Goal: Task Accomplishment & Management: Use online tool/utility

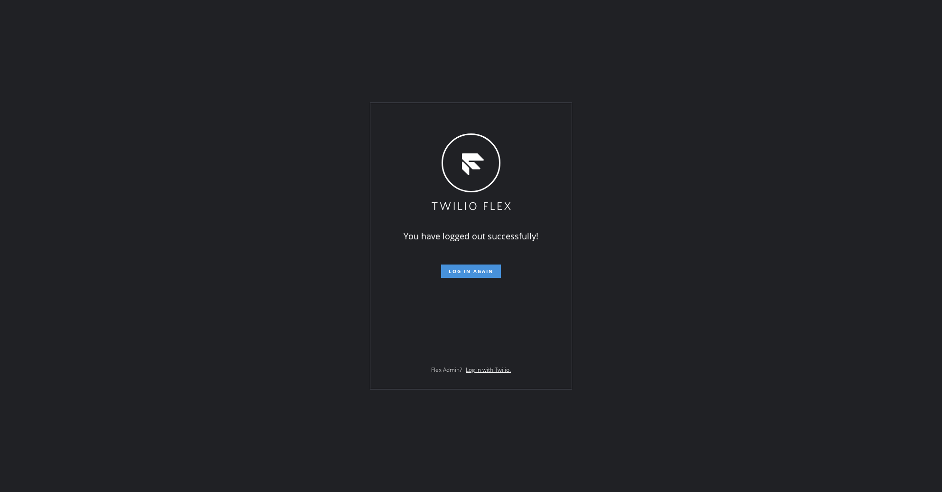
click at [460, 269] on span "Log in again" at bounding box center [471, 271] width 45 height 7
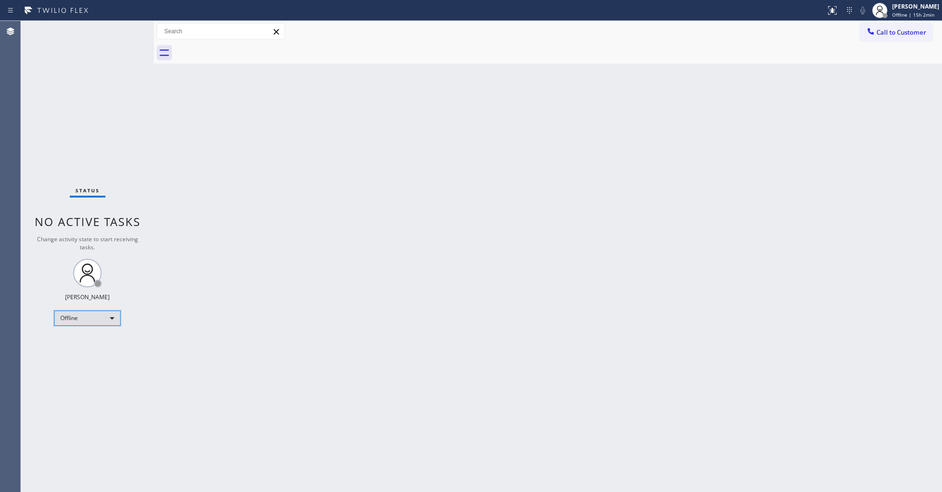
click at [56, 311] on div "Offline" at bounding box center [87, 318] width 66 height 15
click at [77, 358] on li "Unavailable" at bounding box center [87, 354] width 65 height 11
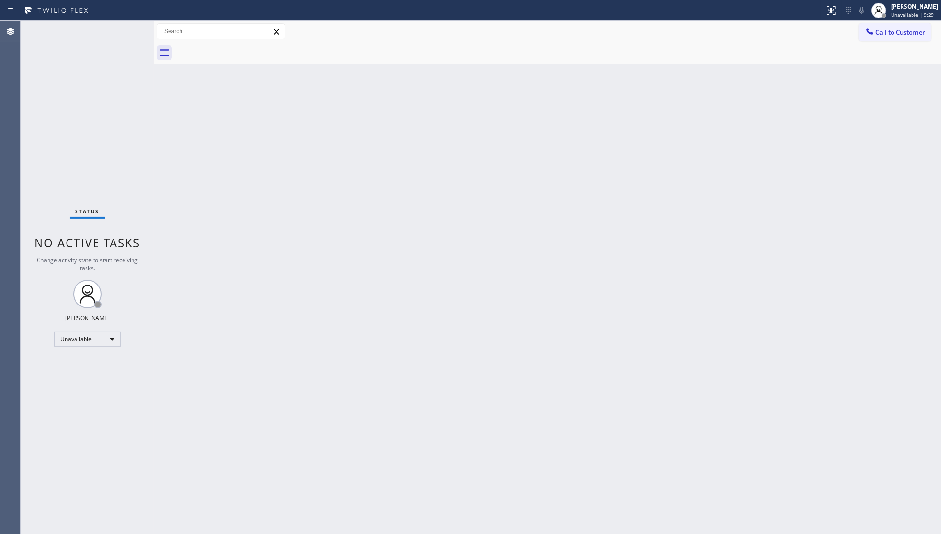
click at [419, 113] on div "Back to Dashboard Change Sender ID Customers Technicians Select a contact Outbo…" at bounding box center [547, 277] width 787 height 513
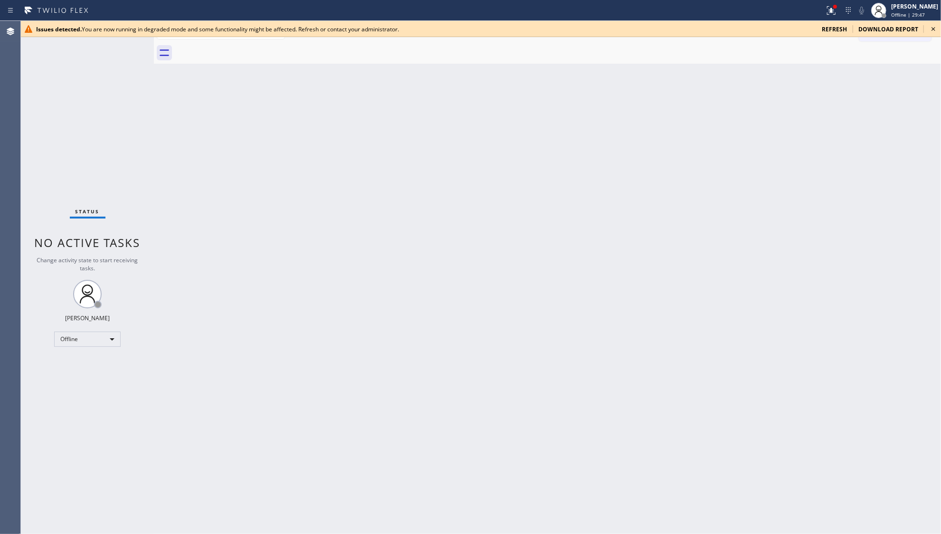
click at [838, 29] on span "refresh" at bounding box center [834, 29] width 25 height 8
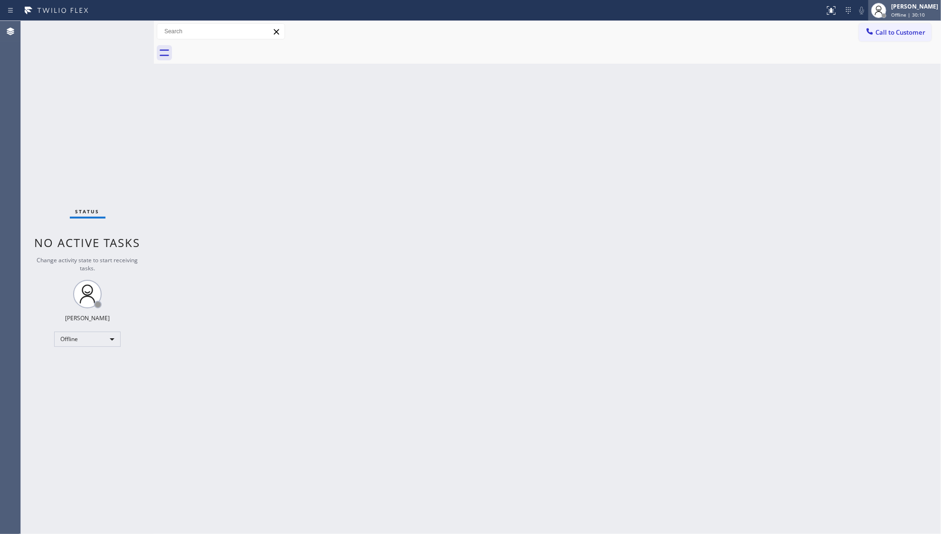
click at [901, 8] on div "[PERSON_NAME]" at bounding box center [914, 6] width 47 height 8
click at [876, 65] on button "Unavailable" at bounding box center [893, 63] width 95 height 12
drag, startPoint x: 885, startPoint y: 40, endPoint x: 828, endPoint y: 103, distance: 84.7
click at [885, 41] on button "Call to Customer" at bounding box center [895, 32] width 73 height 18
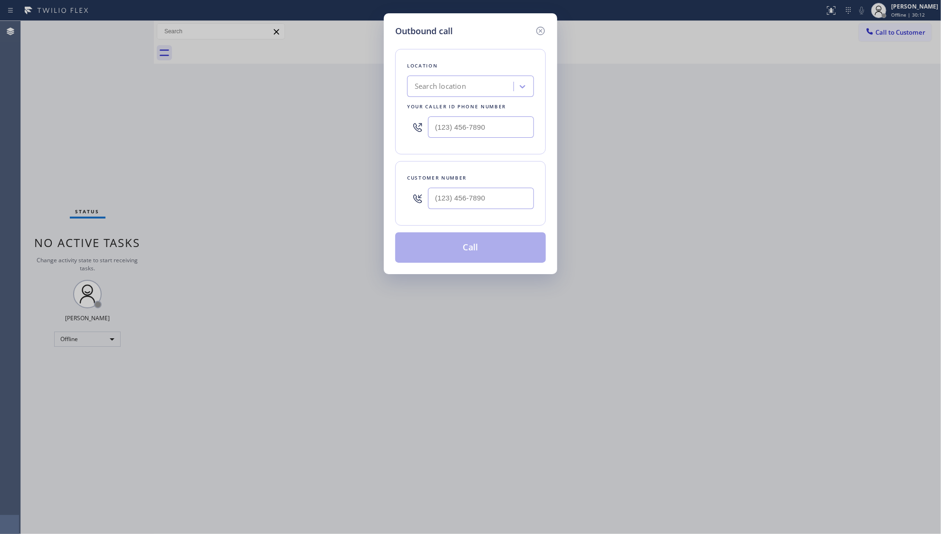
click at [761, 147] on div "Outbound call Location Search location Your caller id phone number Customer num…" at bounding box center [470, 267] width 941 height 534
click at [541, 29] on icon at bounding box center [540, 30] width 11 height 11
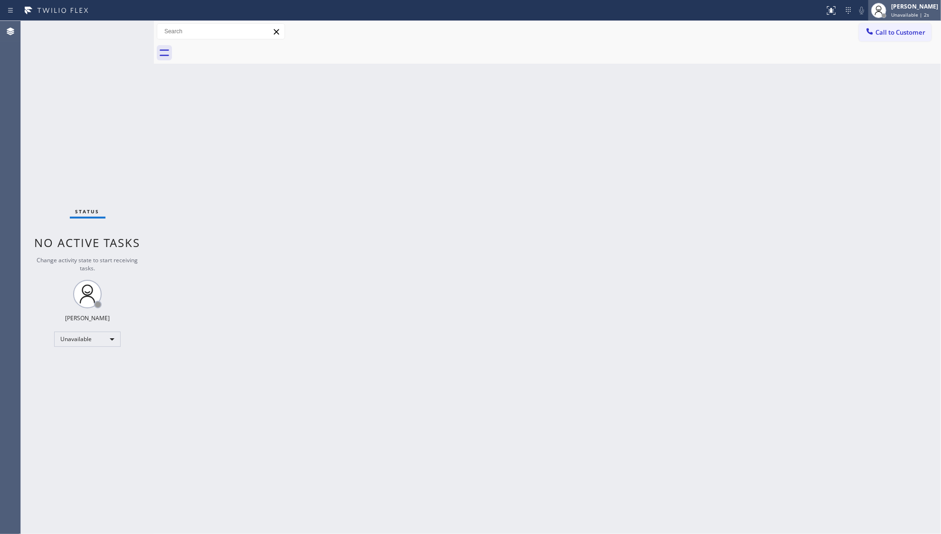
click at [892, 14] on div "[PERSON_NAME] Unavailable | 2s" at bounding box center [915, 10] width 52 height 17
click at [857, 63] on button "Unavailable" at bounding box center [893, 63] width 95 height 12
click at [722, 162] on div "Back to Dashboard Change Sender ID Customers Technicians Select a contact Outbo…" at bounding box center [547, 277] width 787 height 513
click at [601, 135] on div "Back to Dashboard Change Sender ID Customers Technicians Select a contact Outbo…" at bounding box center [547, 277] width 787 height 513
drag, startPoint x: 905, startPoint y: 33, endPoint x: 857, endPoint y: 36, distance: 48.1
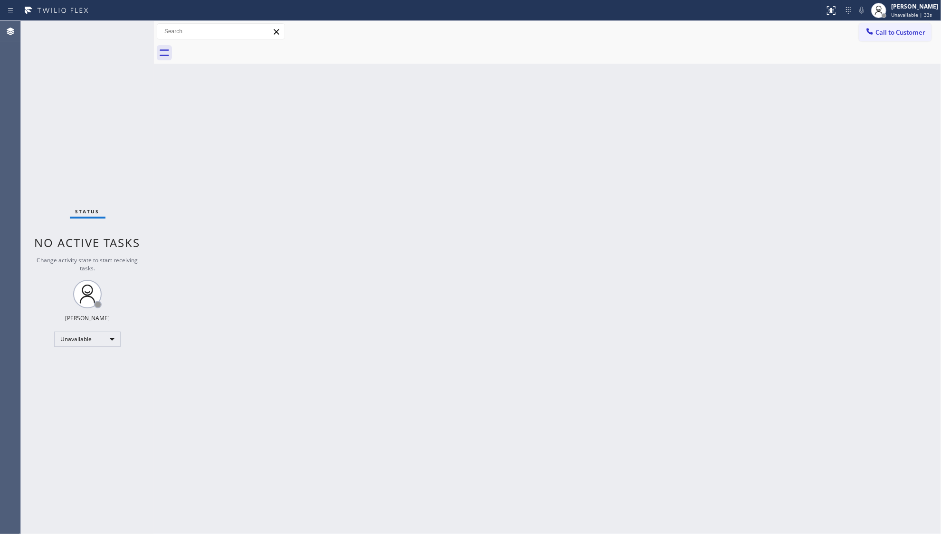
click at [901, 33] on span "Call to Customer" at bounding box center [900, 32] width 50 height 9
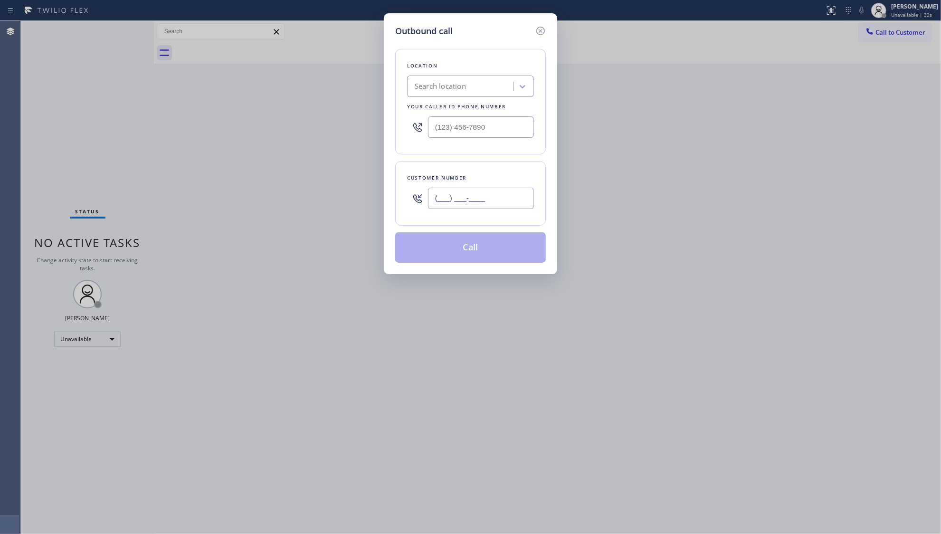
click at [457, 202] on input "(___) ___-____" at bounding box center [481, 198] width 106 height 21
paste input "323) 491-4346"
type input "[PHONE_NUMBER]"
click at [477, 125] on input "(___) ___-____" at bounding box center [481, 126] width 106 height 21
paste input "800) 568-8664"
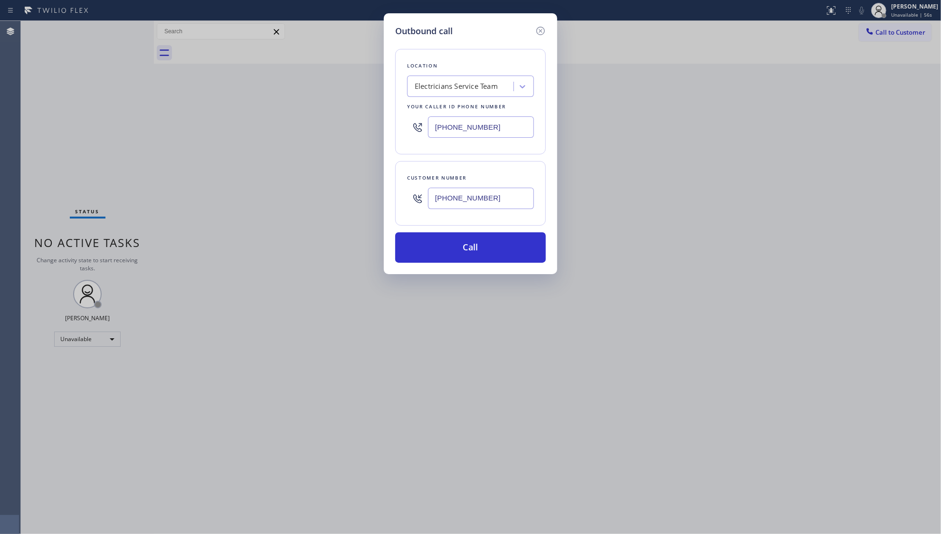
type input "[PHONE_NUMBER]"
click at [477, 249] on button "Call" at bounding box center [470, 247] width 151 height 30
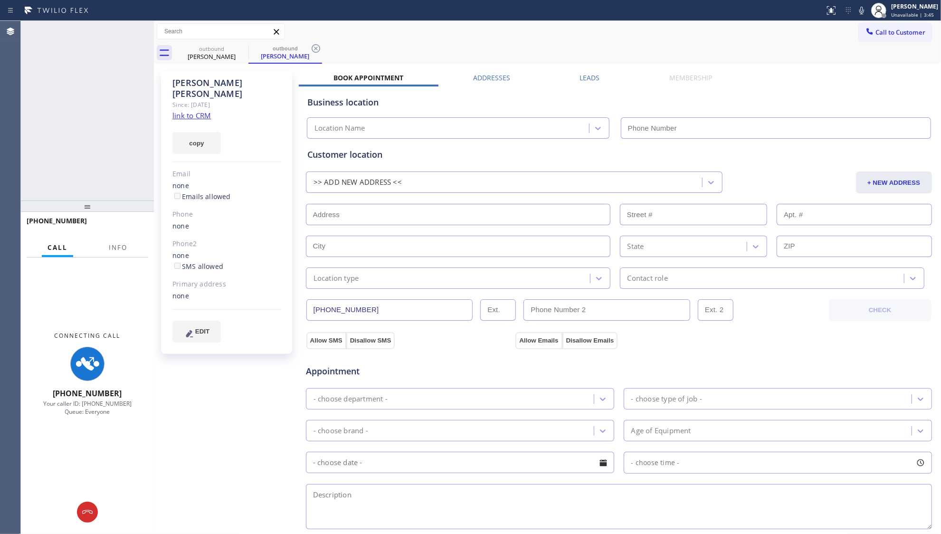
type input "[PHONE_NUMBER]"
click at [121, 244] on span "Info" at bounding box center [118, 247] width 19 height 9
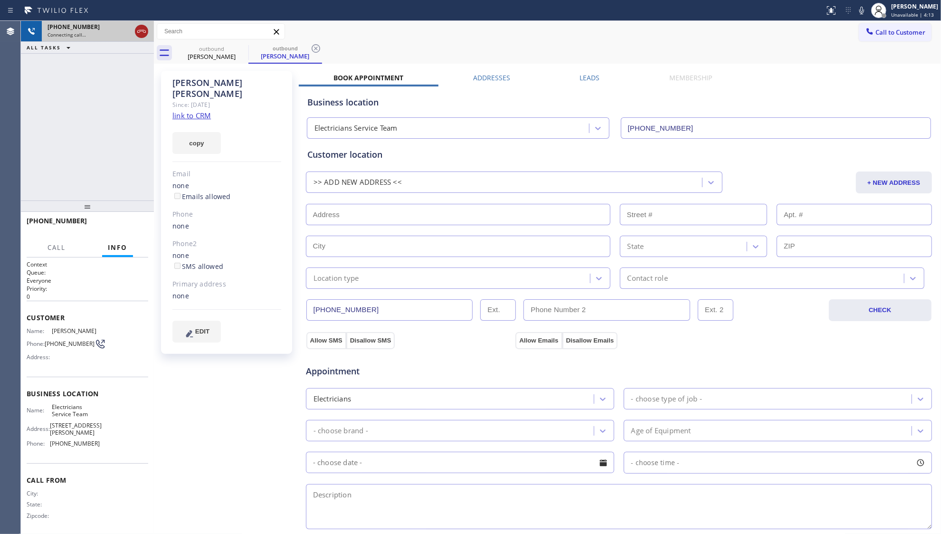
click at [144, 26] on icon at bounding box center [141, 31] width 11 height 11
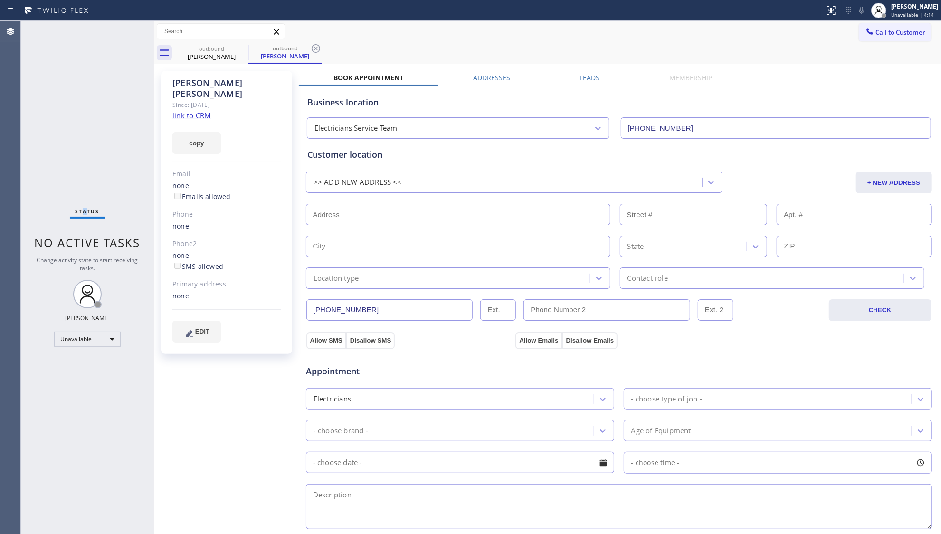
click at [82, 217] on div "Status No active tasks Change activity state to start receiving tasks. [PERSON_…" at bounding box center [87, 277] width 133 height 513
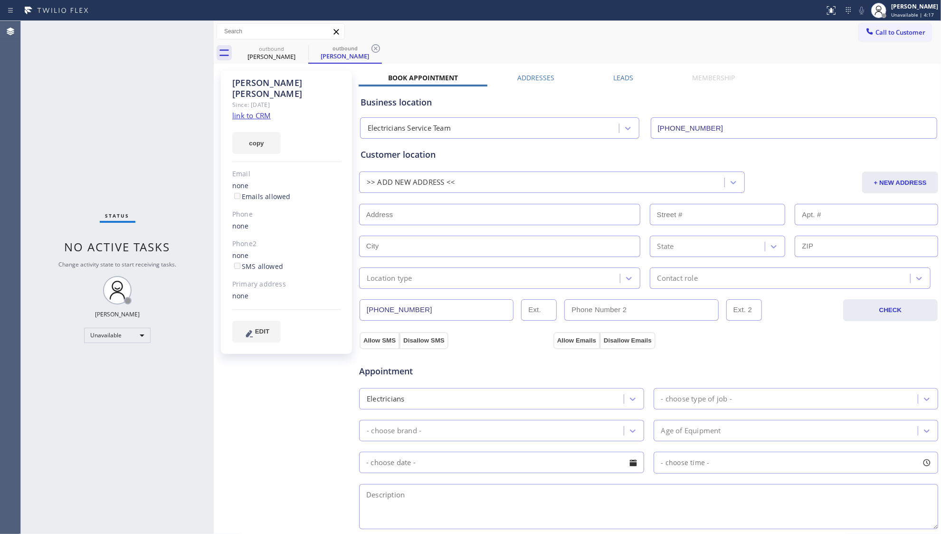
drag, startPoint x: 154, startPoint y: 92, endPoint x: 214, endPoint y: 105, distance: 61.3
click at [214, 105] on div at bounding box center [214, 277] width 0 height 513
click at [157, 111] on div "Status No active tasks Change activity state to start receiving tasks. [PERSON_…" at bounding box center [117, 277] width 193 height 513
drag, startPoint x: 152, startPoint y: 114, endPoint x: 294, endPoint y: 42, distance: 158.5
click at [294, 42] on div "outbound [PERSON_NAME]" at bounding box center [272, 52] width 72 height 21
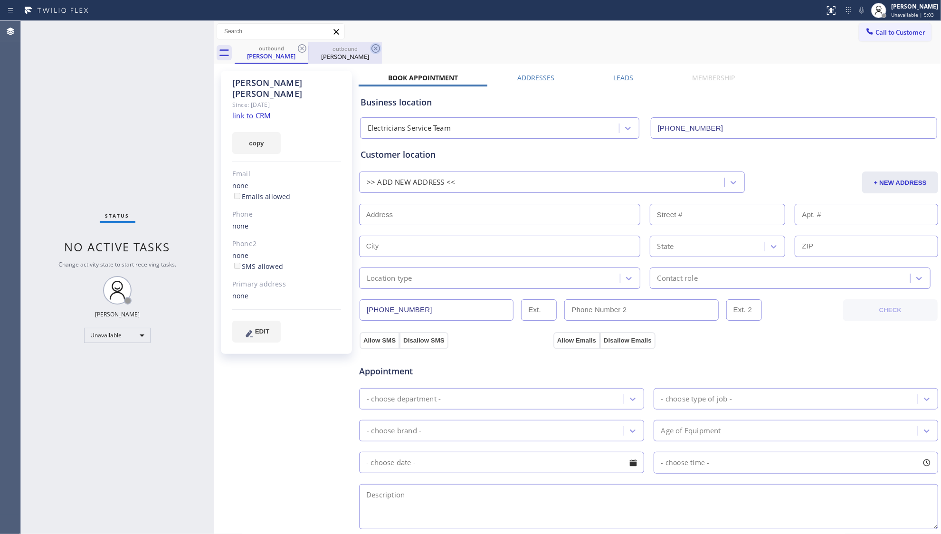
click at [300, 48] on icon at bounding box center [301, 48] width 11 height 11
click at [301, 48] on icon at bounding box center [301, 48] width 11 height 11
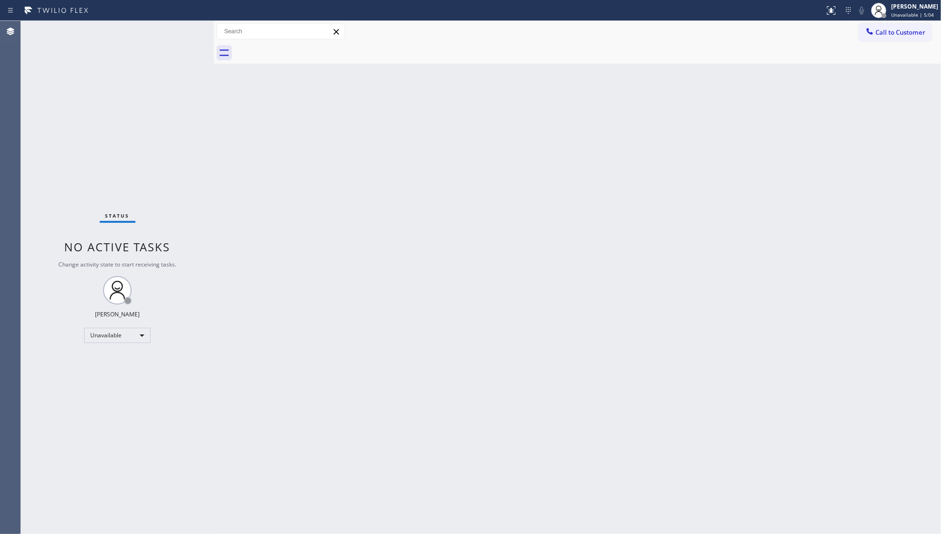
click at [301, 49] on div at bounding box center [588, 52] width 706 height 21
click at [899, 27] on button "Call to Customer" at bounding box center [895, 32] width 73 height 18
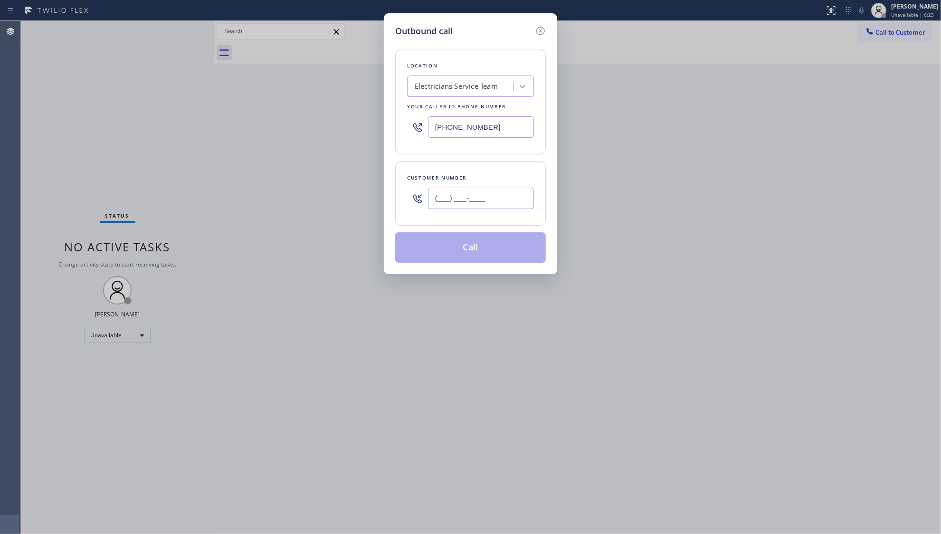
click at [485, 199] on input "(___) ___-____" at bounding box center [481, 198] width 106 height 21
paste input "310) 623-2960"
click at [447, 255] on button "Call" at bounding box center [470, 247] width 151 height 30
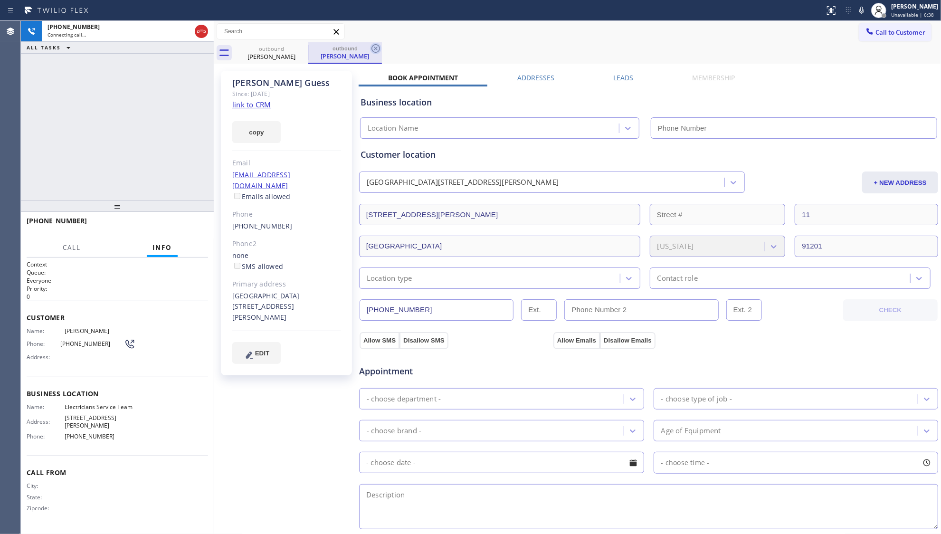
click at [371, 46] on icon at bounding box center [375, 48] width 11 height 11
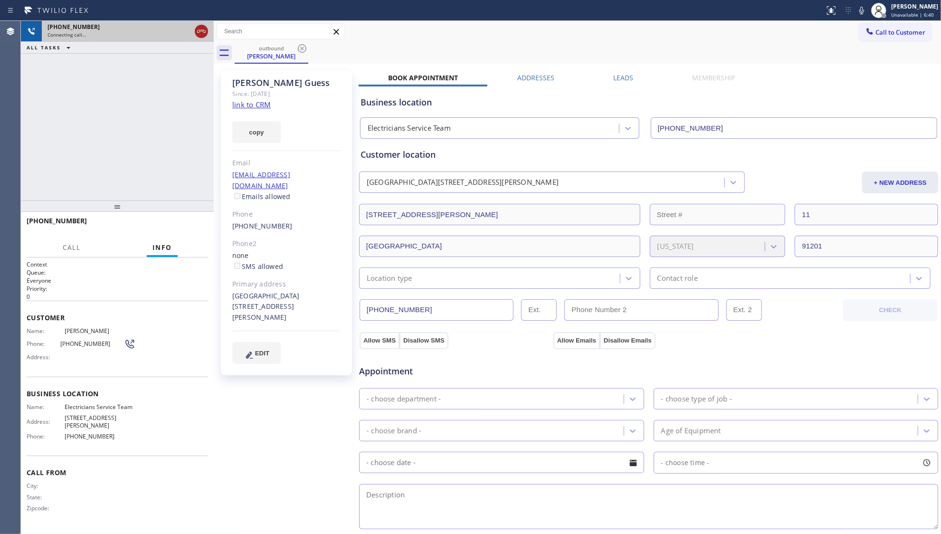
click at [206, 34] on icon at bounding box center [201, 31] width 11 height 11
click at [280, 46] on div "outbound" at bounding box center [272, 48] width 72 height 7
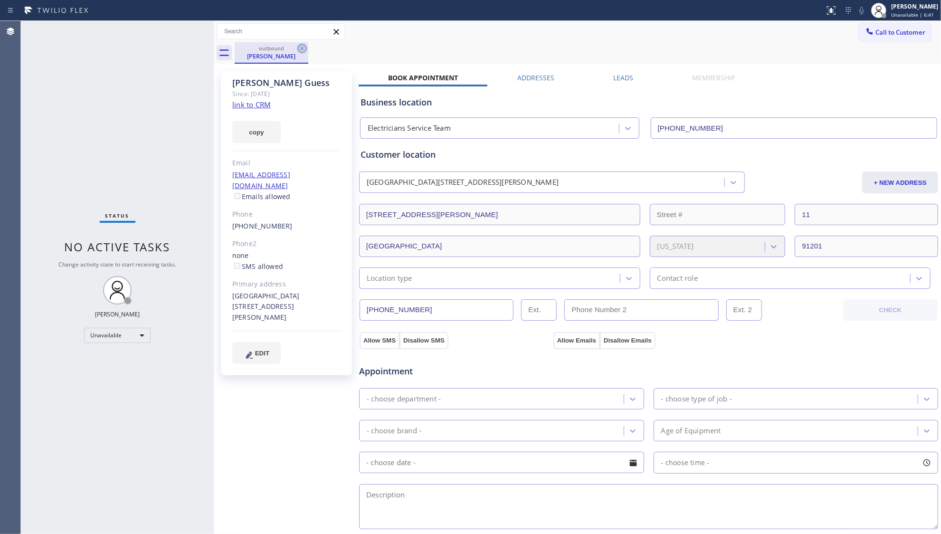
click at [301, 49] on icon at bounding box center [302, 48] width 9 height 9
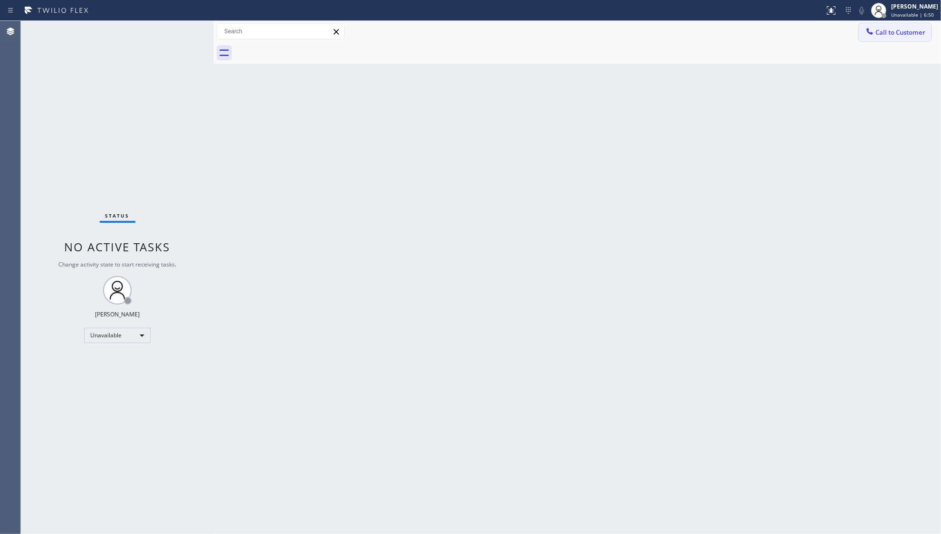
click at [877, 37] on button "Call to Customer" at bounding box center [895, 32] width 73 height 18
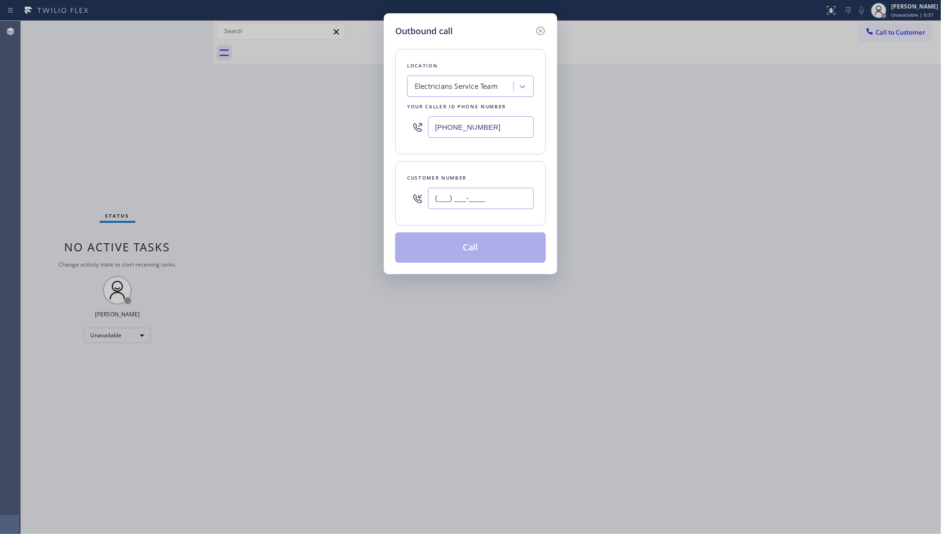
click at [497, 196] on input "(___) ___-____" at bounding box center [481, 198] width 106 height 21
paste input "843) 478-2148"
type input "[PHONE_NUMBER]"
click at [472, 252] on button "Call" at bounding box center [470, 247] width 151 height 30
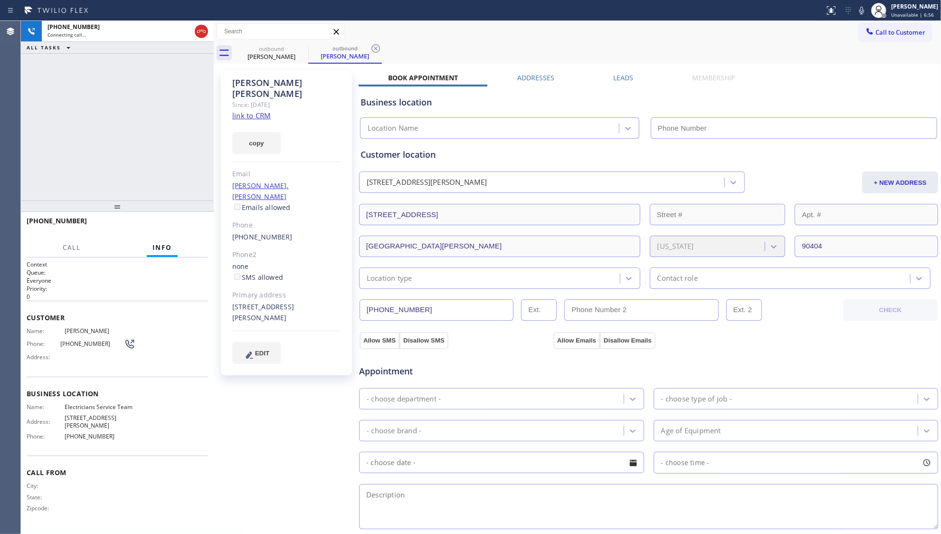
type input "[PHONE_NUMBER]"
click at [185, 223] on span "HANG UP" at bounding box center [185, 225] width 29 height 7
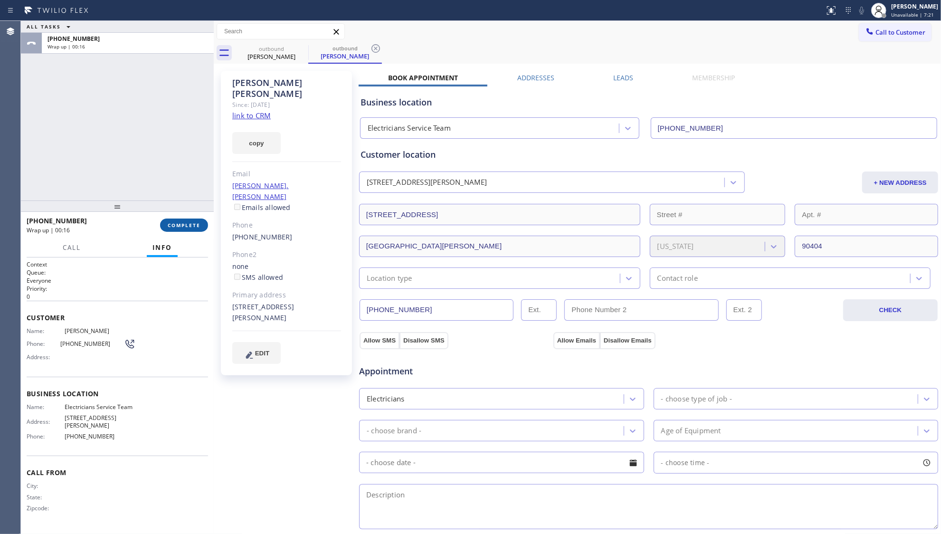
click at [187, 228] on button "COMPLETE" at bounding box center [184, 224] width 48 height 13
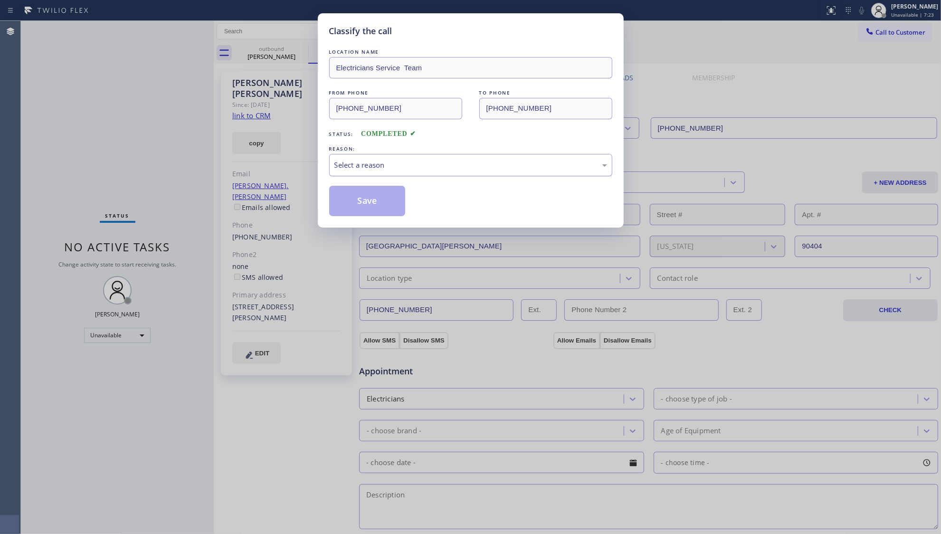
click at [354, 166] on div "Select a reason" at bounding box center [470, 165] width 273 height 11
click at [348, 204] on button "Save" at bounding box center [367, 201] width 76 height 30
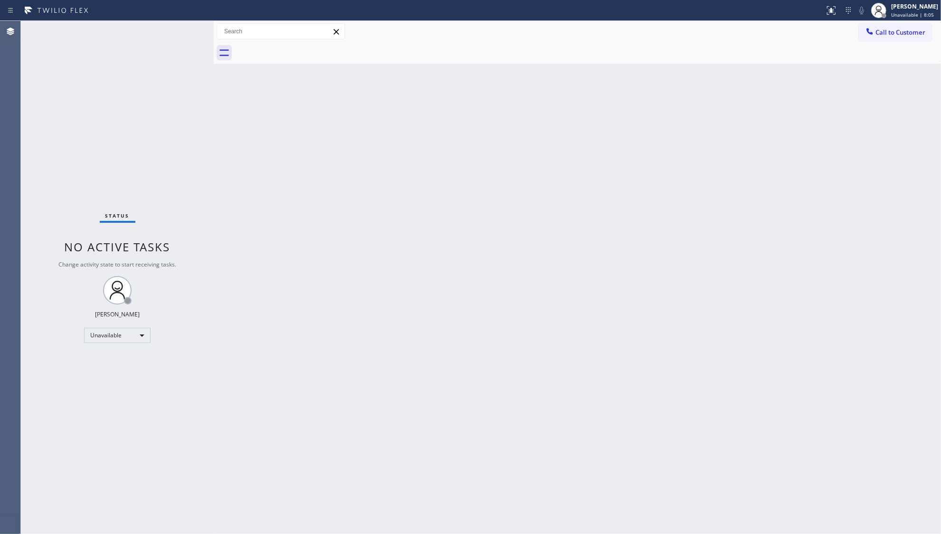
click at [882, 21] on div "Call to Customer Outbound call Location Electricians Service Team Your caller i…" at bounding box center [577, 31] width 727 height 21
click at [884, 36] on span "Call to Customer" at bounding box center [900, 32] width 50 height 9
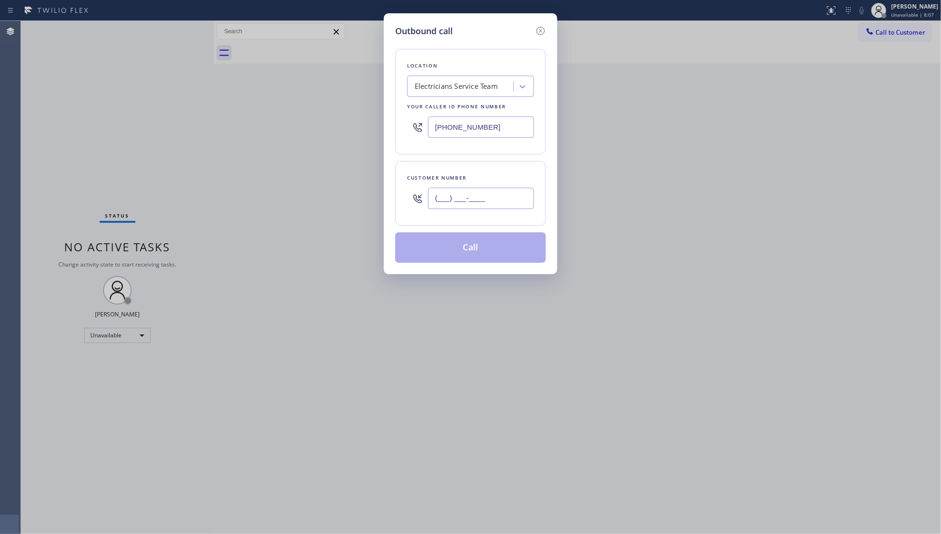
paste input "text"
drag, startPoint x: 504, startPoint y: 199, endPoint x: 498, endPoint y: 196, distance: 6.2
click at [502, 200] on input "(___) ___-____" at bounding box center [481, 198] width 106 height 21
paste input "213) 362-8958"
type input "[PHONE_NUMBER]"
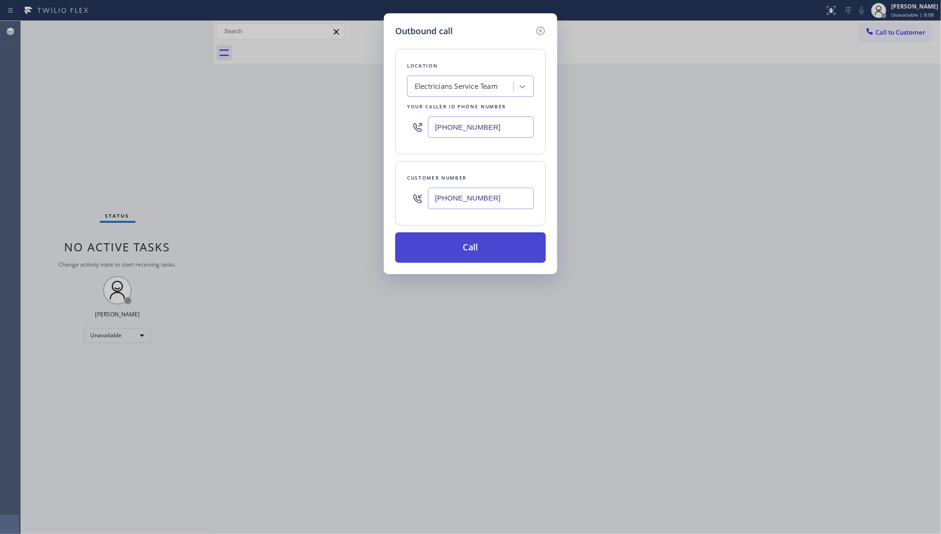
click at [460, 249] on button "Call" at bounding box center [470, 247] width 151 height 30
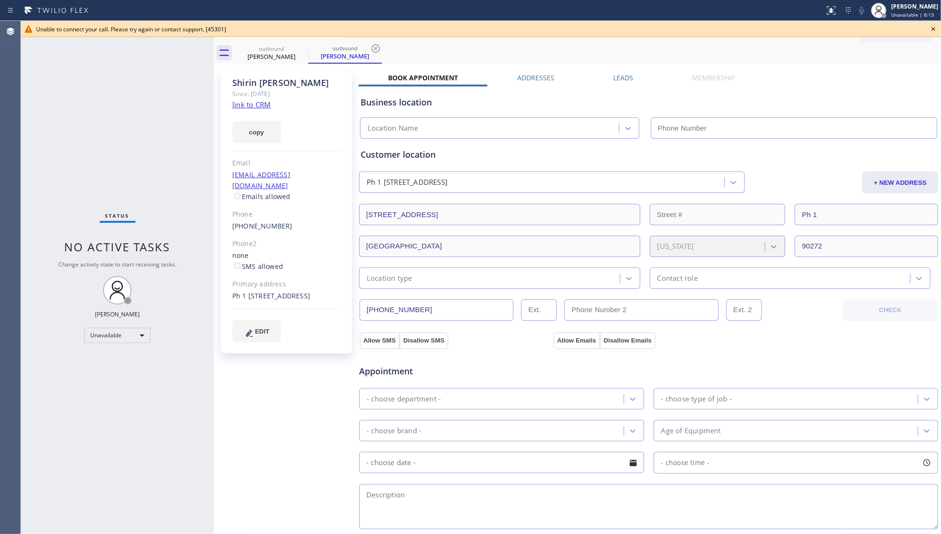
type input "[PHONE_NUMBER]"
click at [399, 314] on input "[PHONE_NUMBER]" at bounding box center [437, 309] width 154 height 21
click at [401, 314] on input "[PHONE_NUMBER]" at bounding box center [437, 309] width 154 height 21
click at [402, 313] on input "[PHONE_NUMBER]" at bounding box center [437, 309] width 154 height 21
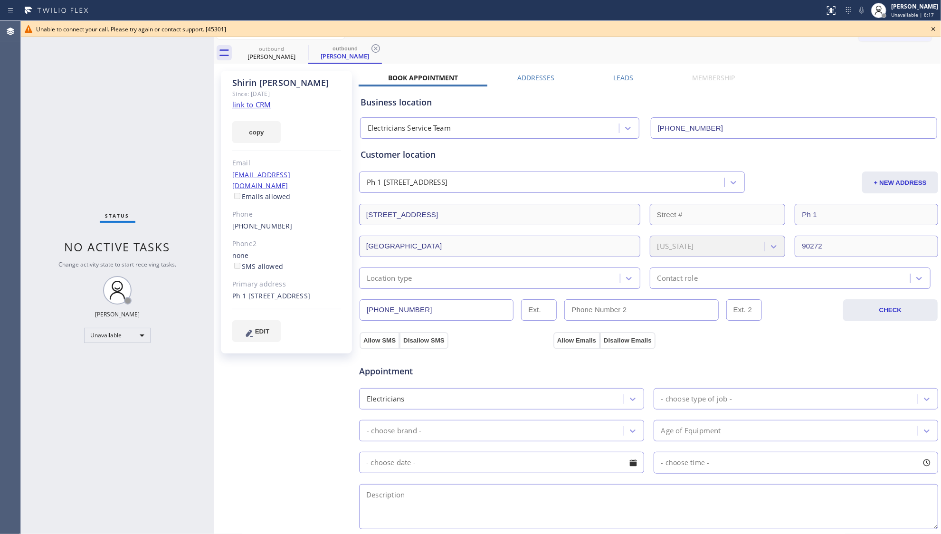
click at [402, 313] on input "[PHONE_NUMBER]" at bounding box center [437, 309] width 154 height 21
drag, startPoint x: 931, startPoint y: 25, endPoint x: 916, endPoint y: 31, distance: 16.7
click at [931, 27] on icon at bounding box center [933, 28] width 11 height 11
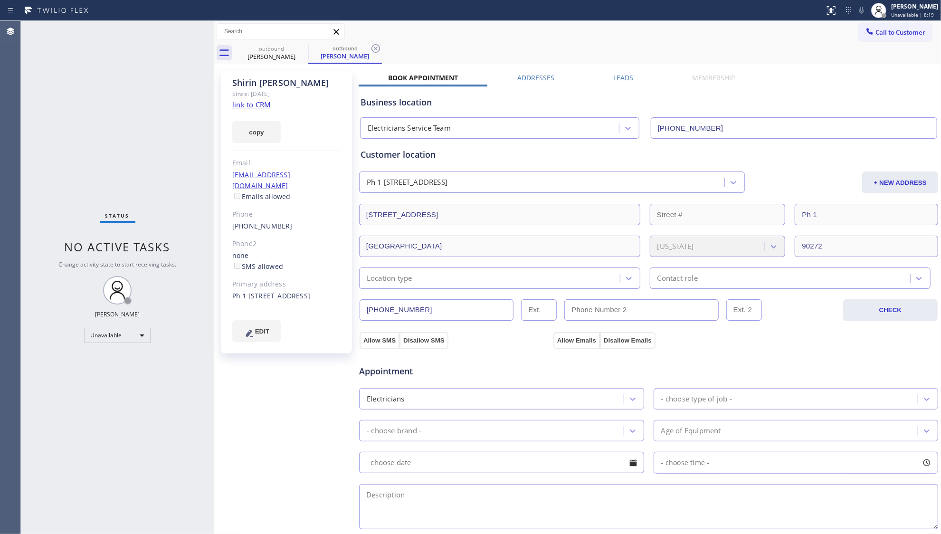
drag, startPoint x: 916, startPoint y: 31, endPoint x: 867, endPoint y: 54, distance: 53.5
click at [914, 31] on span "Call to Customer" at bounding box center [900, 32] width 50 height 9
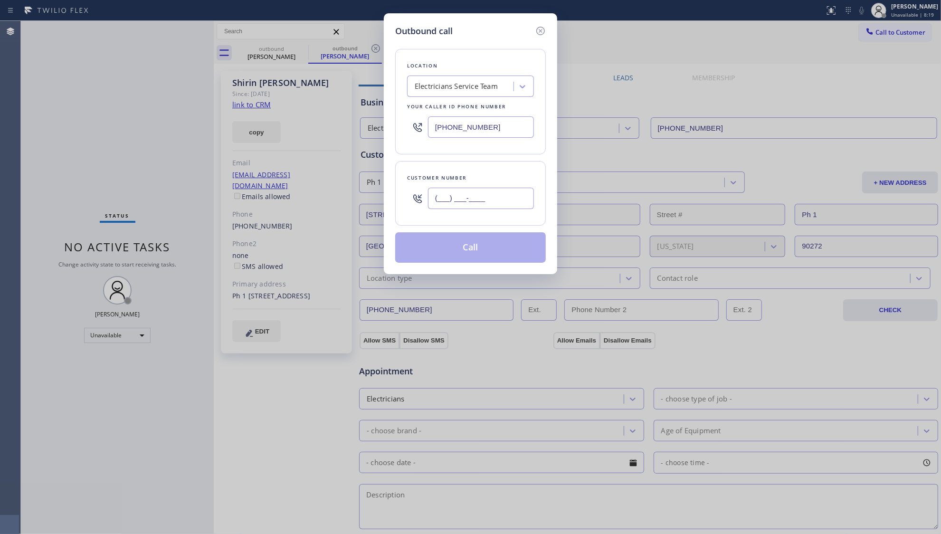
click at [503, 199] on input "(___) ___-____" at bounding box center [481, 198] width 106 height 21
paste input "213) 362-8958"
type input "[PHONE_NUMBER]"
click at [464, 251] on button "Call" at bounding box center [470, 247] width 151 height 30
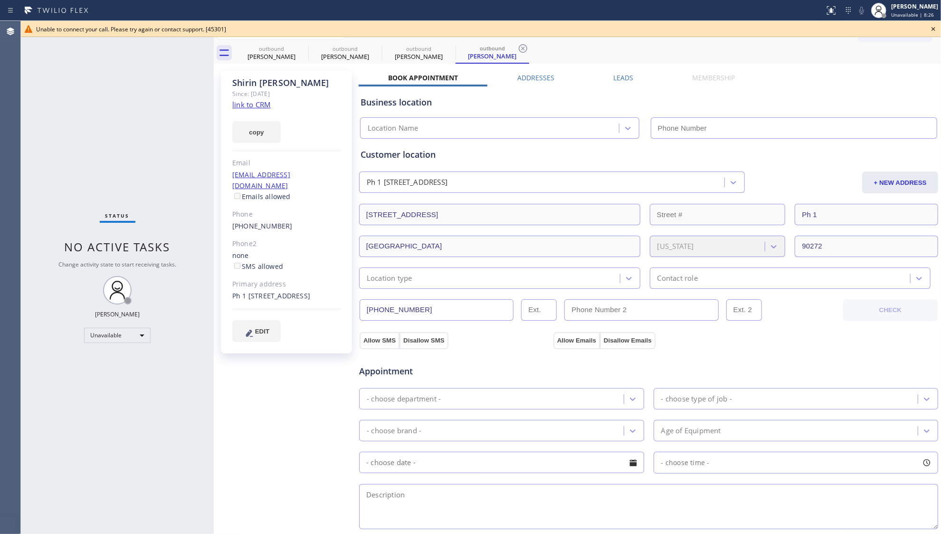
type input "[PHONE_NUMBER]"
click at [291, 52] on div "[PERSON_NAME]" at bounding box center [272, 56] width 72 height 9
click at [296, 48] on icon at bounding box center [301, 48] width 11 height 11
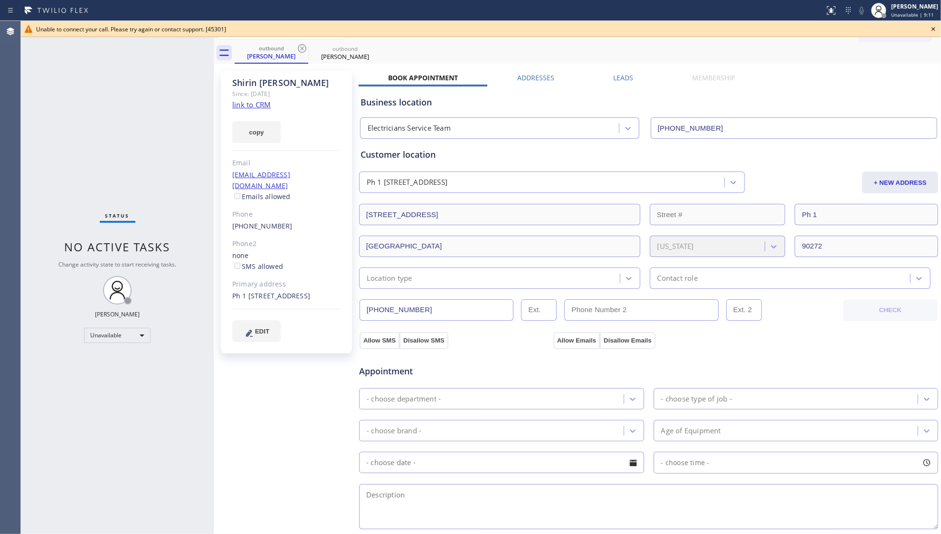
click at [0, 0] on icon at bounding box center [0, 0] width 0 height 0
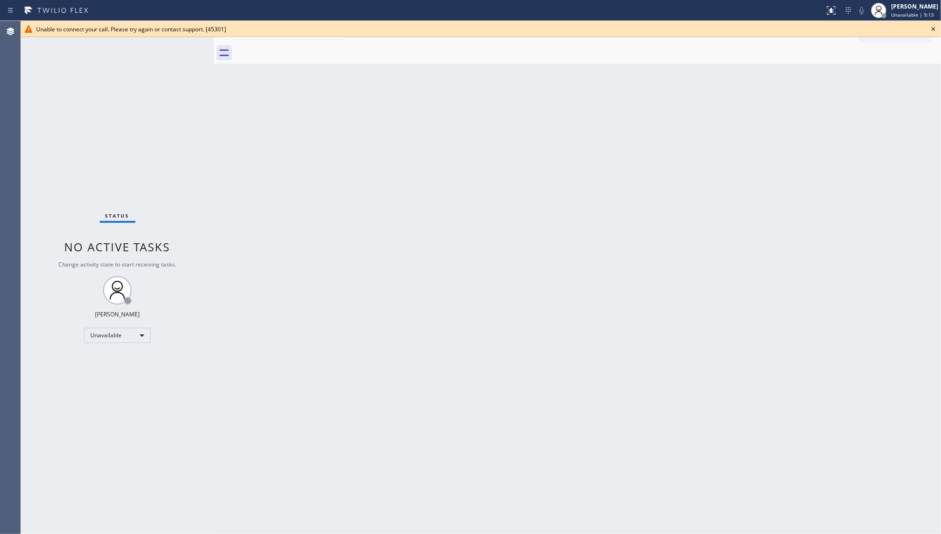
click at [930, 28] on icon at bounding box center [933, 28] width 11 height 11
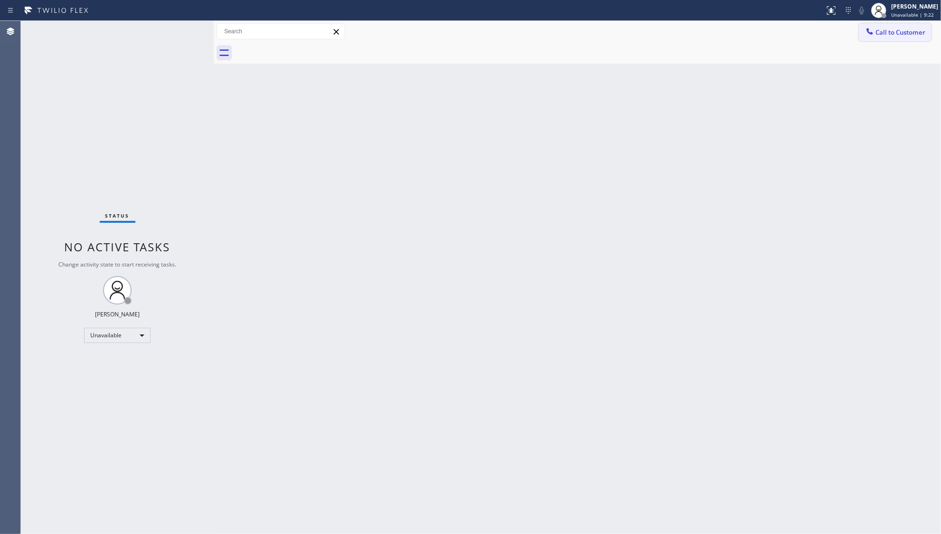
click at [876, 29] on button "Call to Customer" at bounding box center [895, 32] width 73 height 18
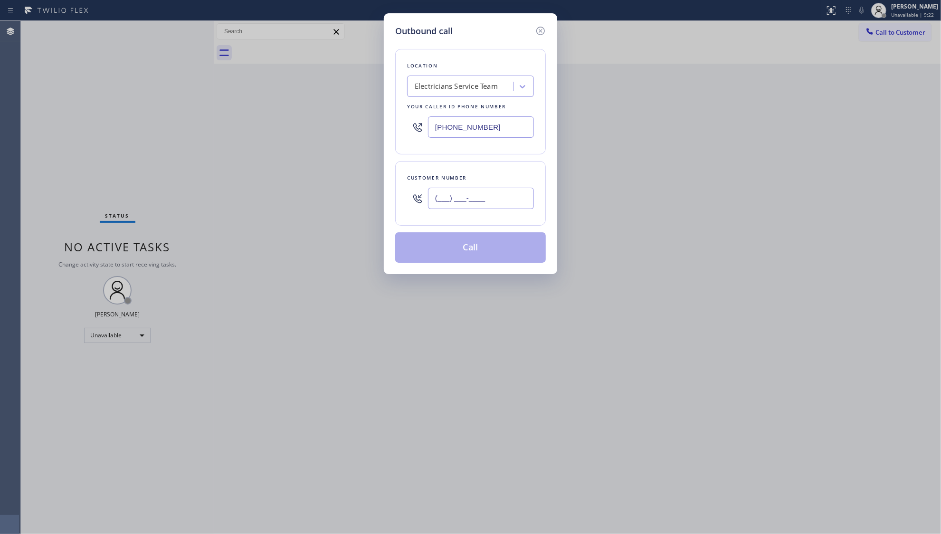
paste input "310) 733-7815"
click at [476, 198] on input "[PHONE_NUMBER]" at bounding box center [481, 198] width 106 height 21
type input "[PHONE_NUMBER]"
click at [475, 247] on button "Call" at bounding box center [470, 247] width 151 height 30
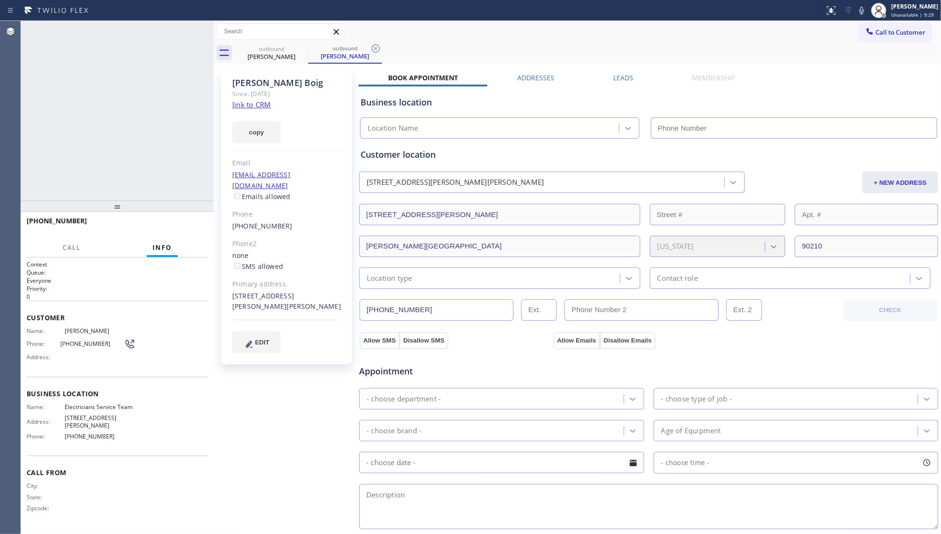
type input "[PHONE_NUMBER]"
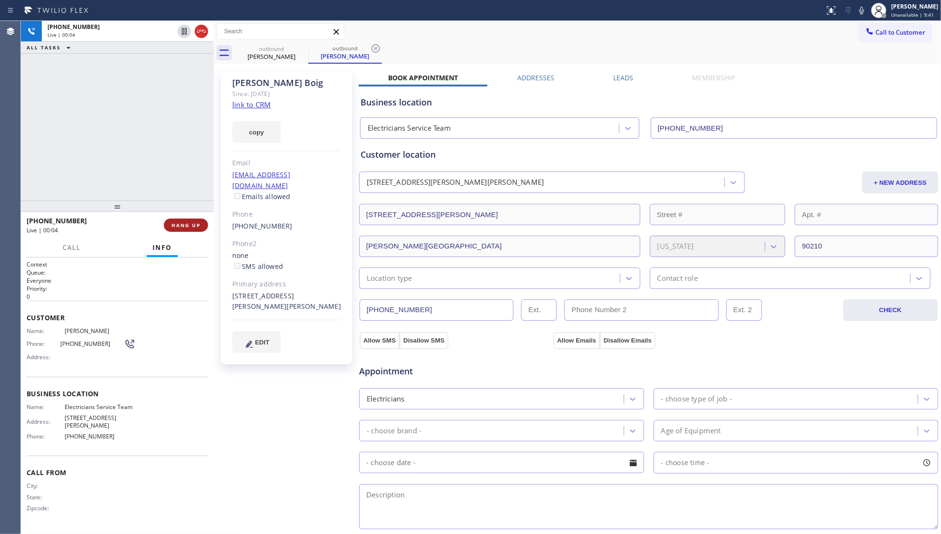
click at [179, 230] on button "HANG UP" at bounding box center [186, 224] width 44 height 13
click at [180, 230] on button "HANG UP" at bounding box center [186, 224] width 44 height 13
click at [184, 226] on span "COMPLETE" at bounding box center [184, 225] width 33 height 7
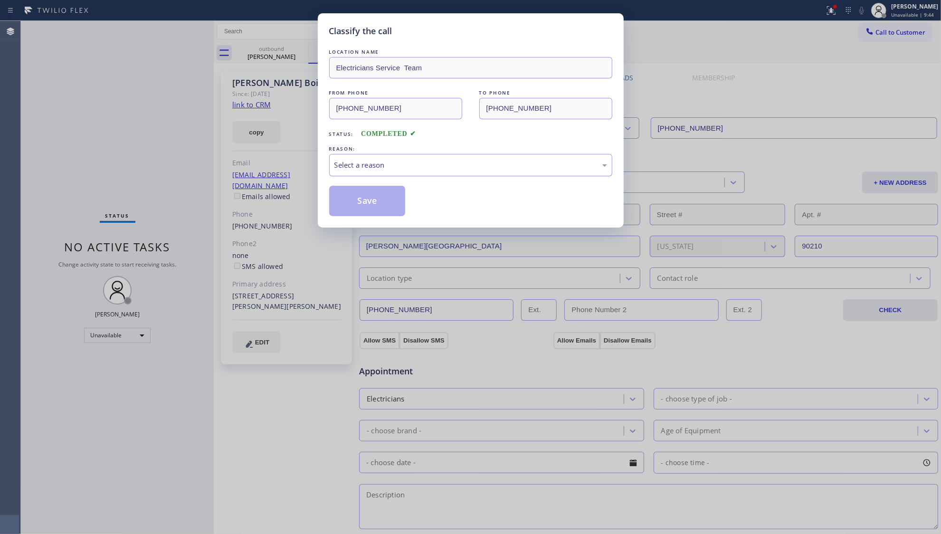
click at [542, 158] on div "Select a reason" at bounding box center [470, 165] width 283 height 22
click at [369, 200] on button "Save" at bounding box center [367, 201] width 76 height 30
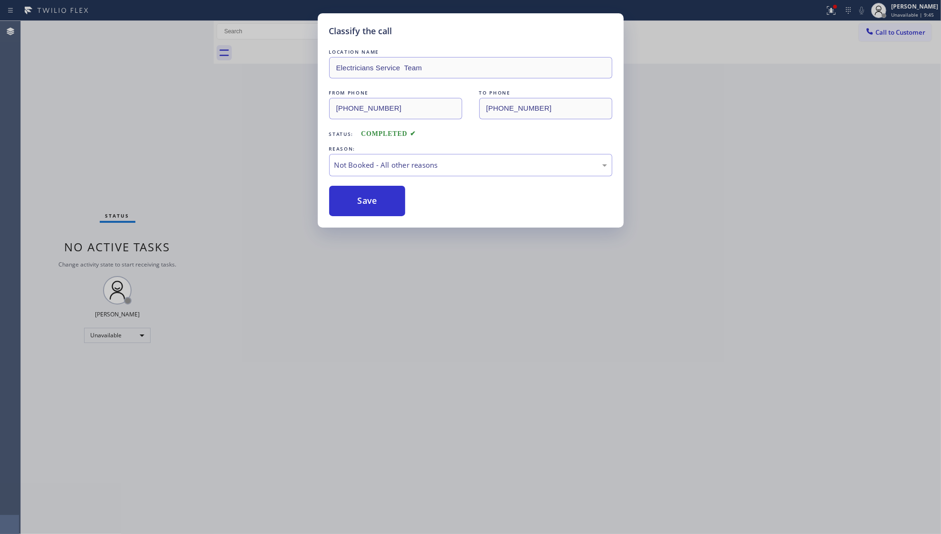
click at [369, 200] on button "Save" at bounding box center [367, 201] width 76 height 30
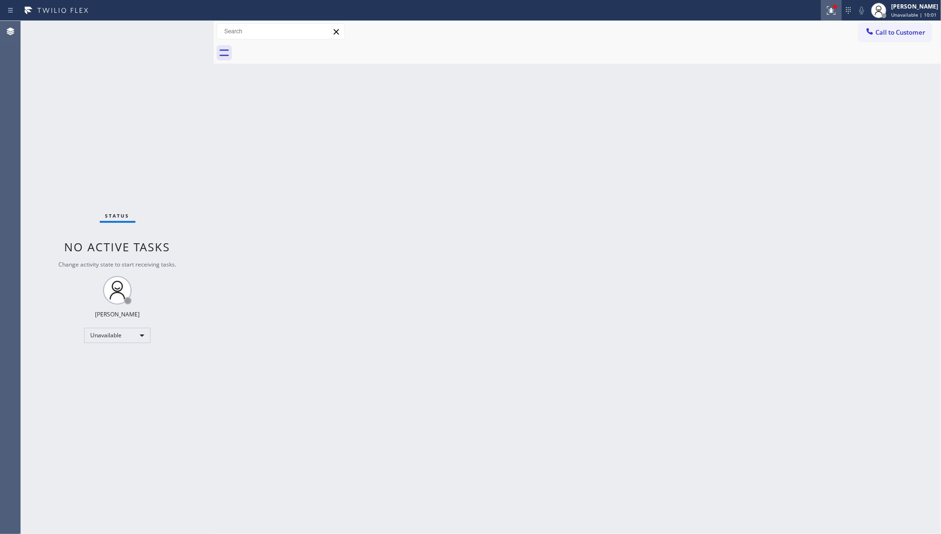
click at [828, 9] on icon at bounding box center [831, 10] width 11 height 11
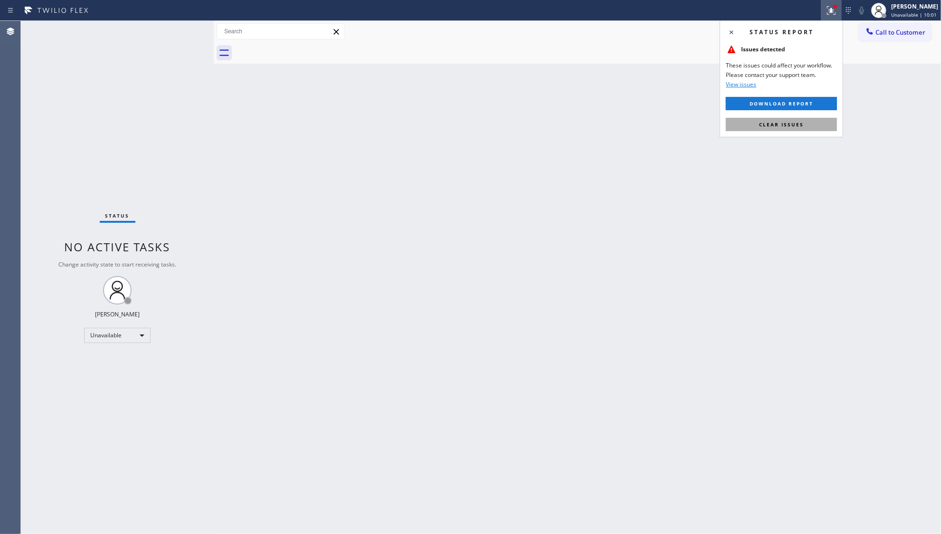
click at [749, 123] on button "Clear issues" at bounding box center [781, 124] width 111 height 13
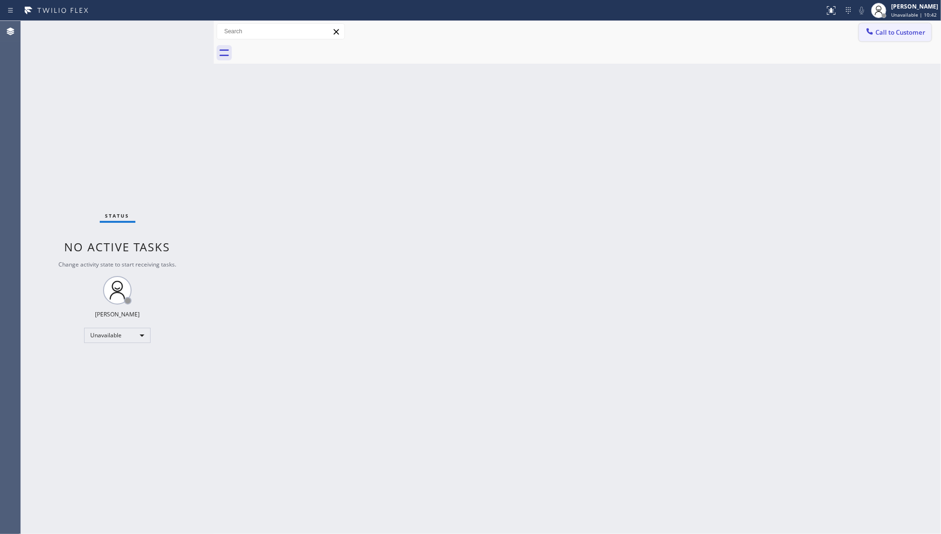
click at [869, 27] on icon at bounding box center [869, 31] width 9 height 9
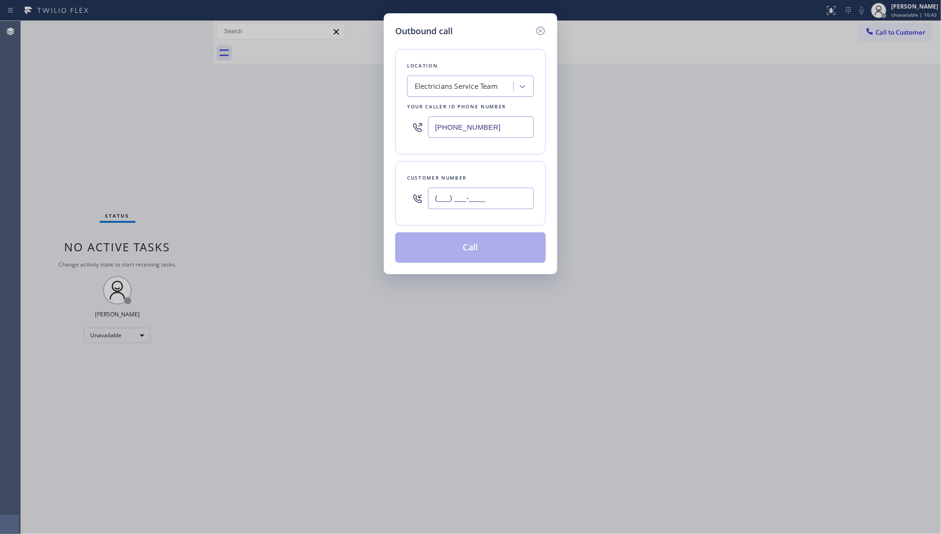
click at [504, 209] on input "(___) ___-____" at bounding box center [481, 198] width 106 height 21
paste input "818) 629-3389"
type input "[PHONE_NUMBER]"
click at [466, 246] on button "Call" at bounding box center [470, 247] width 151 height 30
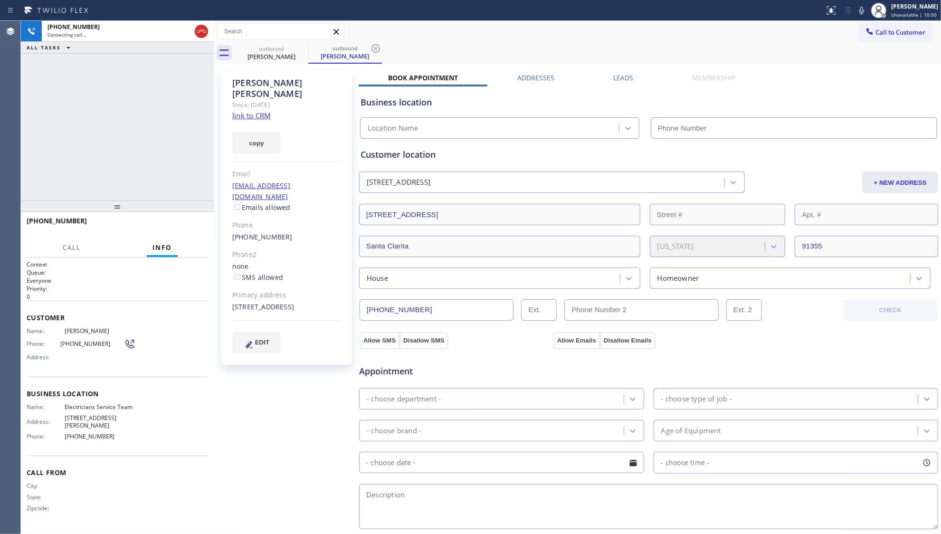
type input "[PHONE_NUMBER]"
click at [379, 43] on icon at bounding box center [375, 48] width 11 height 11
click at [192, 218] on button "HANG UP" at bounding box center [186, 224] width 44 height 13
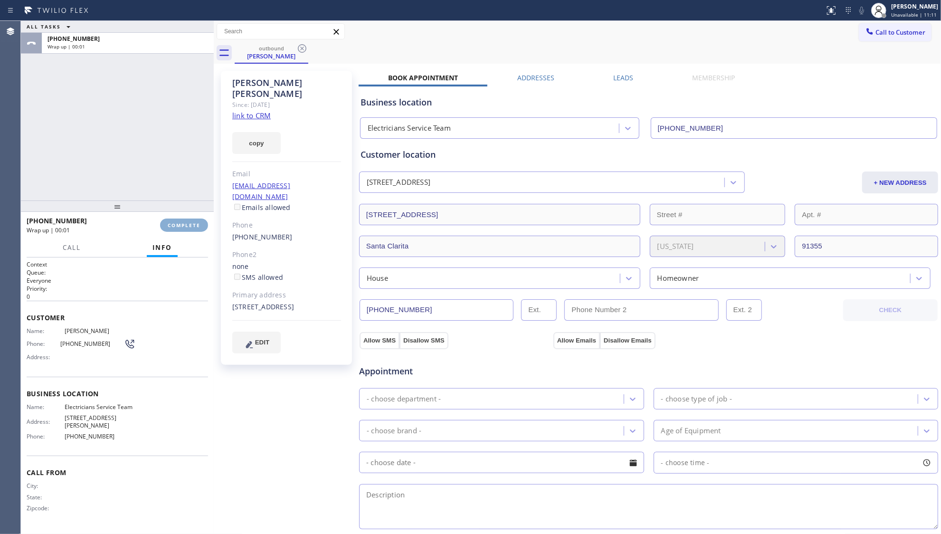
click at [192, 218] on button "COMPLETE" at bounding box center [184, 224] width 48 height 13
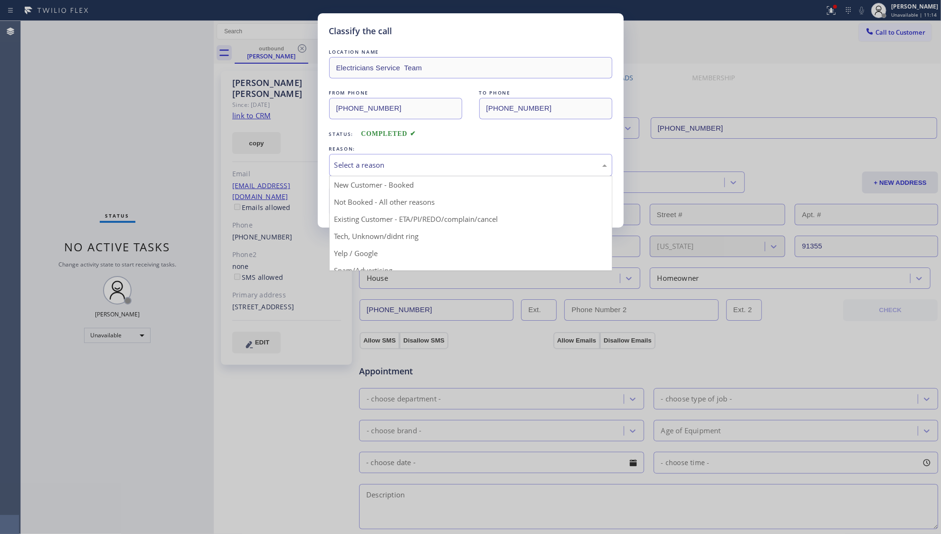
click at [347, 161] on div "Select a reason" at bounding box center [470, 165] width 273 height 11
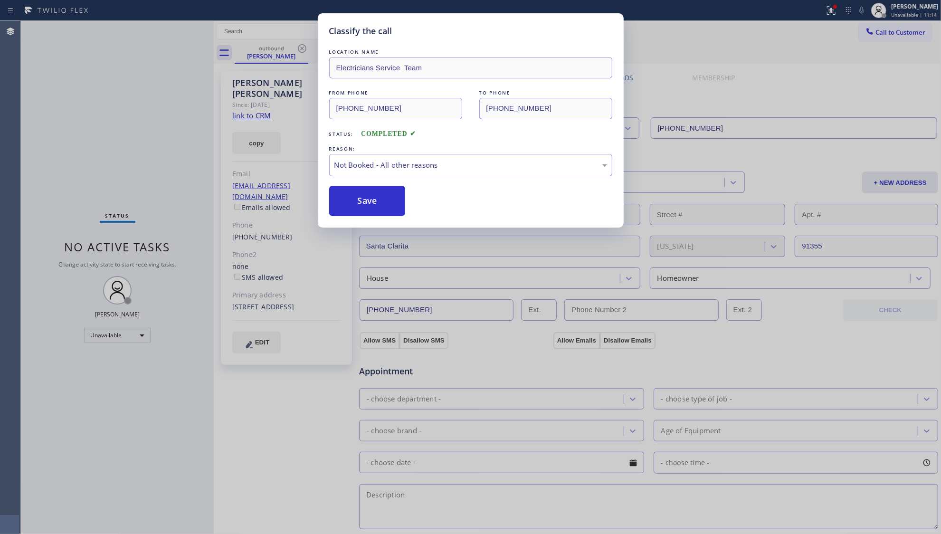
click at [365, 199] on button "Save" at bounding box center [367, 201] width 76 height 30
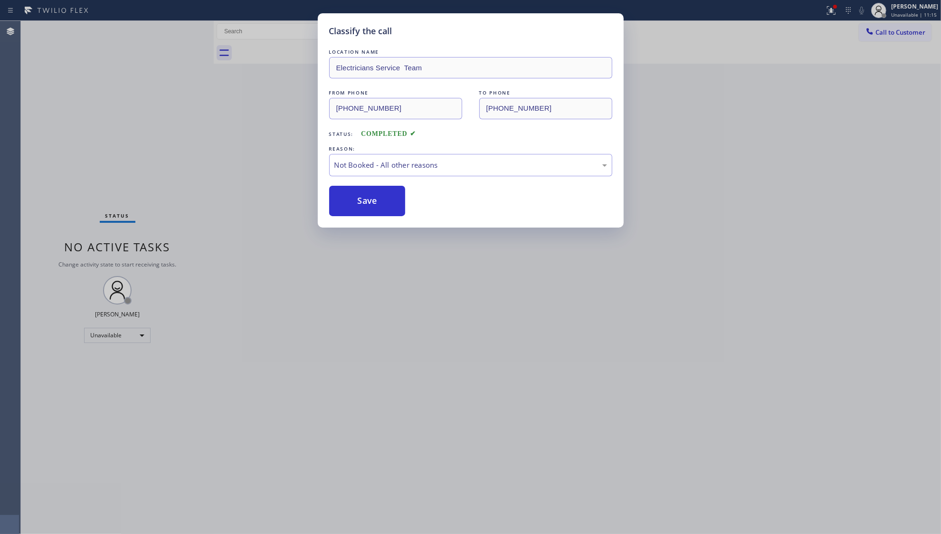
click at [365, 199] on button "Save" at bounding box center [367, 201] width 76 height 30
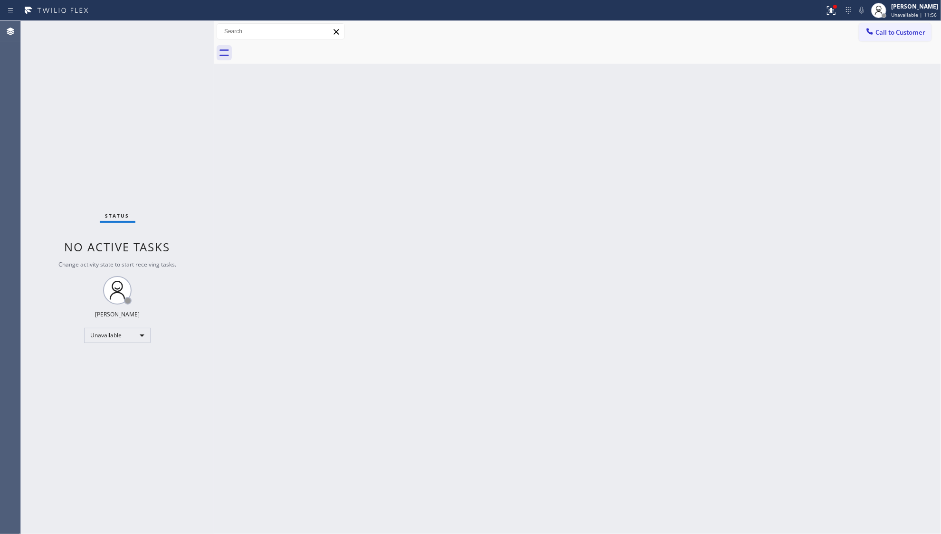
drag, startPoint x: 905, startPoint y: 33, endPoint x: 845, endPoint y: 51, distance: 63.0
click at [903, 34] on span "Call to Customer" at bounding box center [900, 32] width 50 height 9
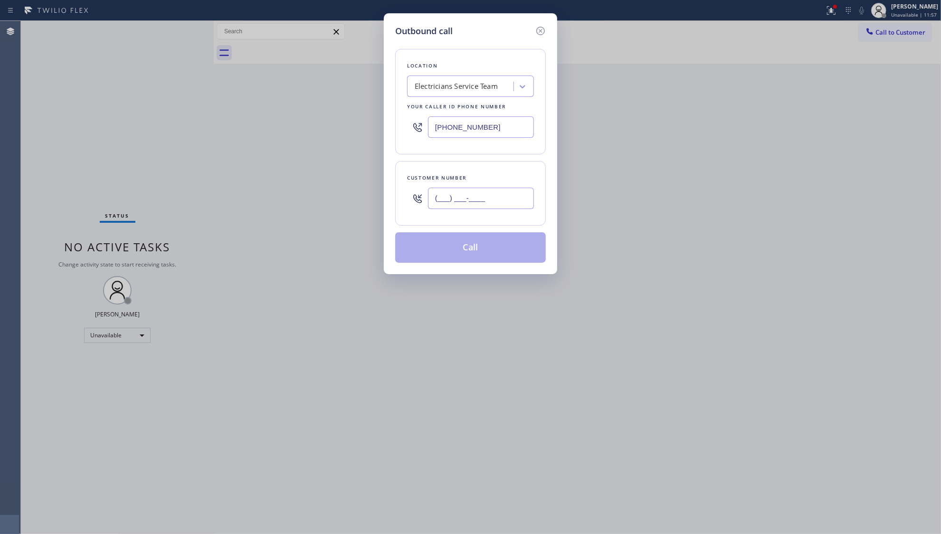
click at [483, 197] on input "(___) ___-____" at bounding box center [481, 198] width 106 height 21
paste input "408) 438-3989"
type input "[PHONE_NUMBER]"
click at [461, 259] on button "Call" at bounding box center [470, 247] width 151 height 30
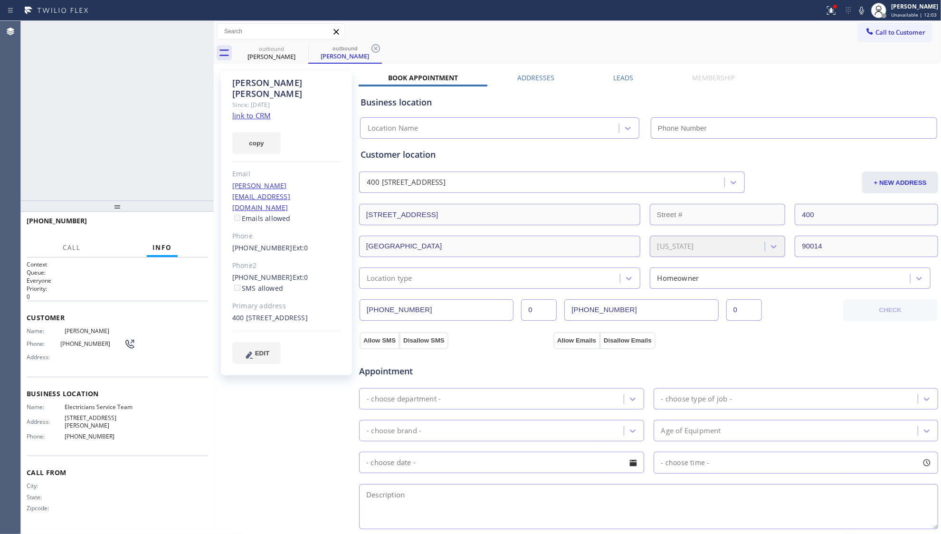
type input "[PHONE_NUMBER]"
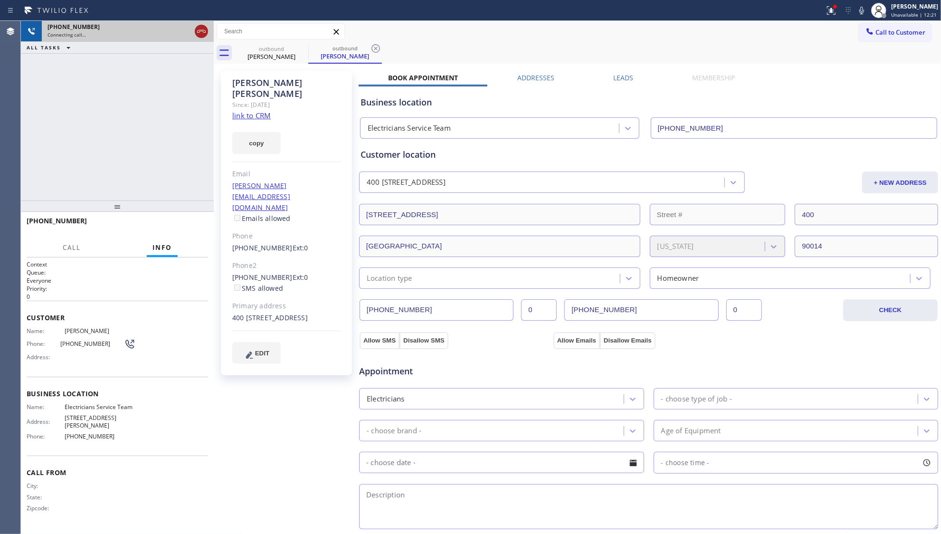
click at [201, 33] on icon at bounding box center [201, 31] width 11 height 11
click at [291, 53] on div "[PERSON_NAME]" at bounding box center [272, 56] width 72 height 9
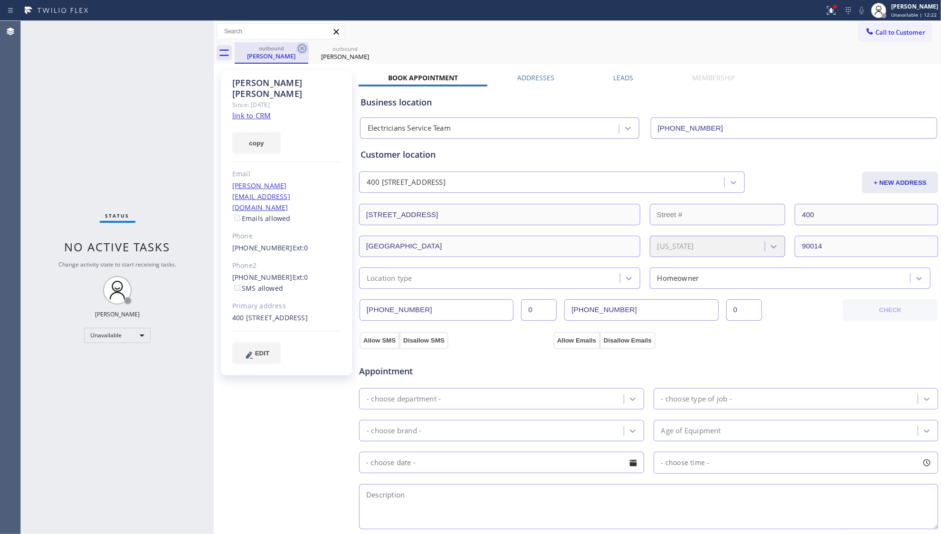
click at [306, 50] on icon at bounding box center [302, 48] width 9 height 9
click at [0, 0] on icon at bounding box center [0, 0] width 0 height 0
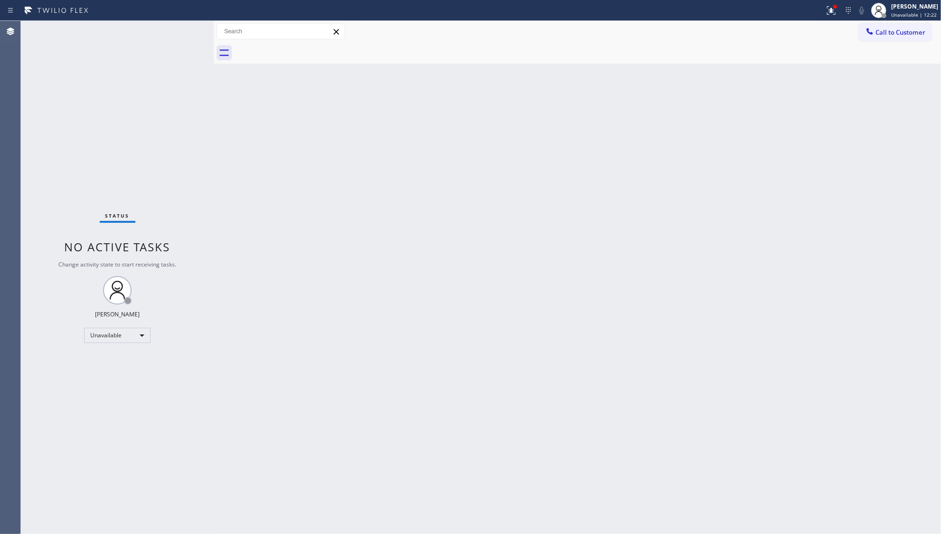
click at [306, 50] on div at bounding box center [588, 52] width 706 height 21
drag, startPoint x: 823, startPoint y: 12, endPoint x: 819, endPoint y: 42, distance: 30.7
click at [823, 12] on div at bounding box center [831, 10] width 21 height 11
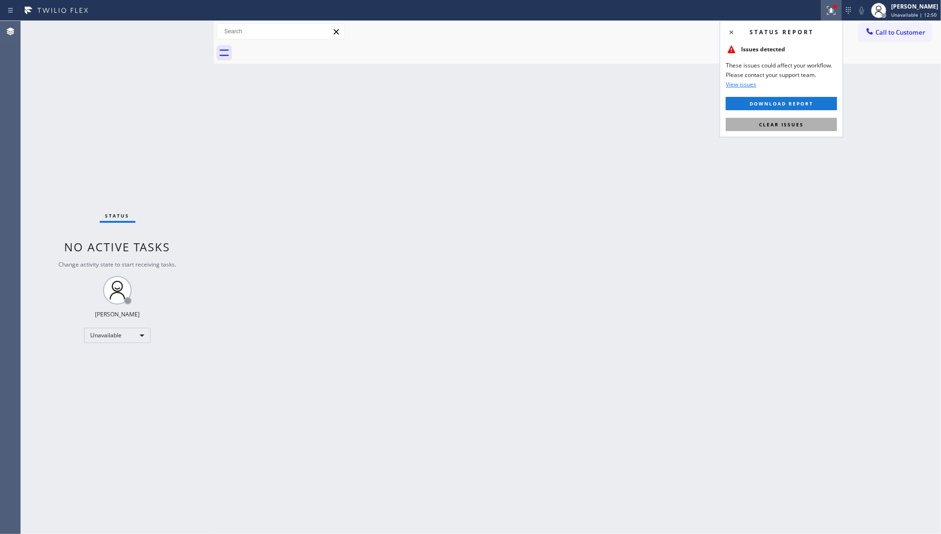
click at [795, 130] on button "Clear issues" at bounding box center [781, 124] width 111 height 13
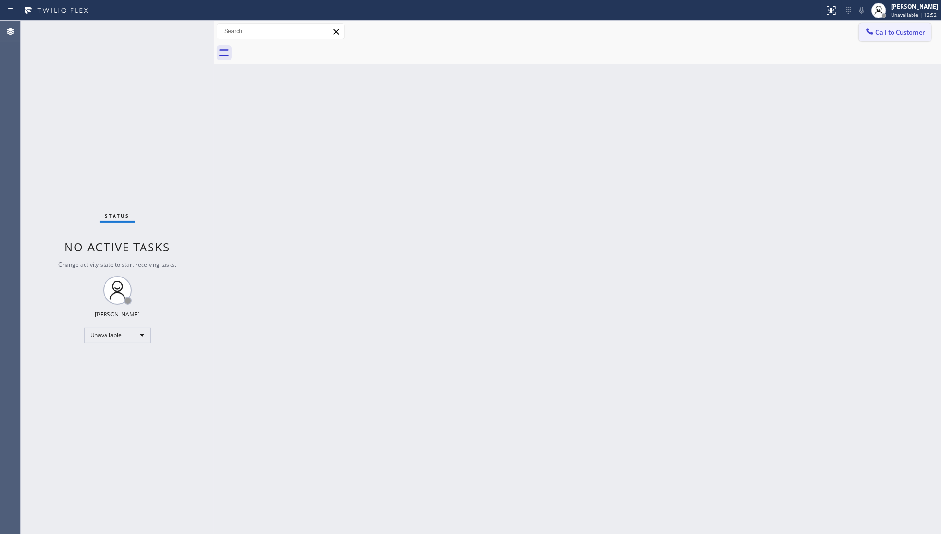
click at [886, 36] on span "Call to Customer" at bounding box center [900, 32] width 50 height 9
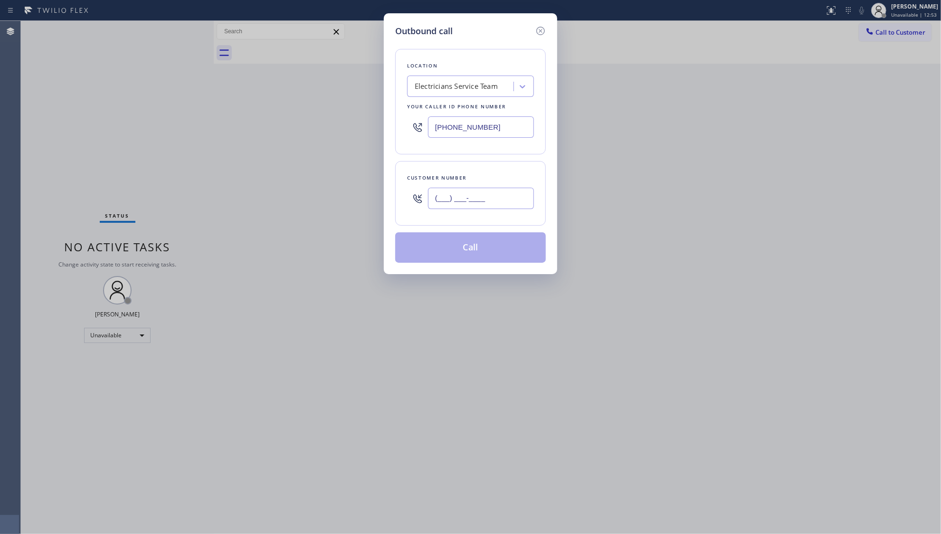
click at [496, 201] on input "(___) ___-____" at bounding box center [481, 198] width 106 height 21
paste input "760) 896-8743"
type input "[PHONE_NUMBER]"
click at [473, 245] on button "Call" at bounding box center [470, 247] width 151 height 30
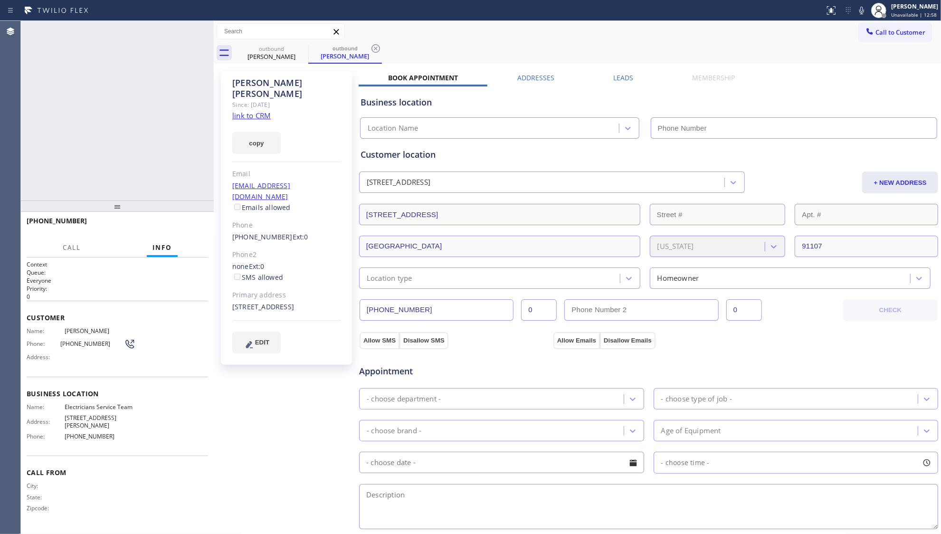
type input "[PHONE_NUMBER]"
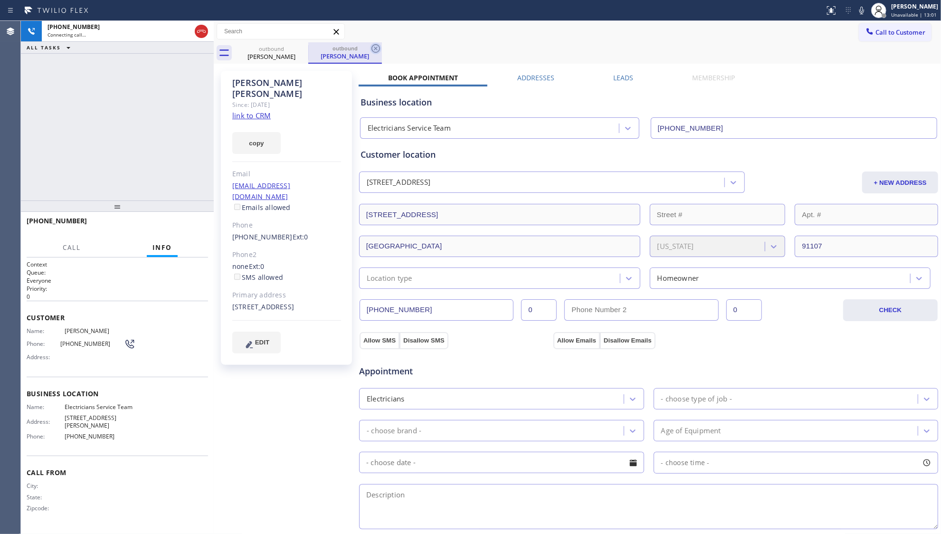
click at [378, 52] on icon at bounding box center [375, 48] width 9 height 9
click at [401, 45] on div "outbound [PERSON_NAME]" at bounding box center [588, 52] width 706 height 21
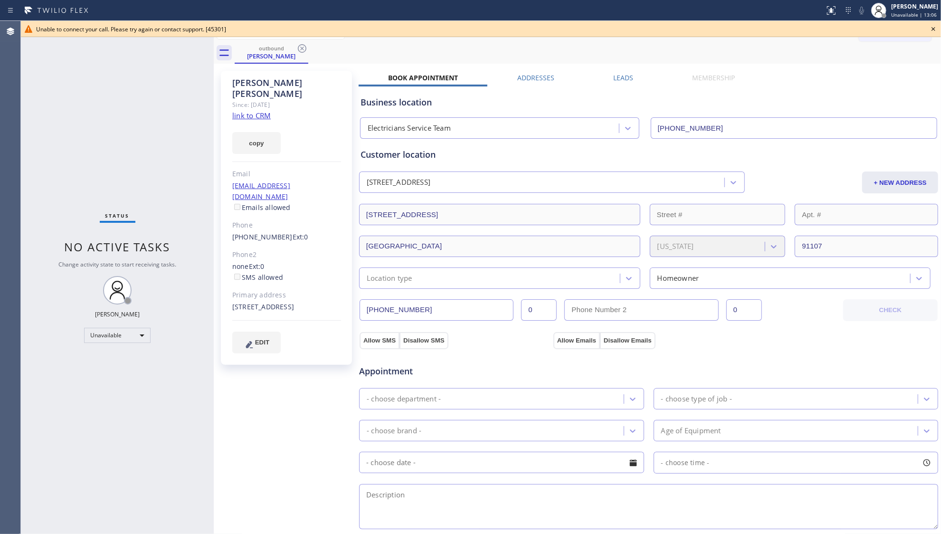
click at [932, 29] on icon at bounding box center [933, 28] width 11 height 11
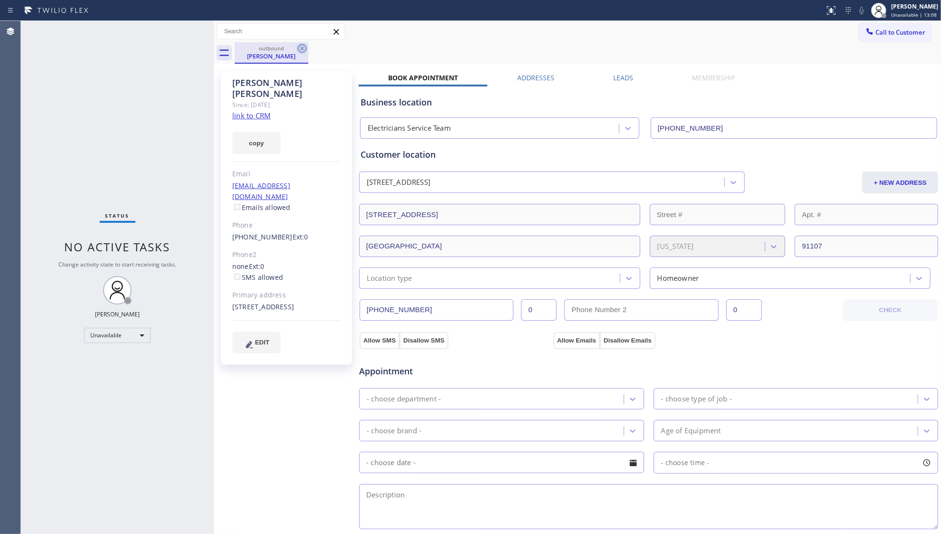
click at [303, 51] on icon at bounding box center [301, 48] width 11 height 11
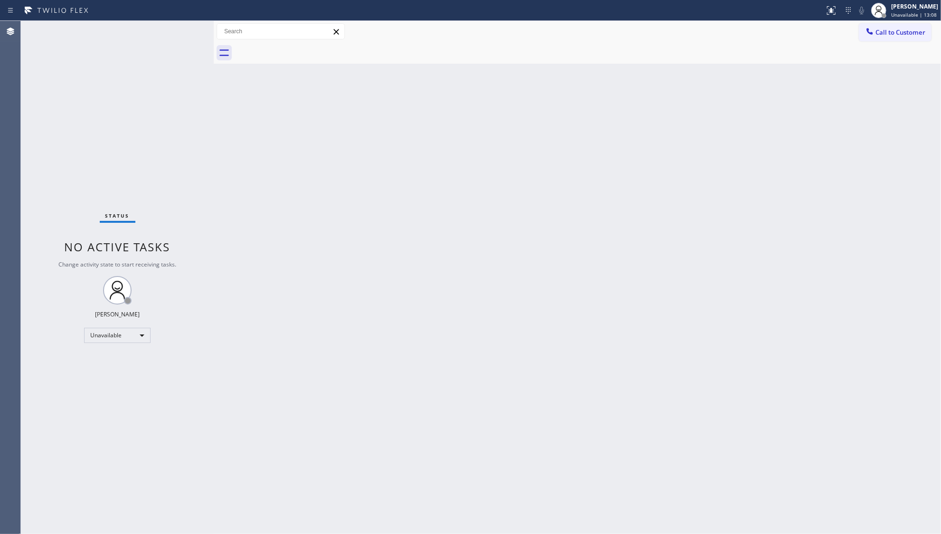
click at [369, 43] on div at bounding box center [588, 52] width 706 height 21
click at [902, 36] on span "Call to Customer" at bounding box center [900, 32] width 50 height 9
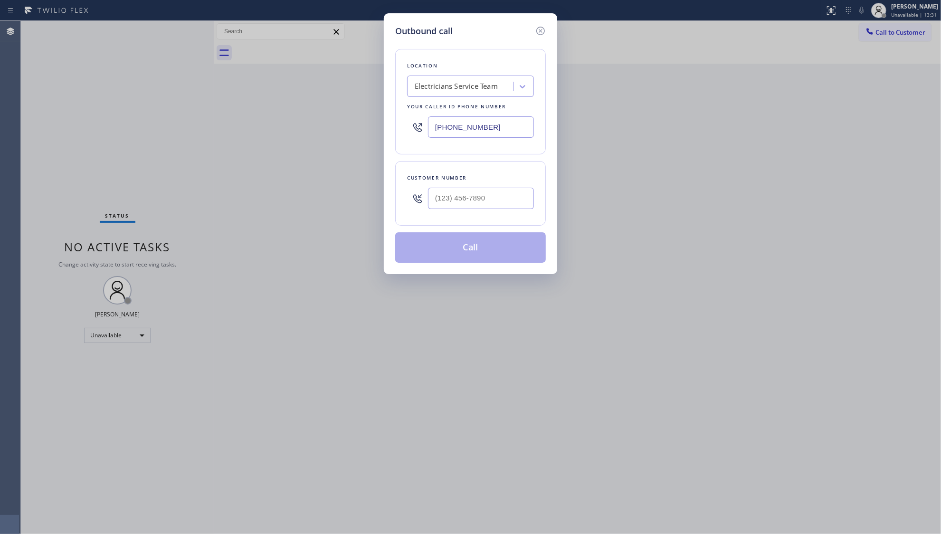
click at [890, 27] on div "Outbound call Location Electricians Service Team Your caller id phone number [P…" at bounding box center [470, 267] width 941 height 534
click at [519, 203] on input "(___) ___-____" at bounding box center [481, 198] width 106 height 21
paste input "818) 486-4196"
type input "[PHONE_NUMBER]"
click at [479, 248] on button "Call" at bounding box center [470, 247] width 151 height 30
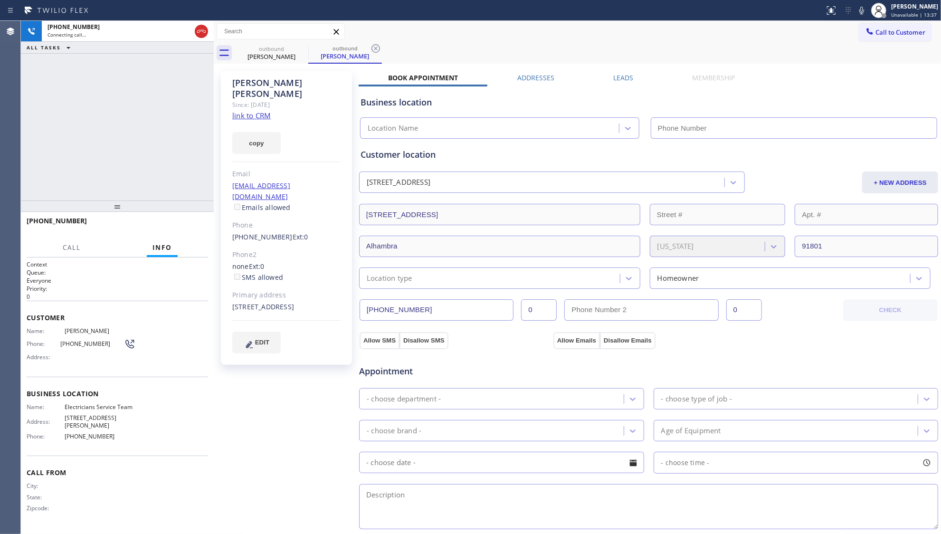
type input "[PHONE_NUMBER]"
click at [371, 50] on icon at bounding box center [375, 48] width 11 height 11
click at [387, 50] on div "outbound [PERSON_NAME]" at bounding box center [588, 52] width 706 height 21
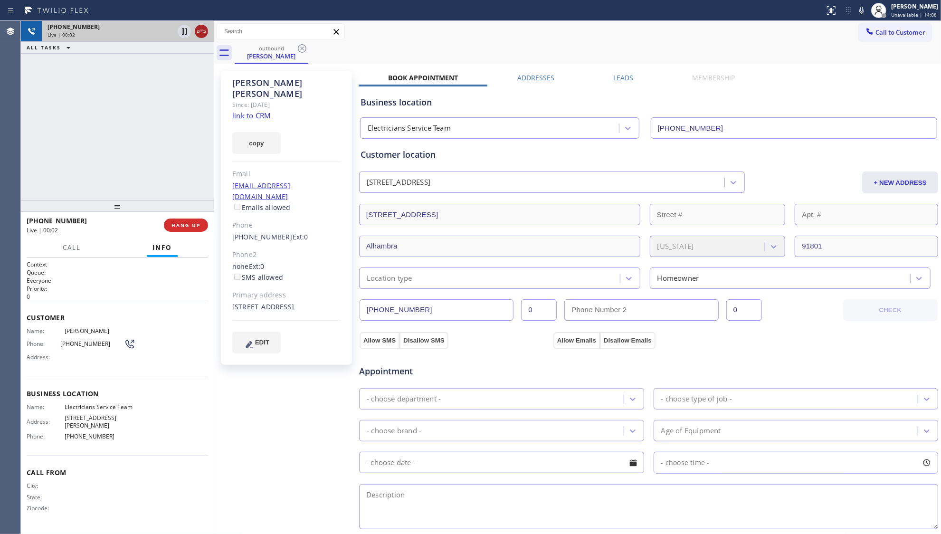
click at [200, 34] on icon at bounding box center [201, 31] width 11 height 11
click at [174, 34] on div "Live | 00:02" at bounding box center [110, 34] width 126 height 7
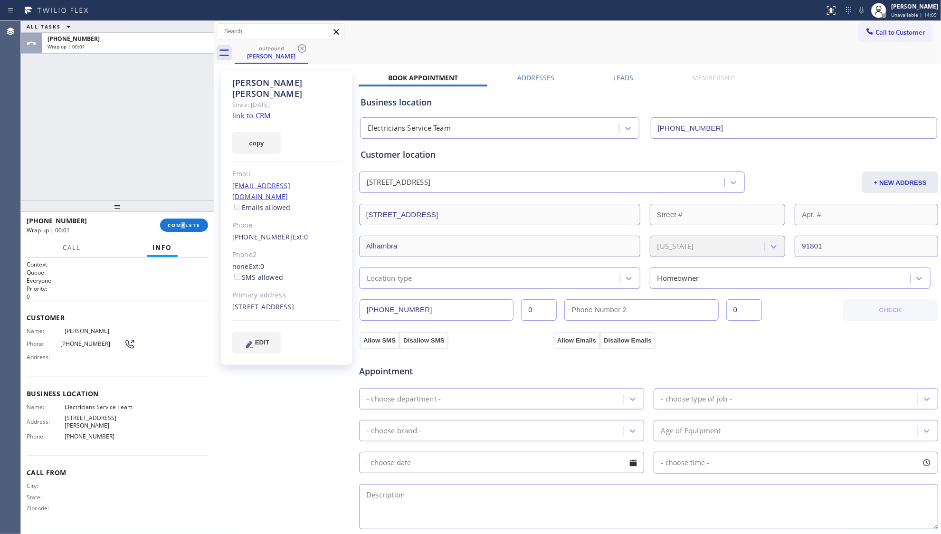
click at [185, 234] on div "[PHONE_NUMBER] Wrap up | 00:01 COMPLETE" at bounding box center [117, 225] width 181 height 25
click at [190, 230] on button "COMPLETE" at bounding box center [184, 224] width 48 height 13
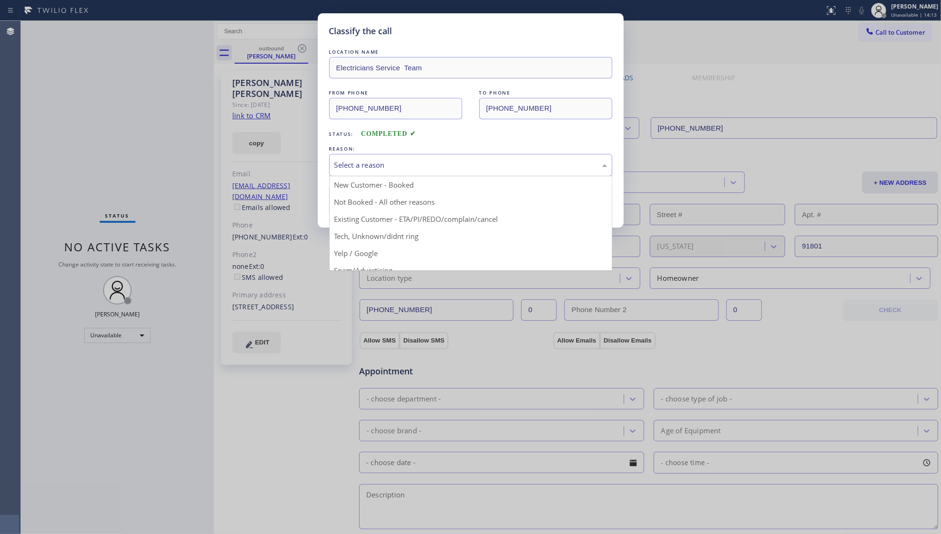
click at [368, 158] on div "Select a reason" at bounding box center [470, 165] width 283 height 22
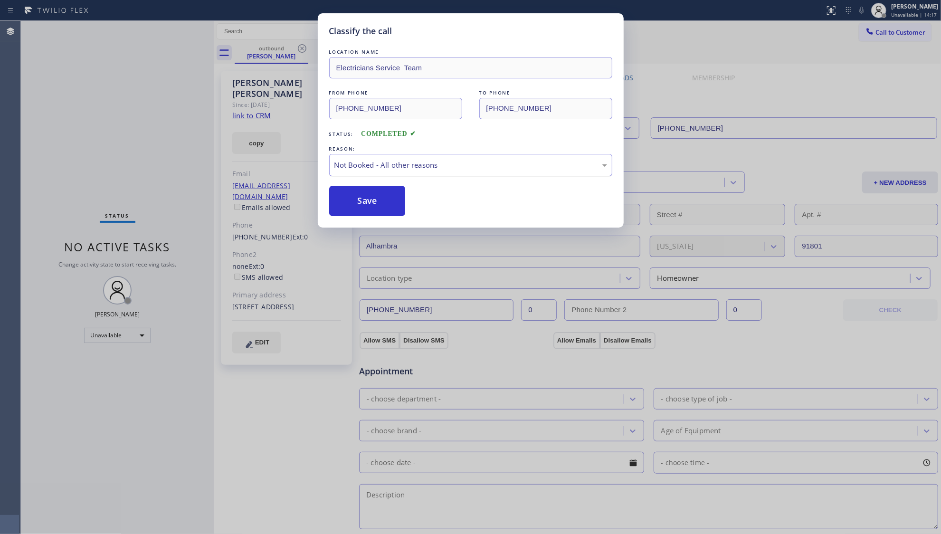
click at [405, 171] on div "Not Booked - All other reasons" at bounding box center [470, 165] width 283 height 22
click at [350, 209] on button "Save" at bounding box center [367, 201] width 76 height 30
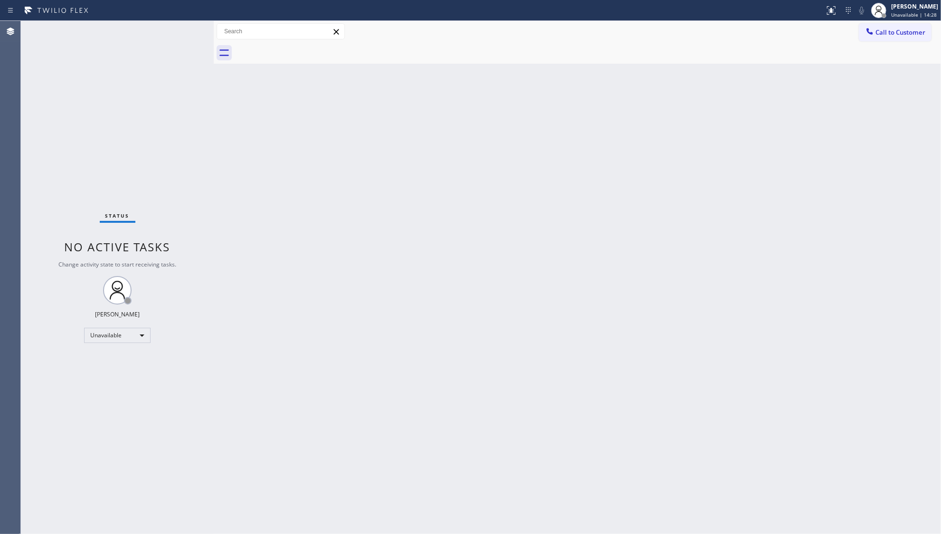
click at [885, 31] on span "Call to Customer" at bounding box center [900, 32] width 50 height 9
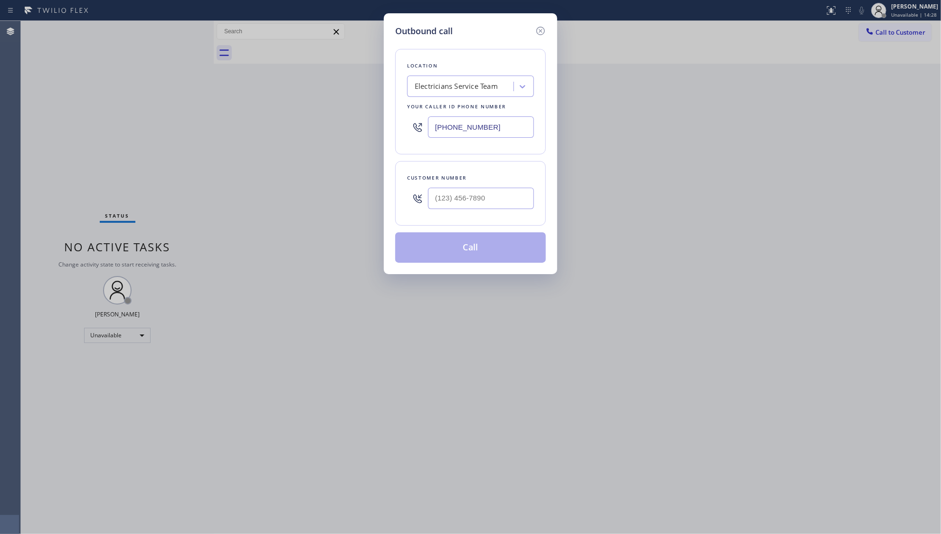
click at [512, 124] on input "[PHONE_NUMBER]" at bounding box center [481, 126] width 106 height 21
click at [498, 211] on div at bounding box center [481, 198] width 106 height 31
click at [499, 204] on input "(___) ___-____" at bounding box center [481, 198] width 106 height 21
paste input "323) 593-1182"
type input "[PHONE_NUMBER]"
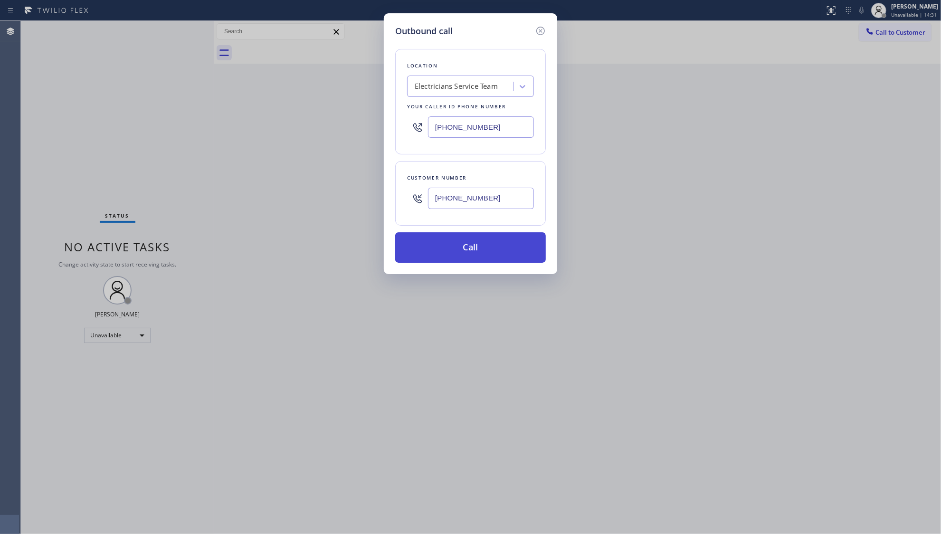
click at [464, 249] on button "Call" at bounding box center [470, 247] width 151 height 30
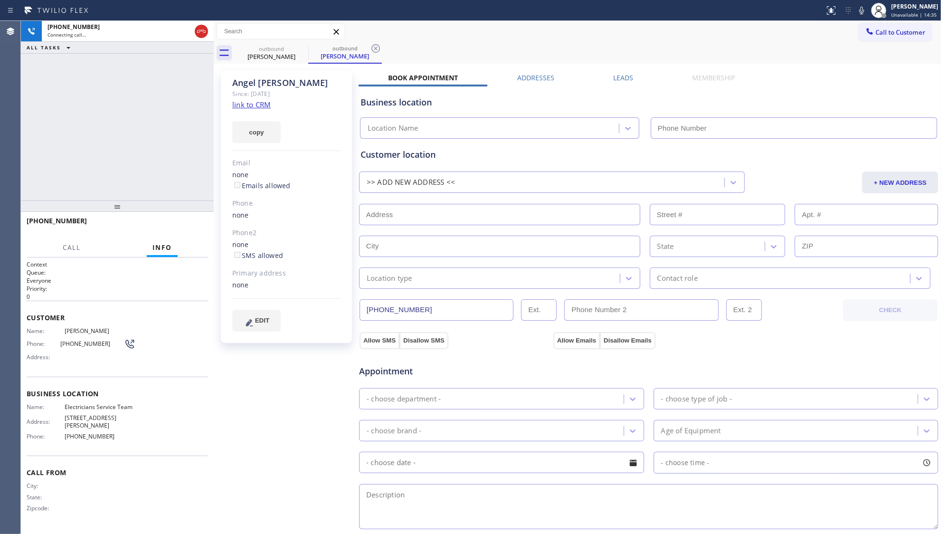
type input "[PHONE_NUMBER]"
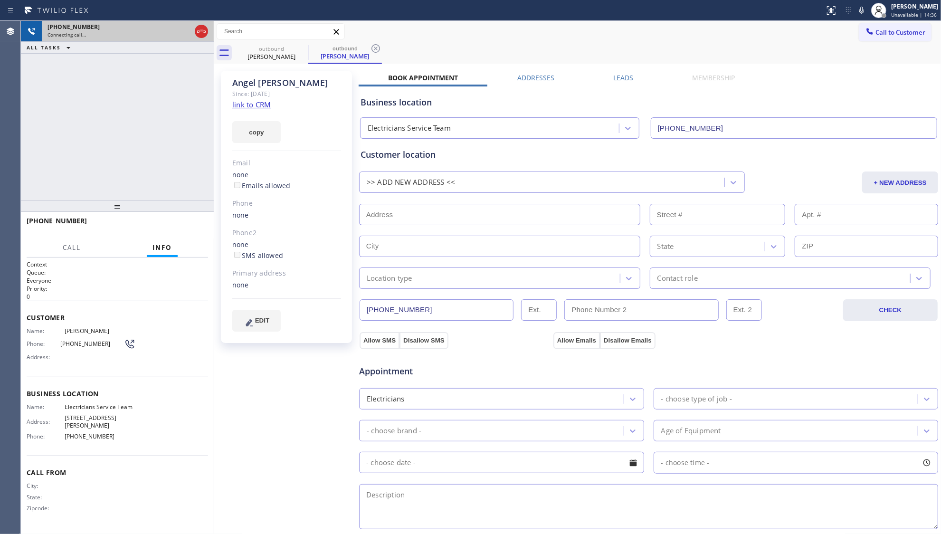
click at [208, 33] on div at bounding box center [201, 31] width 17 height 21
click at [415, 310] on input "[PHONE_NUMBER]" at bounding box center [437, 309] width 154 height 21
click at [415, 309] on input "[PHONE_NUMBER]" at bounding box center [437, 309] width 154 height 21
click at [196, 33] on icon at bounding box center [201, 31] width 11 height 11
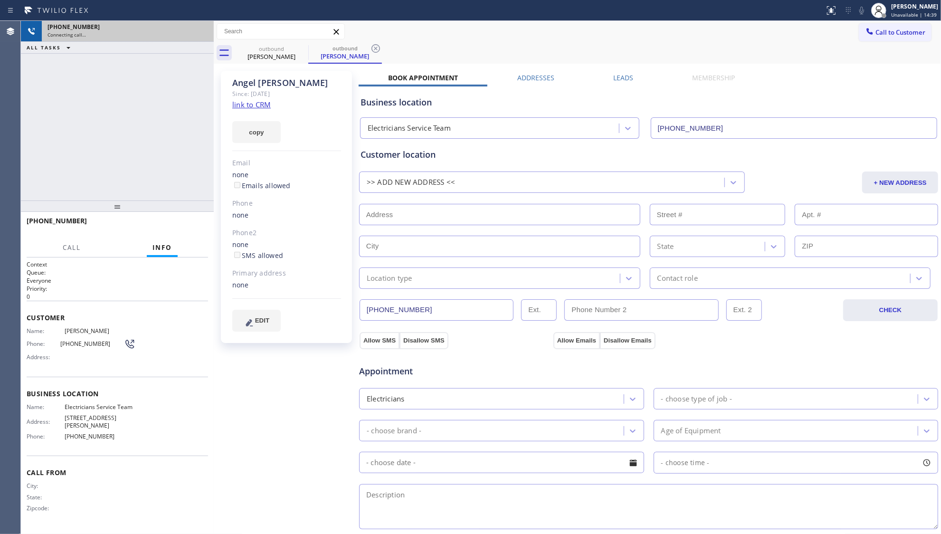
click at [197, 33] on div "Connecting call…" at bounding box center [127, 34] width 161 height 7
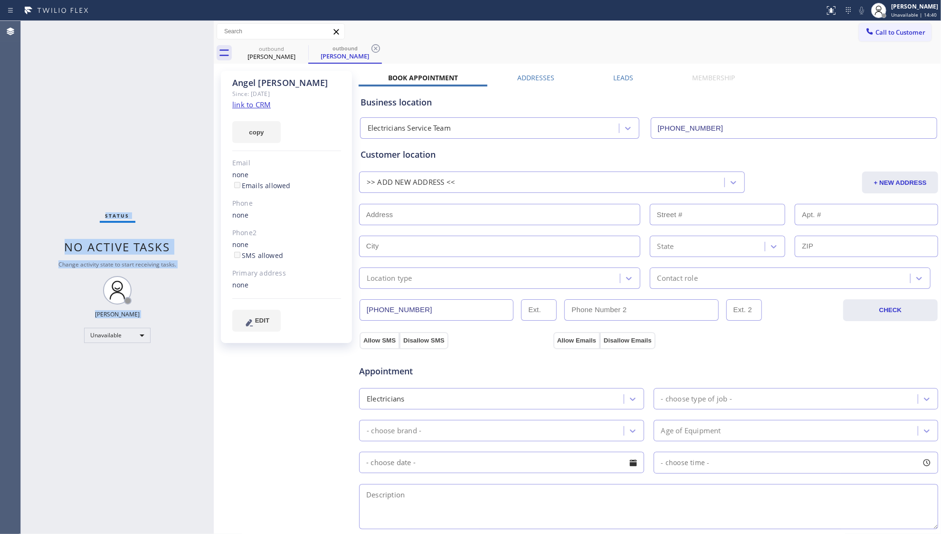
click at [197, 32] on div "Status No active tasks Change activity state to start receiving tasks. [PERSON_…" at bounding box center [117, 277] width 193 height 513
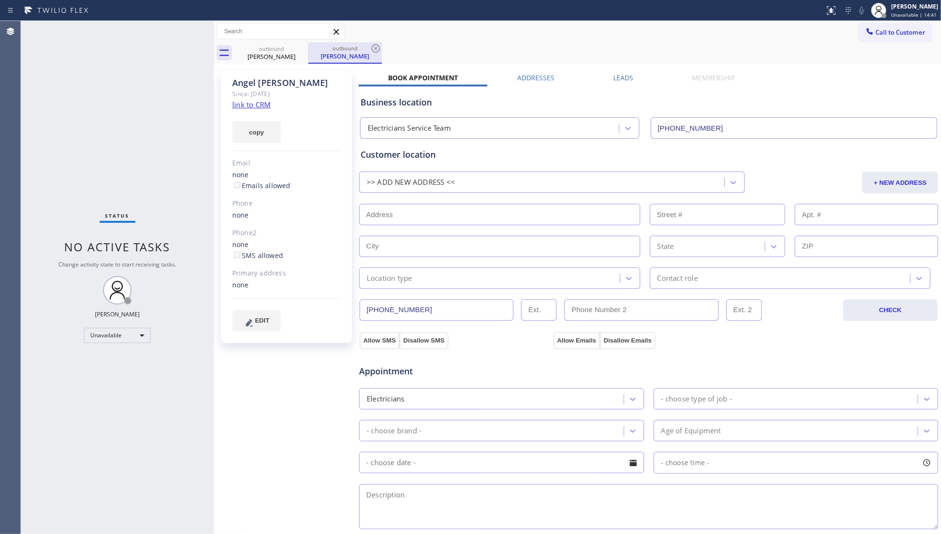
click at [322, 51] on div "outbound" at bounding box center [345, 48] width 72 height 7
click at [332, 46] on div "outbound" at bounding box center [345, 48] width 72 height 7
click at [291, 47] on div "outbound" at bounding box center [272, 48] width 72 height 7
click at [294, 47] on div "outbound" at bounding box center [272, 48] width 72 height 7
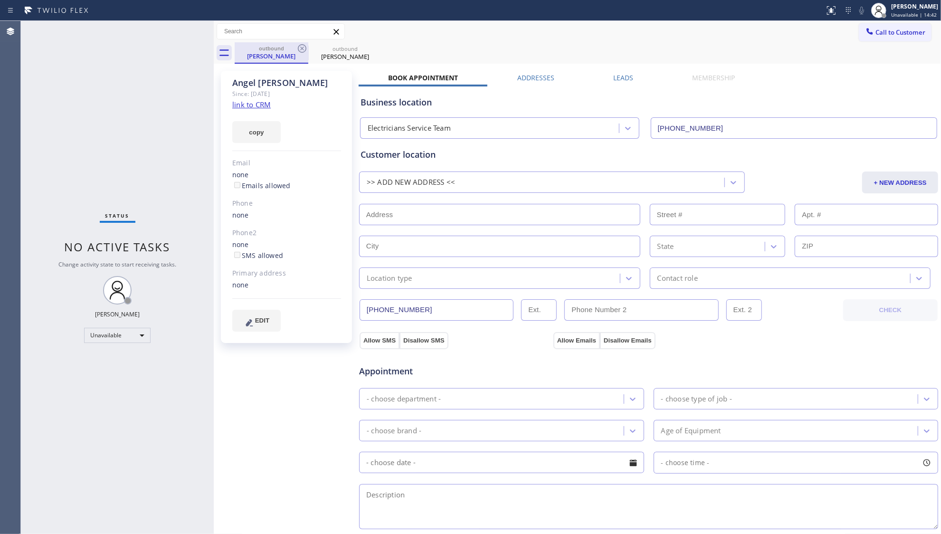
click at [295, 47] on div "outbound" at bounding box center [272, 48] width 72 height 7
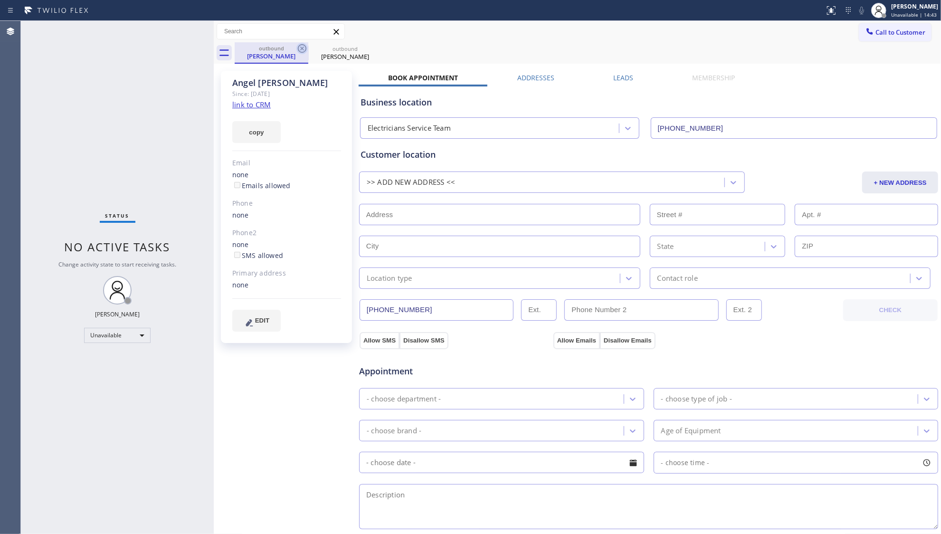
click at [297, 47] on icon at bounding box center [301, 48] width 11 height 11
click at [0, 0] on icon at bounding box center [0, 0] width 0 height 0
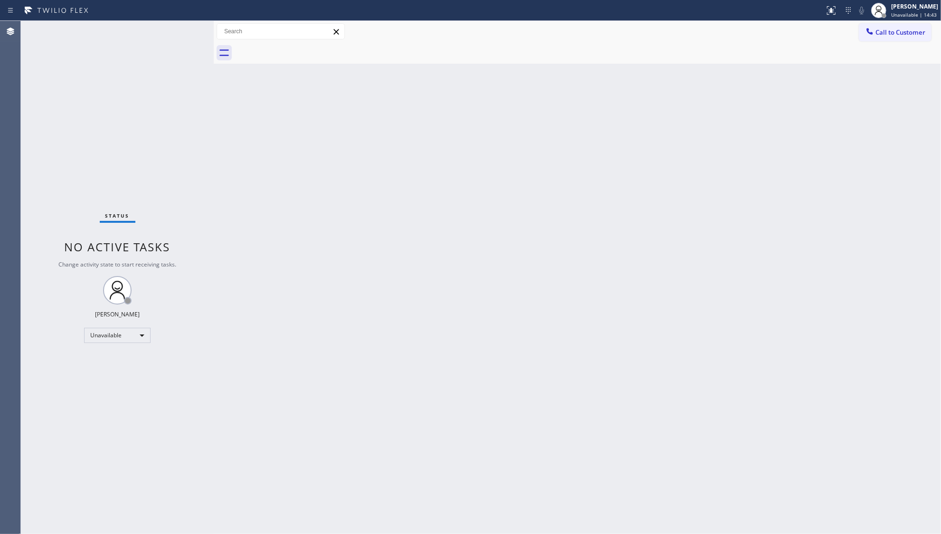
click at [297, 47] on div at bounding box center [588, 52] width 706 height 21
drag, startPoint x: 878, startPoint y: 19, endPoint x: 878, endPoint y: 26, distance: 6.2
click at [879, 23] on div "Status report No issues detected If you experience an issue, please download th…" at bounding box center [470, 267] width 941 height 534
drag, startPoint x: 878, startPoint y: 32, endPoint x: 864, endPoint y: 40, distance: 16.0
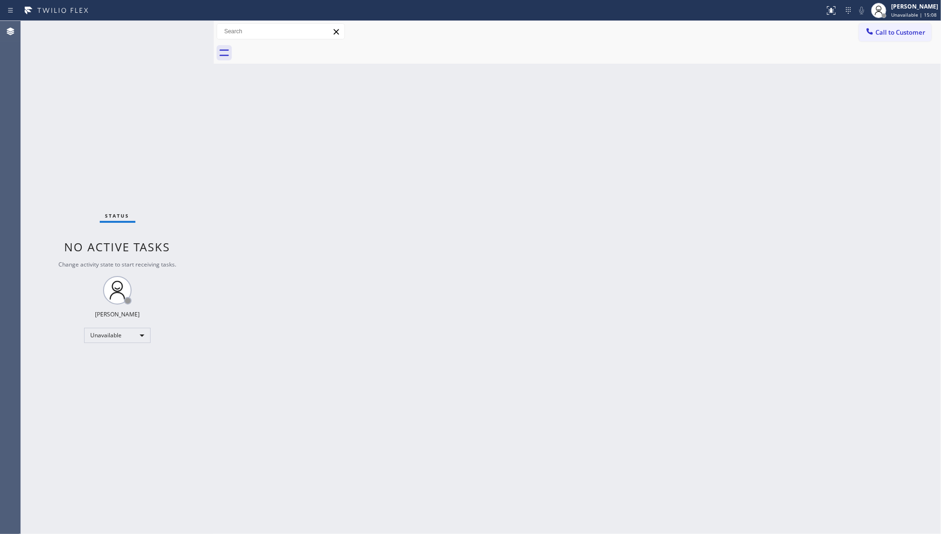
click at [878, 33] on span "Call to Customer" at bounding box center [900, 32] width 50 height 9
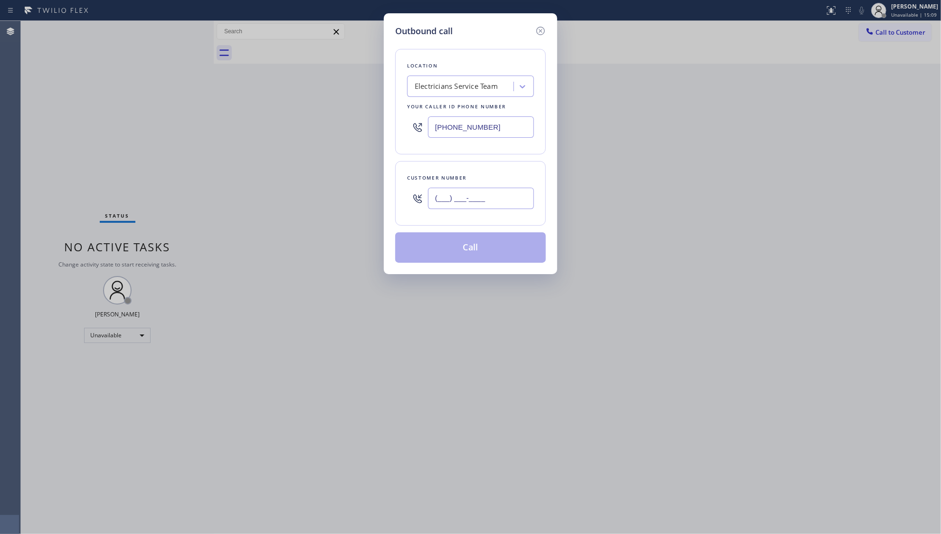
click at [518, 202] on input "(___) ___-____" at bounding box center [481, 198] width 106 height 21
paste input "818) 324-7169"
type input "[PHONE_NUMBER]"
click at [496, 238] on button "Call" at bounding box center [470, 247] width 151 height 30
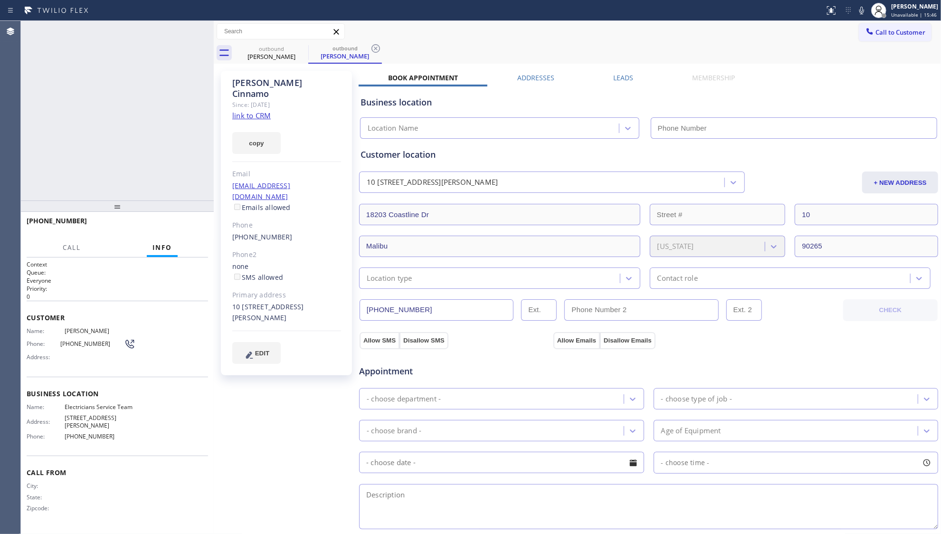
type input "[PHONE_NUMBER]"
drag, startPoint x: 652, startPoint y: 52, endPoint x: 590, endPoint y: 47, distance: 62.4
click at [652, 52] on div "outbound [PERSON_NAME] outbound [PERSON_NAME]" at bounding box center [588, 52] width 706 height 21
type input "[PHONE_NUMBER]"
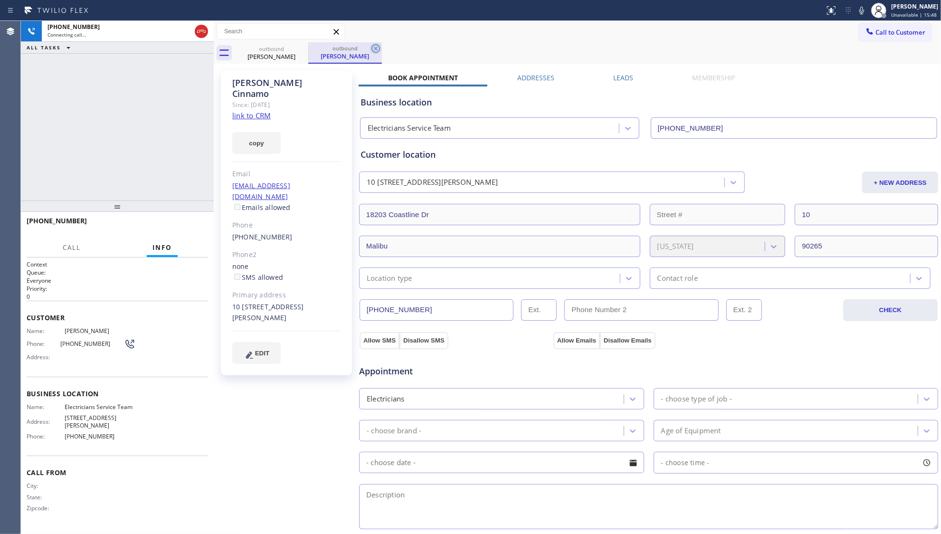
click at [372, 50] on icon at bounding box center [375, 48] width 9 height 9
click at [386, 42] on div "outbound [PERSON_NAME]" at bounding box center [588, 52] width 706 height 21
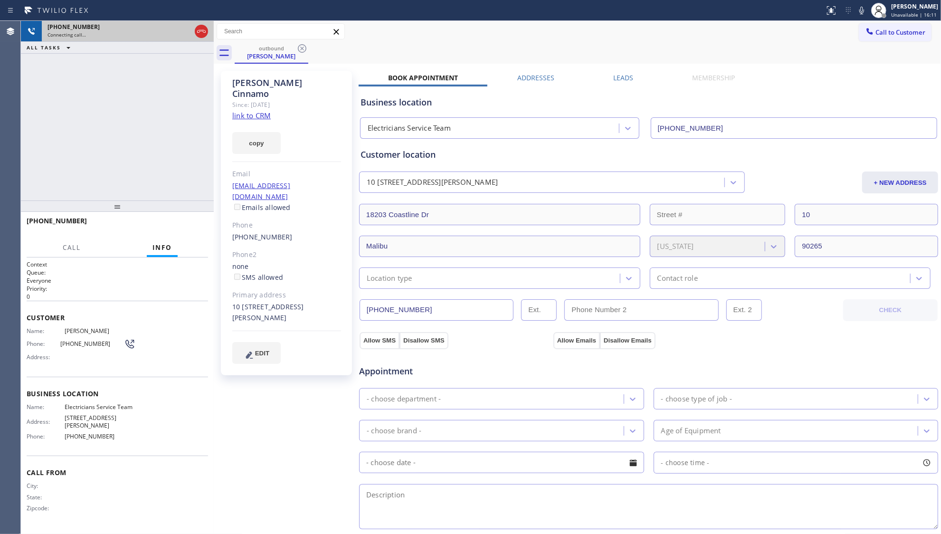
click at [198, 38] on div at bounding box center [201, 31] width 17 height 21
click at [200, 28] on icon at bounding box center [201, 31] width 11 height 11
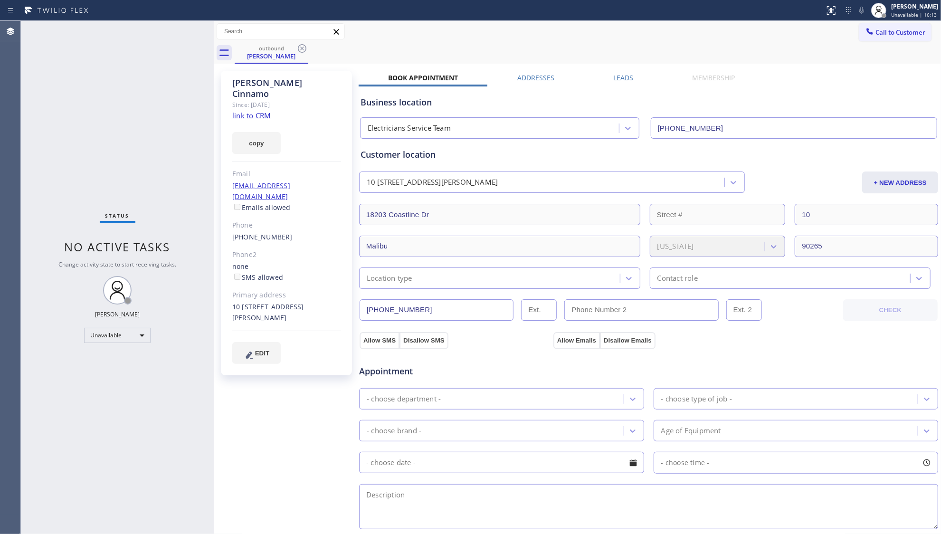
click at [310, 48] on div "outbound [PERSON_NAME]" at bounding box center [588, 52] width 706 height 21
click at [299, 48] on icon at bounding box center [301, 48] width 11 height 11
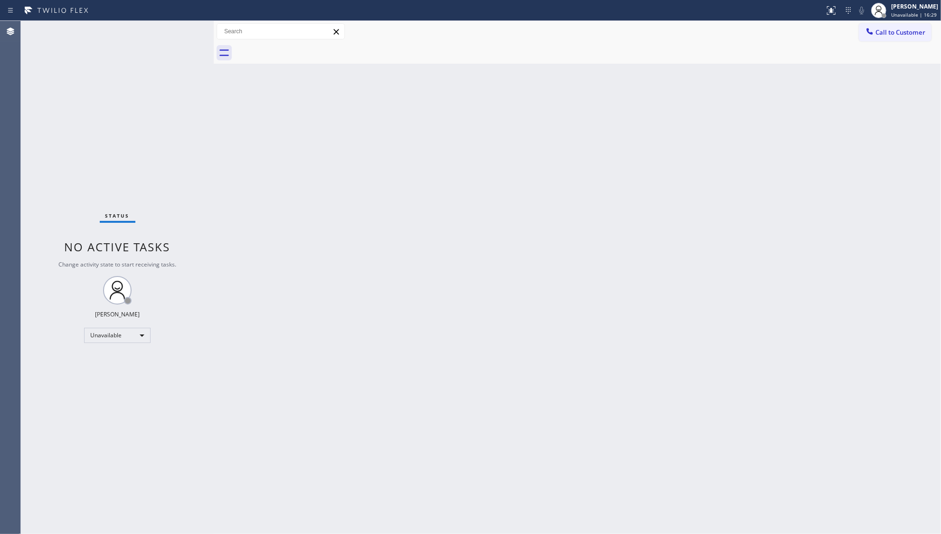
drag, startPoint x: 301, startPoint y: 54, endPoint x: 263, endPoint y: 93, distance: 54.4
click at [263, 93] on div "Back to Dashboard Change Sender ID Customers Technicians Select a contact Outbo…" at bounding box center [577, 277] width 727 height 513
click at [906, 41] on button "Call to Customer" at bounding box center [895, 32] width 73 height 18
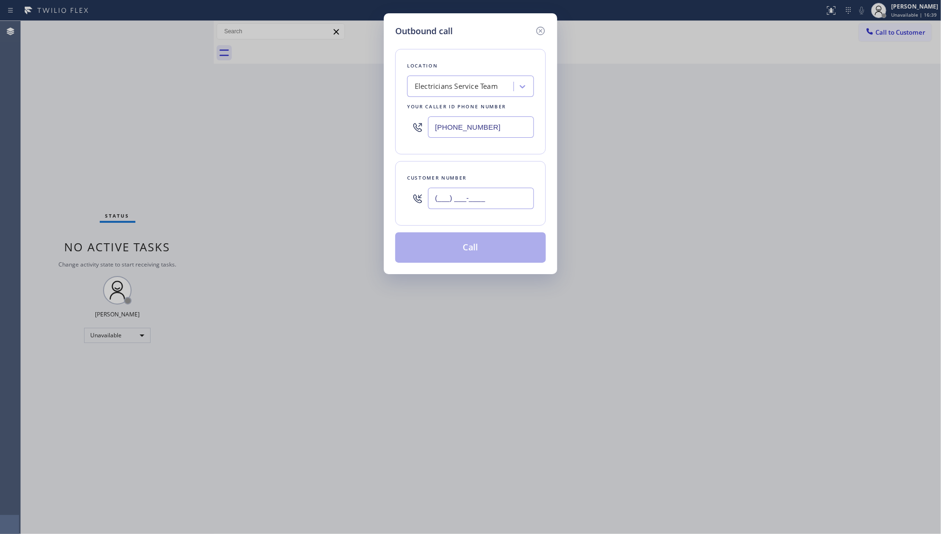
paste input "818) 324-7169"
click at [491, 202] on input "[PHONE_NUMBER]" at bounding box center [481, 198] width 106 height 21
type input "[PHONE_NUMBER]"
click at [474, 242] on button "Call" at bounding box center [470, 247] width 151 height 30
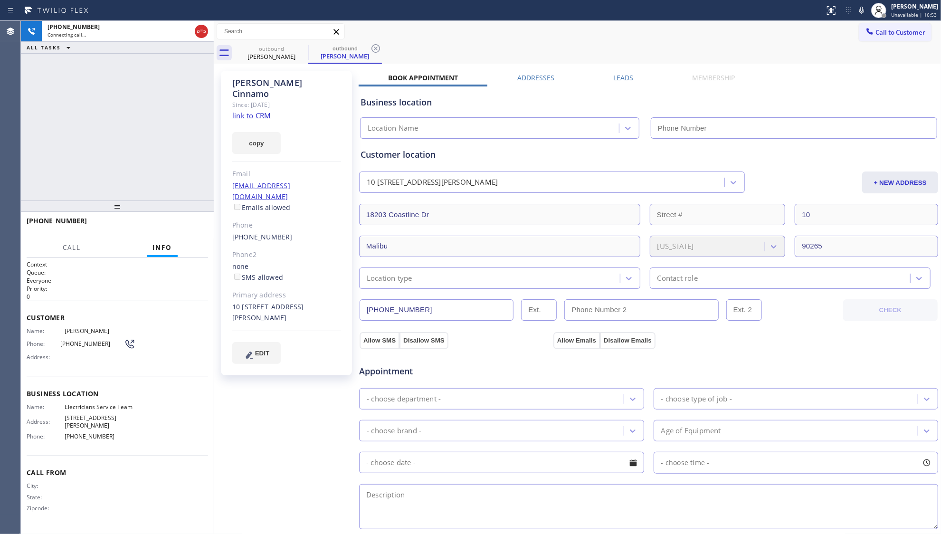
type input "[PHONE_NUMBER]"
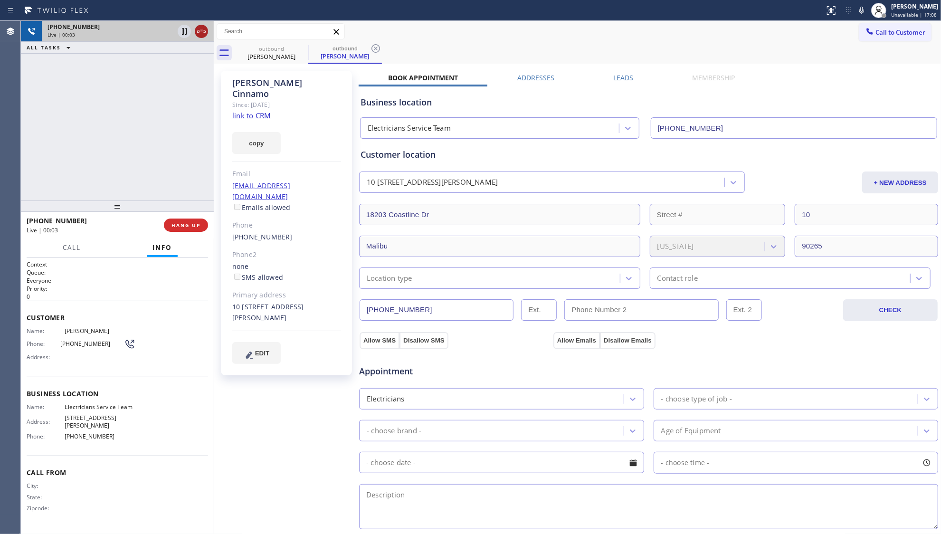
click at [202, 28] on icon at bounding box center [201, 31] width 11 height 11
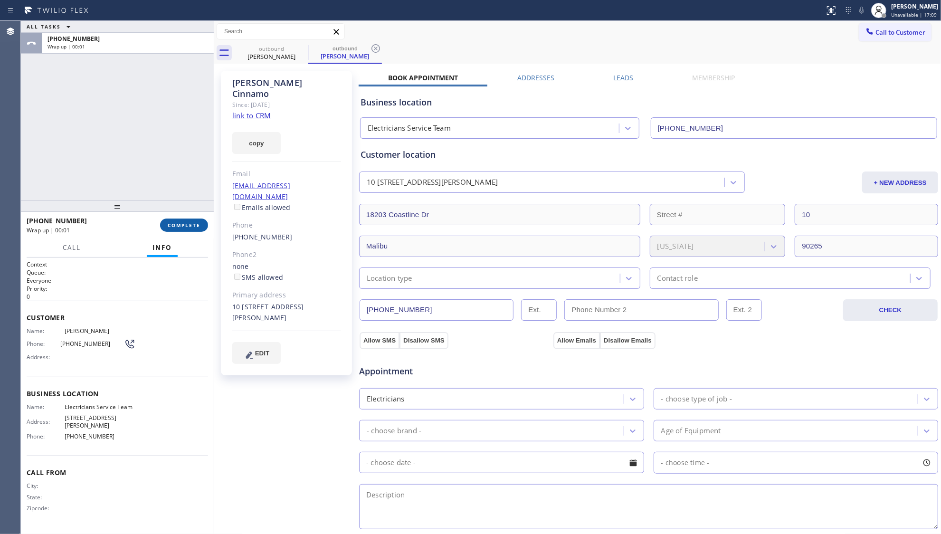
click at [171, 227] on span "COMPLETE" at bounding box center [184, 225] width 33 height 7
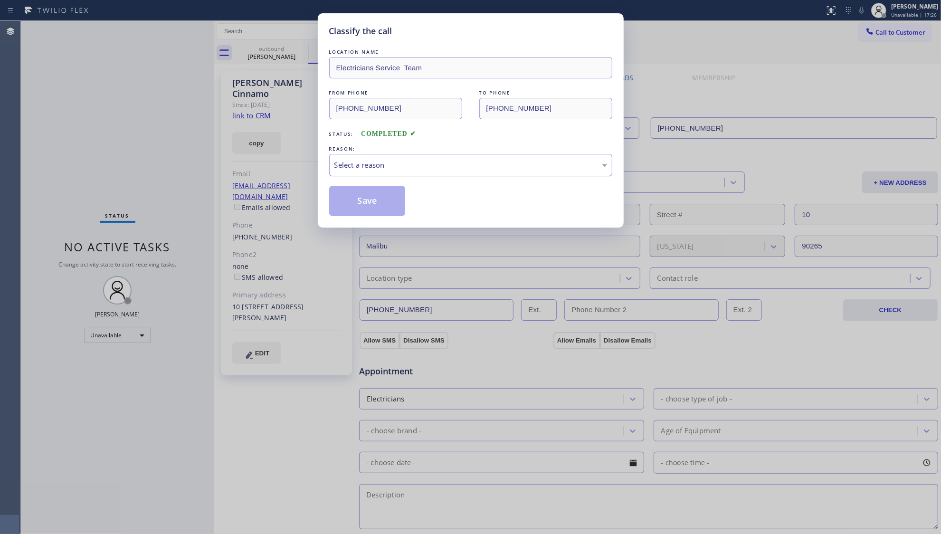
drag, startPoint x: 356, startPoint y: 158, endPoint x: 358, endPoint y: 172, distance: 14.4
click at [356, 159] on div "Select a reason" at bounding box center [470, 165] width 283 height 22
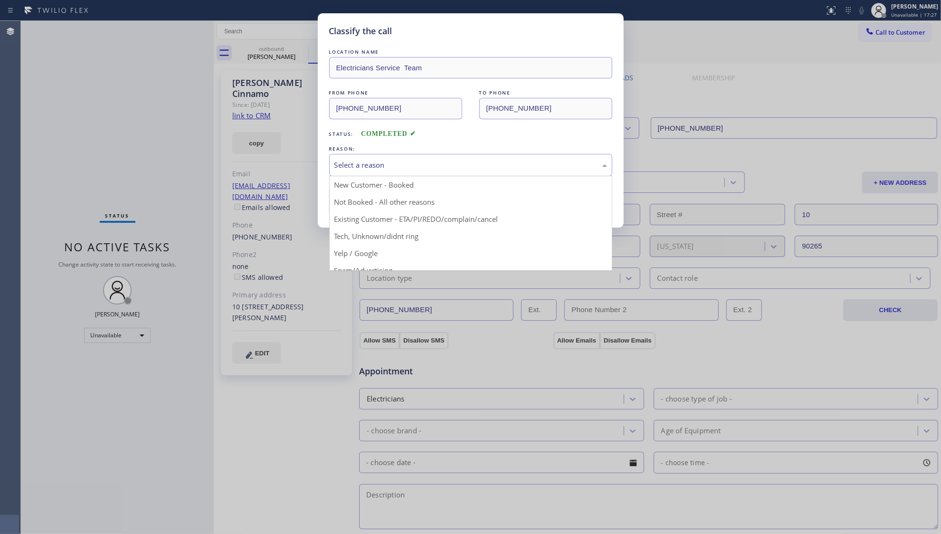
click at [366, 200] on button "Save" at bounding box center [367, 201] width 76 height 30
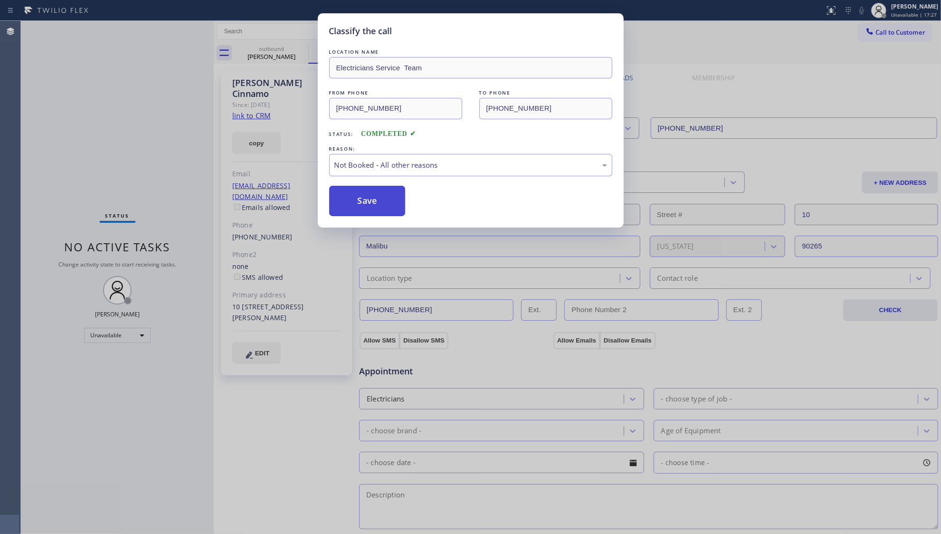
click at [368, 199] on button "Save" at bounding box center [367, 201] width 76 height 30
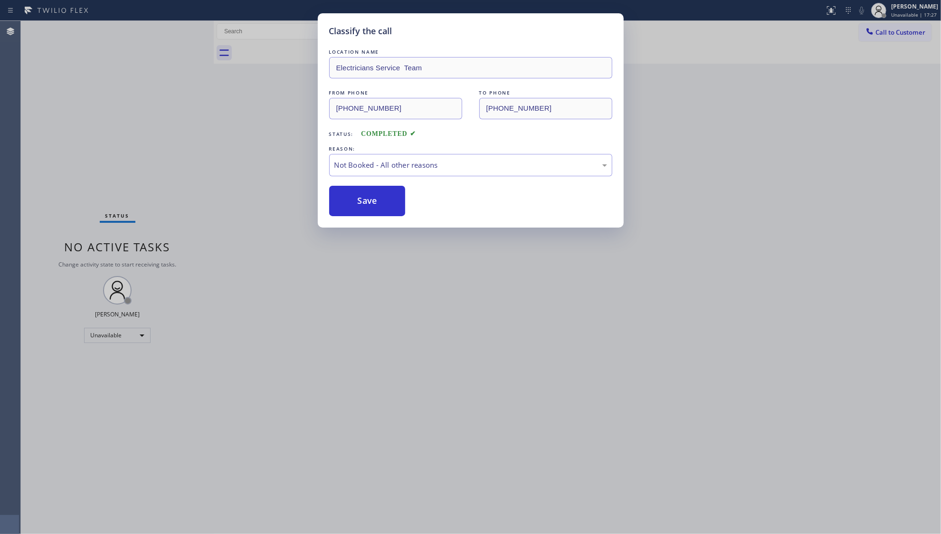
click at [227, 104] on div "Classify the call LOCATION NAME Electricians Service Team FROM PHONE [PHONE_NUM…" at bounding box center [470, 267] width 941 height 534
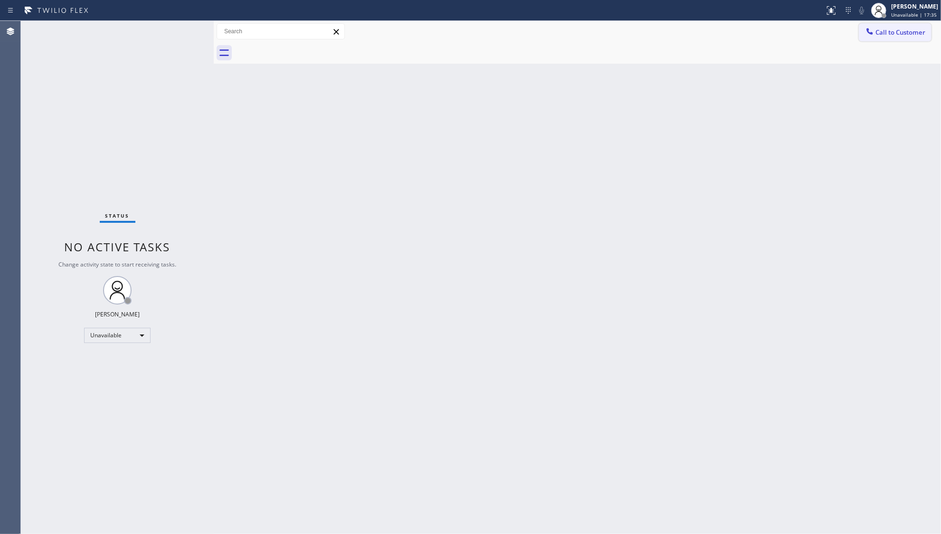
click at [888, 37] on button "Call to Customer" at bounding box center [895, 32] width 73 height 18
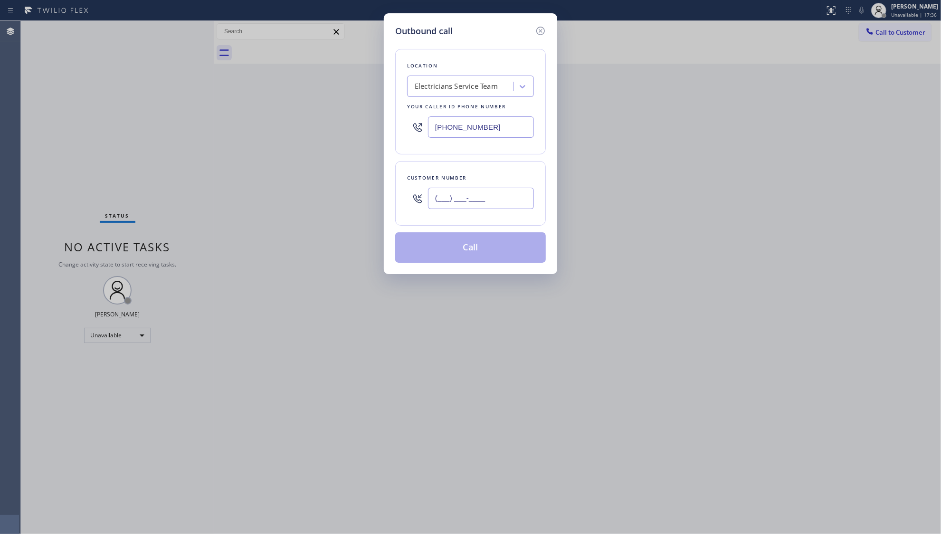
click at [465, 208] on input "(___) ___-____" at bounding box center [481, 198] width 106 height 21
paste input "510) 685-7092"
type input "[PHONE_NUMBER]"
drag, startPoint x: 483, startPoint y: 181, endPoint x: 478, endPoint y: 225, distance: 44.4
click at [483, 182] on div "Customer number" at bounding box center [470, 178] width 127 height 10
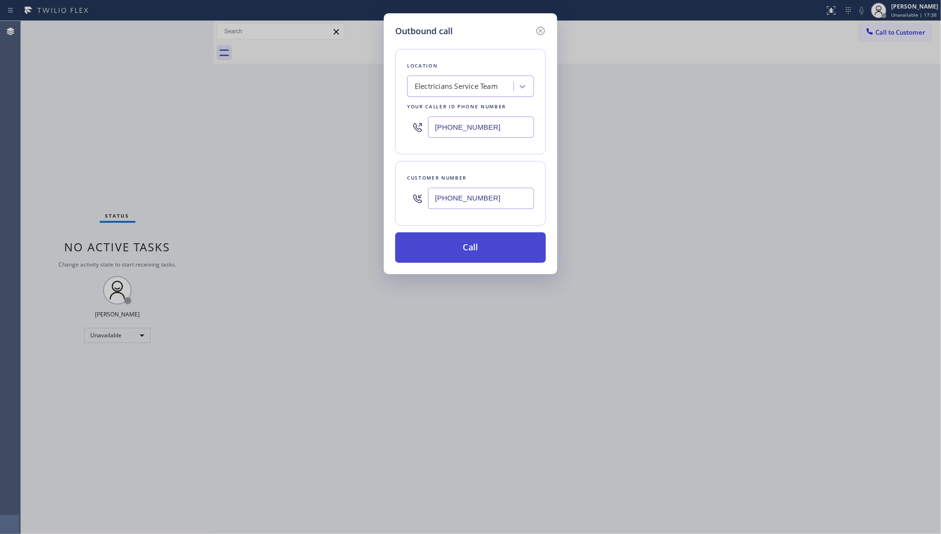
click at [476, 250] on button "Call" at bounding box center [470, 247] width 151 height 30
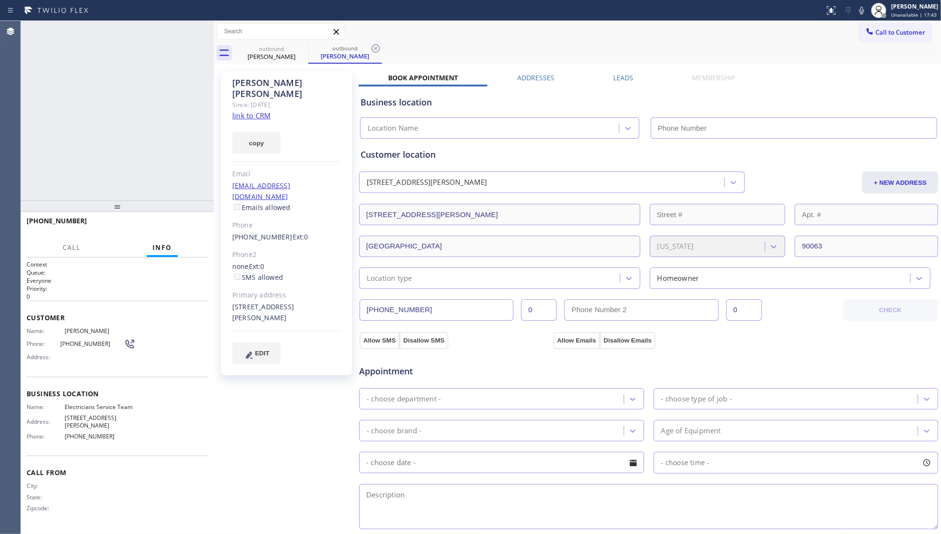
type input "[PHONE_NUMBER]"
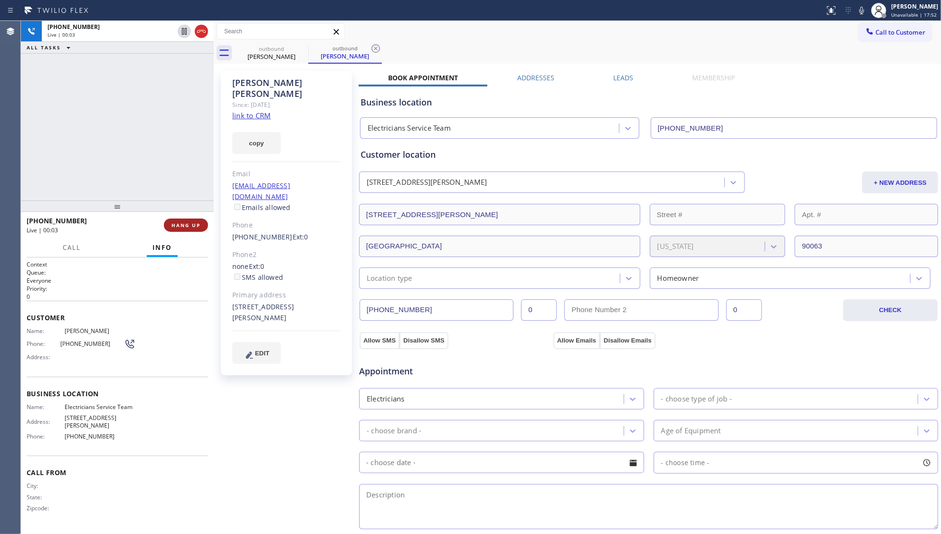
click at [195, 219] on button "HANG UP" at bounding box center [186, 224] width 44 height 13
click at [195, 217] on div "[PHONE_NUMBER] Live | 00:03 HANG UP" at bounding box center [117, 225] width 181 height 25
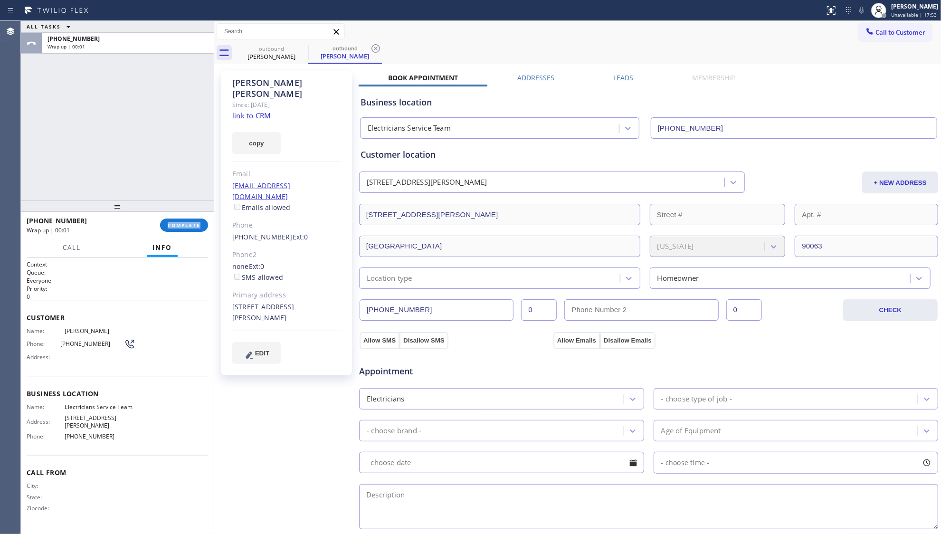
click at [195, 216] on div "[PHONE_NUMBER] Wrap up | 00:01 COMPLETE" at bounding box center [117, 225] width 181 height 25
drag, startPoint x: 192, startPoint y: 221, endPoint x: 185, endPoint y: 218, distance: 8.3
click at [192, 221] on button "COMPLETE" at bounding box center [184, 224] width 48 height 13
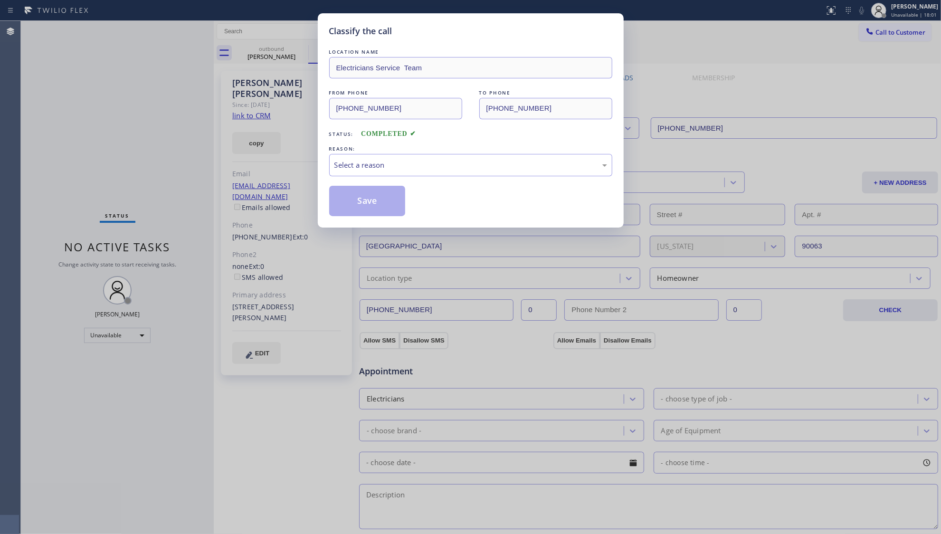
drag, startPoint x: 120, startPoint y: 210, endPoint x: 120, endPoint y: 199, distance: 11.4
click at [351, 168] on div "Select a reason" at bounding box center [470, 165] width 273 height 11
click at [361, 200] on button "Save" at bounding box center [367, 201] width 76 height 30
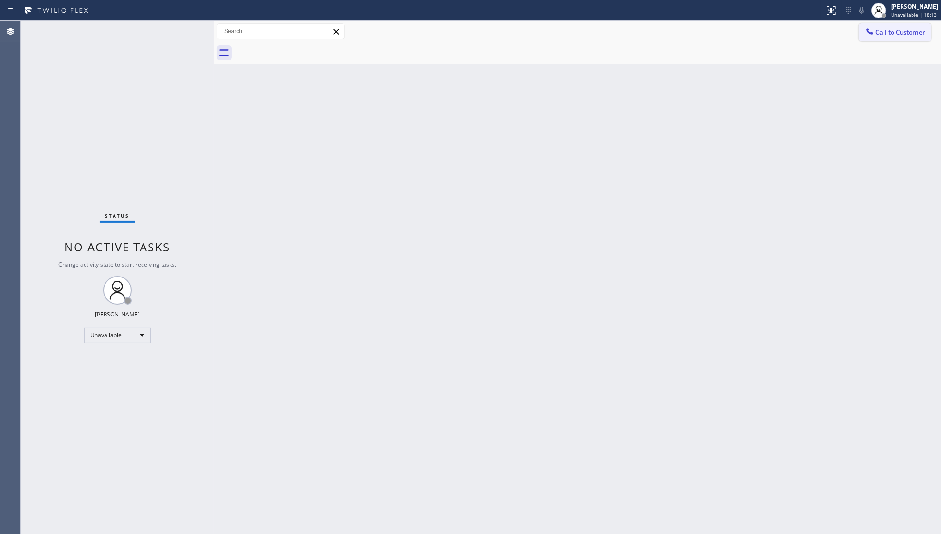
click at [884, 33] on span "Call to Customer" at bounding box center [900, 32] width 50 height 9
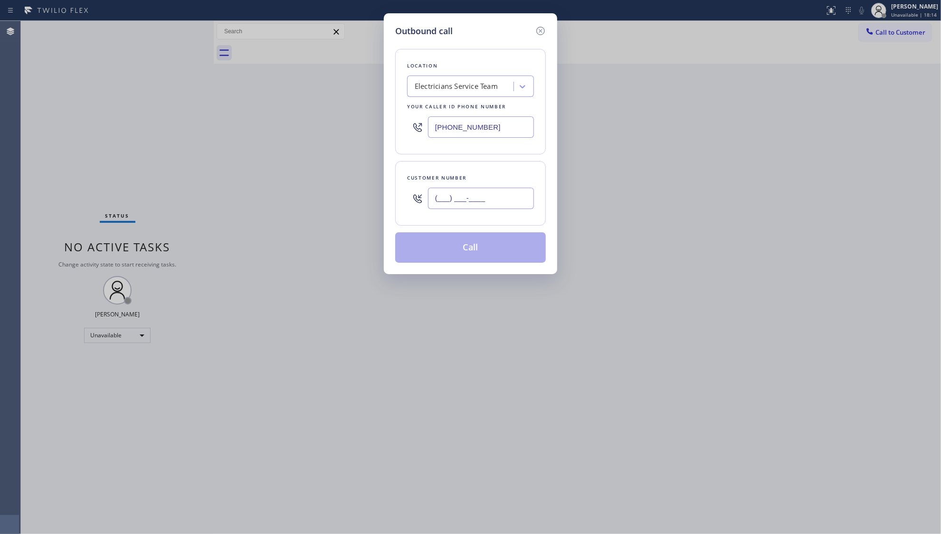
paste input "text"
drag, startPoint x: 519, startPoint y: 200, endPoint x: 523, endPoint y: 194, distance: 7.5
click at [517, 203] on input "(___) ___-____" at bounding box center [481, 198] width 106 height 21
paste input "310) 997-7667"
type input "[PHONE_NUMBER]"
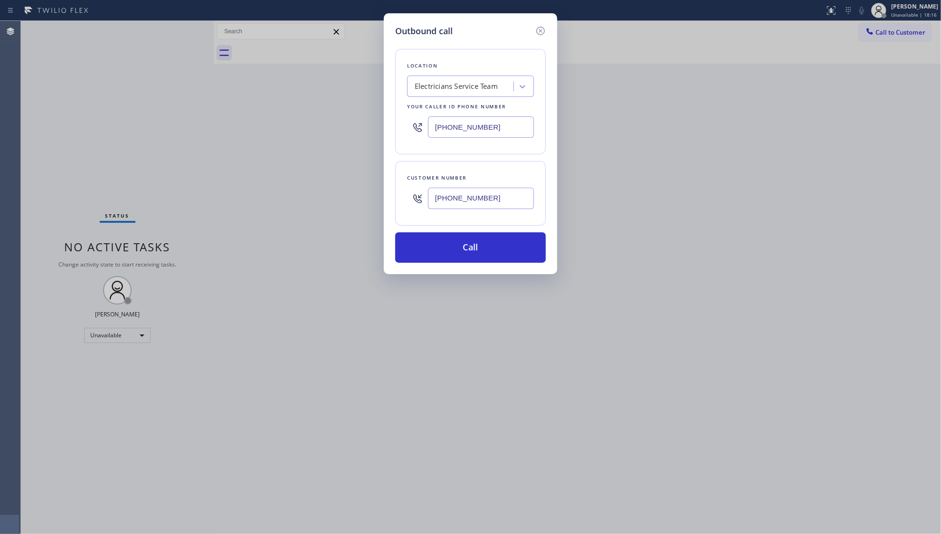
click at [472, 225] on div "Customer number [PHONE_NUMBER]" at bounding box center [470, 193] width 151 height 65
click at [470, 238] on button "Call" at bounding box center [470, 247] width 151 height 30
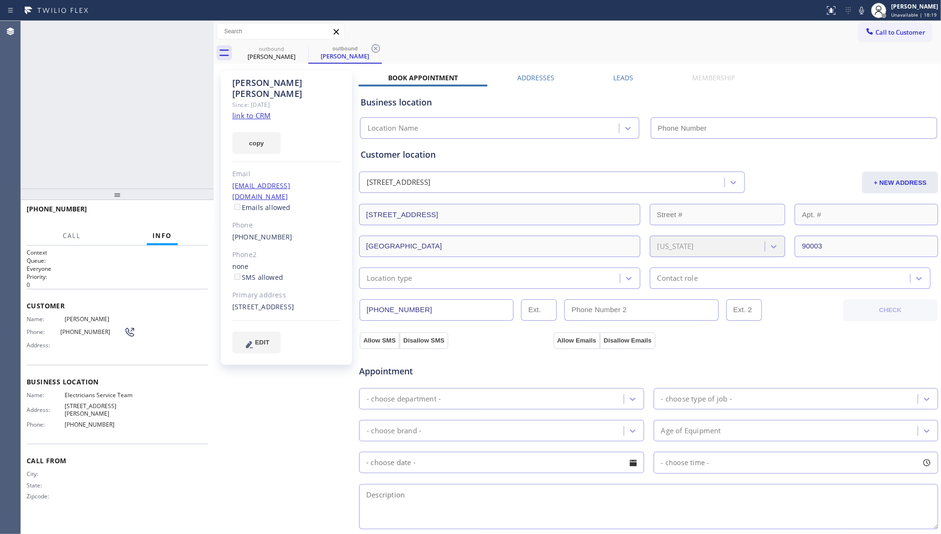
type input "[PHONE_NUMBER]"
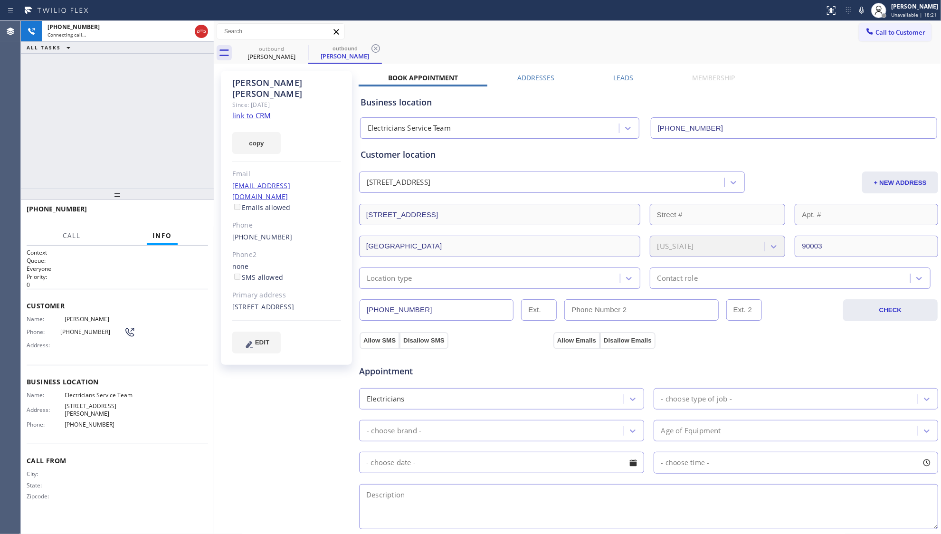
click at [373, 52] on icon at bounding box center [375, 48] width 11 height 11
click at [377, 49] on div "outbound [PERSON_NAME]" at bounding box center [588, 52] width 706 height 21
click at [180, 223] on div "[PHONE_NUMBER] Live | 00:04 HANG UP" at bounding box center [117, 213] width 181 height 25
click at [184, 210] on span "HANG UP" at bounding box center [185, 213] width 29 height 7
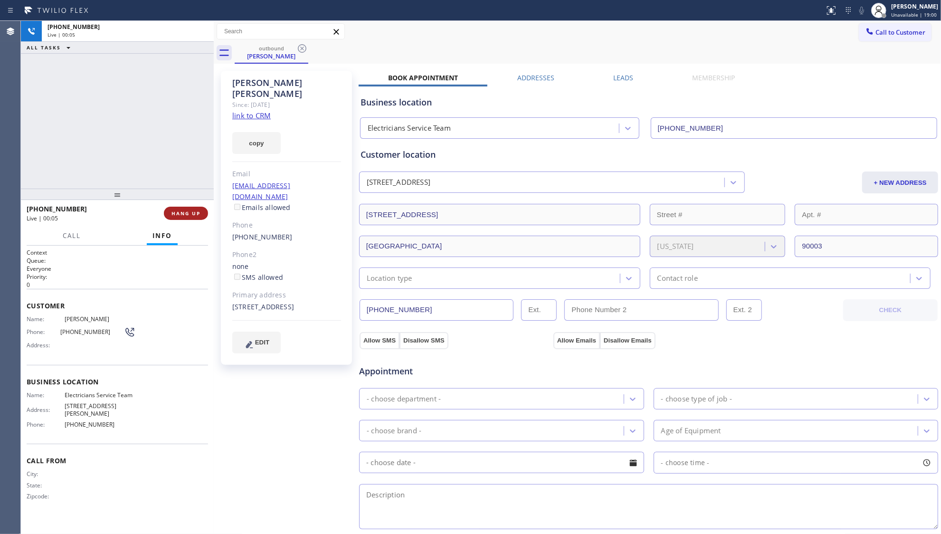
click at [184, 210] on span "HANG UP" at bounding box center [185, 213] width 29 height 7
click at [186, 207] on button "HANG UP" at bounding box center [186, 213] width 44 height 13
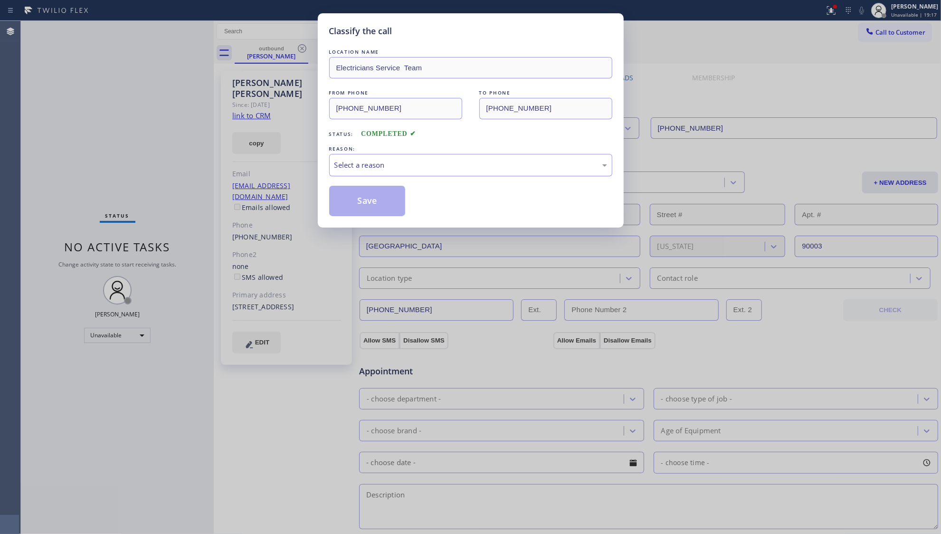
drag, startPoint x: 185, startPoint y: 189, endPoint x: 384, endPoint y: 163, distance: 200.2
click at [385, 162] on div "Select a reason" at bounding box center [470, 165] width 273 height 11
click at [348, 208] on button "Save" at bounding box center [367, 201] width 76 height 30
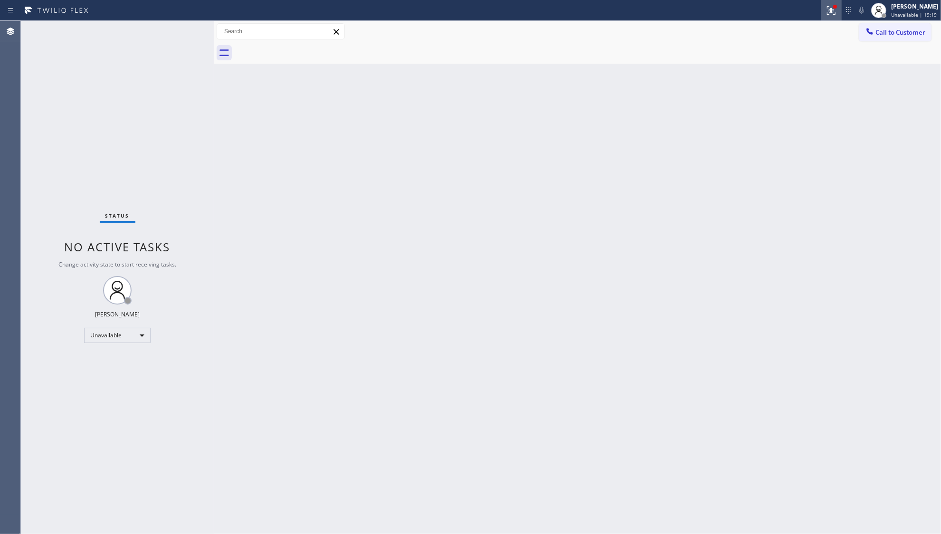
click at [833, 12] on icon at bounding box center [830, 9] width 6 height 7
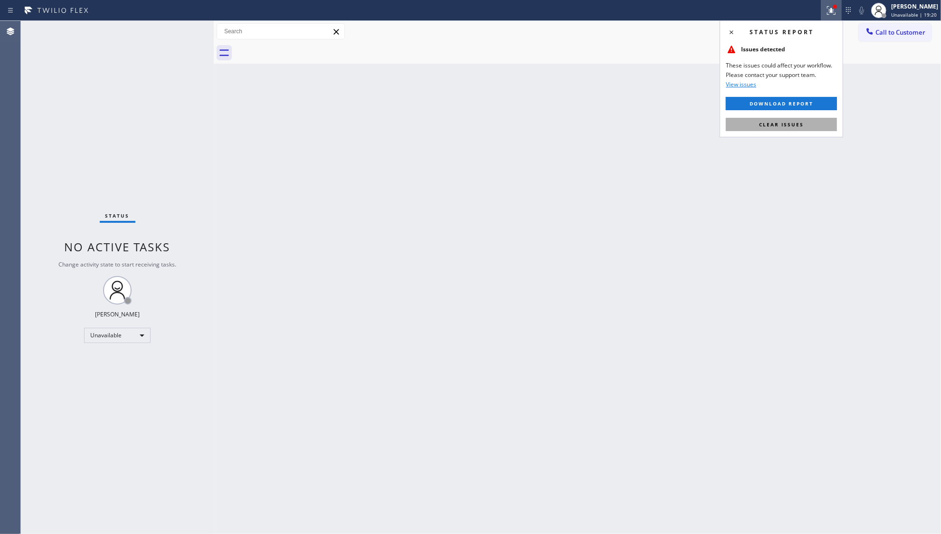
click at [753, 130] on button "Clear issues" at bounding box center [781, 124] width 111 height 13
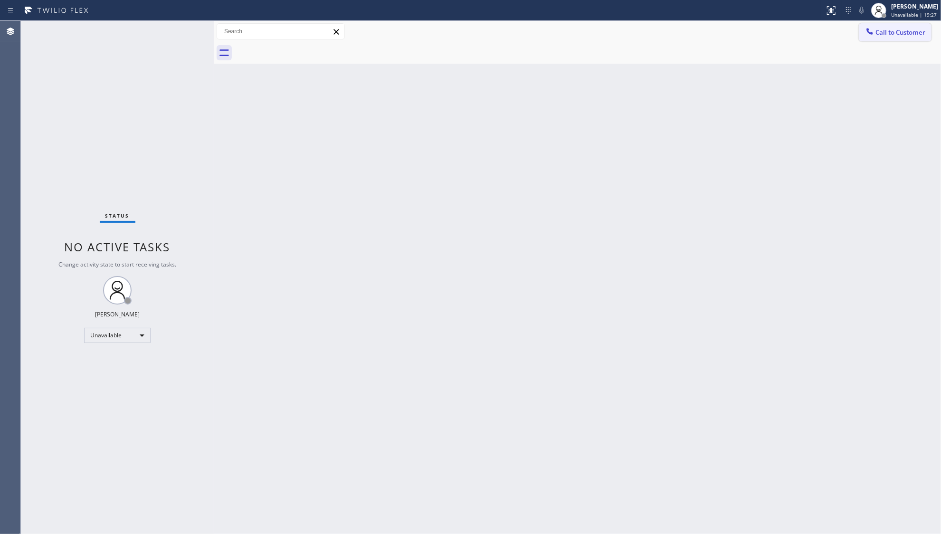
click at [864, 33] on div at bounding box center [869, 32] width 11 height 11
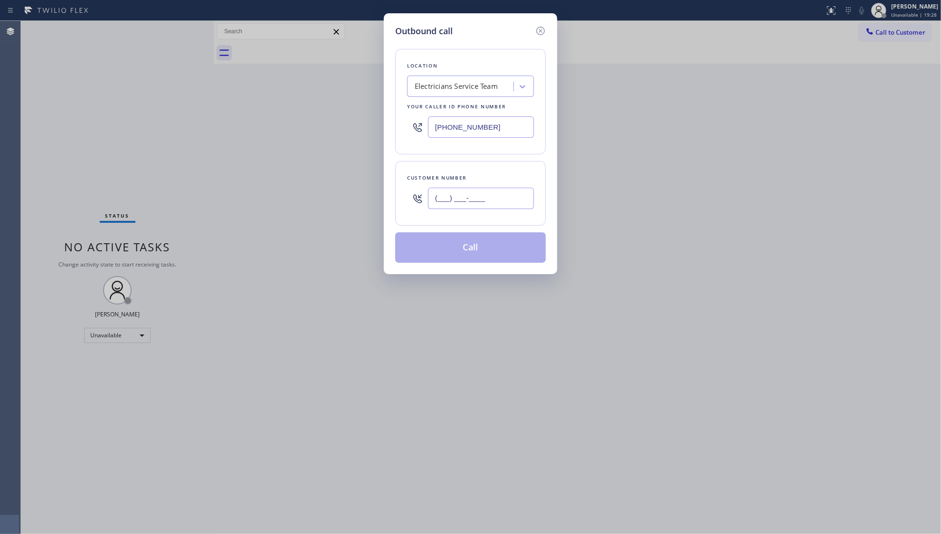
click at [516, 206] on input "(___) ___-____" at bounding box center [481, 198] width 106 height 21
paste input "310) 809-8903"
type input "[PHONE_NUMBER]"
click at [455, 246] on button "Call" at bounding box center [470, 247] width 151 height 30
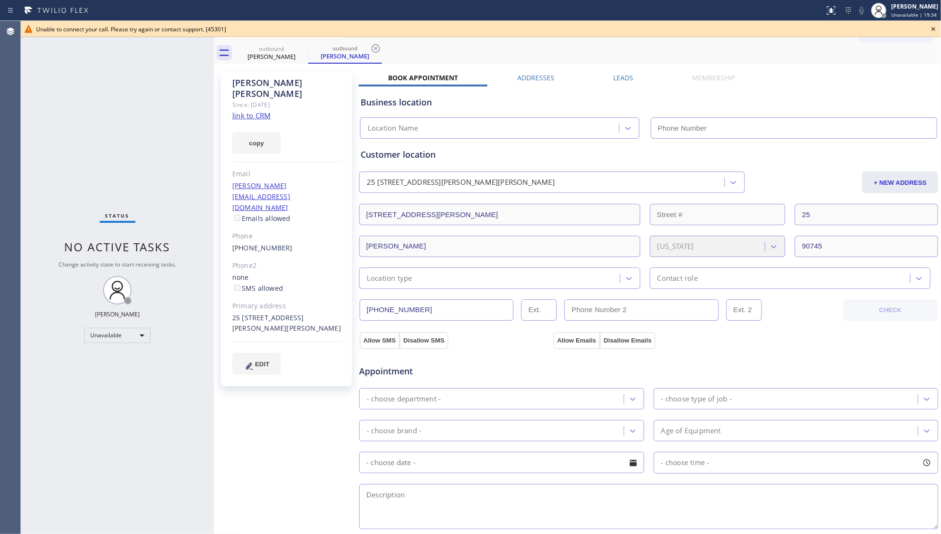
type input "[PHONE_NUMBER]"
click at [935, 28] on icon at bounding box center [933, 28] width 11 height 11
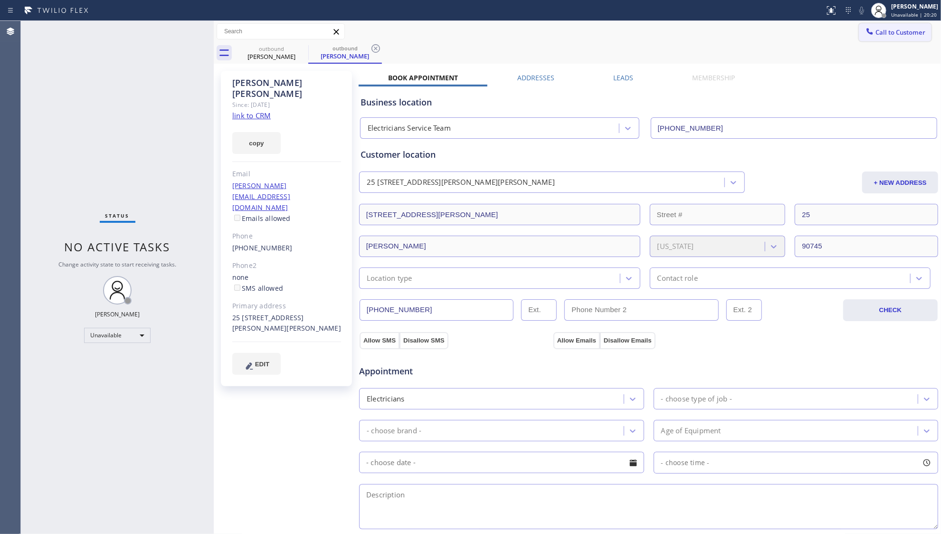
click at [859, 41] on button "Call to Customer" at bounding box center [895, 32] width 73 height 18
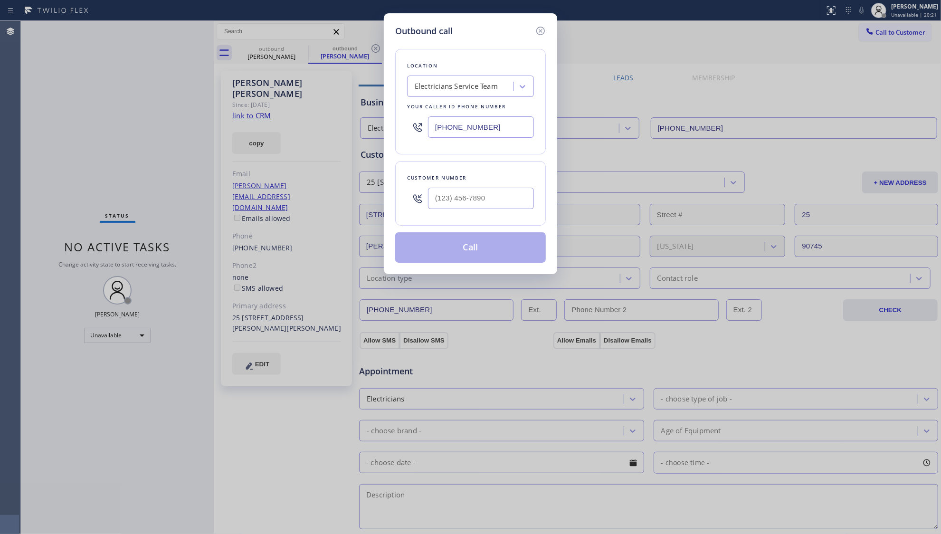
drag, startPoint x: 537, startPoint y: 28, endPoint x: 502, endPoint y: 37, distance: 35.7
click at [529, 29] on div "Outbound call" at bounding box center [470, 31] width 151 height 13
click at [539, 30] on icon at bounding box center [540, 30] width 11 height 11
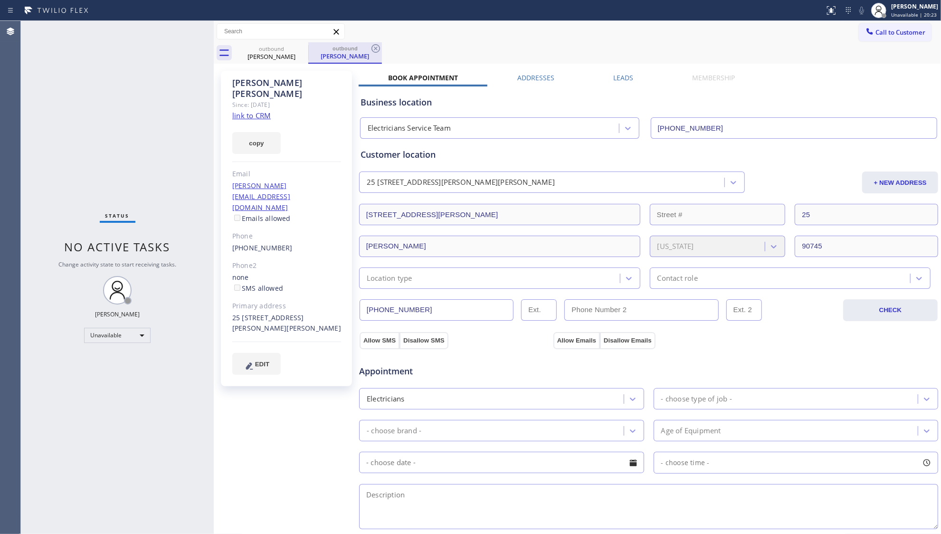
type input "[PHONE_NUMBER]"
click at [369, 50] on div "outbound" at bounding box center [345, 48] width 72 height 7
click at [373, 48] on icon at bounding box center [375, 48] width 11 height 11
drag, startPoint x: 301, startPoint y: 48, endPoint x: 409, endPoint y: 50, distance: 108.3
click at [302, 48] on icon at bounding box center [302, 48] width 9 height 9
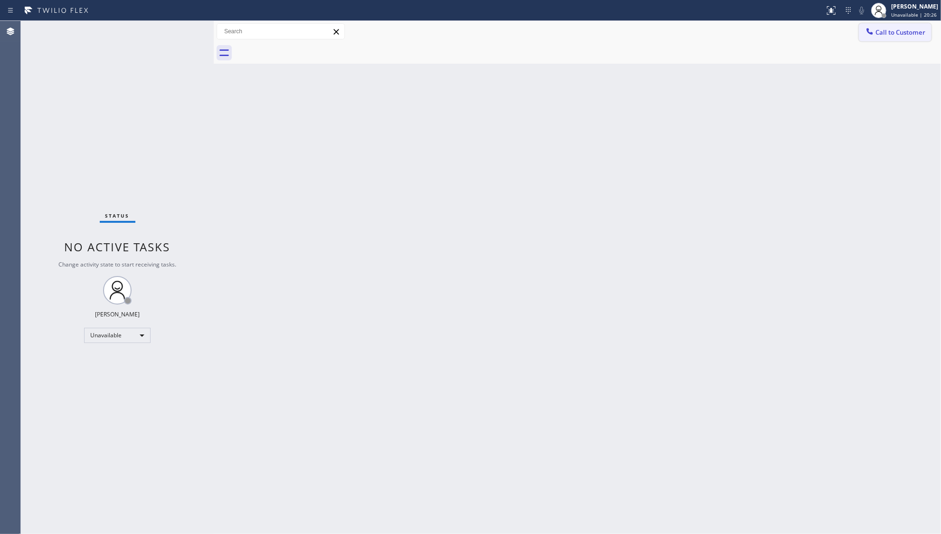
click at [862, 36] on button "Call to Customer" at bounding box center [895, 32] width 73 height 18
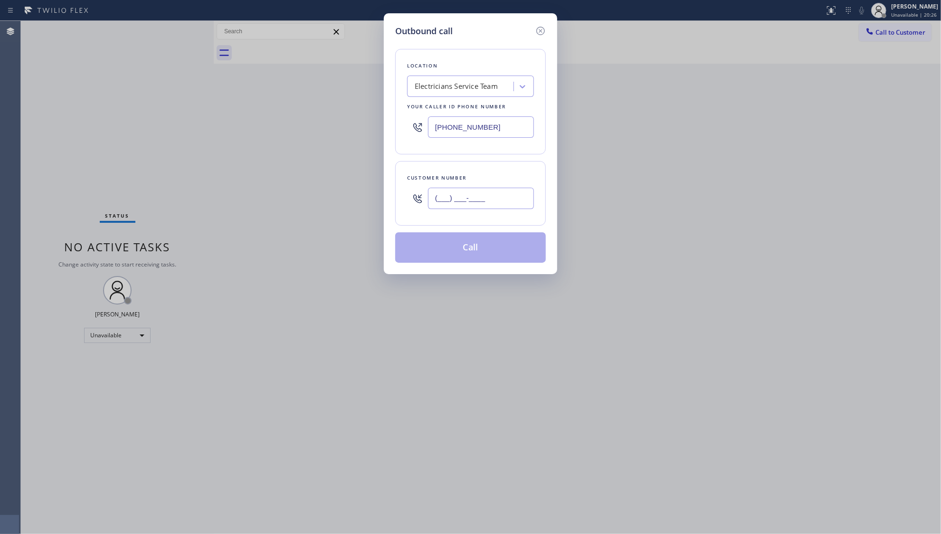
click at [469, 198] on input "(___) ___-____" at bounding box center [481, 198] width 106 height 21
paste input "818) 421-9617"
type input "[PHONE_NUMBER]"
click at [474, 240] on button "Call" at bounding box center [470, 247] width 151 height 30
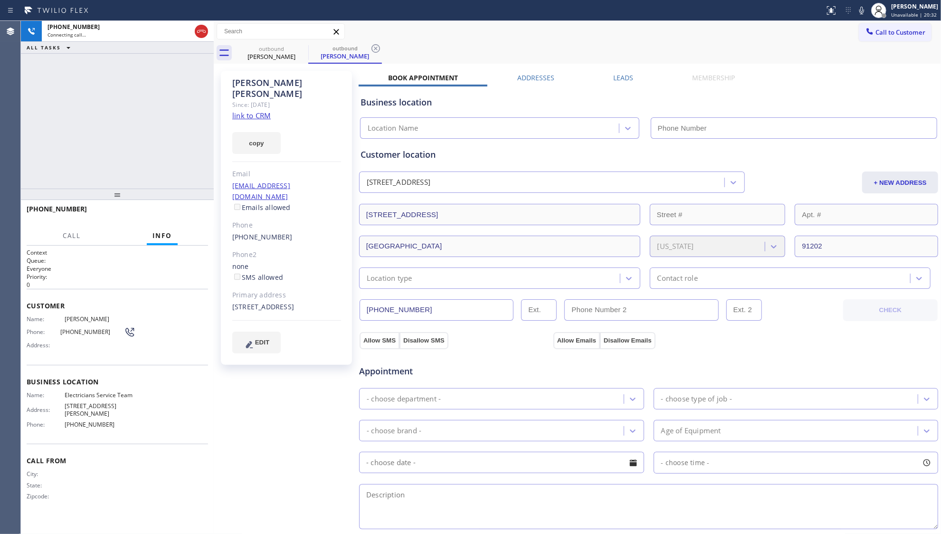
type input "[PHONE_NUMBER]"
click at [374, 45] on icon at bounding box center [375, 48] width 9 height 9
click at [299, 45] on icon at bounding box center [301, 48] width 11 height 11
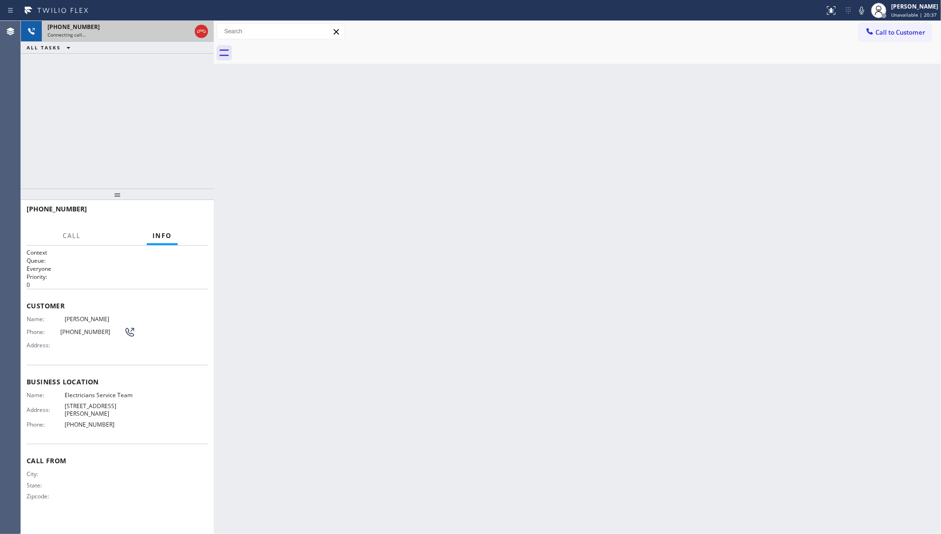
click at [122, 29] on div "[PHONE_NUMBER]" at bounding box center [118, 27] width 143 height 8
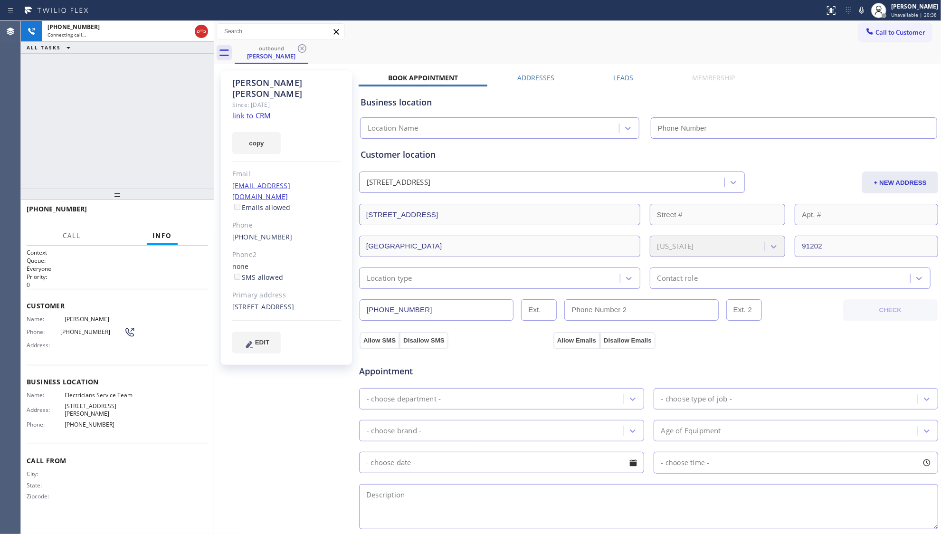
type input "[PHONE_NUMBER]"
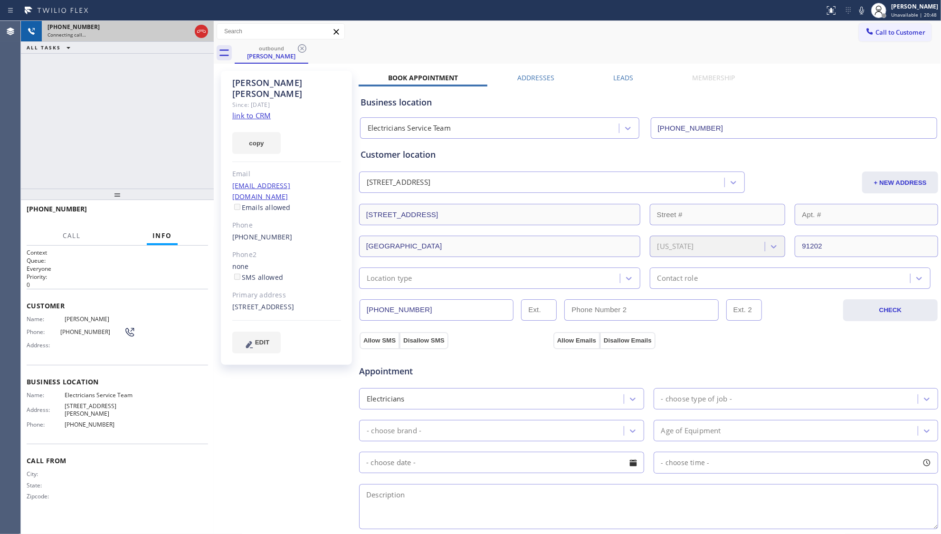
click at [198, 32] on icon at bounding box center [201, 31] width 9 height 3
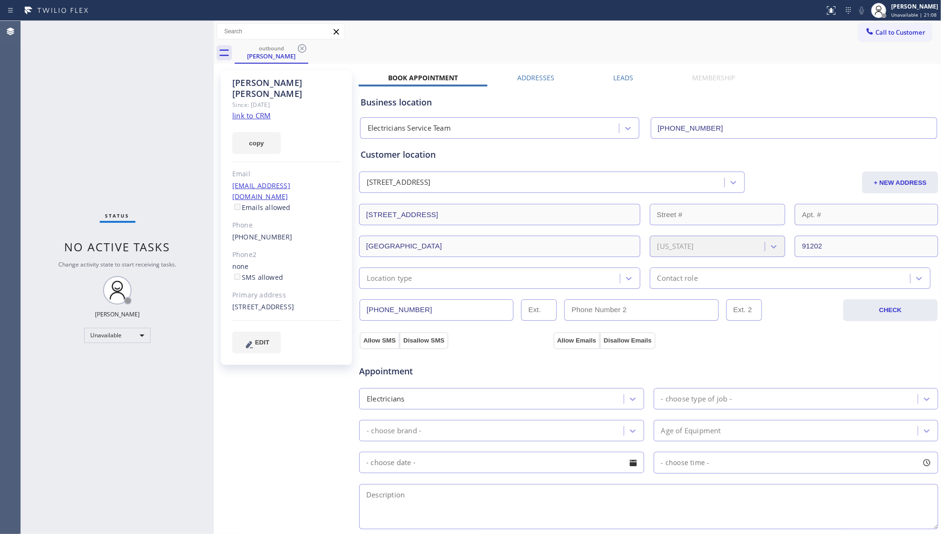
drag, startPoint x: 213, startPoint y: 0, endPoint x: 470, endPoint y: 41, distance: 260.1
click at [470, 41] on div "Call to Customer Outbound call Location Electricians Service Team Your caller i…" at bounding box center [577, 31] width 727 height 21
click at [303, 48] on icon at bounding box center [302, 48] width 9 height 9
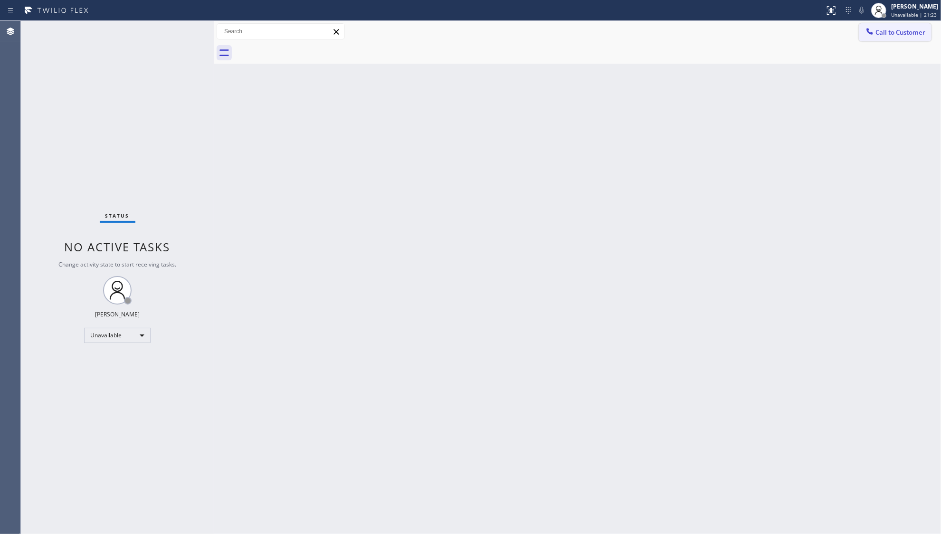
click at [893, 35] on span "Call to Customer" at bounding box center [900, 32] width 50 height 9
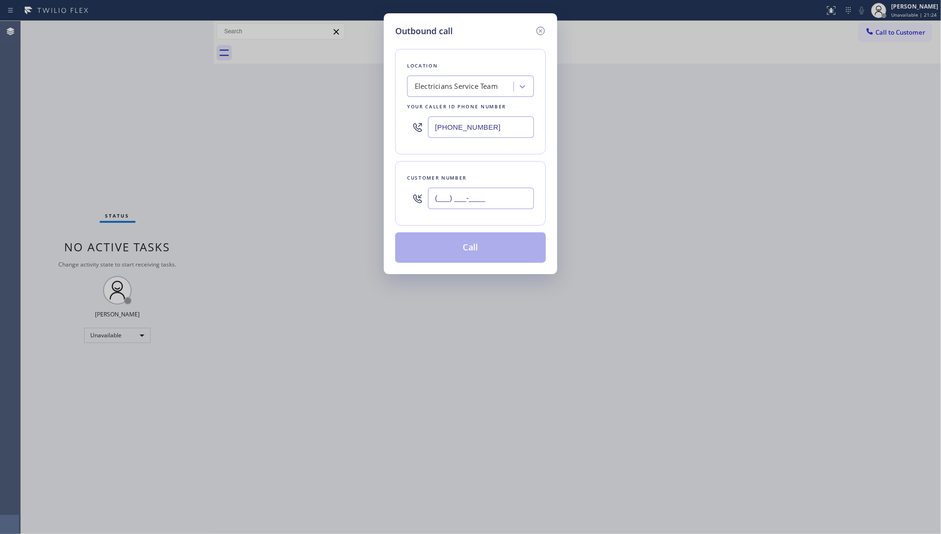
paste input "424) 324-8276"
click at [489, 197] on input "[PHONE_NUMBER]" at bounding box center [481, 198] width 106 height 21
type input "[PHONE_NUMBER]"
click at [459, 249] on button "Call" at bounding box center [470, 247] width 151 height 30
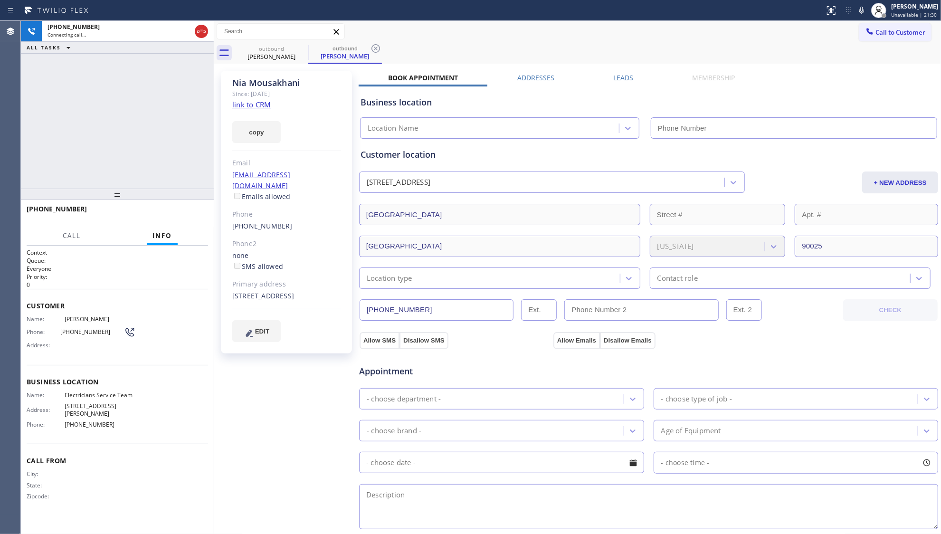
type input "[PHONE_NUMBER]"
drag, startPoint x: 672, startPoint y: 42, endPoint x: 532, endPoint y: 42, distance: 139.6
click at [638, 45] on div "Call to Customer Outbound call Location Electricians Service Team Your caller i…" at bounding box center [577, 42] width 727 height 43
drag, startPoint x: 373, startPoint y: 49, endPoint x: 411, endPoint y: 45, distance: 37.8
click at [377, 50] on icon at bounding box center [375, 48] width 11 height 11
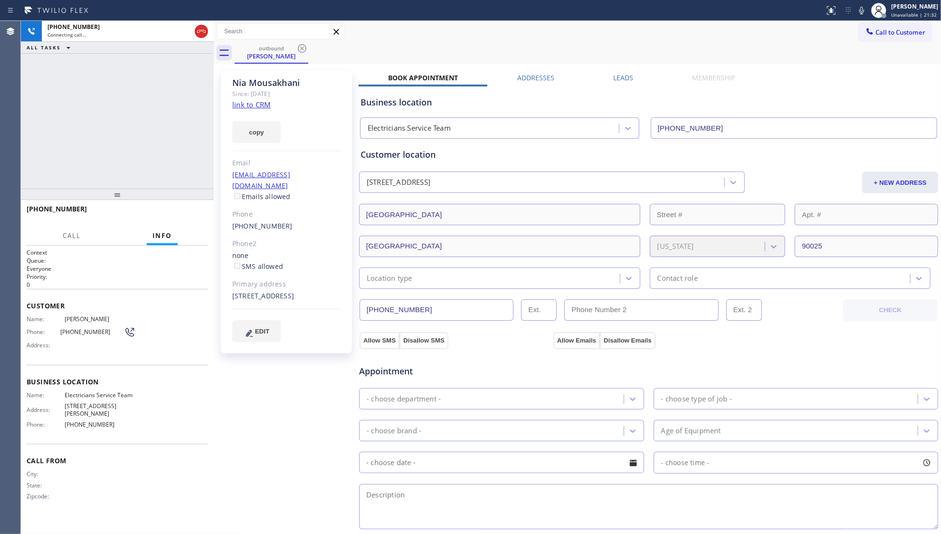
click at [411, 45] on div "outbound [PERSON_NAME]" at bounding box center [588, 52] width 706 height 21
click at [858, 8] on icon at bounding box center [861, 10] width 11 height 11
click at [198, 211] on button "HANG UP" at bounding box center [186, 213] width 44 height 13
click at [194, 212] on span "HANG UP" at bounding box center [185, 213] width 29 height 7
click at [195, 203] on div "[PHONE_NUMBER] Live | 00:05 HANG UP" at bounding box center [117, 213] width 181 height 25
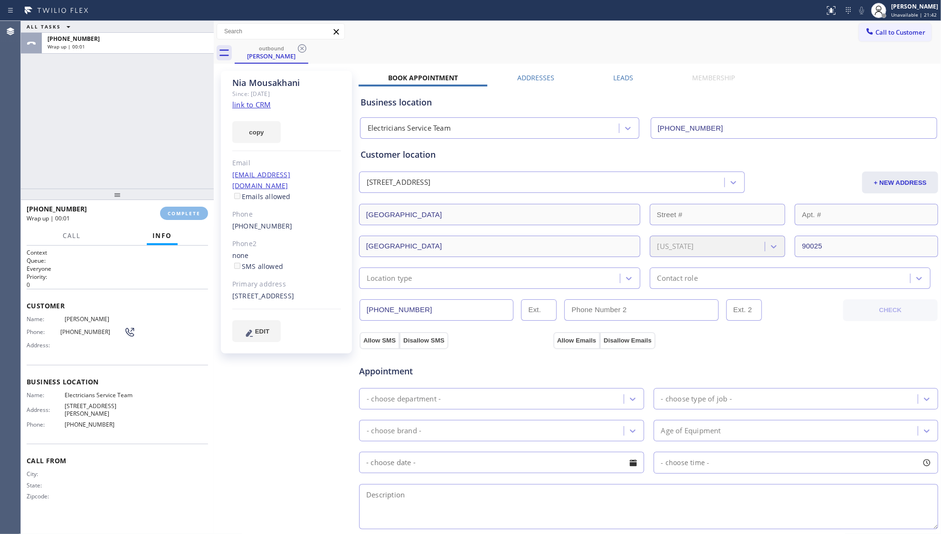
drag, startPoint x: 194, startPoint y: 201, endPoint x: 197, endPoint y: 196, distance: 6.4
click at [194, 200] on div at bounding box center [117, 194] width 193 height 11
click at [190, 209] on button "COMPLETE" at bounding box center [184, 214] width 48 height 13
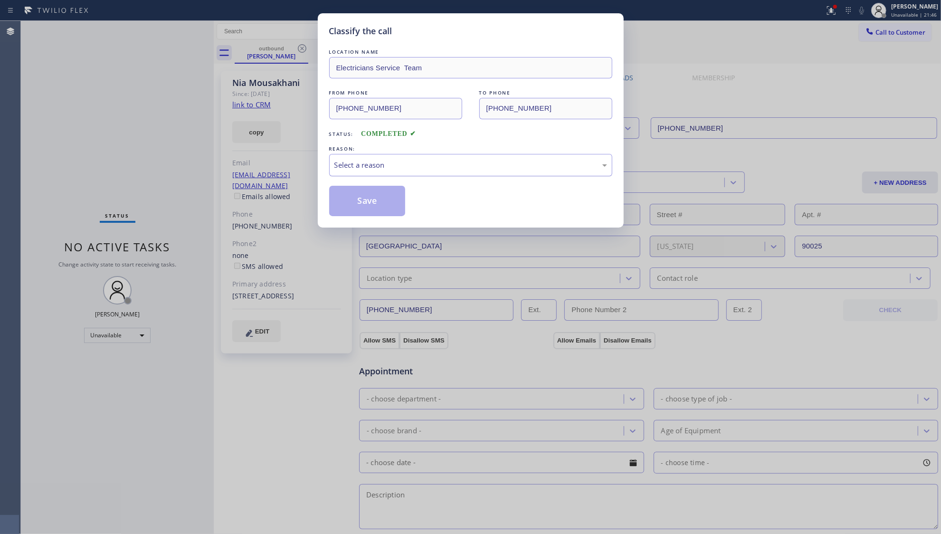
click at [362, 169] on div "Select a reason" at bounding box center [470, 165] width 273 height 11
click at [350, 202] on button "Save" at bounding box center [367, 201] width 76 height 30
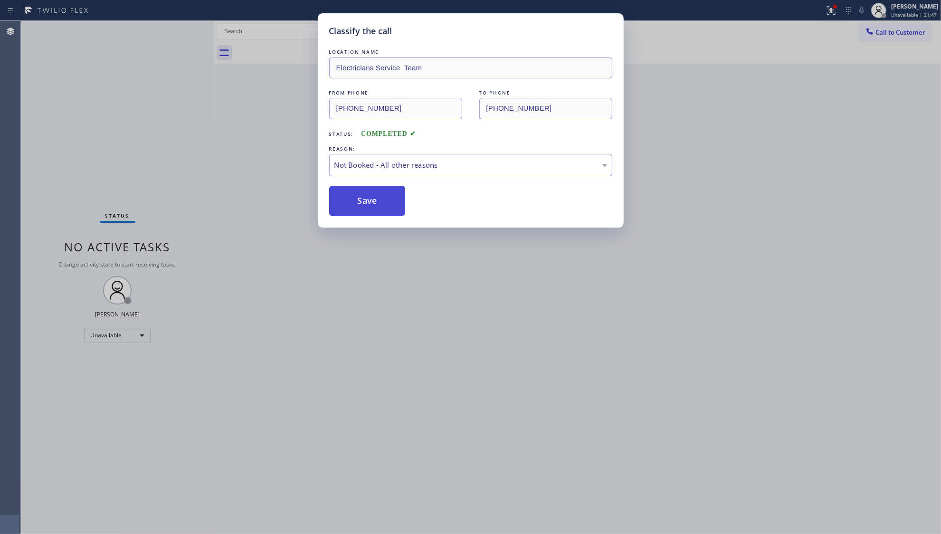
drag, startPoint x: 350, startPoint y: 202, endPoint x: 106, endPoint y: 127, distance: 254.5
click at [348, 202] on button "Save" at bounding box center [367, 201] width 76 height 30
click at [75, 118] on div "Classify the call LOCATION NAME Electricians Service Team FROM PHONE [PHONE_NUM…" at bounding box center [470, 267] width 941 height 534
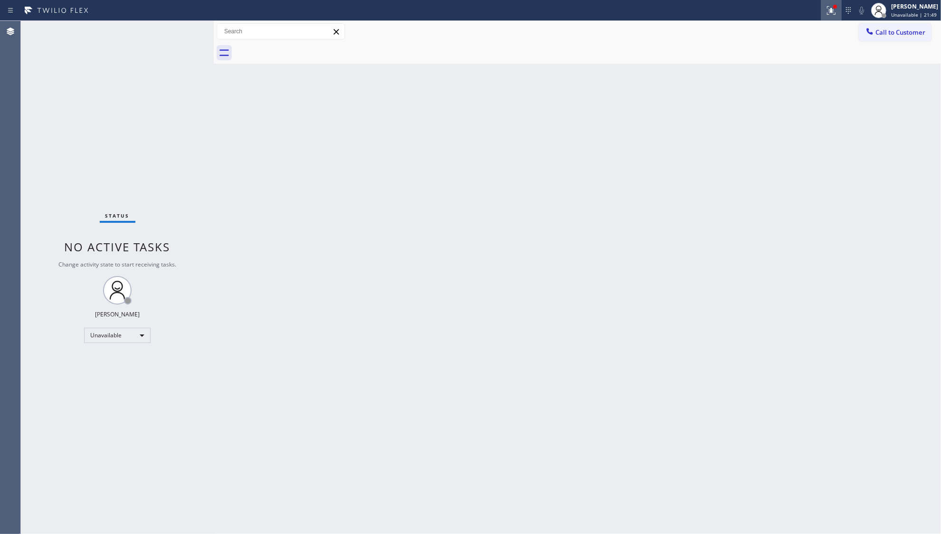
click at [832, 10] on icon at bounding box center [830, 9] width 6 height 7
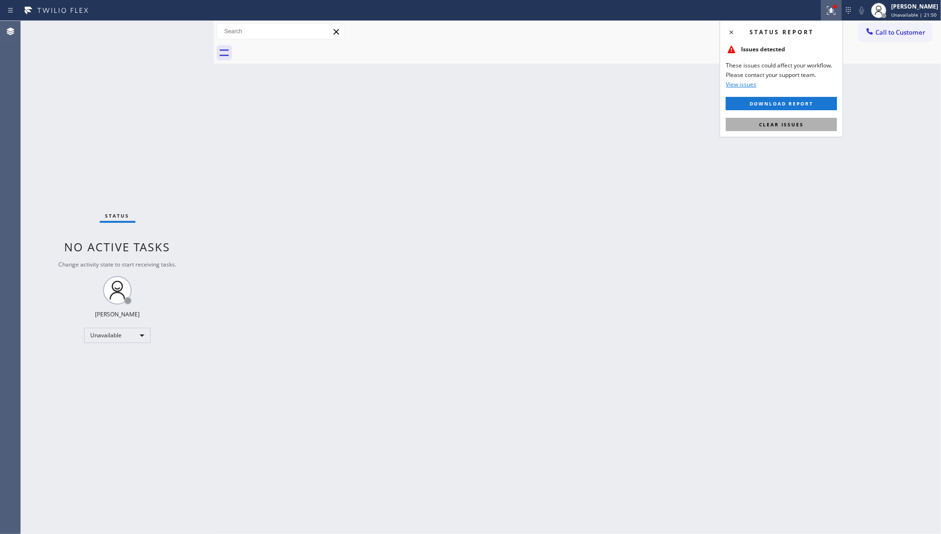
click at [794, 122] on button "Clear issues" at bounding box center [781, 124] width 111 height 13
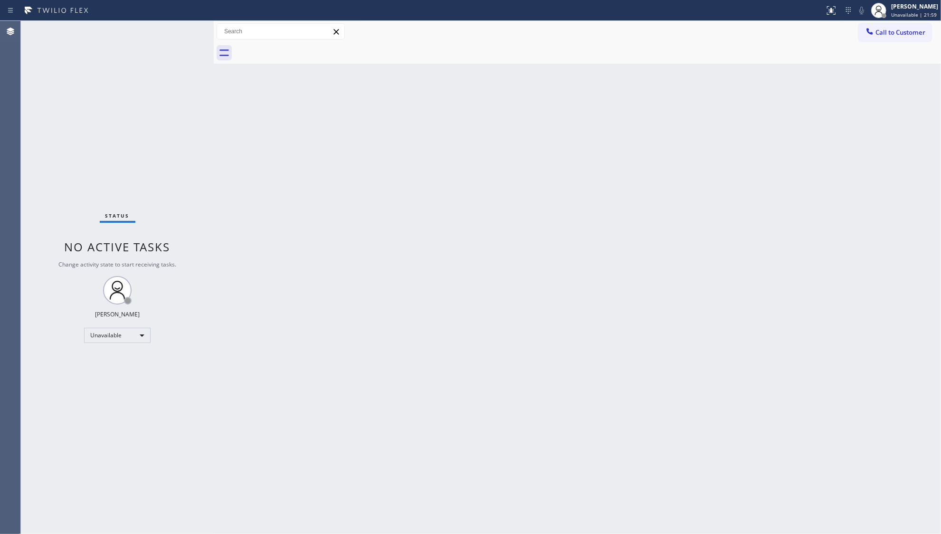
drag, startPoint x: 888, startPoint y: 29, endPoint x: 880, endPoint y: 31, distance: 8.3
click at [885, 30] on span "Call to Customer" at bounding box center [900, 32] width 50 height 9
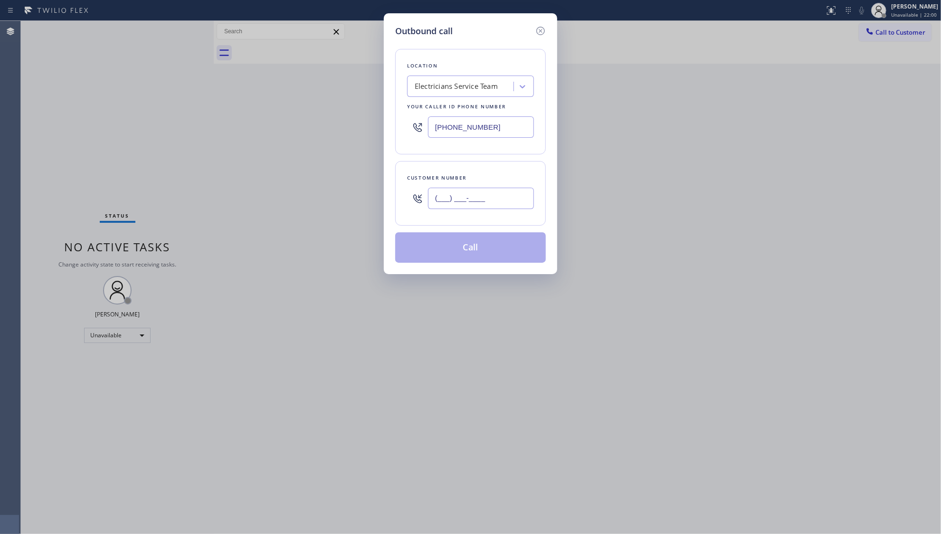
click at [503, 203] on input "(___) ___-____" at bounding box center [481, 198] width 106 height 21
paste input "818) 791-2037"
type input "[PHONE_NUMBER]"
click at [485, 247] on button "Call" at bounding box center [470, 247] width 151 height 30
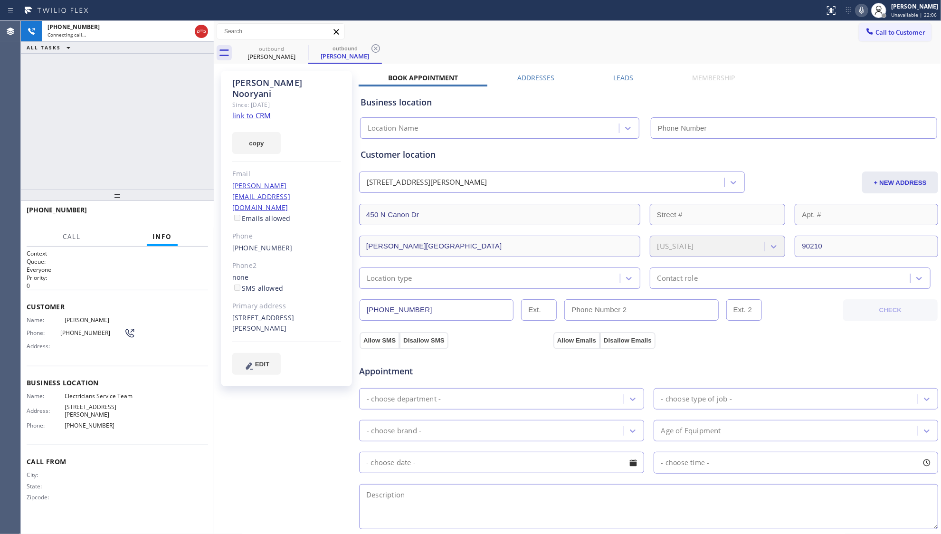
type input "[PHONE_NUMBER]"
click at [191, 213] on span "HANG UP" at bounding box center [185, 214] width 29 height 7
click at [191, 212] on span "HANG UP" at bounding box center [185, 214] width 29 height 7
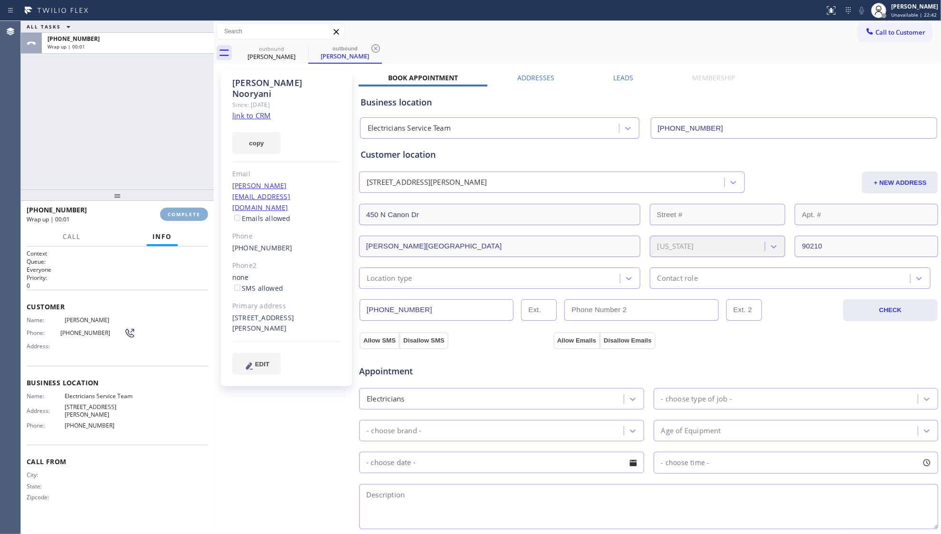
click at [191, 212] on span "COMPLETE" at bounding box center [184, 214] width 33 height 7
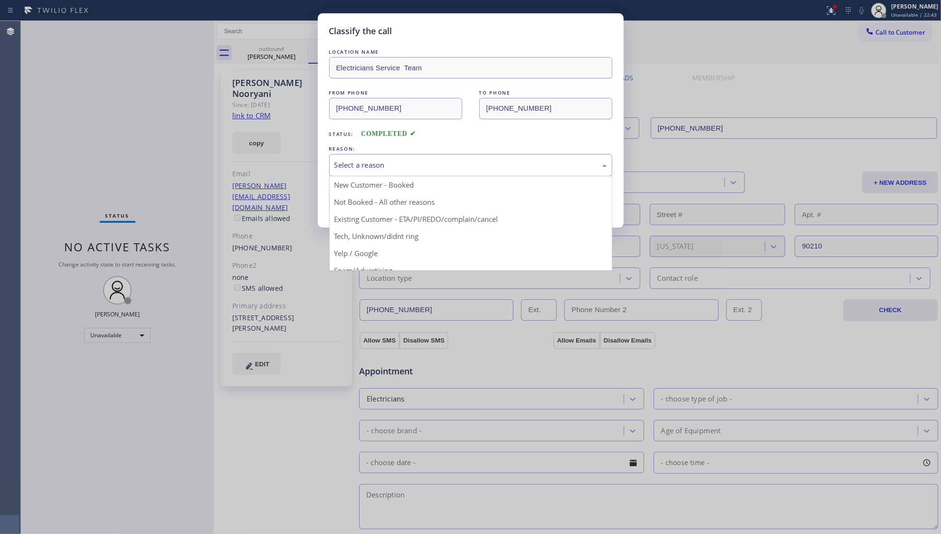
click at [375, 162] on div "Select a reason" at bounding box center [470, 165] width 273 height 11
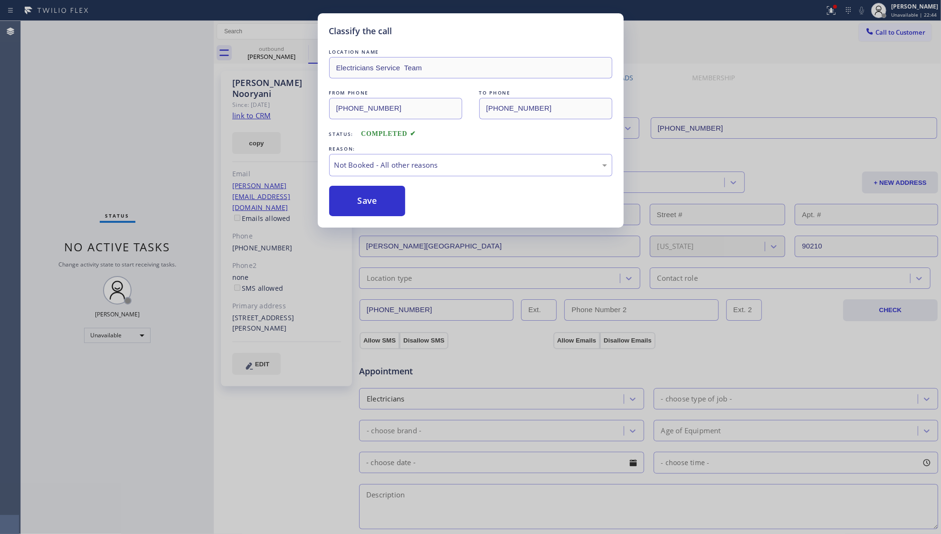
click at [368, 200] on button "Save" at bounding box center [367, 201] width 76 height 30
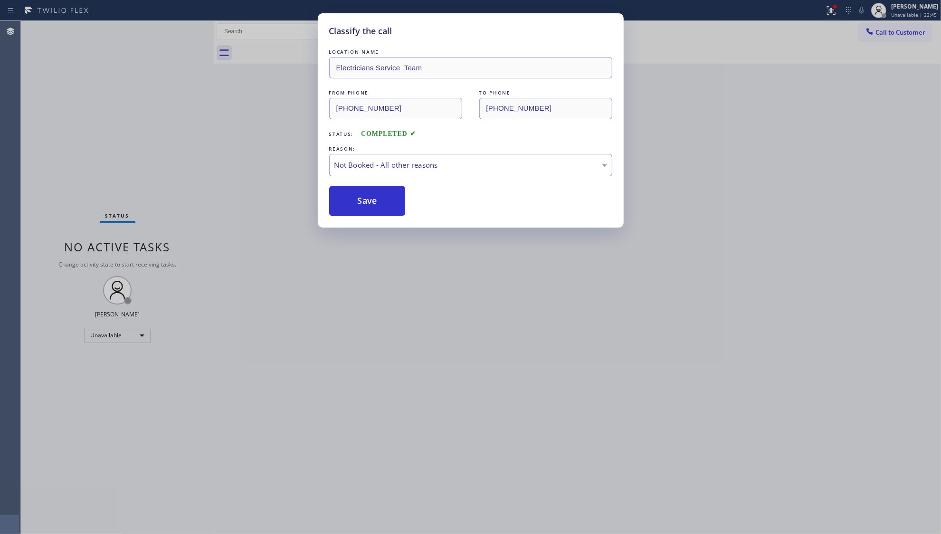
click at [368, 200] on button "Save" at bounding box center [367, 201] width 76 height 30
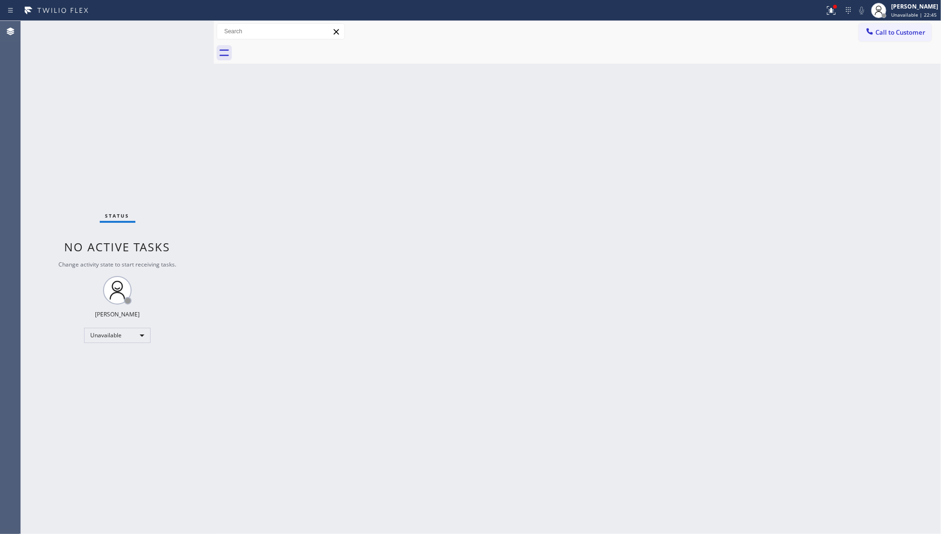
click at [368, 200] on div "Classify the call LOCATION NAME Electricians Service Team FROM PHONE [PHONE_NUM…" at bounding box center [481, 277] width 920 height 513
click at [828, 9] on icon at bounding box center [831, 10] width 11 height 11
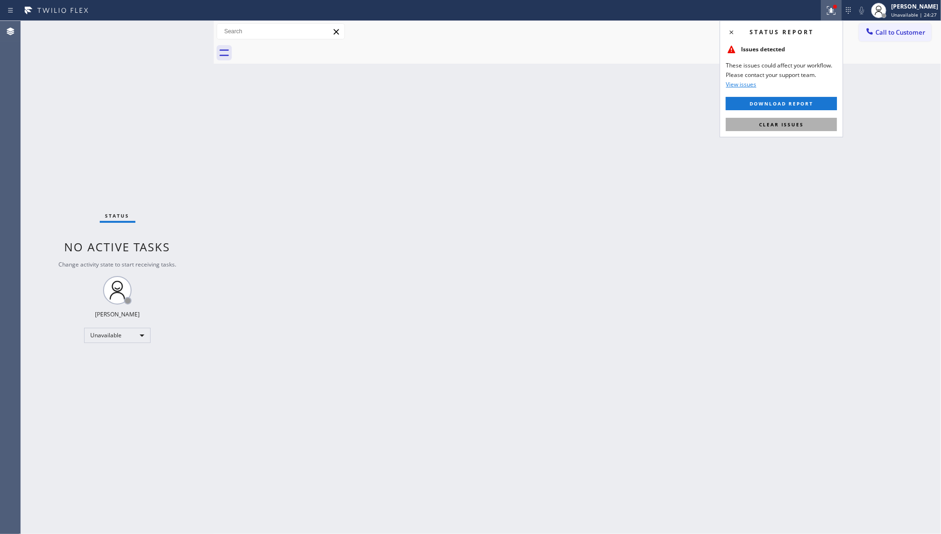
click at [783, 118] on button "Clear issues" at bounding box center [781, 124] width 111 height 13
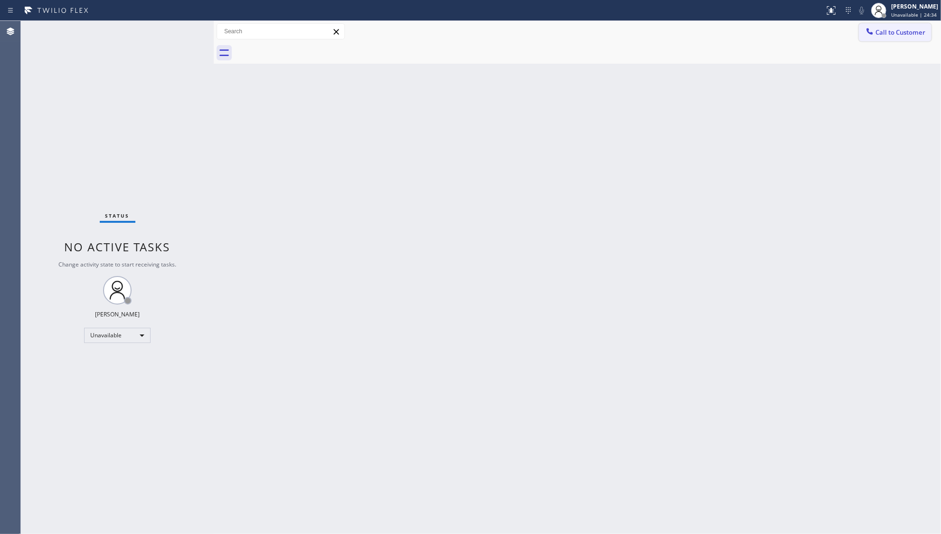
click at [884, 29] on span "Call to Customer" at bounding box center [900, 32] width 50 height 9
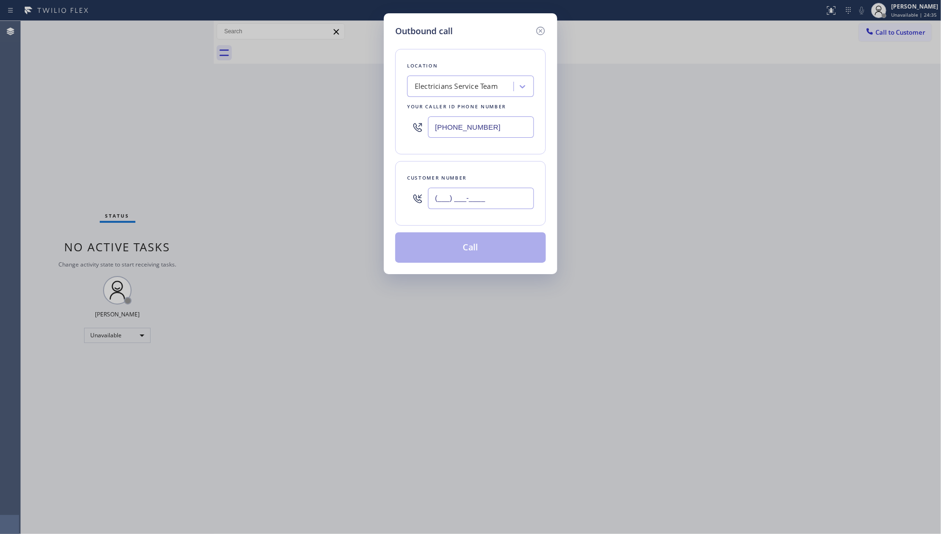
click at [463, 190] on input "(___) ___-____" at bounding box center [481, 198] width 106 height 21
paste input "425) 213-3644"
type input "[PHONE_NUMBER]"
click at [475, 247] on button "Call" at bounding box center [470, 247] width 151 height 30
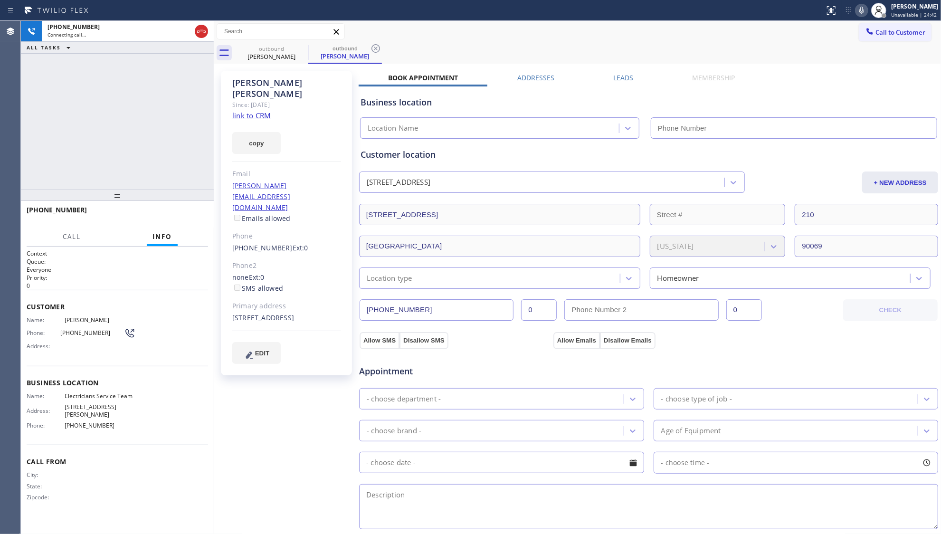
type input "[PHONE_NUMBER]"
click at [379, 43] on icon at bounding box center [375, 48] width 11 height 11
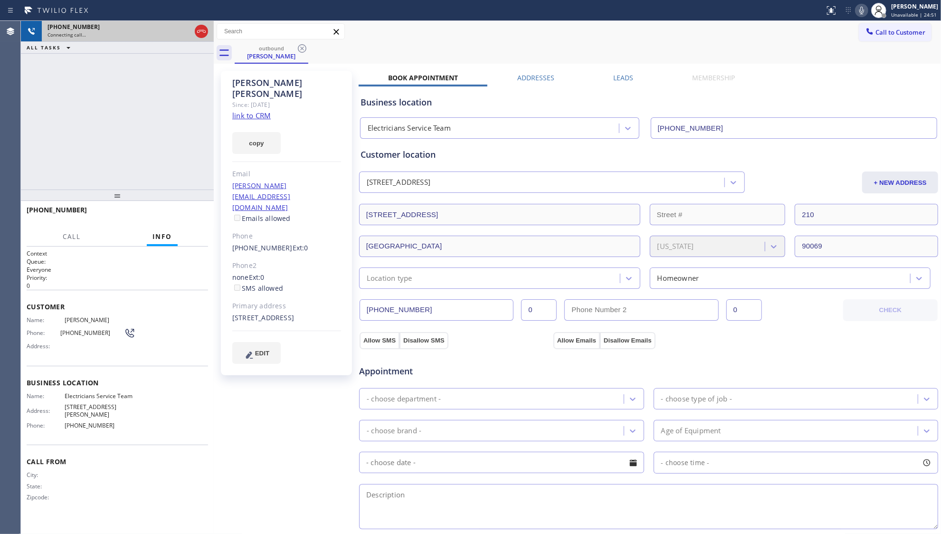
click at [195, 27] on div at bounding box center [201, 31] width 13 height 11
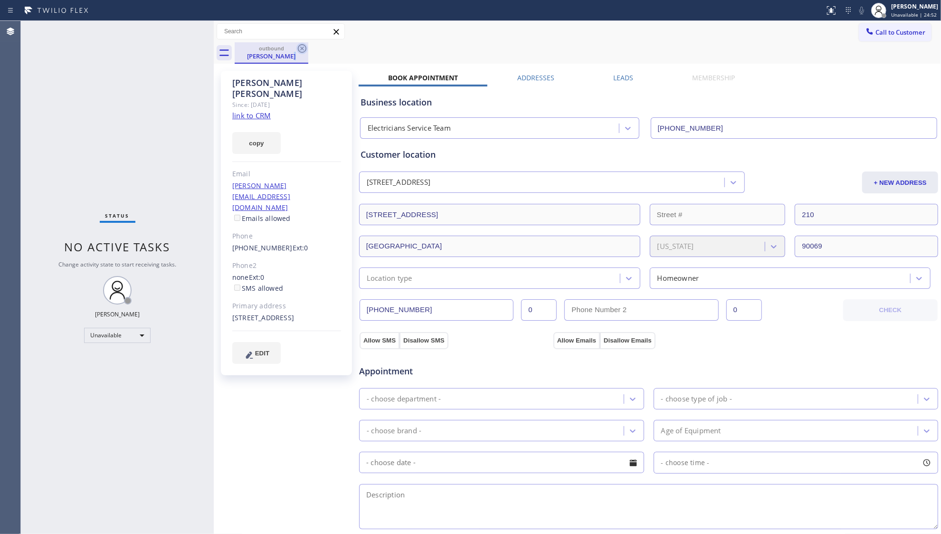
click at [294, 56] on div "[PERSON_NAME]" at bounding box center [272, 56] width 72 height 9
drag, startPoint x: 309, startPoint y: 44, endPoint x: 304, endPoint y: 43, distance: 4.8
click at [309, 43] on div "outbound [PERSON_NAME]" at bounding box center [588, 52] width 706 height 21
drag, startPoint x: 304, startPoint y: 43, endPoint x: 443, endPoint y: 35, distance: 138.4
click at [304, 43] on icon at bounding box center [301, 48] width 11 height 11
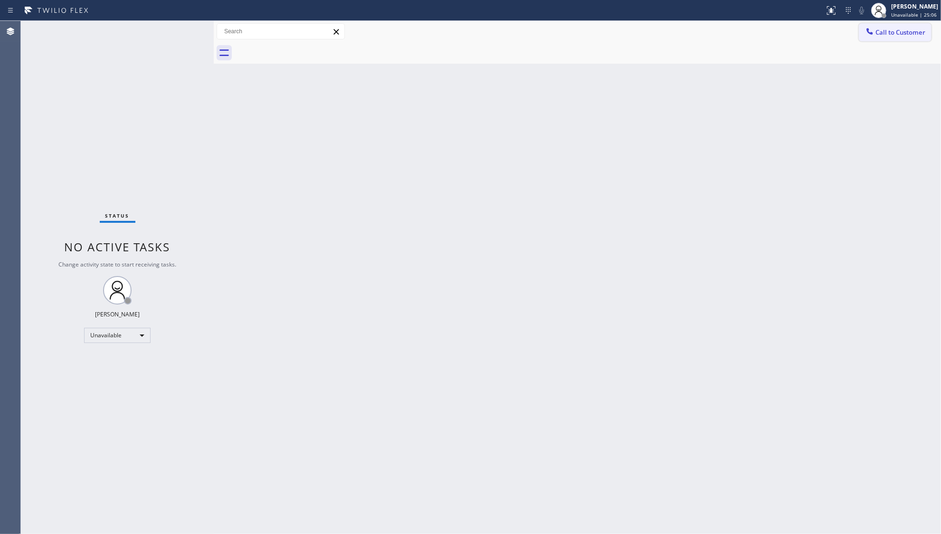
click at [871, 24] on button "Call to Customer" at bounding box center [895, 32] width 73 height 18
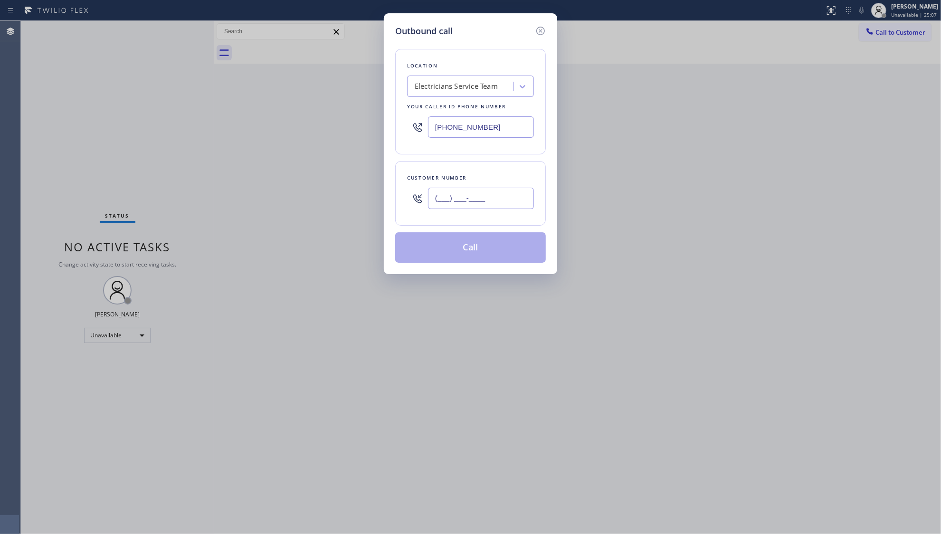
paste input "818) 720-5186"
click at [503, 202] on input "[PHONE_NUMBER]" at bounding box center [481, 198] width 106 height 21
type input "[PHONE_NUMBER]"
click at [489, 244] on button "Call" at bounding box center [470, 247] width 151 height 30
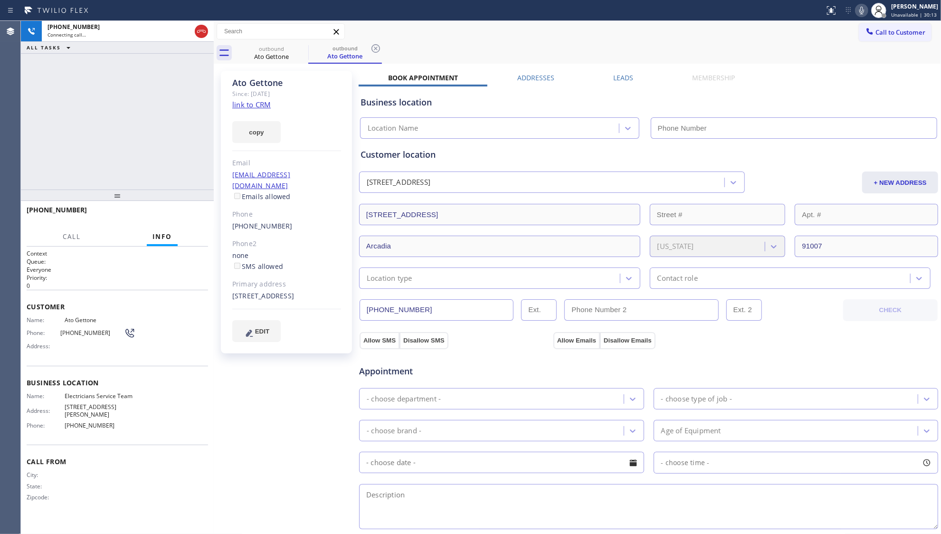
type input "[PHONE_NUMBER]"
click at [180, 217] on span "HANG UP" at bounding box center [185, 214] width 29 height 7
click at [180, 216] on span "HANG UP" at bounding box center [185, 214] width 29 height 7
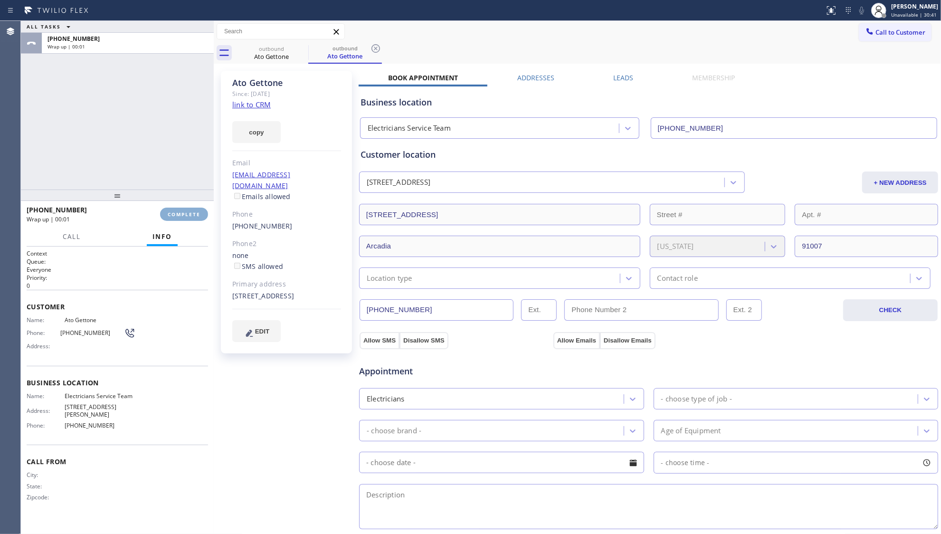
click at [188, 208] on button "COMPLETE" at bounding box center [184, 214] width 48 height 13
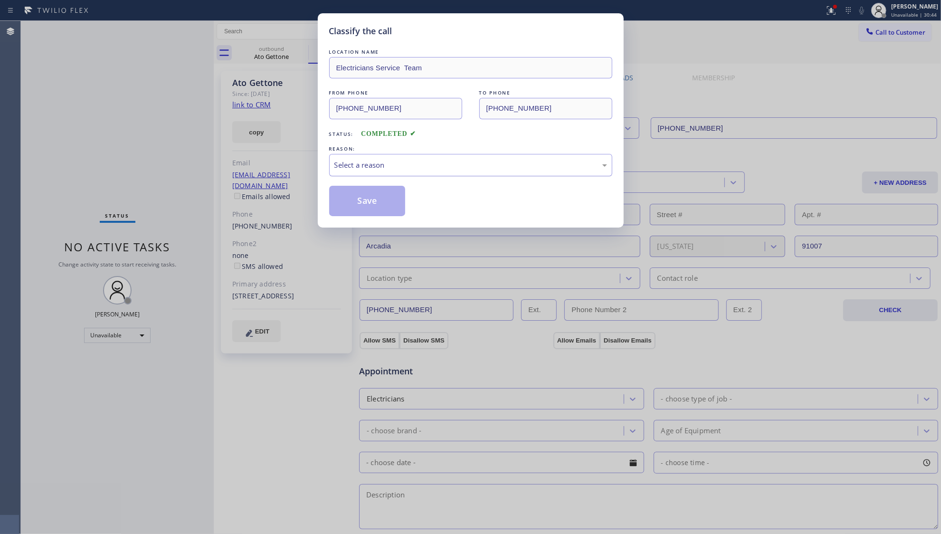
click at [458, 163] on div "Select a reason" at bounding box center [470, 165] width 273 height 11
click at [394, 197] on button "Save" at bounding box center [367, 201] width 76 height 30
click at [393, 197] on button "Save" at bounding box center [367, 201] width 76 height 30
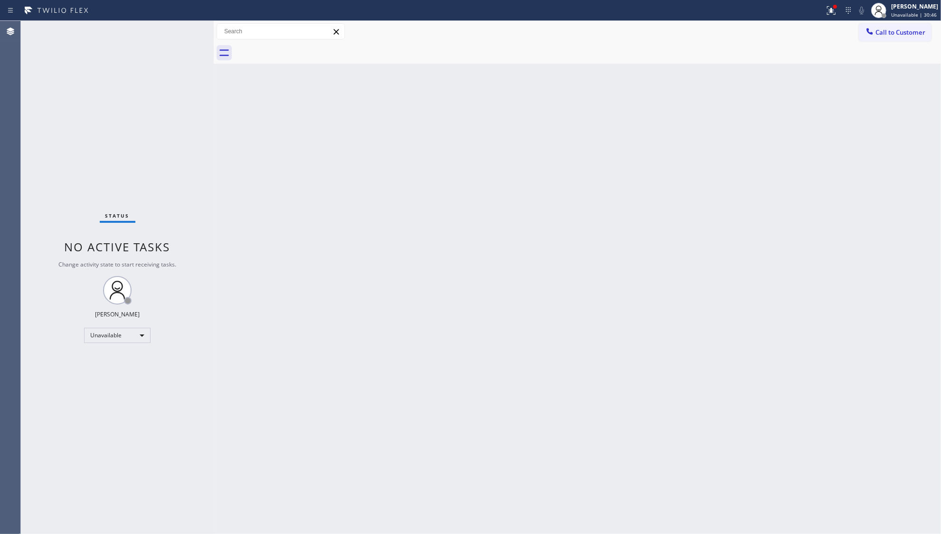
drag, startPoint x: 843, startPoint y: 11, endPoint x: 823, endPoint y: 33, distance: 29.6
click at [842, 11] on div "Status report Issues detected These issues could affect your workflow. Please c…" at bounding box center [881, 10] width 120 height 21
click at [829, 15] on icon at bounding box center [831, 10] width 11 height 11
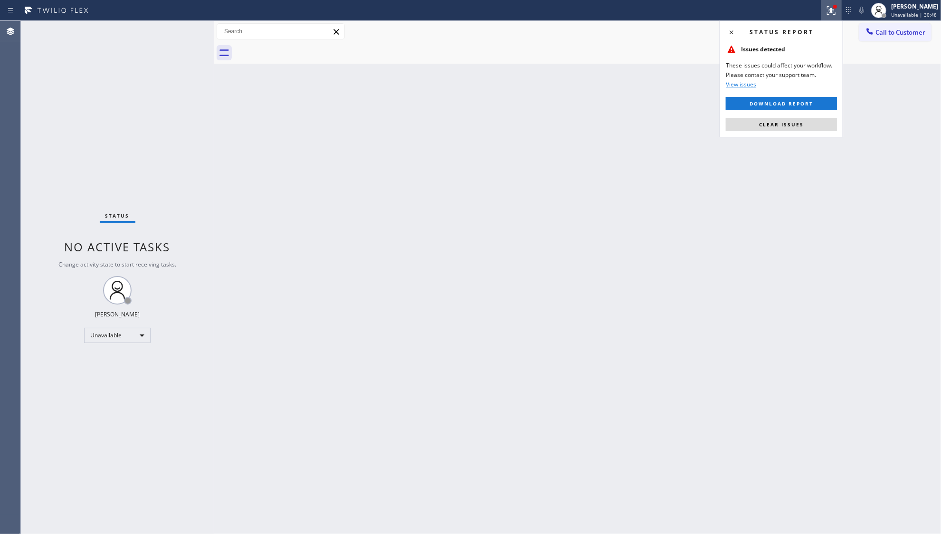
click at [773, 136] on div "Status report Issues detected These issues could affect your workflow. Please c…" at bounding box center [781, 78] width 123 height 117
click at [773, 128] on button "Clear issues" at bounding box center [781, 124] width 111 height 13
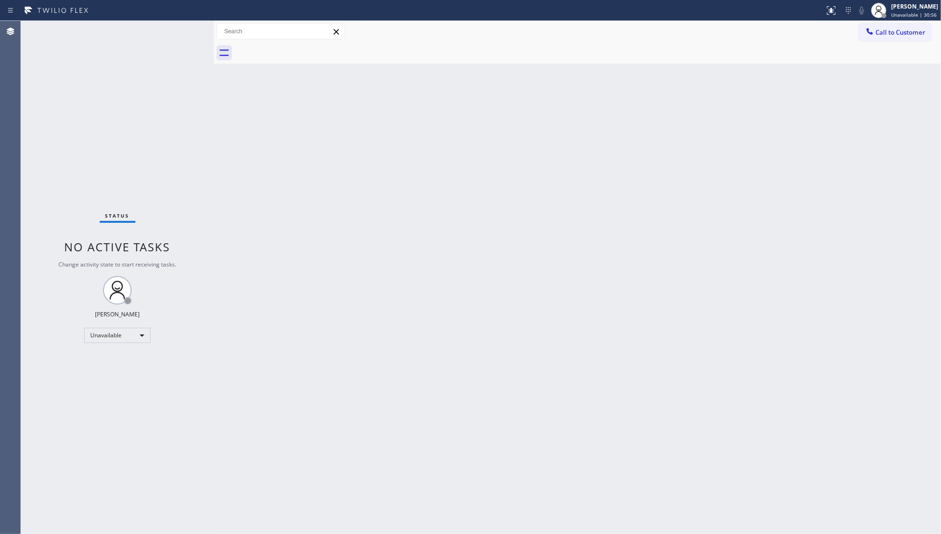
drag, startPoint x: 875, startPoint y: 30, endPoint x: 871, endPoint y: 35, distance: 6.4
click at [874, 33] on div at bounding box center [869, 32] width 11 height 11
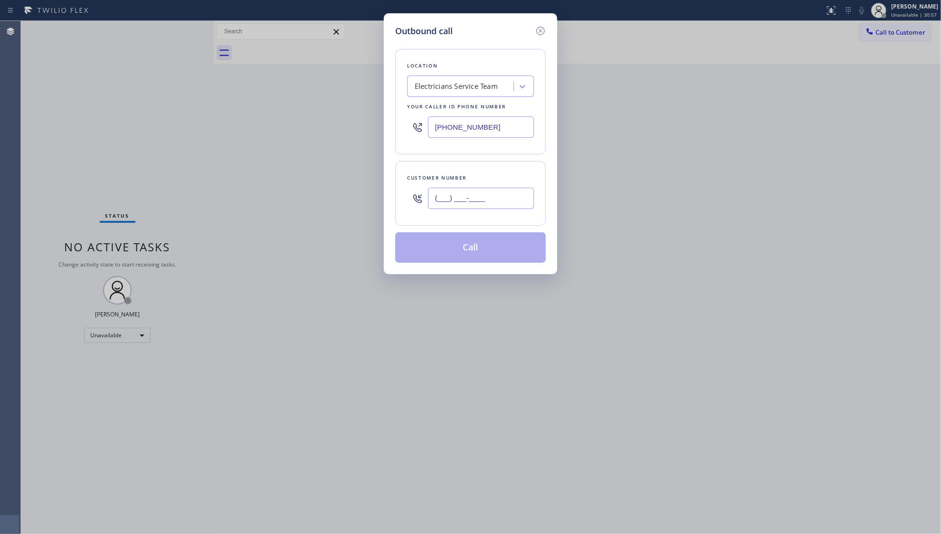
paste input "text"
drag, startPoint x: 529, startPoint y: 192, endPoint x: 546, endPoint y: 177, distance: 22.9
click at [527, 193] on input "(___) ___-____" at bounding box center [481, 198] width 106 height 21
paste input "323) 514-8442"
type input "[PHONE_NUMBER]"
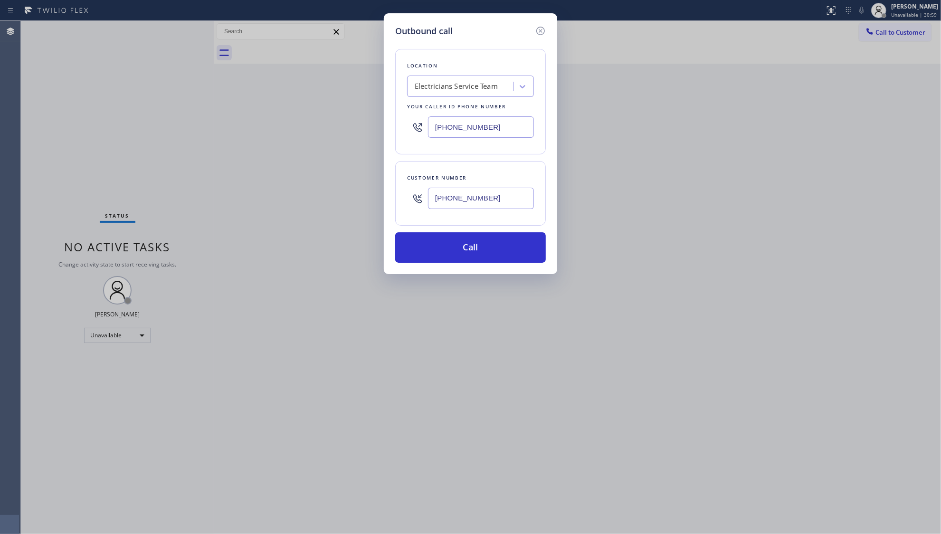
drag, startPoint x: 472, startPoint y: 246, endPoint x: 462, endPoint y: 231, distance: 18.2
click at [470, 240] on button "Call" at bounding box center [470, 247] width 151 height 30
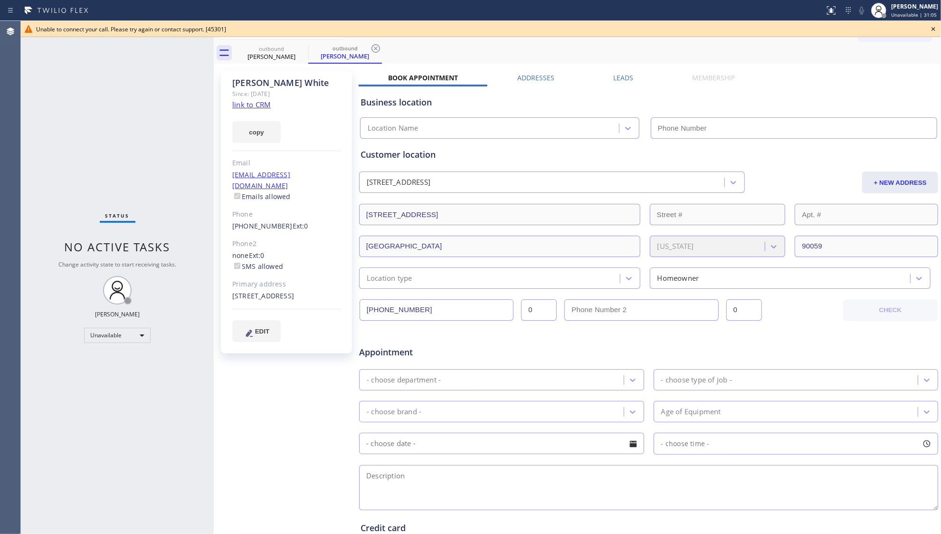
type input "[PHONE_NUMBER]"
click at [422, 311] on input "[PHONE_NUMBER]" at bounding box center [437, 309] width 154 height 21
click at [422, 310] on input "[PHONE_NUMBER]" at bounding box center [437, 309] width 154 height 21
click at [422, 306] on input "[PHONE_NUMBER]" at bounding box center [437, 309] width 154 height 21
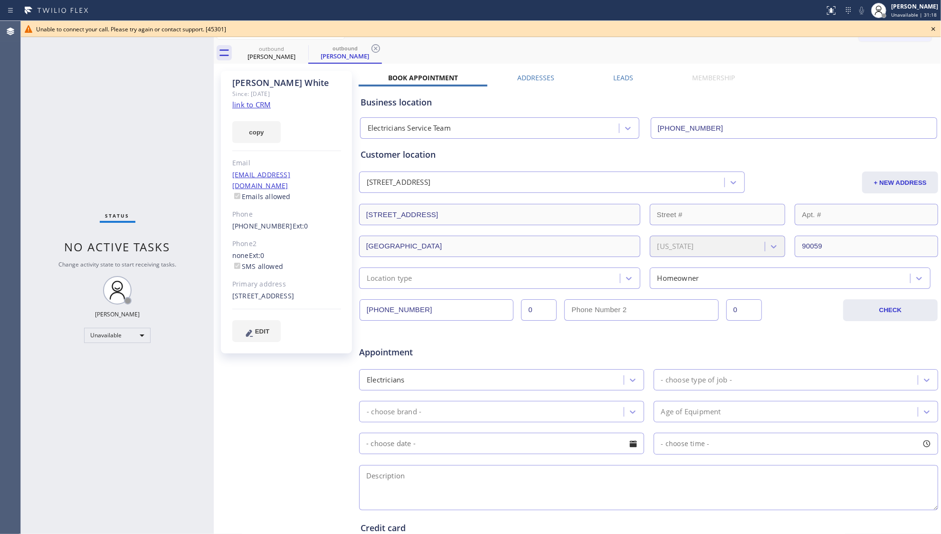
click at [422, 306] on input "[PHONE_NUMBER]" at bounding box center [437, 309] width 154 height 21
drag, startPoint x: 273, startPoint y: 47, endPoint x: 286, endPoint y: 52, distance: 14.1
click at [274, 50] on div "outbound" at bounding box center [272, 48] width 72 height 7
click at [298, 50] on icon at bounding box center [301, 48] width 11 height 11
click at [299, 49] on icon at bounding box center [301, 48] width 11 height 11
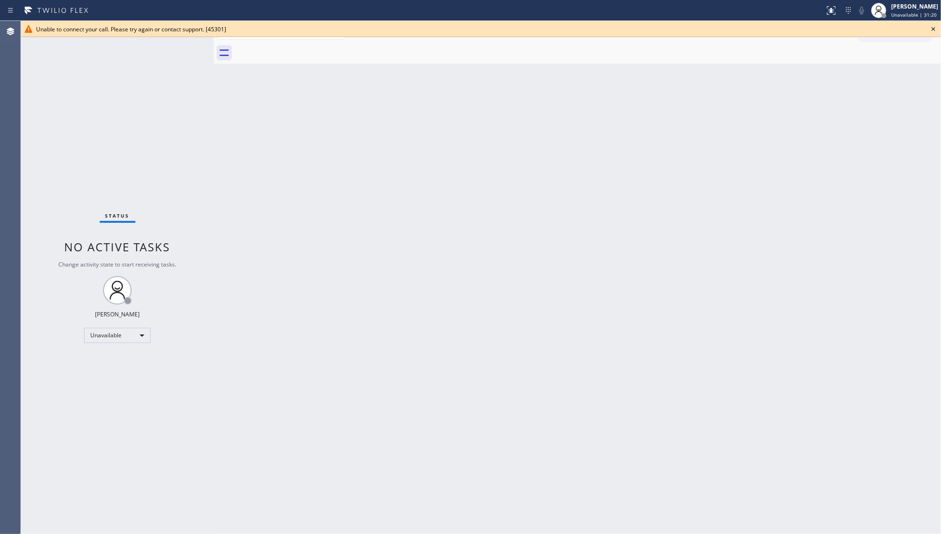
click at [299, 49] on div at bounding box center [588, 52] width 706 height 21
click at [936, 26] on icon at bounding box center [933, 28] width 11 height 11
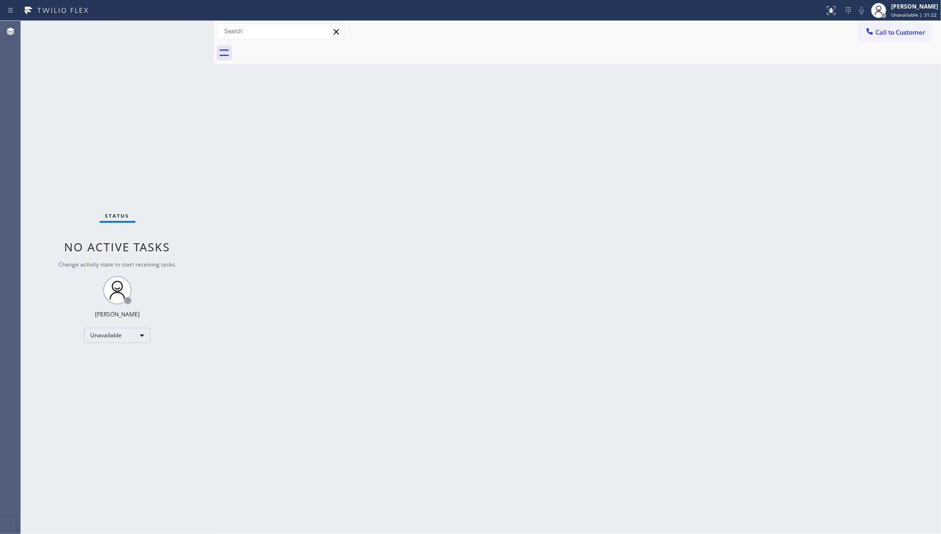
click at [911, 31] on span "Call to Customer" at bounding box center [900, 32] width 50 height 9
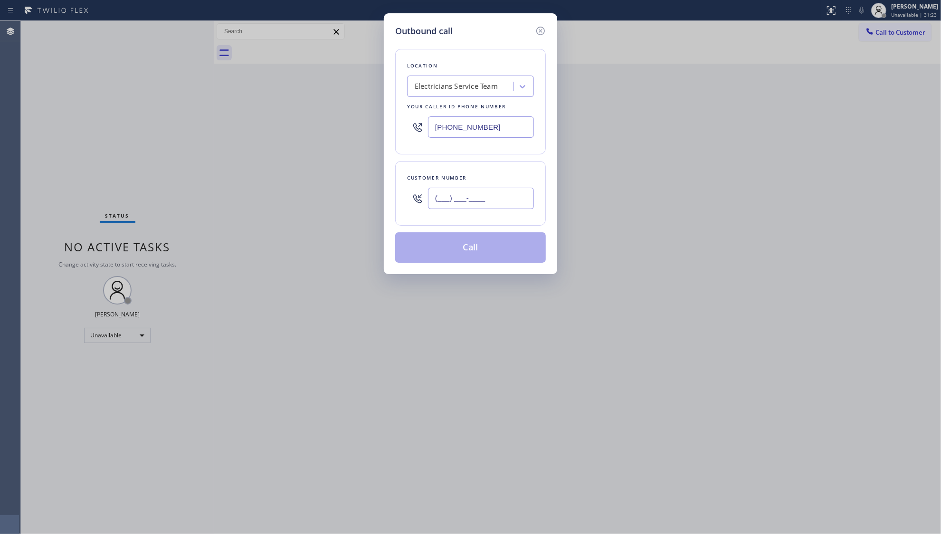
paste input "323) 514-8442"
click at [446, 199] on input "[PHONE_NUMBER]" at bounding box center [481, 198] width 106 height 21
type input "[PHONE_NUMBER]"
click at [455, 247] on button "Call" at bounding box center [470, 247] width 151 height 30
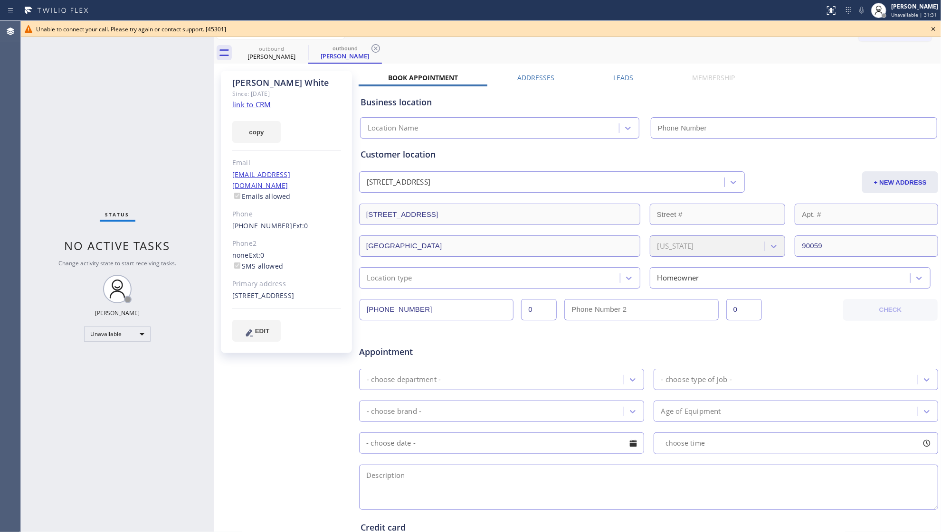
type input "[PHONE_NUMBER]"
click at [303, 50] on icon at bounding box center [301, 48] width 11 height 11
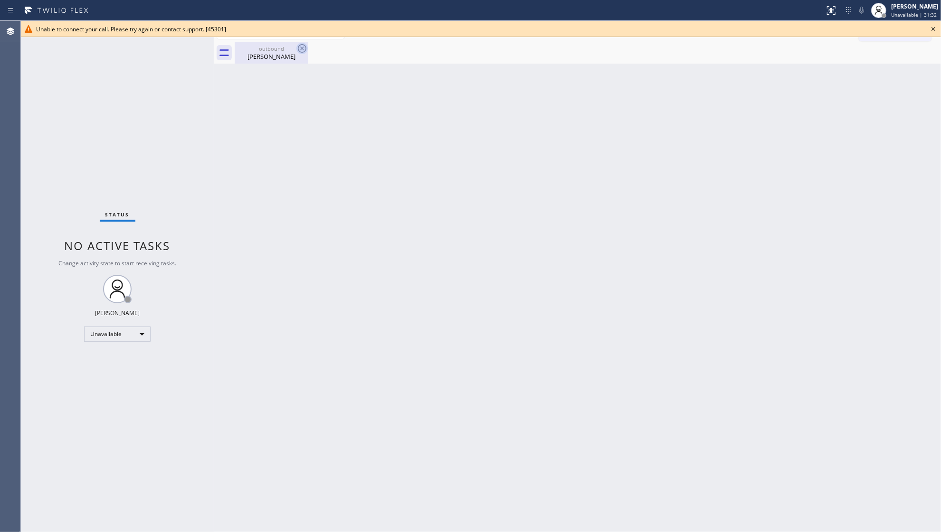
click at [303, 48] on icon at bounding box center [301, 48] width 11 height 11
click at [287, 48] on div "outbound" at bounding box center [272, 48] width 72 height 7
drag, startPoint x: 930, startPoint y: 24, endPoint x: 925, endPoint y: 28, distance: 6.7
click at [930, 25] on icon at bounding box center [933, 28] width 11 height 11
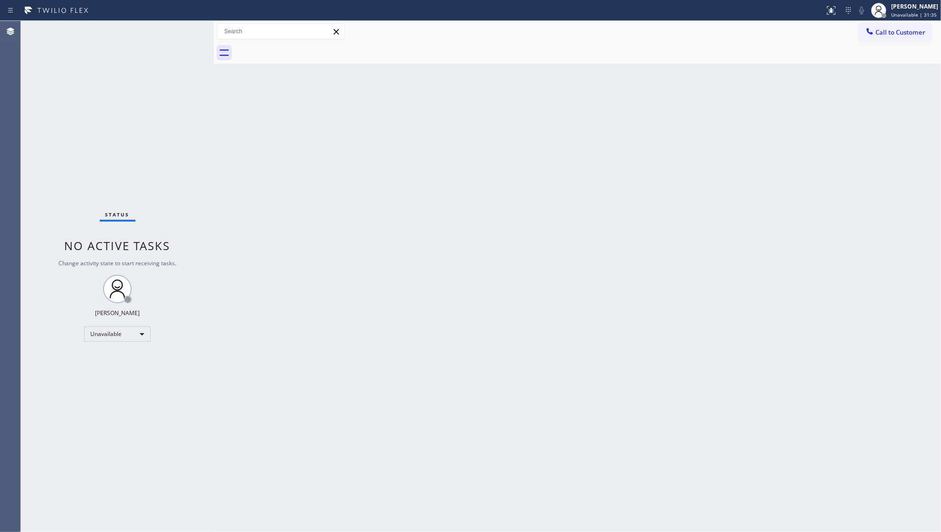
click at [868, 66] on div "Back to Dashboard Change Sender ID Customers Technicians Select a contact Outbo…" at bounding box center [577, 277] width 727 height 512
click at [899, 33] on span "Call to Customer" at bounding box center [900, 32] width 50 height 9
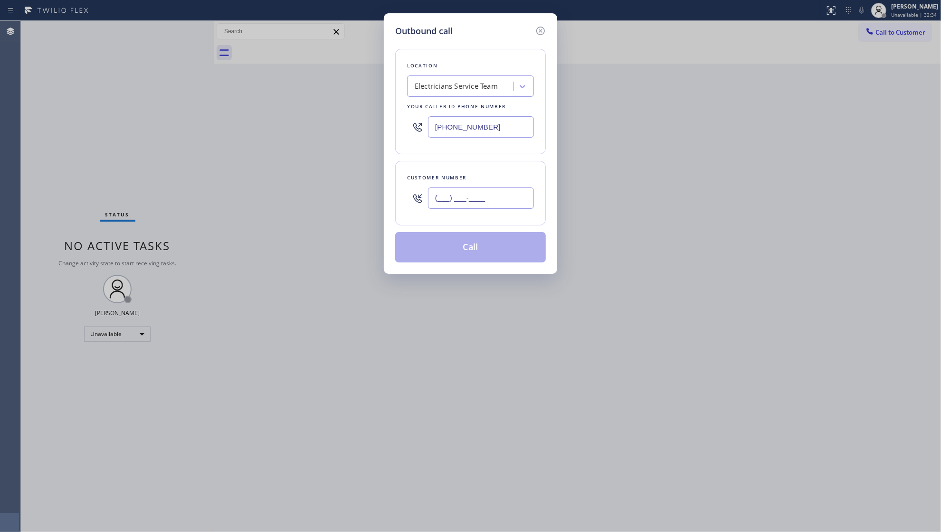
paste input "text"
click at [500, 198] on input "(___) ___-____" at bounding box center [481, 198] width 106 height 21
paste input "514) 448-5891"
type input "[PHONE_NUMBER]"
click at [482, 247] on button "Call" at bounding box center [470, 247] width 151 height 30
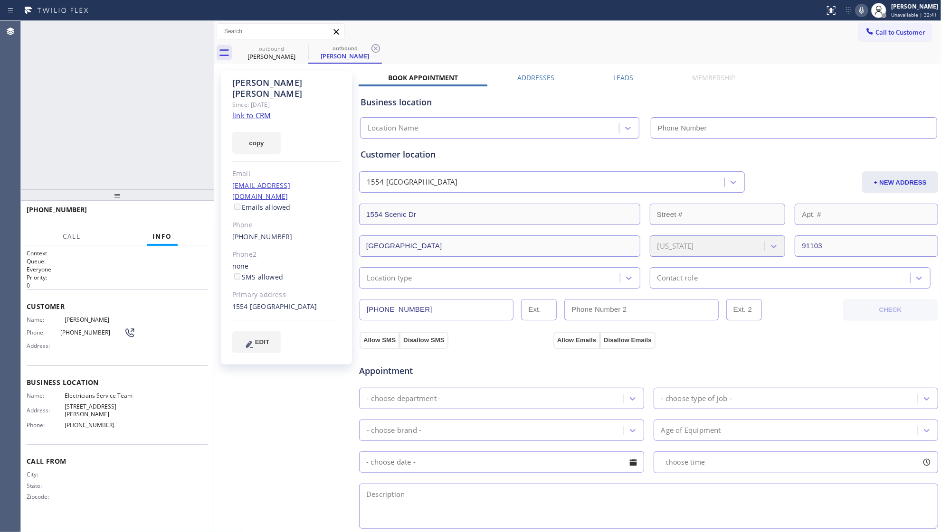
type input "[PHONE_NUMBER]"
drag, startPoint x: 484, startPoint y: 40, endPoint x: 476, endPoint y: 40, distance: 7.6
click at [480, 40] on div "Call to Customer Outbound call Location Electricians Service Team Your caller i…" at bounding box center [577, 31] width 727 height 21
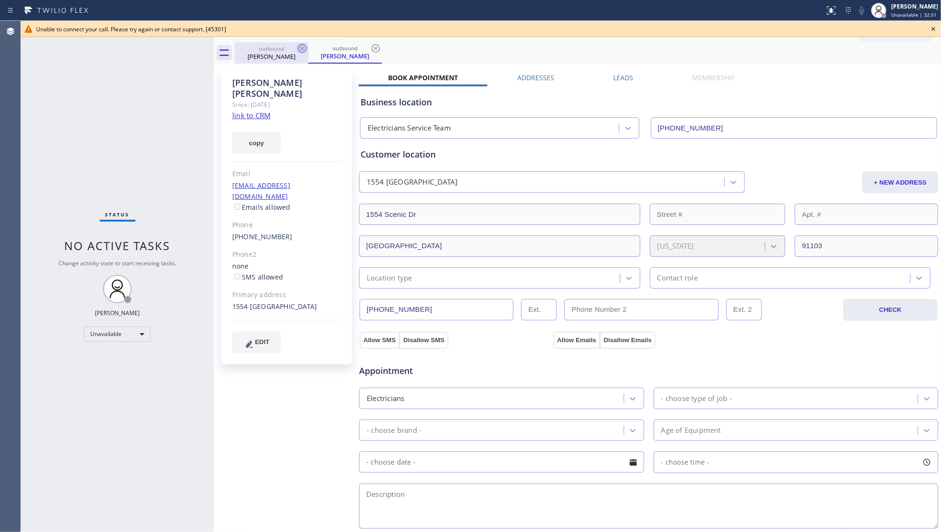
click at [299, 47] on icon at bounding box center [301, 48] width 11 height 11
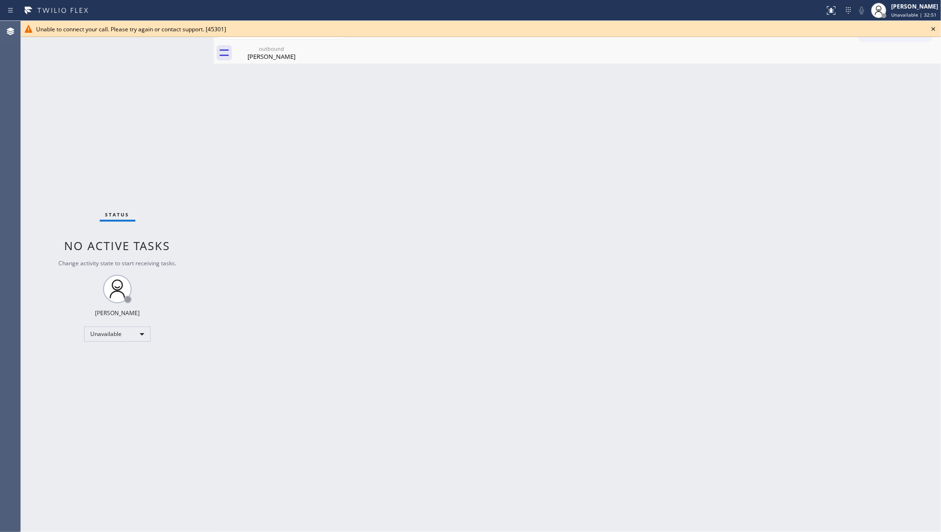
click at [0, 0] on icon at bounding box center [0, 0] width 0 height 0
click at [300, 47] on icon at bounding box center [301, 48] width 11 height 11
click at [267, 54] on div "[PERSON_NAME]" at bounding box center [272, 56] width 72 height 9
click at [937, 29] on icon at bounding box center [933, 28] width 11 height 11
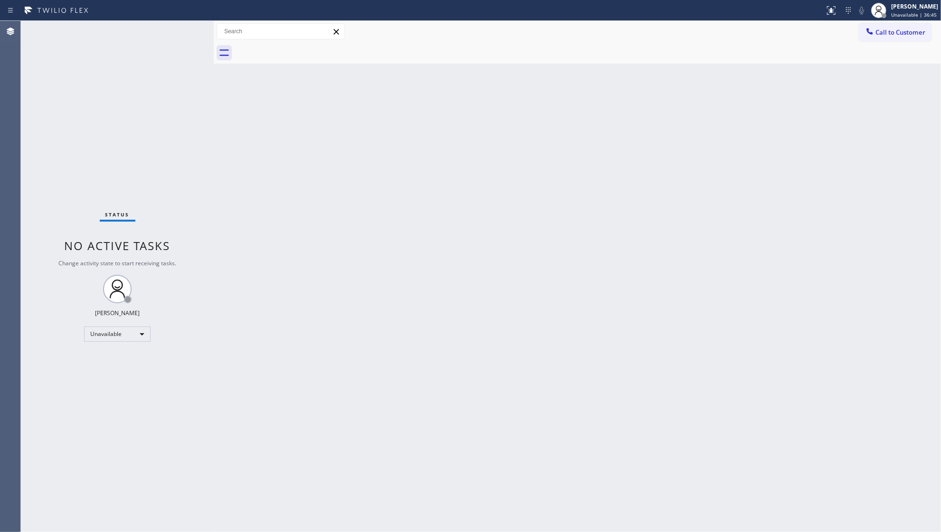
click at [466, 167] on div "Back to Dashboard Change Sender ID Customers Technicians Select a contact Outbo…" at bounding box center [577, 277] width 727 height 512
click at [703, 202] on div "Back to Dashboard Change Sender ID Customers Technicians Select a contact Outbo…" at bounding box center [577, 277] width 727 height 512
drag, startPoint x: 781, startPoint y: 280, endPoint x: 759, endPoint y: 168, distance: 114.3
click at [781, 278] on div "Back to Dashboard Change Sender ID Customers Technicians Select a contact Outbo…" at bounding box center [577, 277] width 727 height 512
drag, startPoint x: 863, startPoint y: 149, endPoint x: 797, endPoint y: 109, distance: 77.1
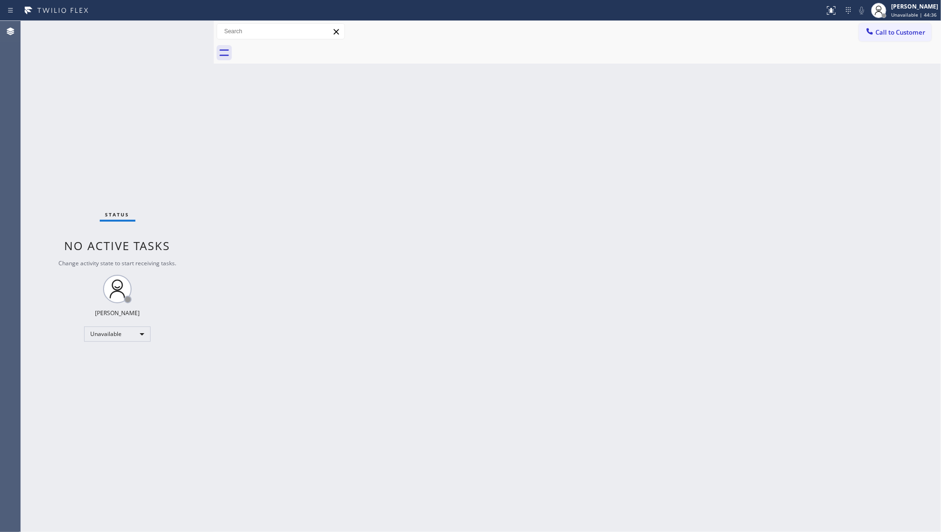
click at [846, 144] on div "Back to Dashboard Change Sender ID Customers Technicians Select a contact Outbo…" at bounding box center [577, 277] width 727 height 512
drag, startPoint x: 731, startPoint y: 164, endPoint x: 727, endPoint y: 89, distance: 74.7
click at [729, 150] on div "Back to Dashboard Change Sender ID Customers Technicians Select a contact Outbo…" at bounding box center [577, 277] width 727 height 512
click at [895, 7] on div "[PERSON_NAME]" at bounding box center [914, 6] width 47 height 8
click at [861, 69] on button "Break" at bounding box center [893, 75] width 95 height 12
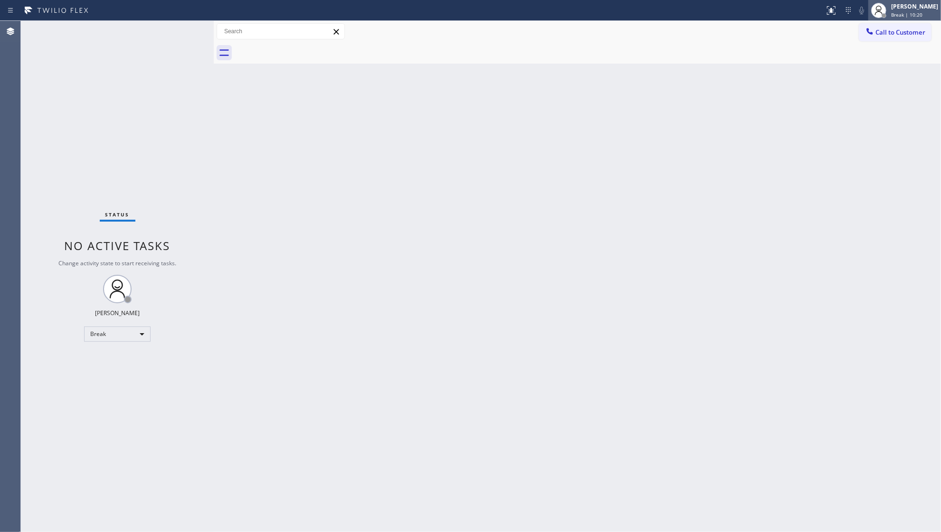
click at [886, 15] on div at bounding box center [884, 15] width 5 height 5
click at [875, 58] on button "Unavailable" at bounding box center [893, 63] width 95 height 12
drag, startPoint x: 873, startPoint y: 28, endPoint x: 732, endPoint y: 76, distance: 148.0
click at [864, 30] on div at bounding box center [869, 32] width 11 height 11
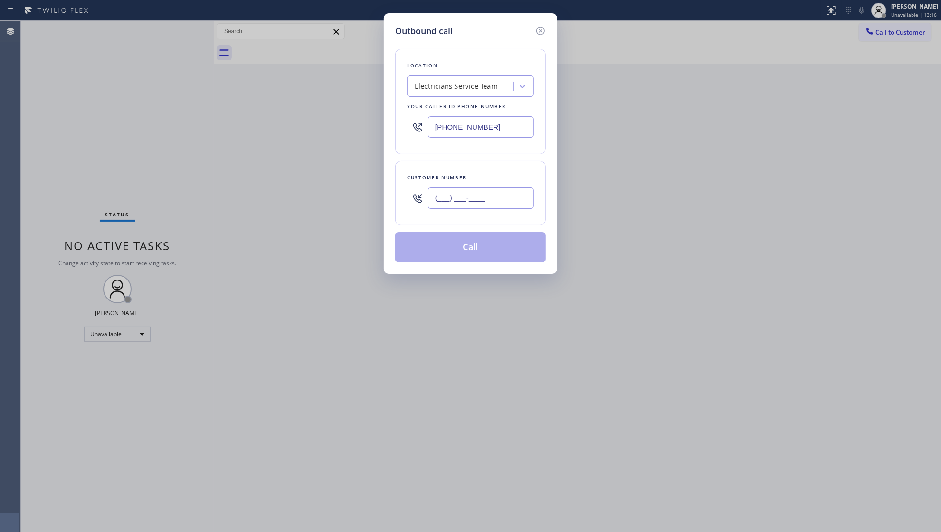
click at [470, 207] on input "(___) ___-____" at bounding box center [481, 198] width 106 height 21
paste input "510) 877-2939"
type input "[PHONE_NUMBER]"
click at [475, 251] on button "Call" at bounding box center [470, 247] width 151 height 30
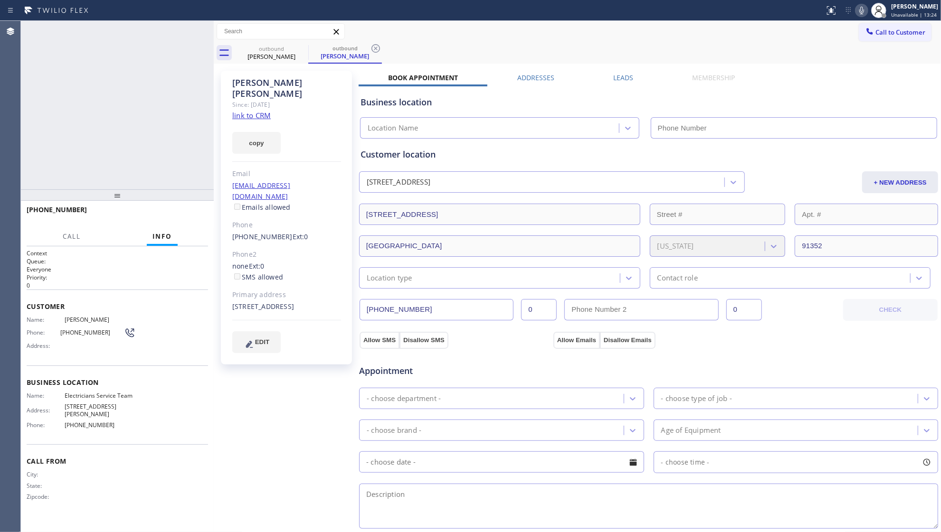
type input "[PHONE_NUMBER]"
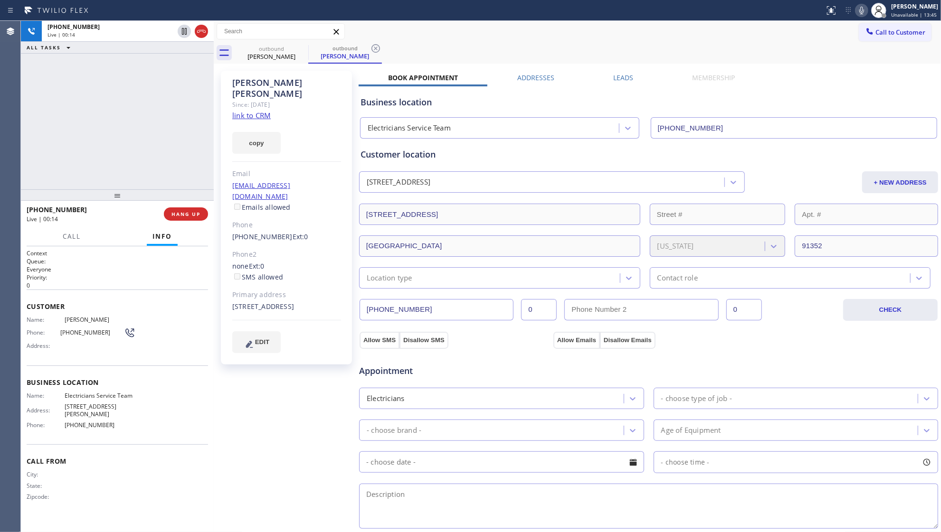
click at [620, 80] on label "Leads" at bounding box center [623, 77] width 20 height 9
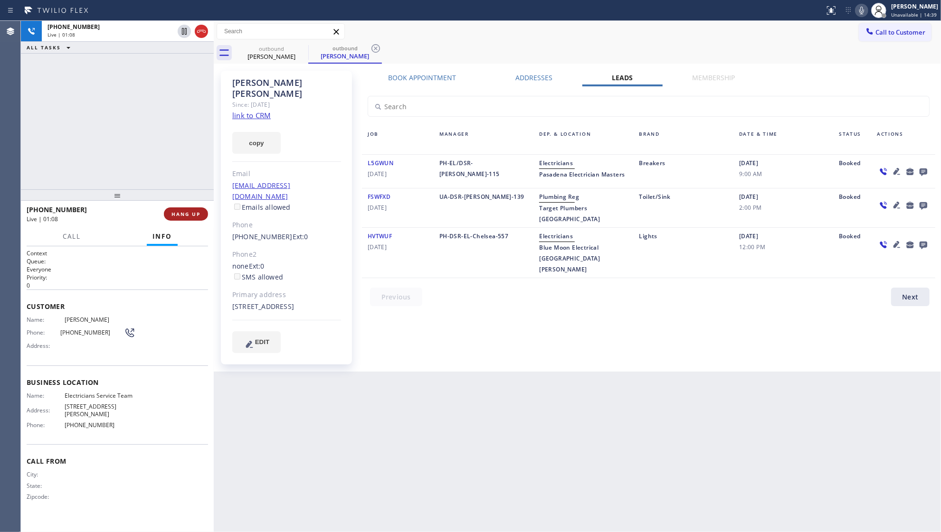
click at [190, 218] on button "HANG UP" at bounding box center [186, 214] width 44 height 13
click at [218, 215] on div "[PERSON_NAME] Since: [DATE] link to CRM copy Email [EMAIL_ADDRESS][DOMAIN_NAME]…" at bounding box center [287, 218] width 142 height 304
drag, startPoint x: 189, startPoint y: 220, endPoint x: 202, endPoint y: 217, distance: 13.7
click at [191, 223] on div "[PHONE_NUMBER] Wrap up | 00:02 COMPLETE" at bounding box center [117, 214] width 181 height 25
click at [196, 211] on span "COMPLETE" at bounding box center [184, 214] width 33 height 7
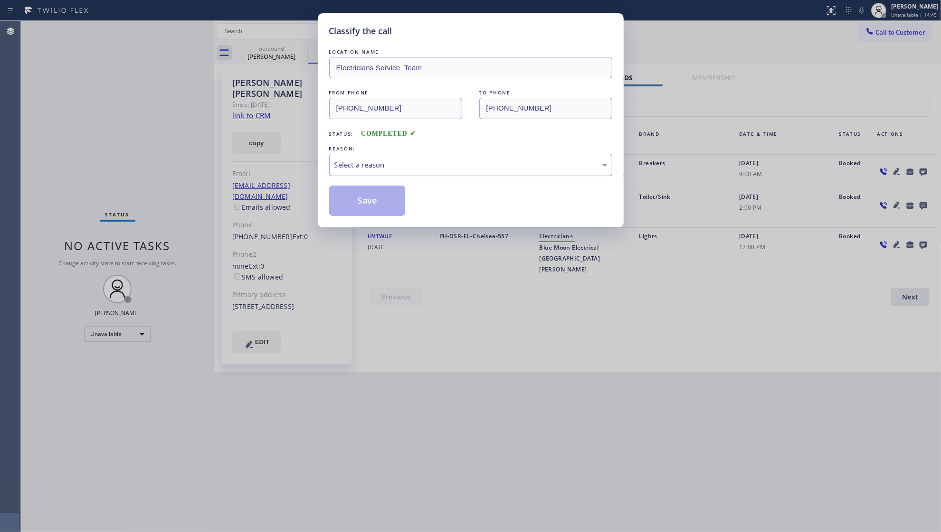
click at [370, 170] on div "Select a reason" at bounding box center [470, 165] width 273 height 11
click at [357, 202] on button "Save" at bounding box center [367, 201] width 76 height 30
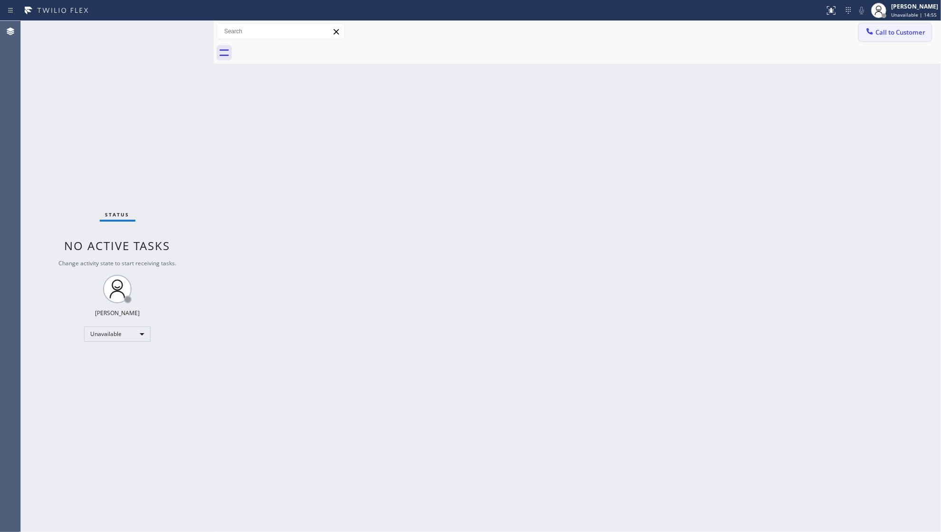
click at [879, 27] on button "Call to Customer" at bounding box center [895, 32] width 73 height 18
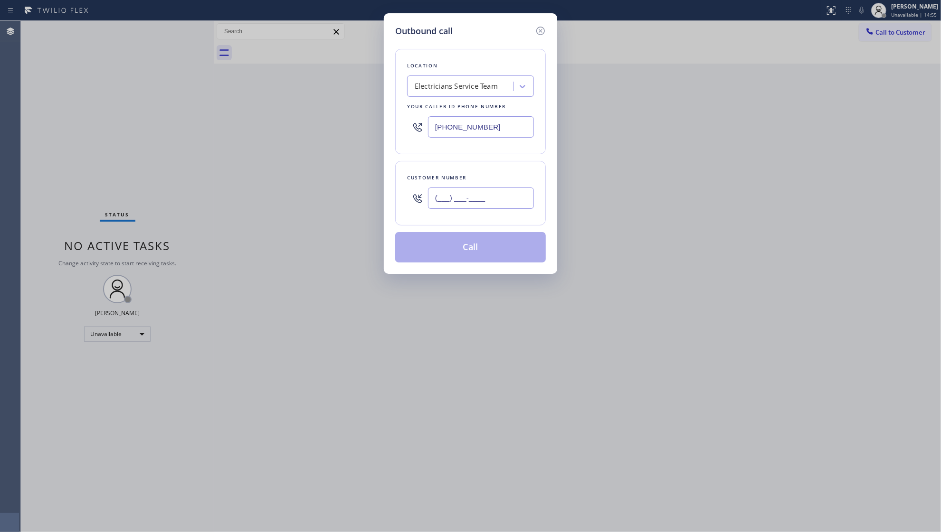
paste input "text"
click at [484, 200] on input "(___) ___-____" at bounding box center [481, 198] width 106 height 21
paste input "323) 558-3862"
type input "[PHONE_NUMBER]"
click at [465, 251] on button "Call" at bounding box center [470, 247] width 151 height 30
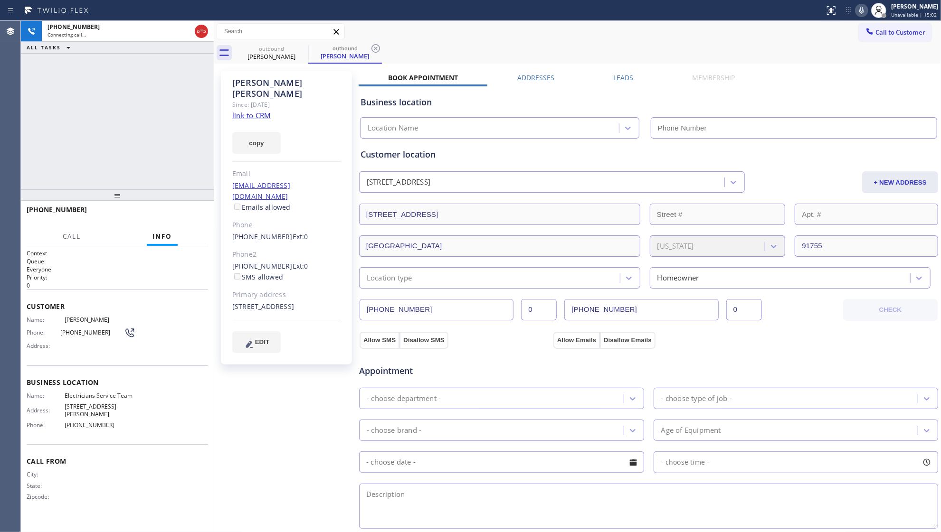
type input "[PHONE_NUMBER]"
click at [141, 148] on div "[PHONE_NUMBER] Connecting call… ALL TASKS ALL TASKS ACTIVE TASKS TASKS IN WRAP …" at bounding box center [117, 105] width 193 height 169
click at [616, 73] on label "Leads" at bounding box center [623, 77] width 20 height 9
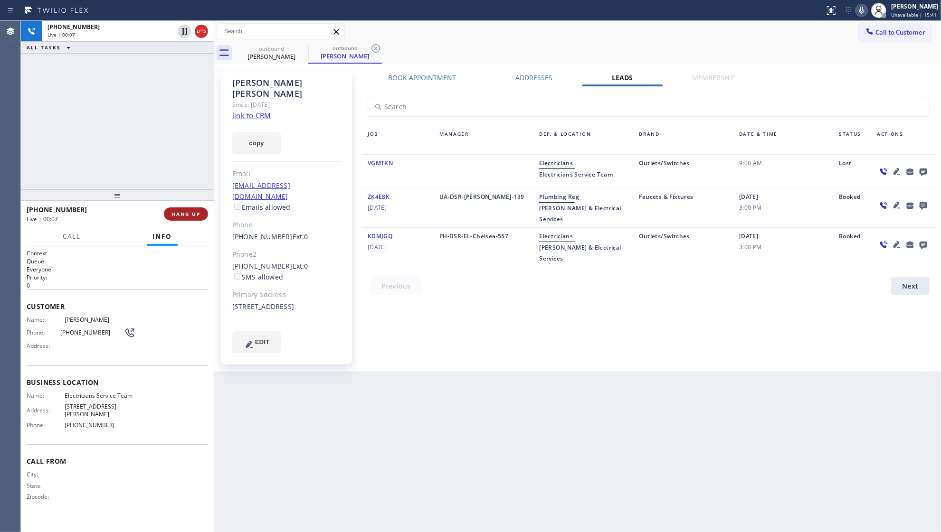
click at [196, 216] on span "HANG UP" at bounding box center [185, 214] width 29 height 7
click at [181, 217] on span "COMPLETE" at bounding box center [184, 214] width 33 height 7
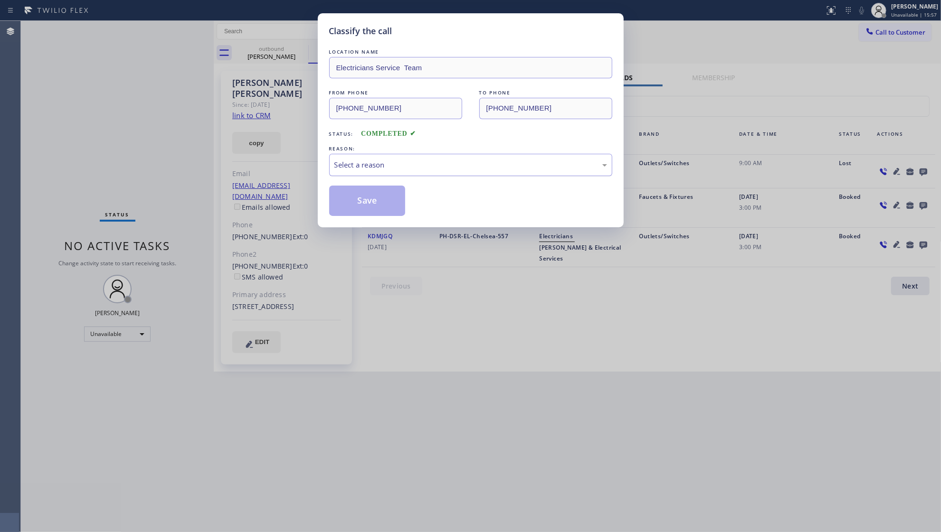
click at [351, 172] on div "Select a reason" at bounding box center [470, 165] width 283 height 22
click at [345, 205] on button "Save" at bounding box center [367, 201] width 76 height 30
click at [346, 205] on button "Save" at bounding box center [367, 201] width 76 height 30
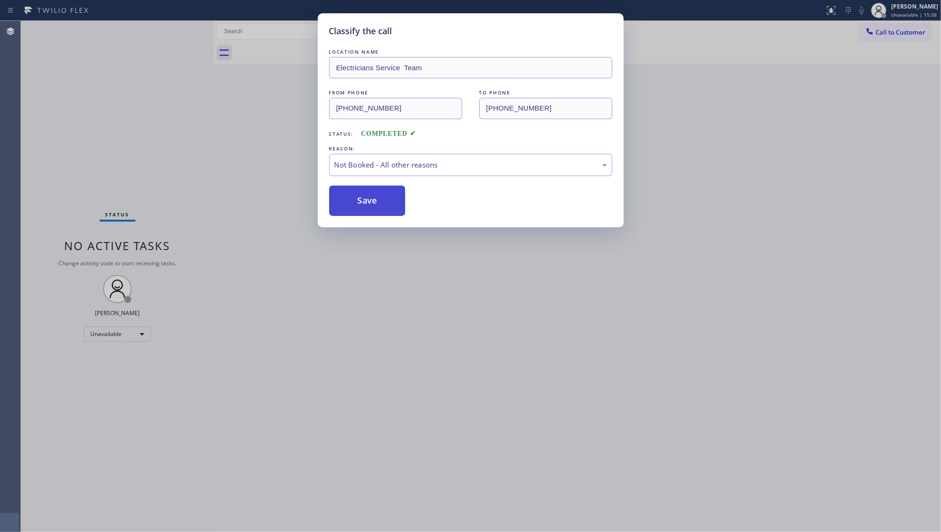
click at [347, 204] on button "Save" at bounding box center [367, 201] width 76 height 30
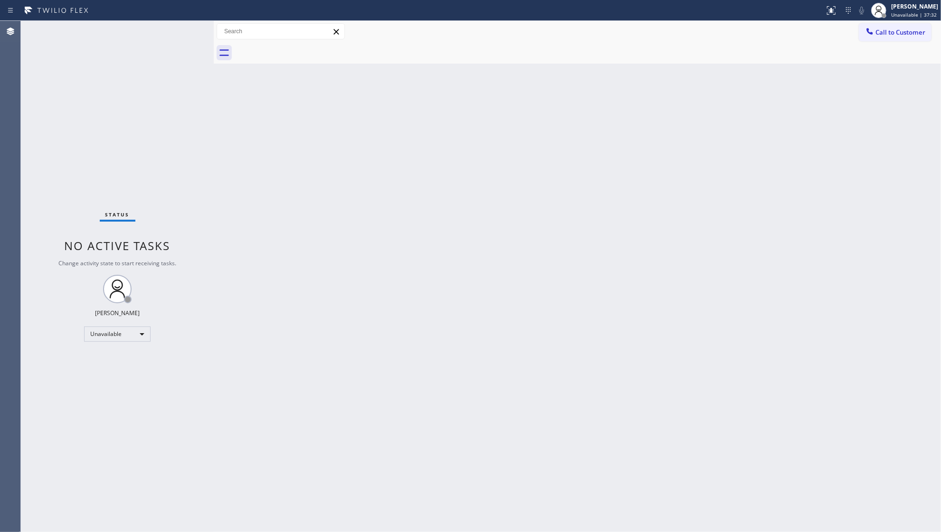
drag, startPoint x: 732, startPoint y: 241, endPoint x: 804, endPoint y: 135, distance: 128.3
click at [731, 235] on div "Back to Dashboard Change Sender ID Customers Technicians Select a contact Outbo…" at bounding box center [577, 277] width 727 height 512
click at [888, 32] on span "Call to Customer" at bounding box center [900, 32] width 50 height 9
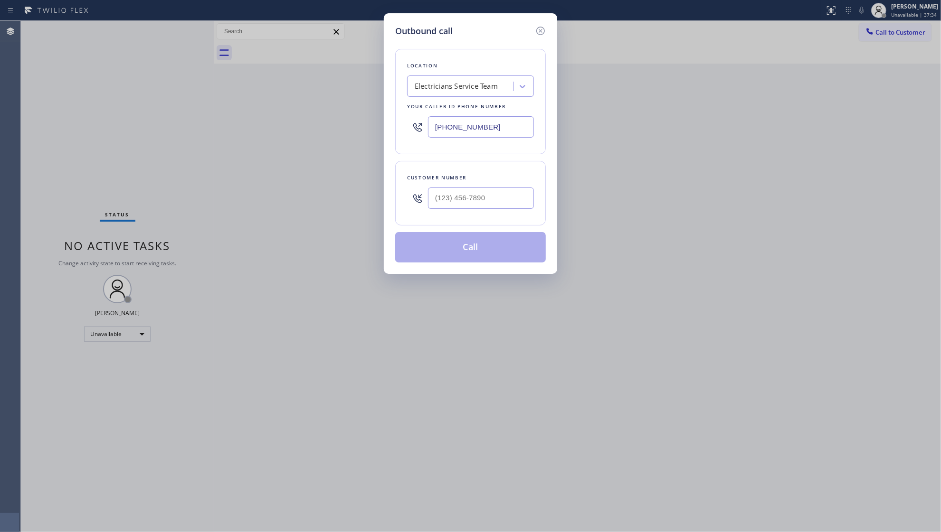
click at [502, 128] on input "[PHONE_NUMBER]" at bounding box center [481, 126] width 106 height 21
click at [413, 124] on div "[PHONE_NUMBER]" at bounding box center [470, 127] width 127 height 31
click at [520, 129] on input "[PHONE_NUMBER]" at bounding box center [481, 126] width 106 height 21
drag, startPoint x: 515, startPoint y: 129, endPoint x: 429, endPoint y: 131, distance: 85.5
click at [429, 131] on input "[PHONE_NUMBER]" at bounding box center [481, 126] width 106 height 21
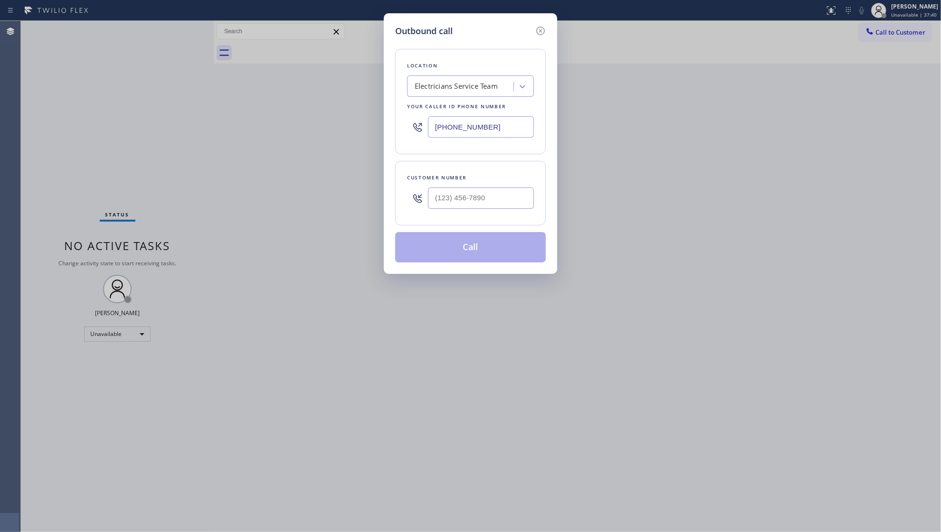
type input "(___) ___-____"
click at [455, 196] on input "(___) ___-____" at bounding box center [481, 198] width 106 height 21
type input "(___) ___-____"
click at [462, 207] on input "(___) ___-____" at bounding box center [481, 198] width 106 height 21
type input "(___) ___-____"
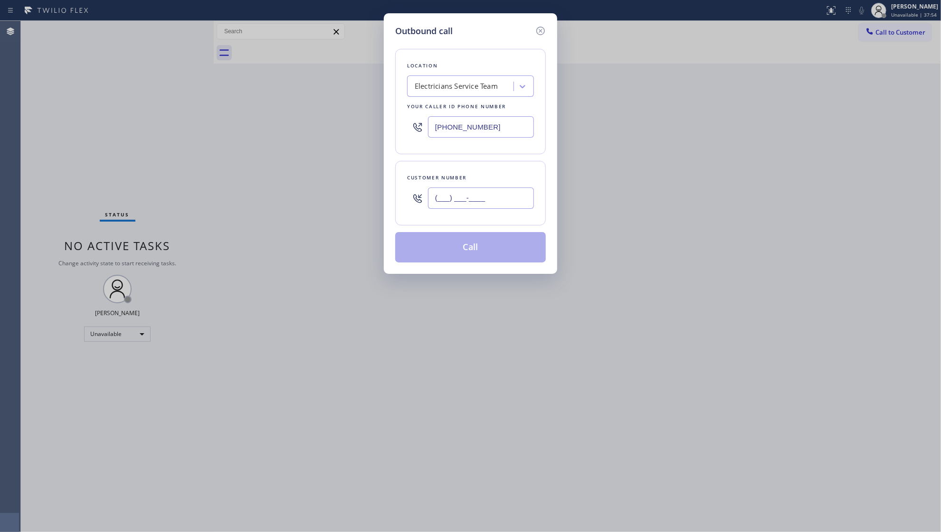
click at [493, 202] on input "(___) ___-____" at bounding box center [481, 198] width 106 height 21
type input "(___) ___-____"
click at [445, 198] on input "(___) ___-____" at bounding box center [481, 198] width 106 height 21
type input "(___) ___-____"
click at [447, 200] on input "(___) ___-____" at bounding box center [481, 198] width 106 height 21
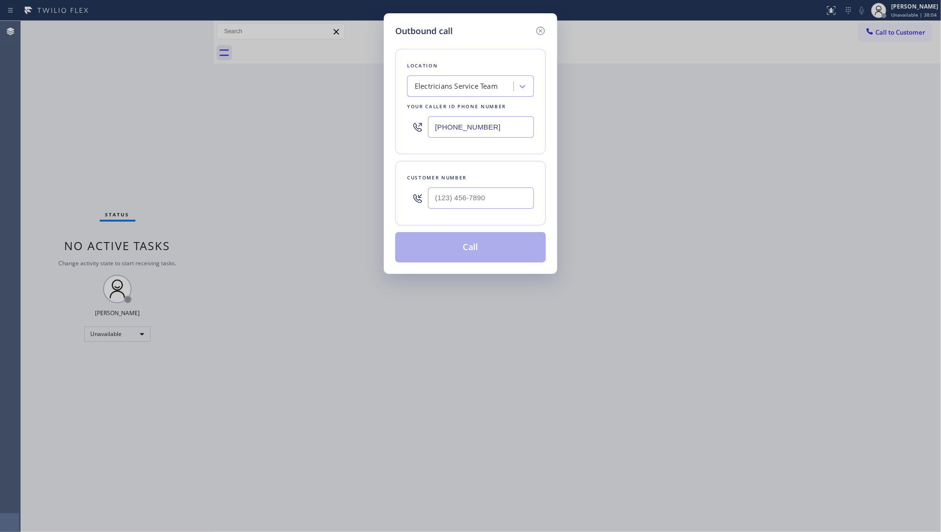
type input "(___) ___-____"
click at [447, 200] on input "(___) ___-____" at bounding box center [481, 198] width 106 height 21
type input "(___) ___-____"
click at [451, 205] on input "(___) ___-____" at bounding box center [481, 198] width 106 height 21
paste input "text"
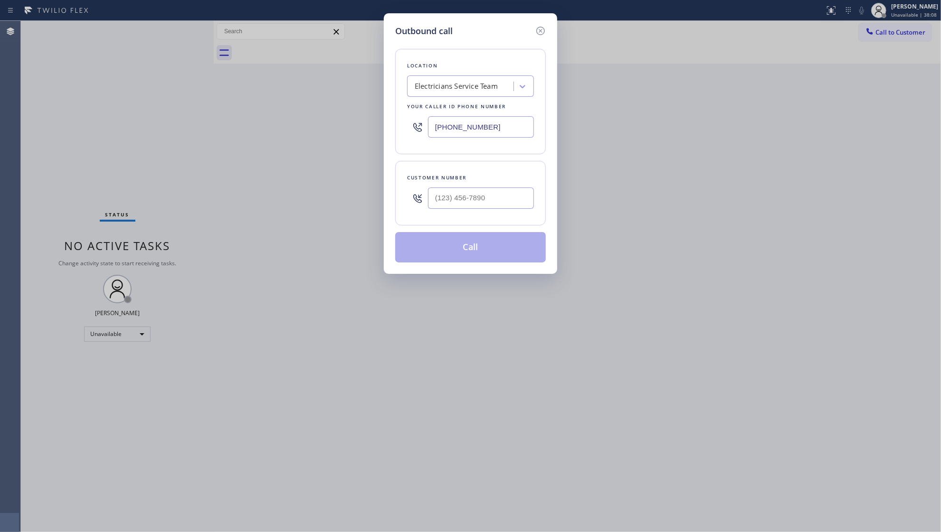
click at [451, 202] on input "text" at bounding box center [481, 198] width 106 height 21
paste input "(___) ___-____"
type input "(___) ___-____"
click at [515, 195] on input "(___) ___-____" at bounding box center [481, 198] width 106 height 21
paste input "text"
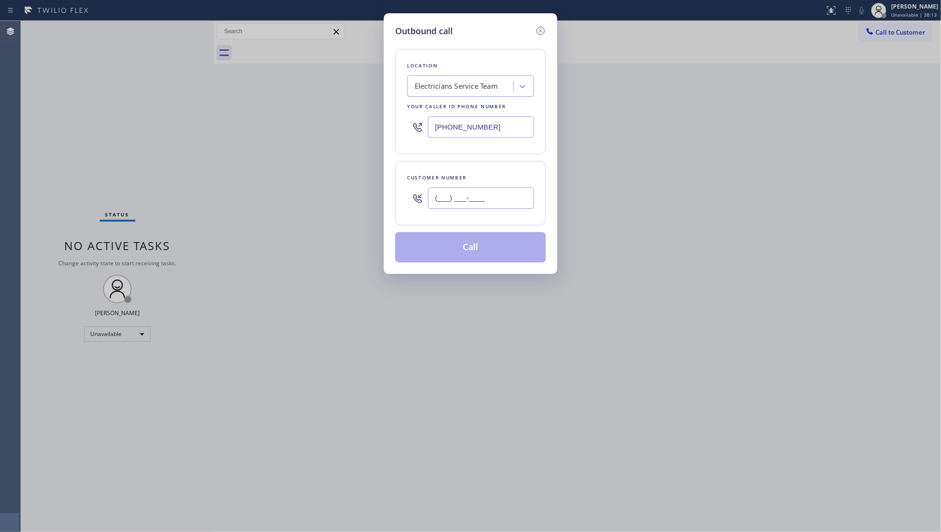
click at [441, 203] on input "(___) ___-____" at bounding box center [481, 198] width 106 height 21
paste input "48) 053-0902"
click at [429, 199] on input "(_48) 053-0902" at bounding box center [481, 198] width 106 height 21
click at [437, 199] on input "(_48) 053-0902" at bounding box center [481, 198] width 106 height 21
paste input "480) 530-902"
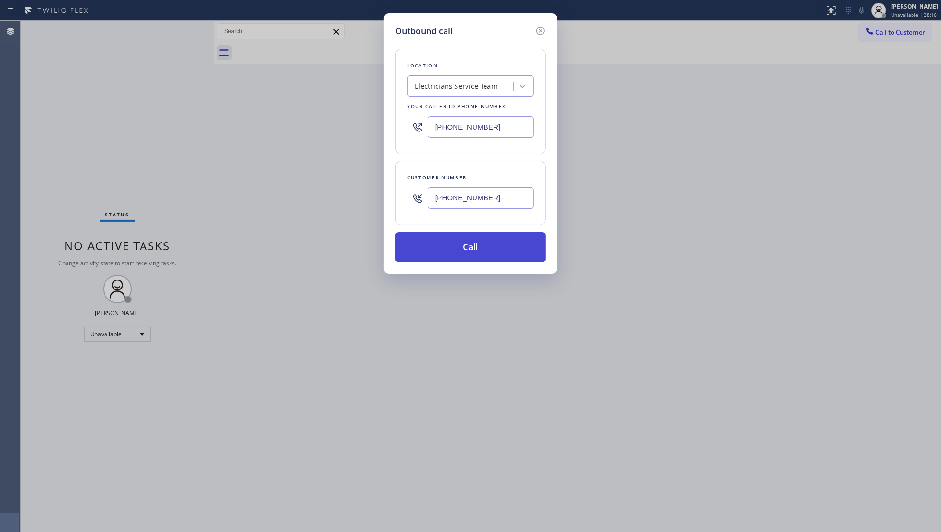
type input "[PHONE_NUMBER]"
click at [475, 246] on button "Call" at bounding box center [470, 247] width 151 height 30
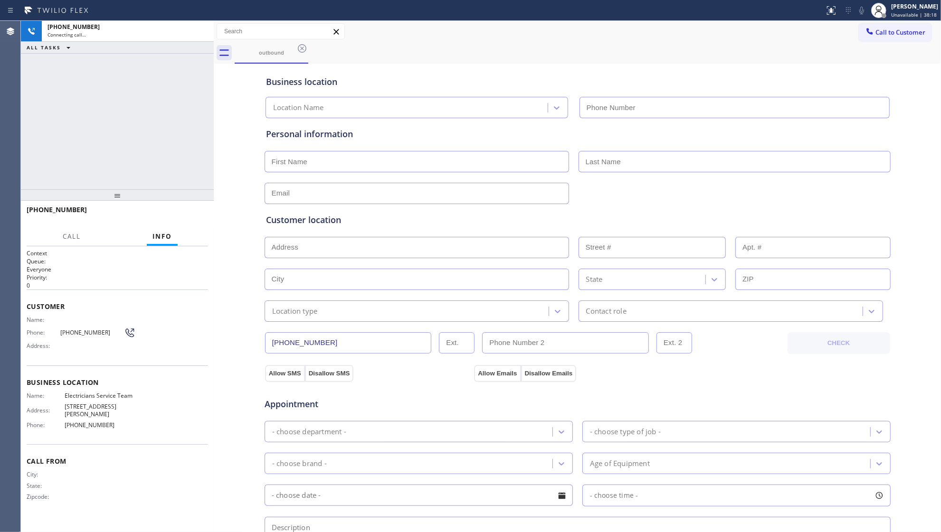
type input "[PHONE_NUMBER]"
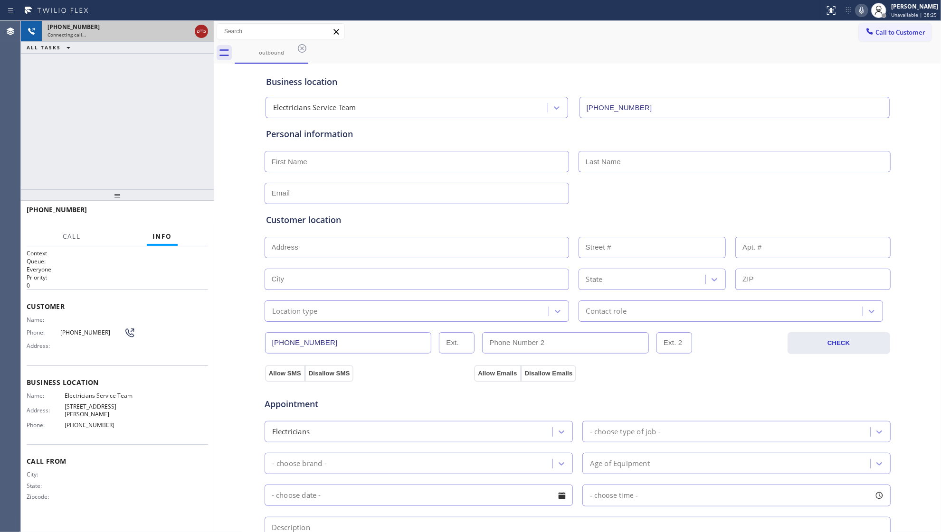
click at [201, 29] on icon at bounding box center [201, 31] width 11 height 11
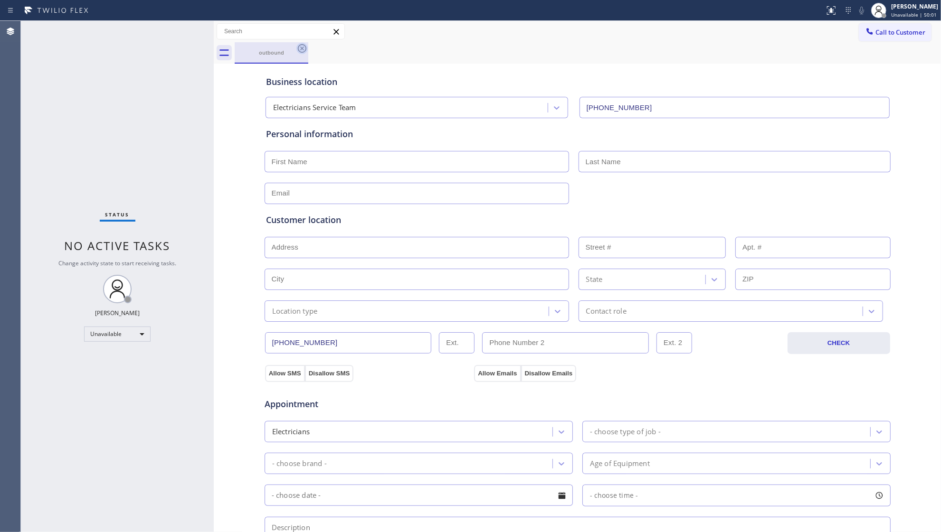
click at [301, 48] on icon at bounding box center [301, 48] width 11 height 11
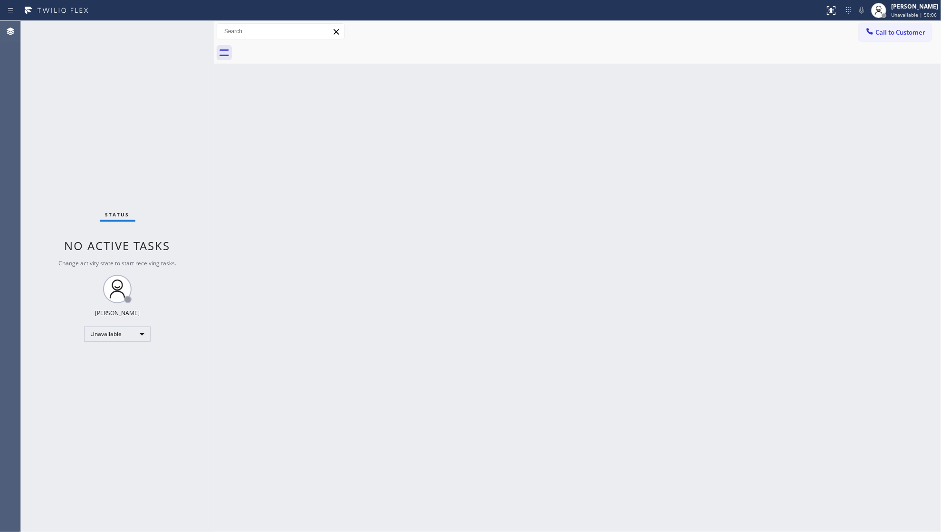
click at [853, 52] on div at bounding box center [588, 52] width 706 height 21
click at [900, 28] on span "Call to Customer" at bounding box center [900, 32] width 50 height 9
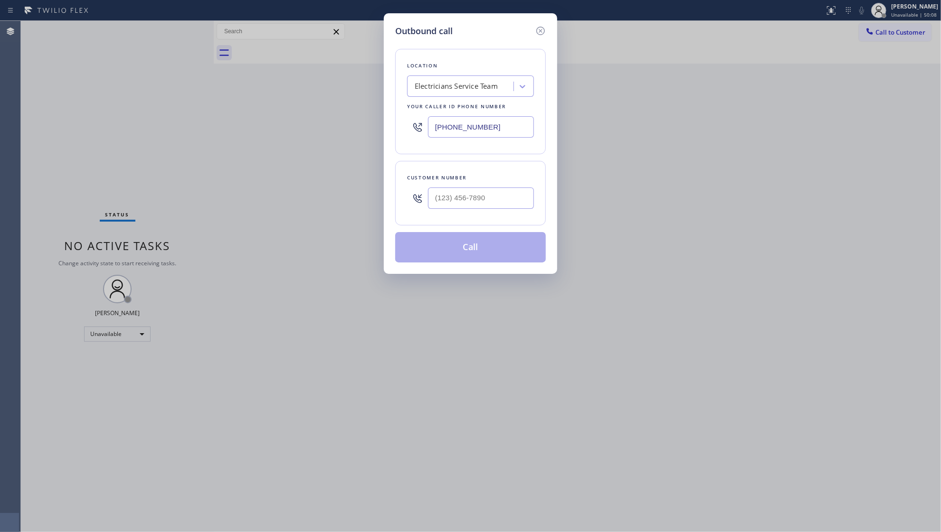
drag, startPoint x: 513, startPoint y: 128, endPoint x: 397, endPoint y: 129, distance: 116.4
click at [399, 131] on div "Location Electricians Service Team Your caller id phone number [PHONE_NUMBER]" at bounding box center [470, 101] width 151 height 105
paste input "737) 276-3769"
type input "[PHONE_NUMBER]"
click at [485, 192] on input "(___) ___-____" at bounding box center [481, 198] width 106 height 21
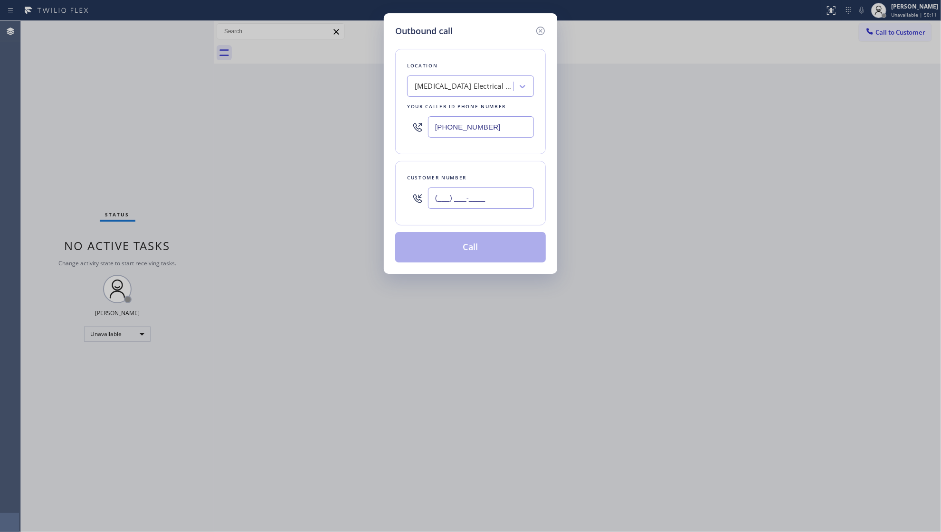
paste input "512) 626-4081"
type input "[PHONE_NUMBER]"
click at [467, 244] on button "Call" at bounding box center [470, 247] width 151 height 30
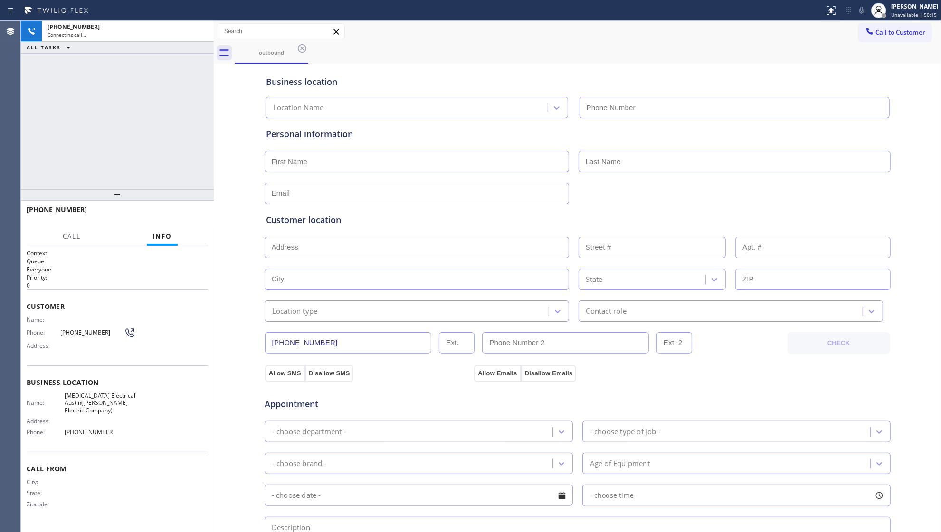
type input "[PHONE_NUMBER]"
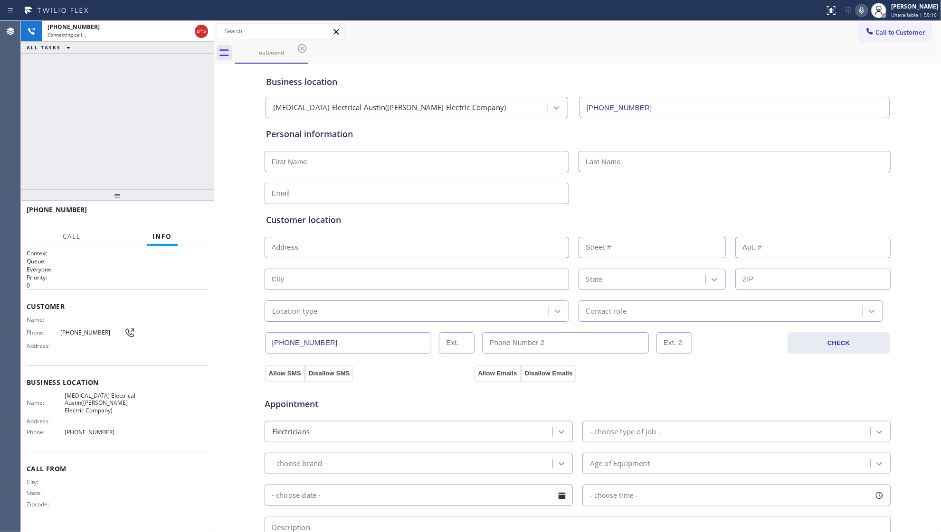
drag, startPoint x: 461, startPoint y: 2, endPoint x: 466, endPoint y: 24, distance: 22.1
click at [461, 4] on div at bounding box center [412, 10] width 817 height 15
click at [491, 64] on div "Business location [MEDICAL_DATA] Electrical [GEOGRAPHIC_DATA]([PERSON_NAME] Ele…" at bounding box center [577, 90] width 627 height 56
click at [206, 78] on div "[PHONE_NUMBER] Connecting call… ALL TASKS ALL TASKS ACTIVE TASKS TASKS IN WRAP …" at bounding box center [117, 105] width 193 height 169
click at [204, 33] on icon at bounding box center [201, 31] width 11 height 11
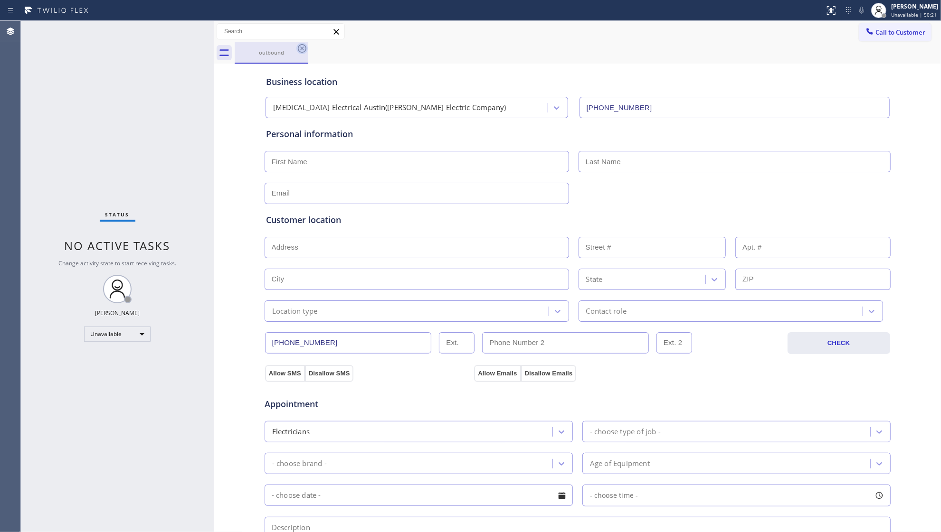
drag, startPoint x: 300, startPoint y: 44, endPoint x: 310, endPoint y: 46, distance: 10.2
click at [301, 44] on icon at bounding box center [301, 48] width 11 height 11
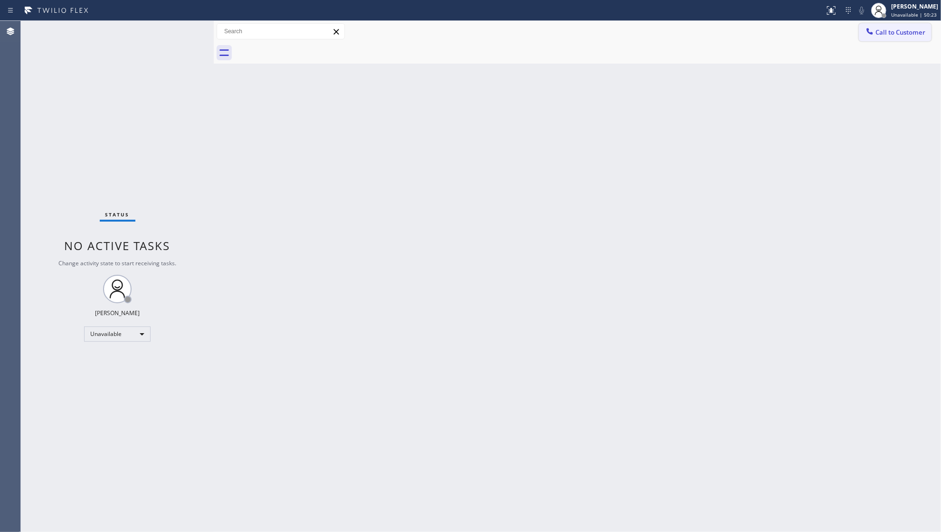
click at [882, 31] on span "Call to Customer" at bounding box center [900, 32] width 50 height 9
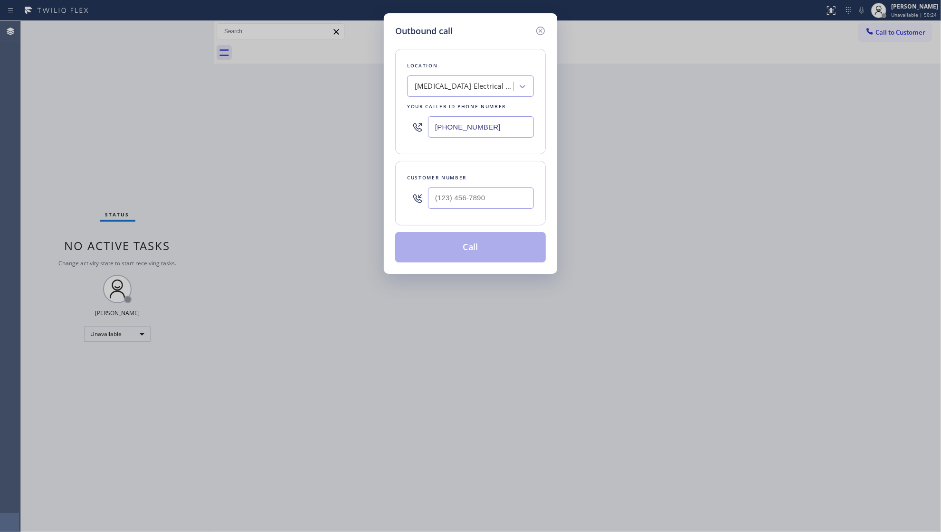
drag, startPoint x: 489, startPoint y: 130, endPoint x: 346, endPoint y: 142, distance: 143.0
click at [346, 142] on div "Outbound call Location [MEDICAL_DATA] Electrical Austin([PERSON_NAME] Electric …" at bounding box center [470, 266] width 941 height 532
paste input "856) 502-1317"
type input "[PHONE_NUMBER]"
paste input "text"
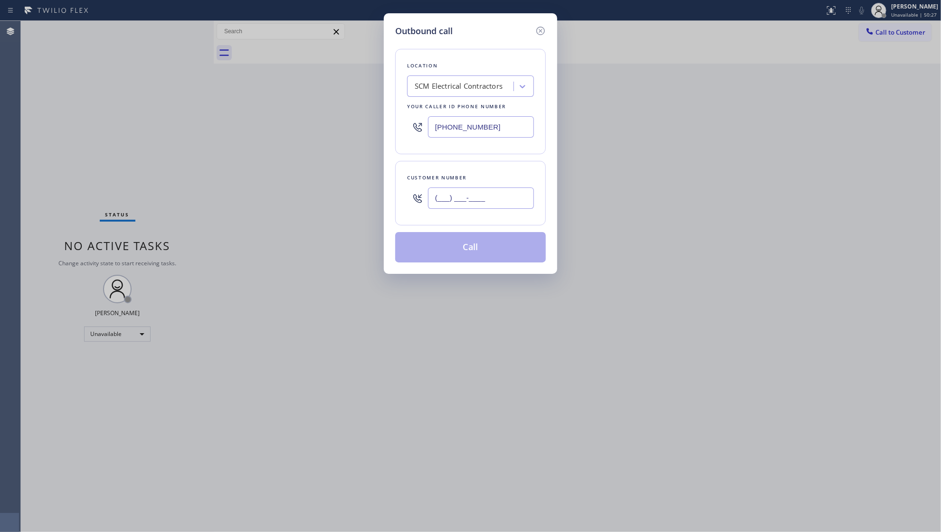
click at [512, 195] on input "(___) ___-____" at bounding box center [481, 198] width 106 height 21
paste input "609) 359-4569"
type input "[PHONE_NUMBER]"
drag, startPoint x: 477, startPoint y: 249, endPoint x: 599, endPoint y: 251, distance: 122.1
click at [478, 249] on button "Call" at bounding box center [470, 247] width 151 height 30
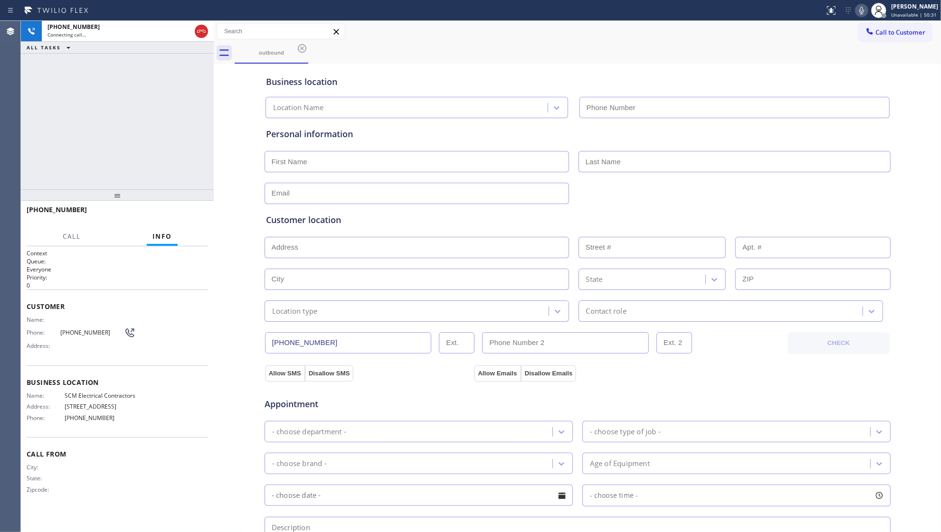
type input "[PHONE_NUMBER]"
drag, startPoint x: 472, startPoint y: 65, endPoint x: 470, endPoint y: 73, distance: 8.3
click at [469, 63] on div "Business location SCM Electrical Contractors [PHONE_NUMBER]" at bounding box center [577, 90] width 627 height 56
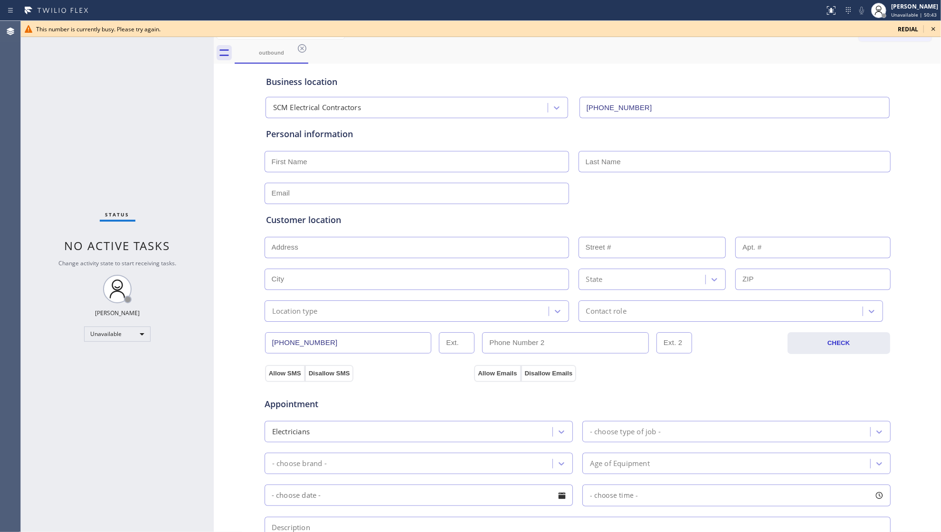
click at [905, 29] on span "redial" at bounding box center [908, 29] width 20 height 8
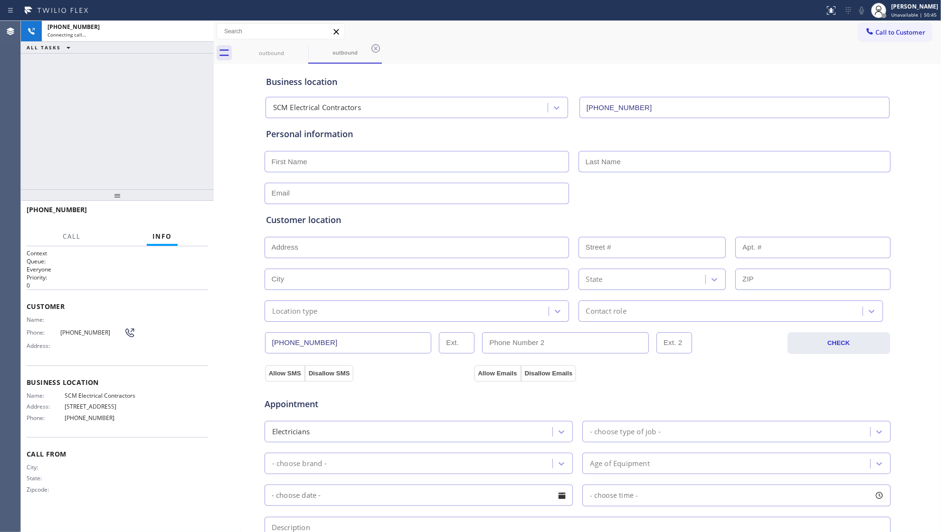
type input "[PHONE_NUMBER]"
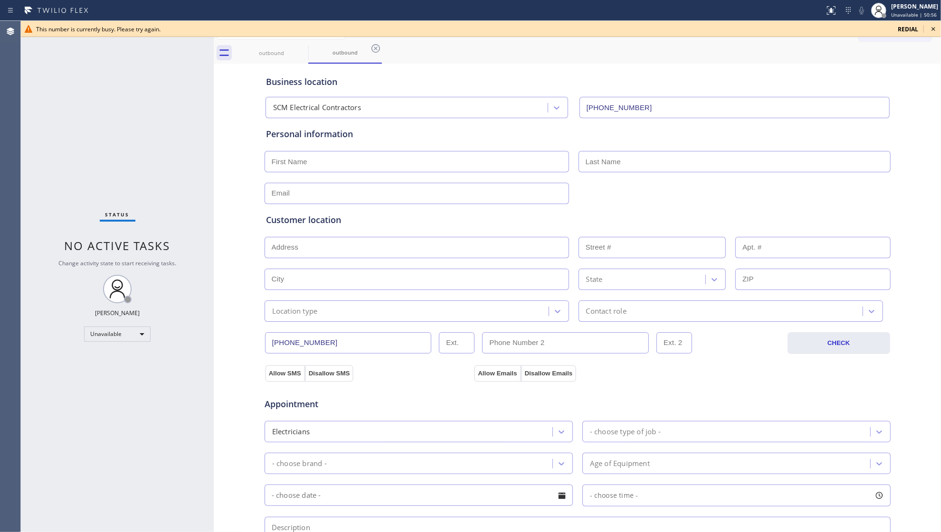
drag, startPoint x: 912, startPoint y: 39, endPoint x: 905, endPoint y: 35, distance: 8.3
click at [911, 39] on button "Call to Customer" at bounding box center [895, 32] width 73 height 18
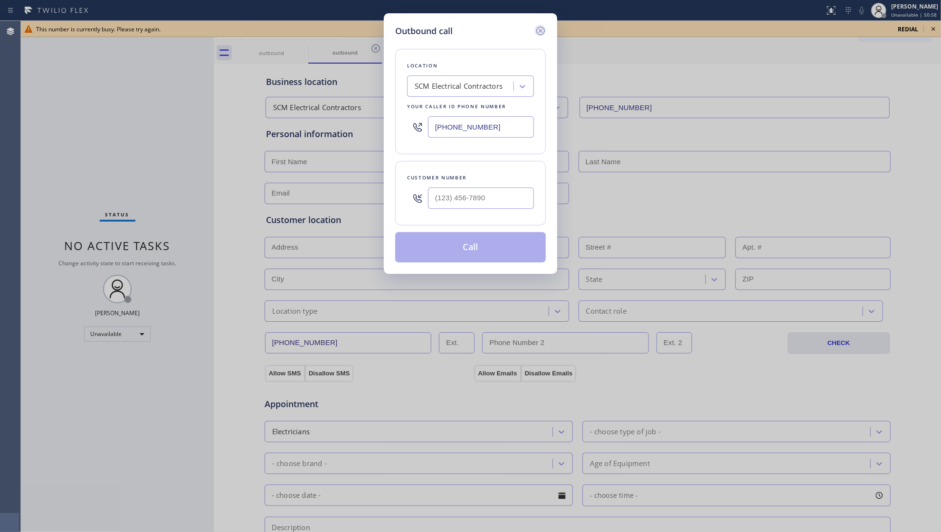
click at [544, 30] on icon at bounding box center [540, 30] width 11 height 11
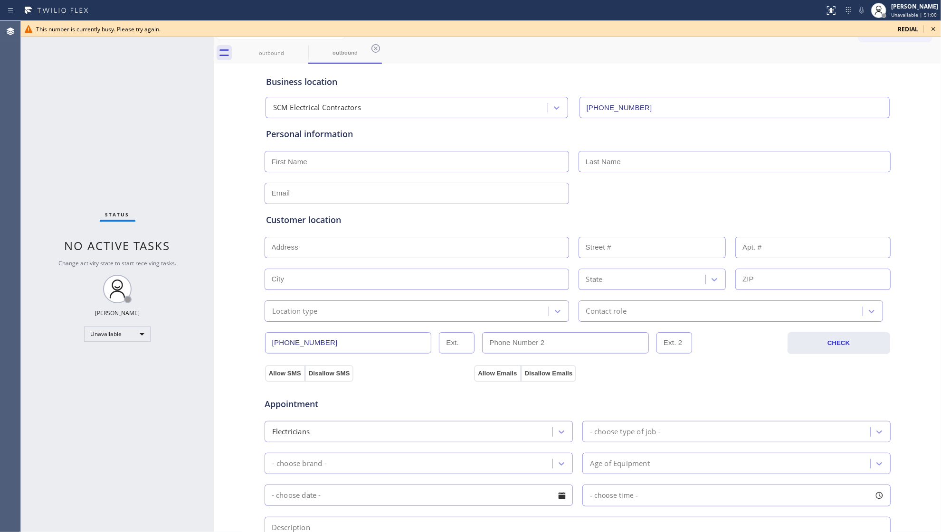
click at [933, 29] on icon at bounding box center [933, 28] width 11 height 11
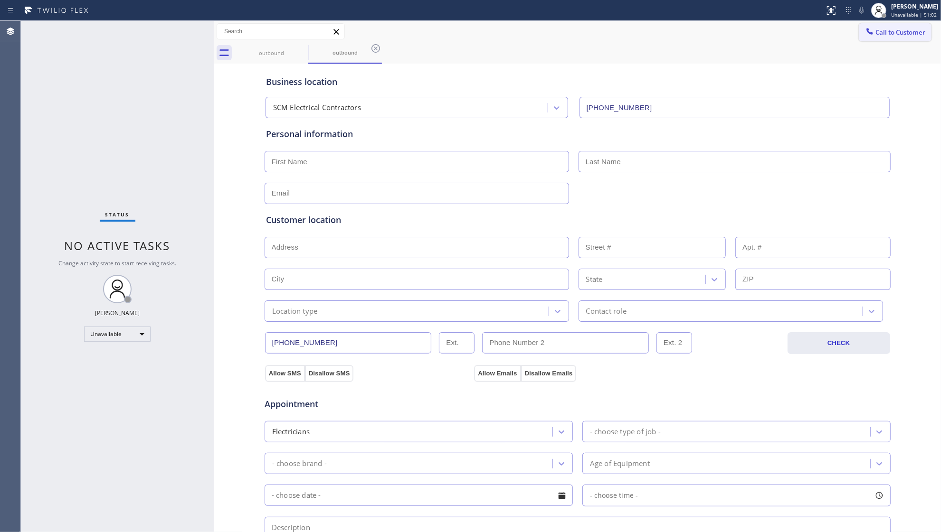
click at [882, 28] on span "Call to Customer" at bounding box center [900, 32] width 50 height 9
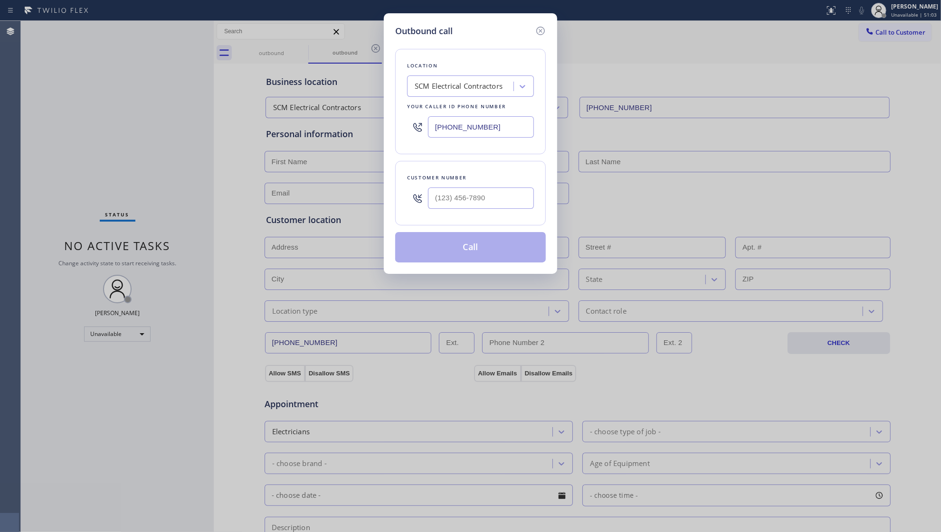
drag, startPoint x: 504, startPoint y: 128, endPoint x: 408, endPoint y: 133, distance: 96.5
click at [408, 133] on div "[PHONE_NUMBER]" at bounding box center [470, 127] width 127 height 31
paste input "551) 550-9365"
type input "[PHONE_NUMBER]"
paste input "347) 362-1517"
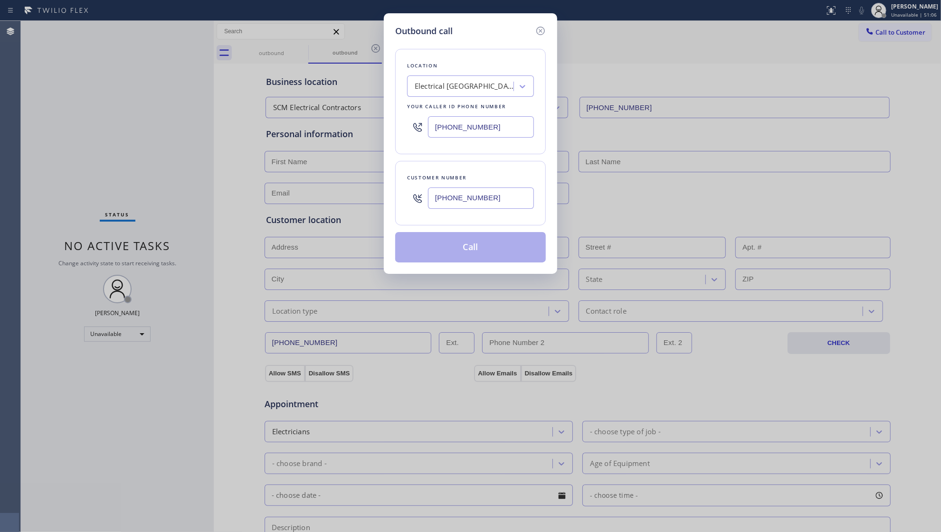
click at [508, 194] on input "[PHONE_NUMBER]" at bounding box center [481, 198] width 106 height 21
type input "[PHONE_NUMBER]"
click at [508, 244] on button "Call" at bounding box center [470, 247] width 151 height 30
click at [632, 196] on div "Outbound call Location Electrical [GEOGRAPHIC_DATA]([GEOGRAPHIC_DATA] Electric …" at bounding box center [470, 266] width 941 height 532
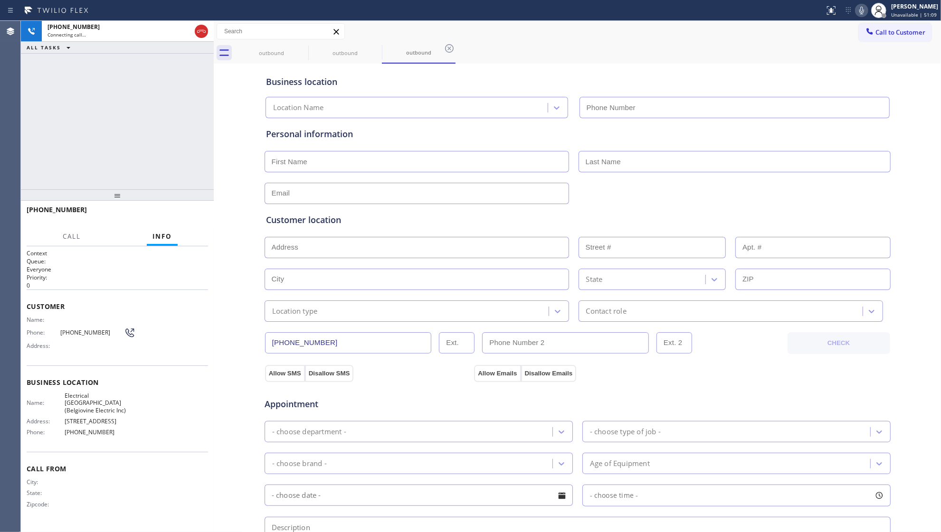
type input "[PHONE_NUMBER]"
click at [614, 49] on div "outbound outbound outbound" at bounding box center [588, 52] width 706 height 21
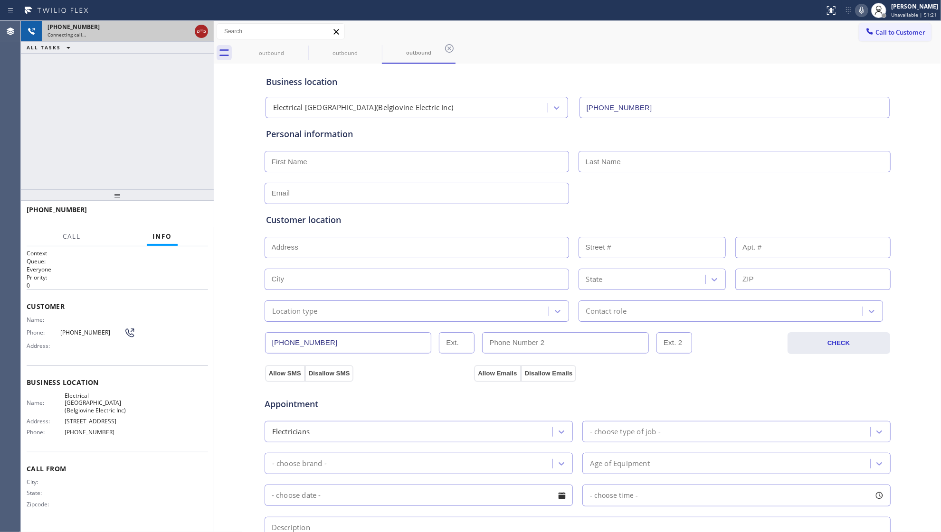
click at [206, 34] on icon at bounding box center [201, 31] width 11 height 11
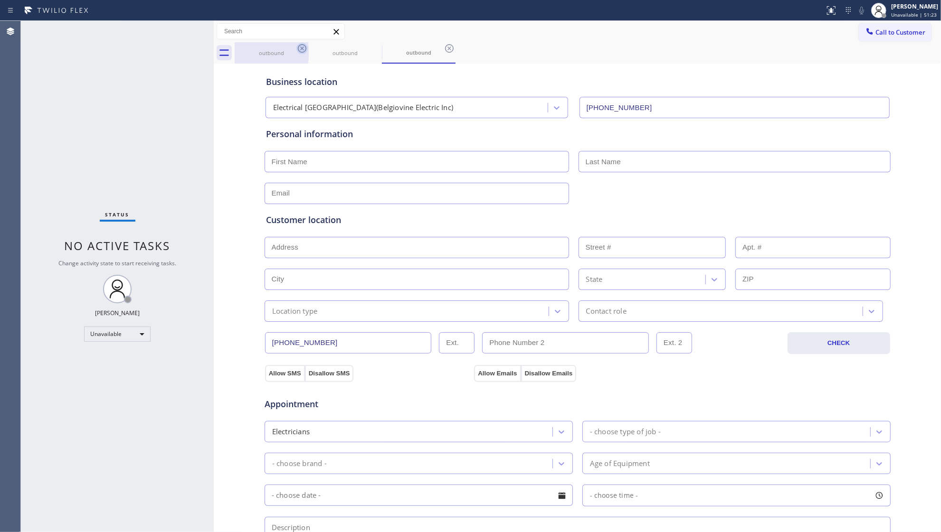
click at [298, 47] on icon at bounding box center [302, 48] width 9 height 9
click at [370, 47] on icon at bounding box center [375, 48] width 11 height 11
click at [297, 47] on icon at bounding box center [301, 48] width 11 height 11
click at [297, 47] on div "outbound" at bounding box center [588, 52] width 706 height 21
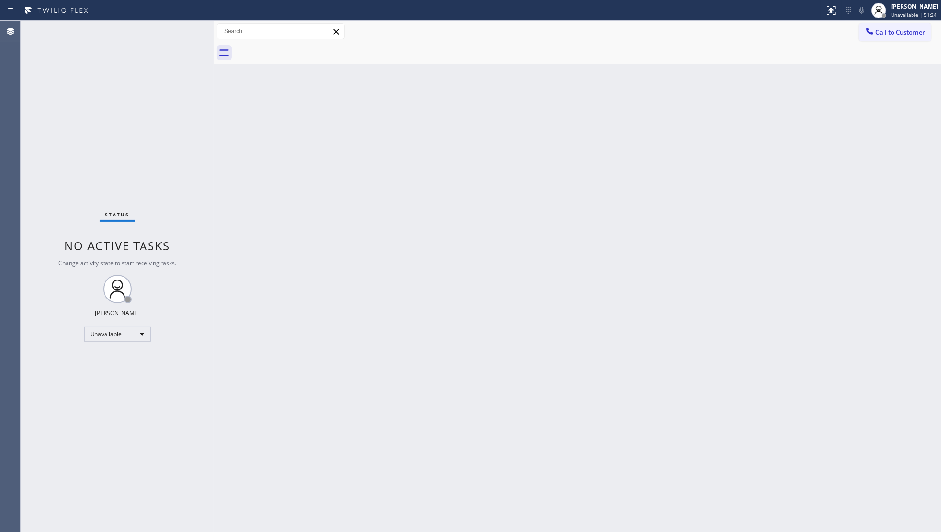
drag, startPoint x: 869, startPoint y: 33, endPoint x: 681, endPoint y: 91, distance: 197.3
click at [860, 35] on button "Call to Customer" at bounding box center [895, 32] width 73 height 18
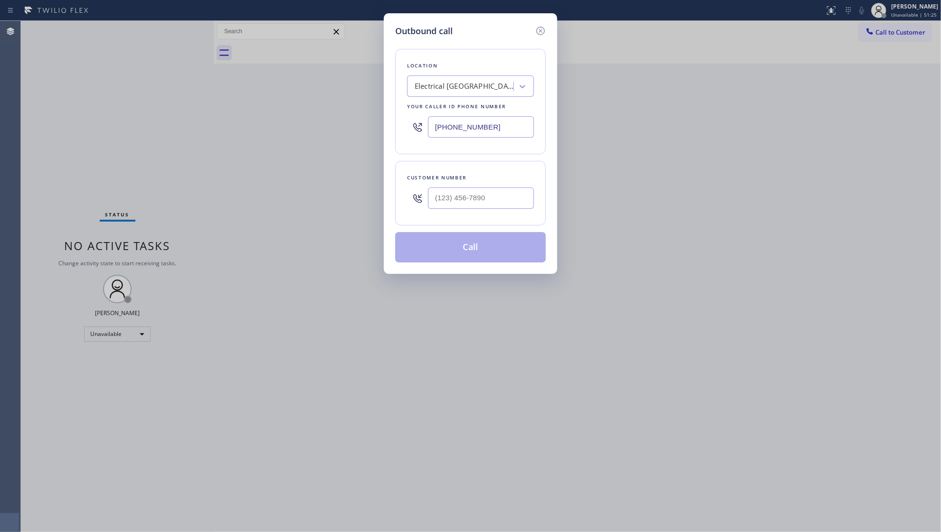
drag, startPoint x: 514, startPoint y: 126, endPoint x: 382, endPoint y: 123, distance: 132.1
click at [382, 123] on div "Outbound call Location Electrical [GEOGRAPHIC_DATA]([GEOGRAPHIC_DATA] Electric …" at bounding box center [470, 266] width 941 height 532
paste input "925) 222-2903"
type input "[PHONE_NUMBER]"
drag, startPoint x: 506, startPoint y: 213, endPoint x: 496, endPoint y: 188, distance: 27.1
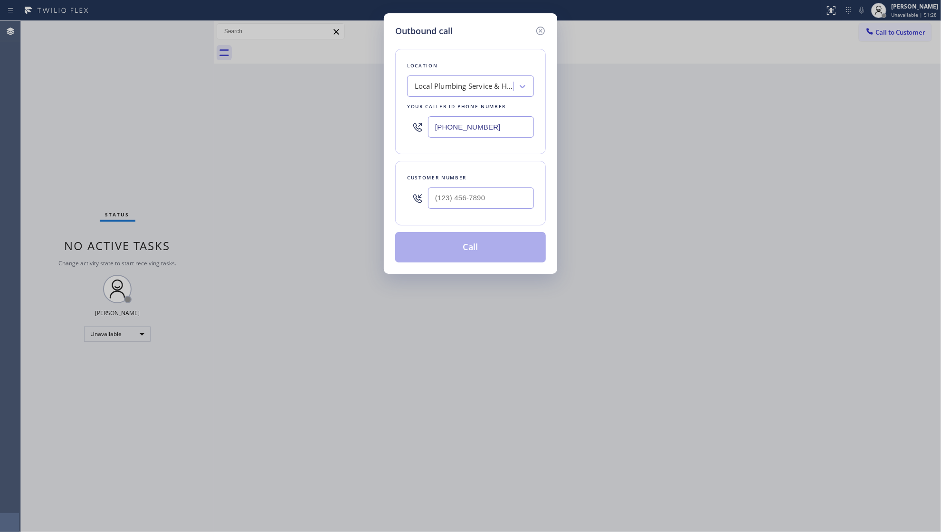
click at [504, 215] on div "Customer number" at bounding box center [470, 193] width 151 height 65
click at [493, 195] on input "(___) ___-____" at bounding box center [481, 198] width 106 height 21
click at [492, 196] on input "(___) ___-____" at bounding box center [481, 198] width 106 height 21
paste input "text"
click at [439, 204] on input "(___) ___-____" at bounding box center [481, 198] width 106 height 21
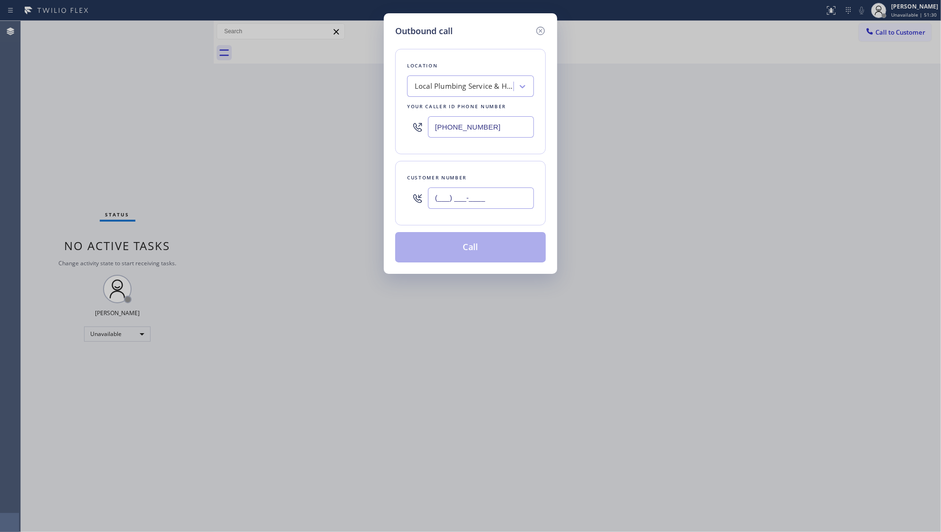
click at [439, 204] on input "(___) ___-____" at bounding box center [481, 198] width 106 height 21
paste input "925) 322-9857"
type input "[PHONE_NUMBER]"
click at [460, 237] on button "Call" at bounding box center [470, 247] width 151 height 30
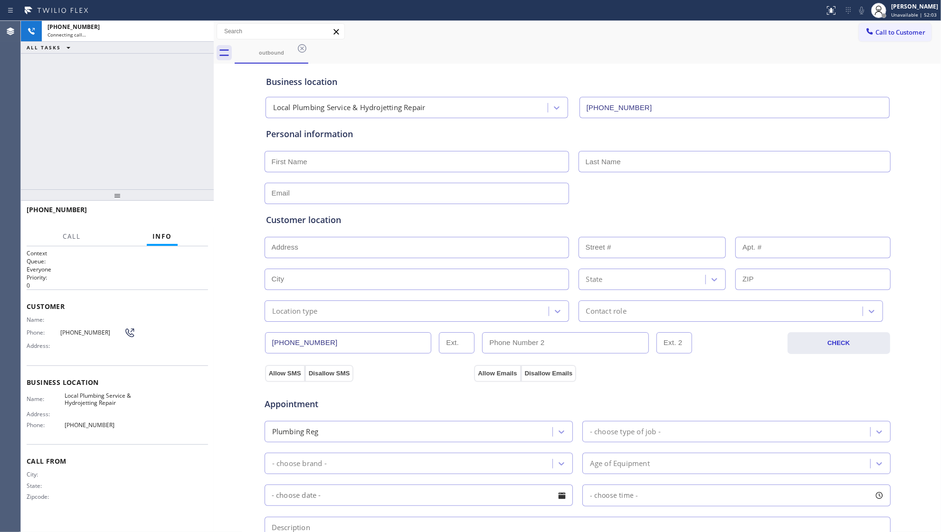
type input "[PHONE_NUMBER]"
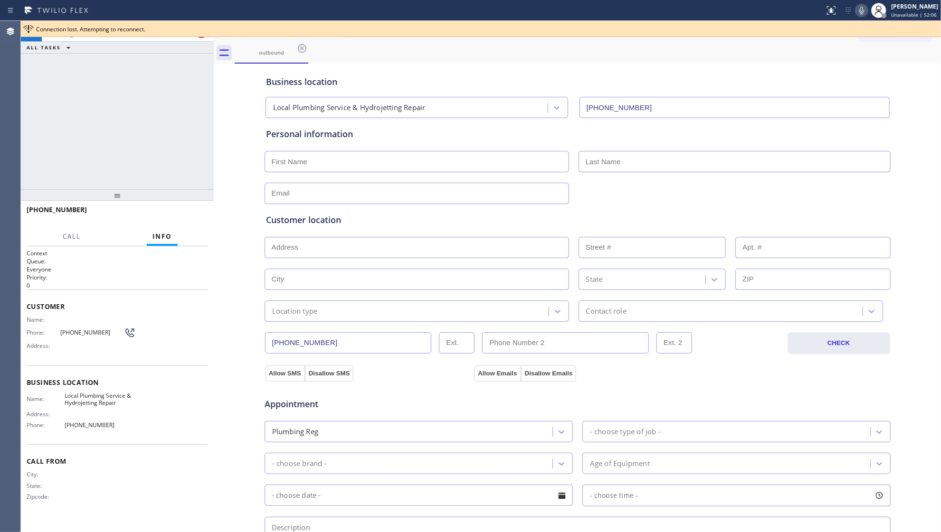
click at [640, 38] on div "Call to Customer Outbound call Location Local Plumbing Service & Hydrojetting R…" at bounding box center [577, 31] width 727 height 17
click at [618, 73] on div "Business location Local Plumbing Service & Hydrojetting Repair [PHONE_NUMBER]" at bounding box center [577, 92] width 627 height 52
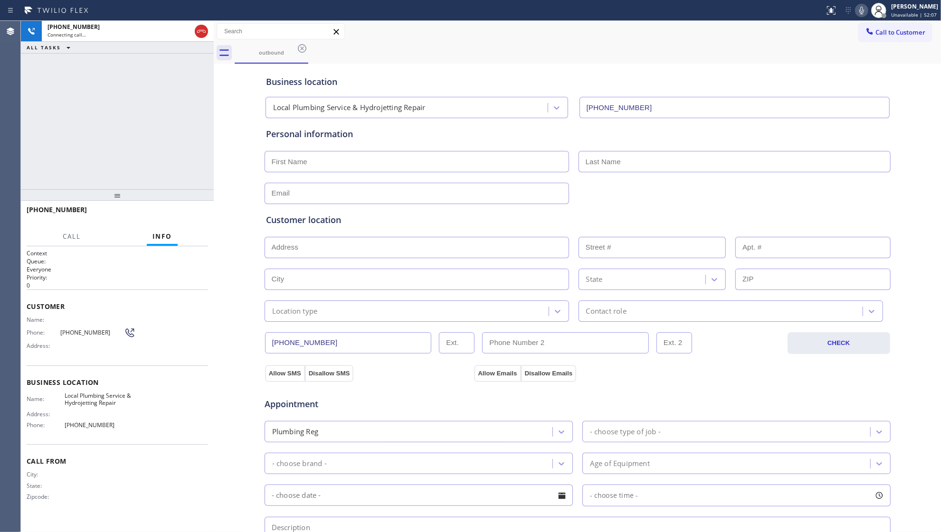
click at [680, 52] on div "outbound" at bounding box center [588, 52] width 706 height 21
click at [203, 31] on icon at bounding box center [201, 31] width 9 height 3
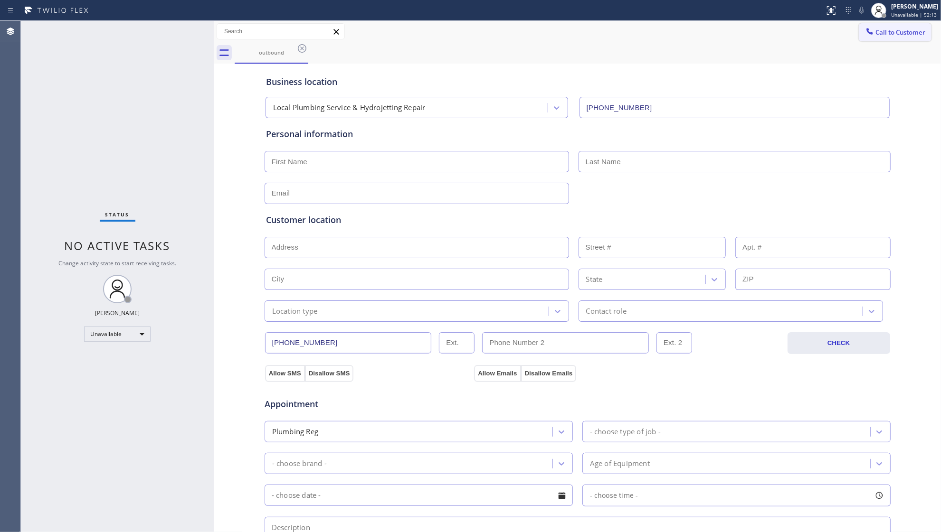
click at [869, 27] on button "Call to Customer" at bounding box center [895, 32] width 73 height 18
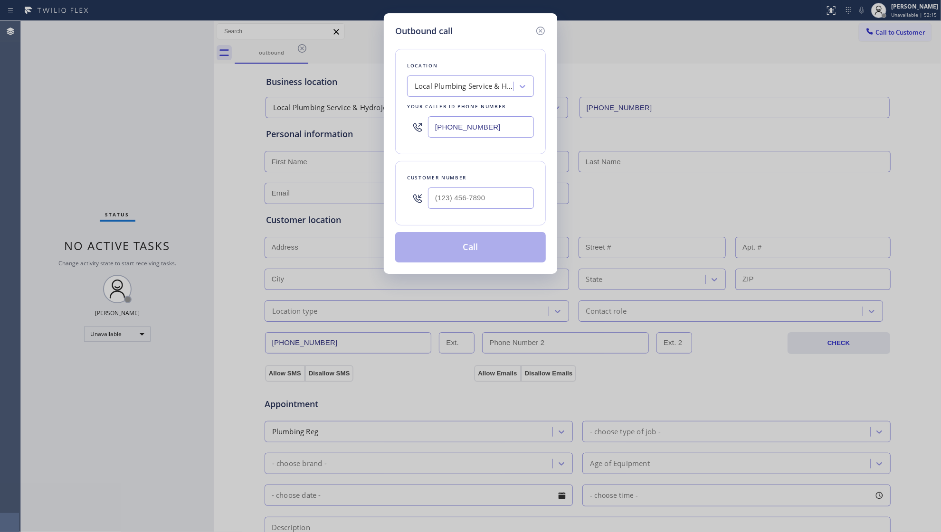
drag, startPoint x: 509, startPoint y: 128, endPoint x: 324, endPoint y: 159, distance: 187.8
click at [324, 159] on div "Outbound call Location Local Plumbing Service & Hydrojetting Repair Your caller…" at bounding box center [470, 266] width 941 height 532
paste input "516) 430-7756"
type input "[PHONE_NUMBER]"
click at [500, 192] on input "(___) ___-____" at bounding box center [481, 198] width 106 height 21
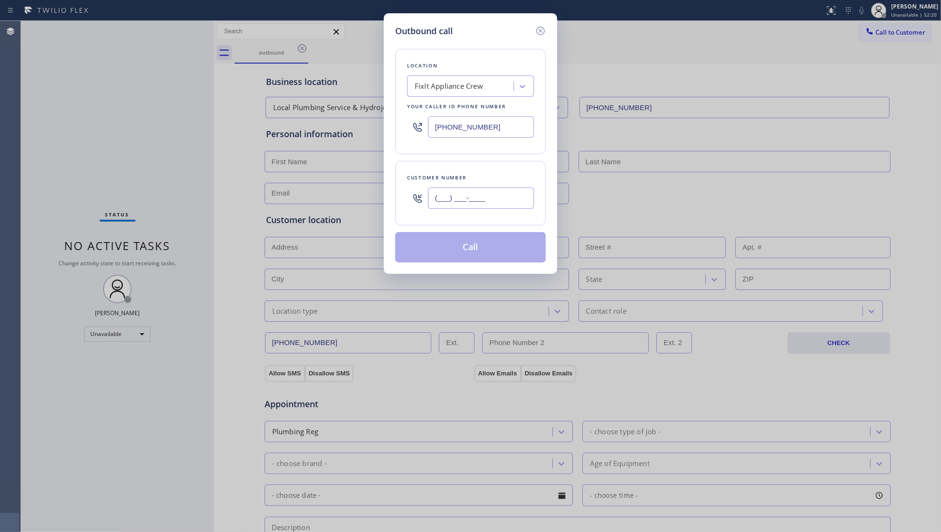
paste input "929) 332-0729"
type input "[PHONE_NUMBER]"
click at [484, 251] on button "Call" at bounding box center [470, 247] width 151 height 30
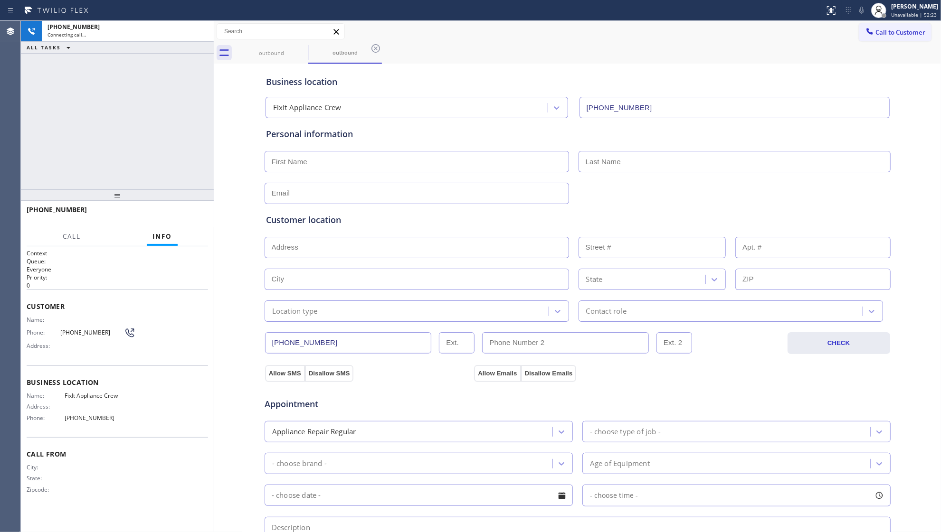
type input "[PHONE_NUMBER]"
click at [599, 33] on div "Call to Customer Outbound call Location FixIt Appliance Crew Your caller id pho…" at bounding box center [577, 31] width 727 height 17
click at [193, 213] on span "HANG UP" at bounding box center [185, 214] width 29 height 7
click at [189, 213] on span "COMPLETE" at bounding box center [184, 214] width 33 height 7
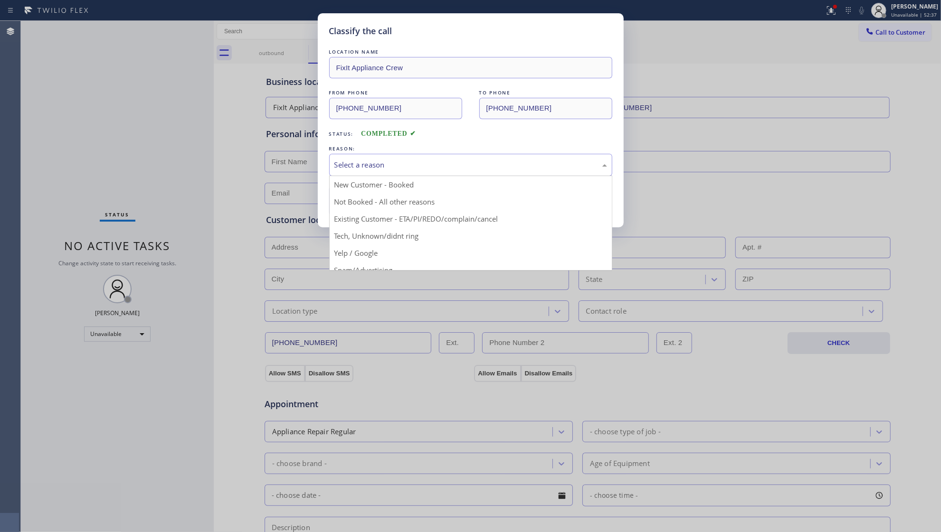
click at [370, 171] on div "Select a reason" at bounding box center [470, 165] width 283 height 22
click at [370, 205] on button "Save" at bounding box center [367, 201] width 76 height 30
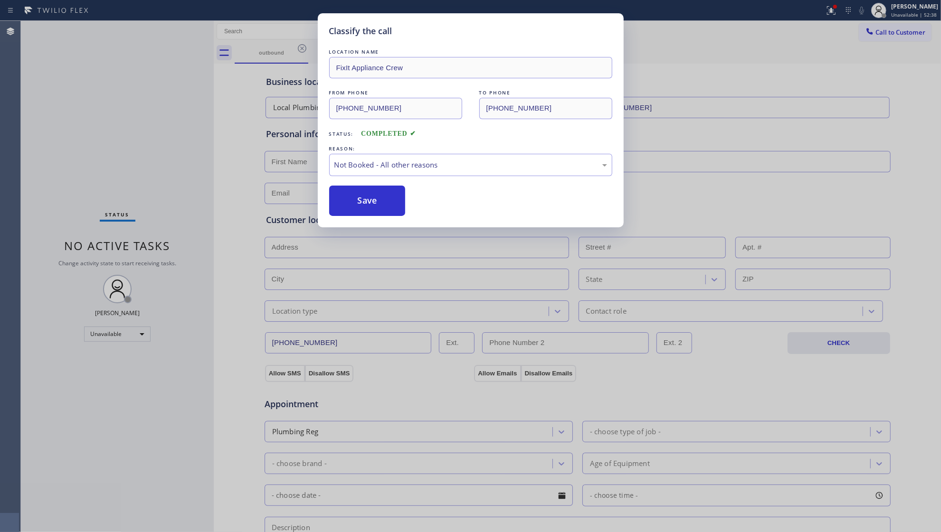
click at [370, 205] on button "Save" at bounding box center [367, 201] width 76 height 30
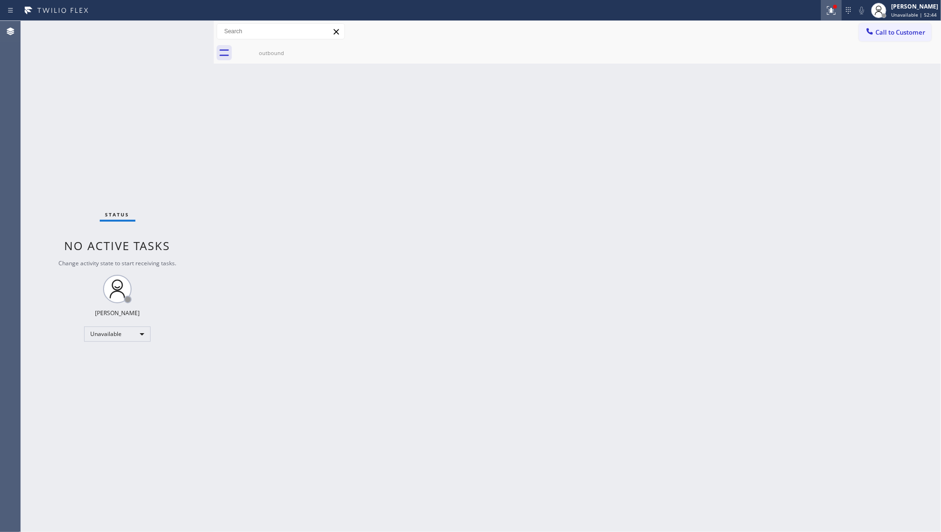
click at [827, 9] on icon at bounding box center [831, 10] width 11 height 11
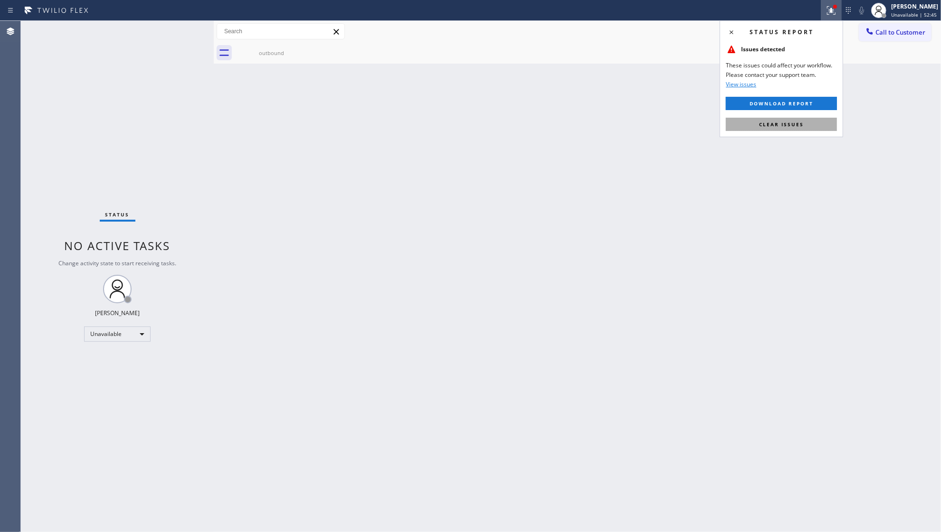
click at [781, 118] on button "Clear issues" at bounding box center [781, 124] width 111 height 13
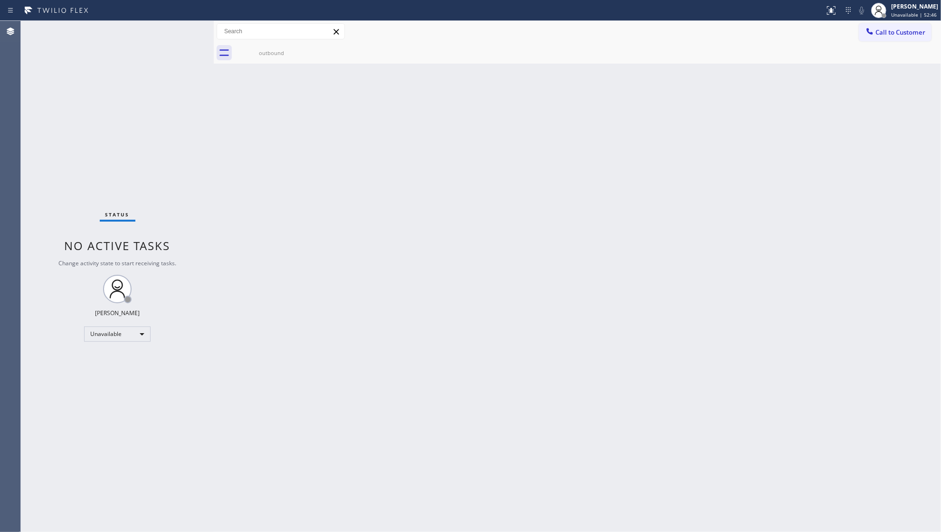
click at [882, 35] on span "Call to Customer" at bounding box center [900, 32] width 50 height 9
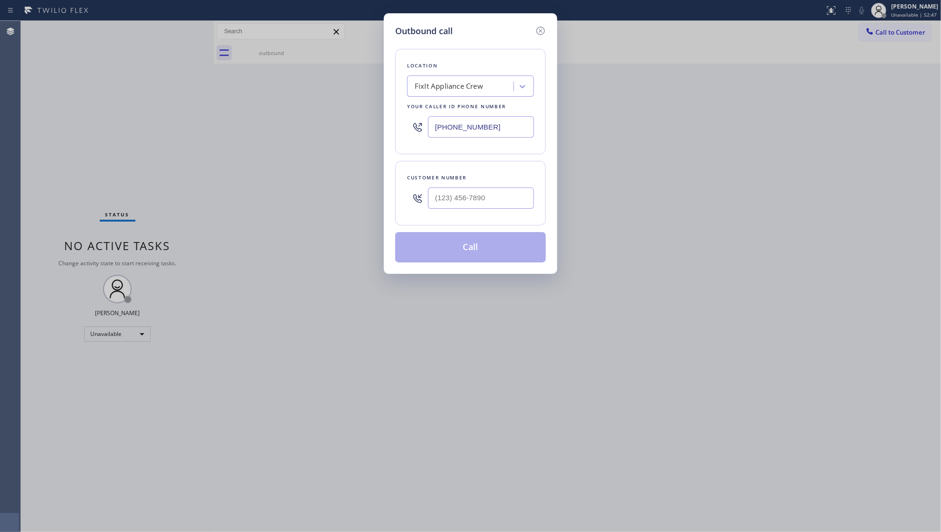
drag, startPoint x: 412, startPoint y: 135, endPoint x: 403, endPoint y: 135, distance: 9.0
click at [403, 135] on div "Location FixIt Appliance Crew Your caller id phone number [PHONE_NUMBER]" at bounding box center [470, 101] width 151 height 105
click at [515, 132] on input "(___) ___-____" at bounding box center [481, 126] width 106 height 21
paste input "628) 244-8789"
type input "[PHONE_NUMBER]"
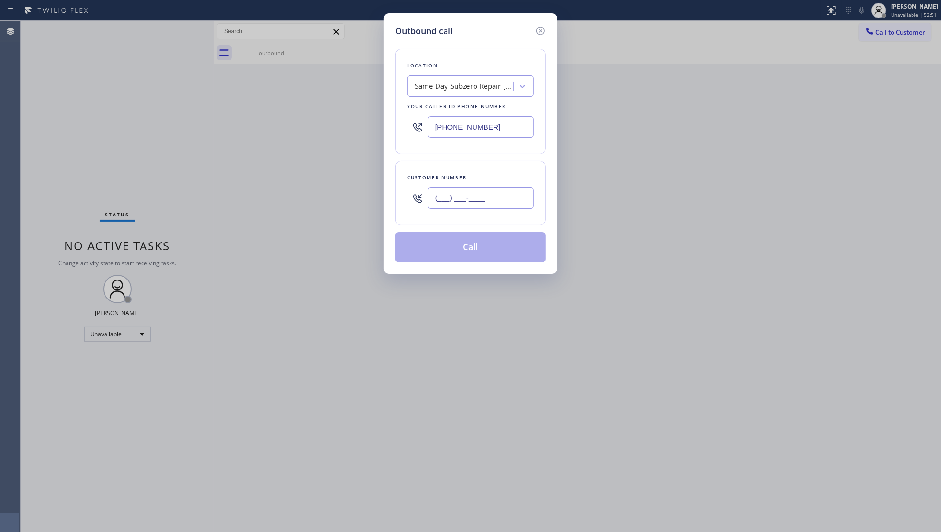
click at [494, 203] on input "(___) ___-____" at bounding box center [481, 198] width 106 height 21
paste input "719) 792-3561"
type input "[PHONE_NUMBER]"
click at [466, 242] on button "Call" at bounding box center [470, 247] width 151 height 30
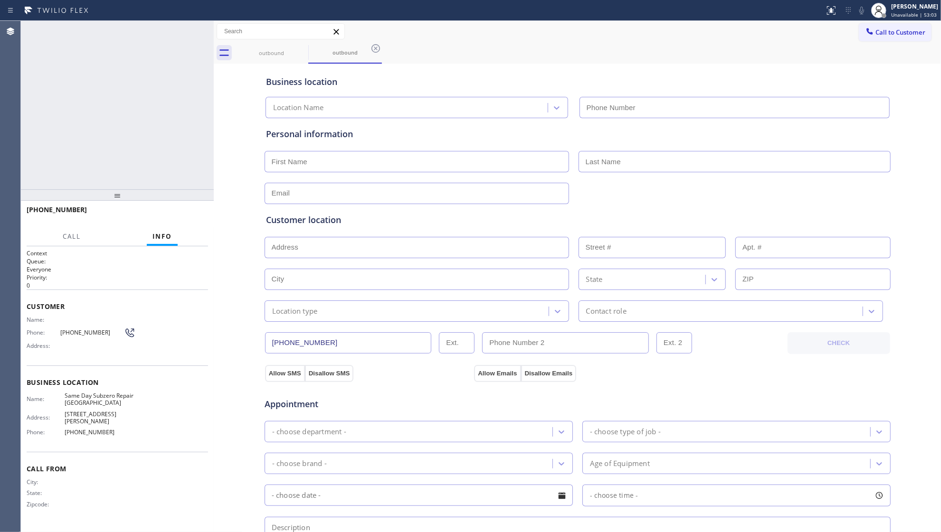
type input "[PHONE_NUMBER]"
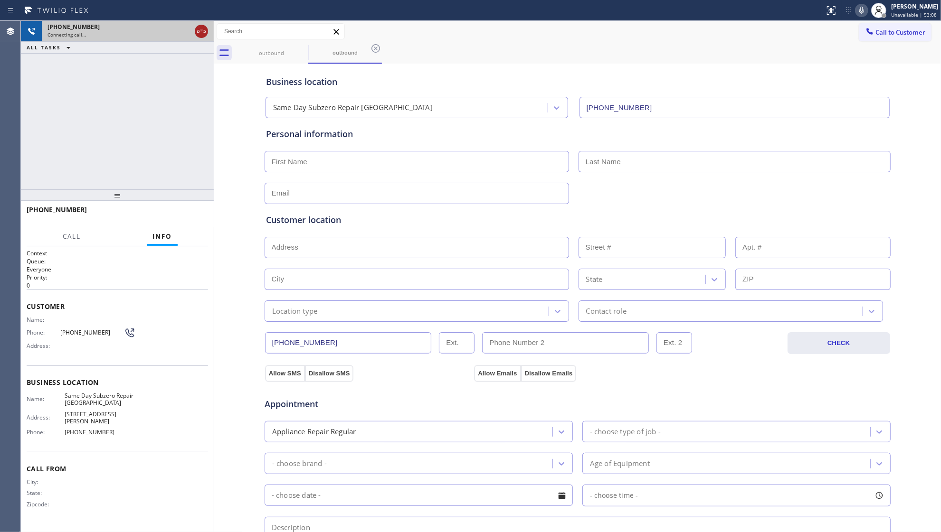
click at [206, 27] on icon at bounding box center [201, 31] width 11 height 11
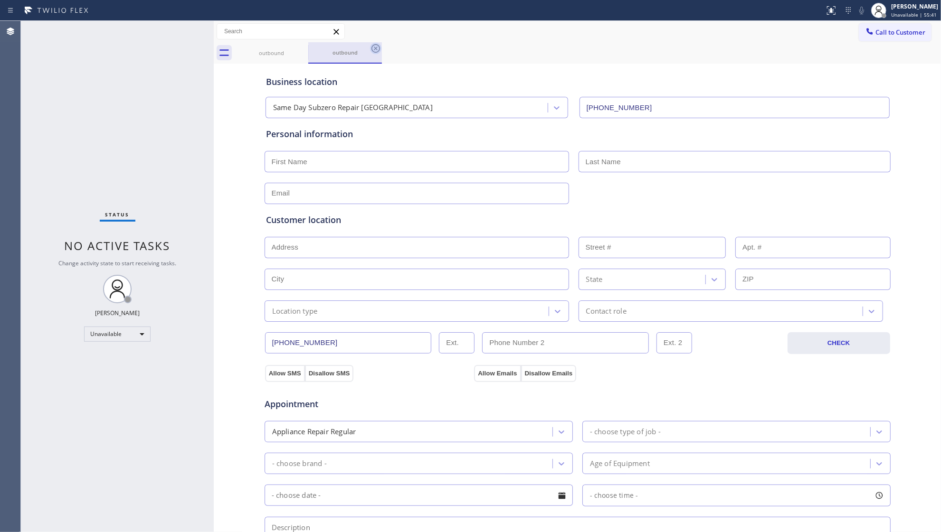
click at [378, 48] on icon at bounding box center [375, 48] width 11 height 11
click at [305, 50] on icon at bounding box center [302, 48] width 9 height 9
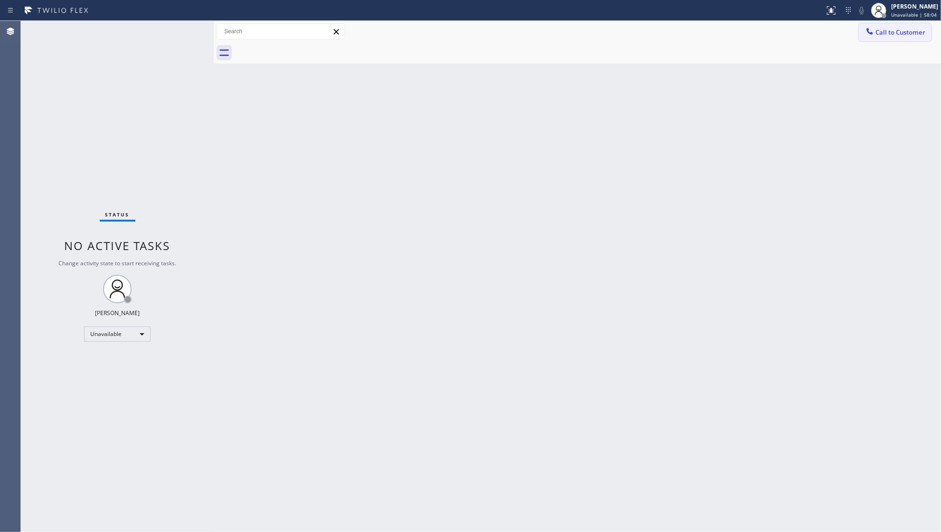
click at [897, 37] on button "Call to Customer" at bounding box center [895, 32] width 73 height 18
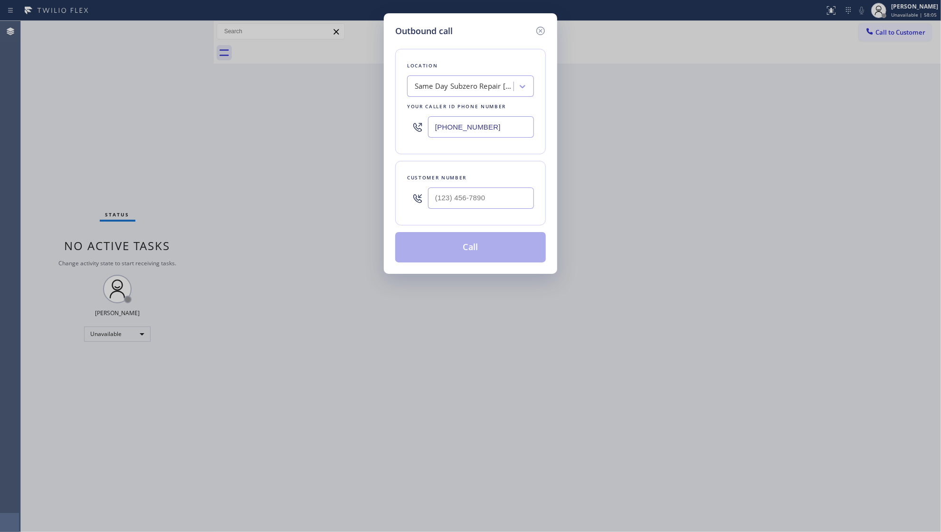
click at [456, 212] on div at bounding box center [481, 198] width 106 height 31
click at [460, 199] on input "(___) ___-____" at bounding box center [481, 198] width 106 height 21
paste input "917) 554-1578"
type input "[PHONE_NUMBER]"
click at [484, 125] on input "[PHONE_NUMBER]" at bounding box center [481, 126] width 106 height 21
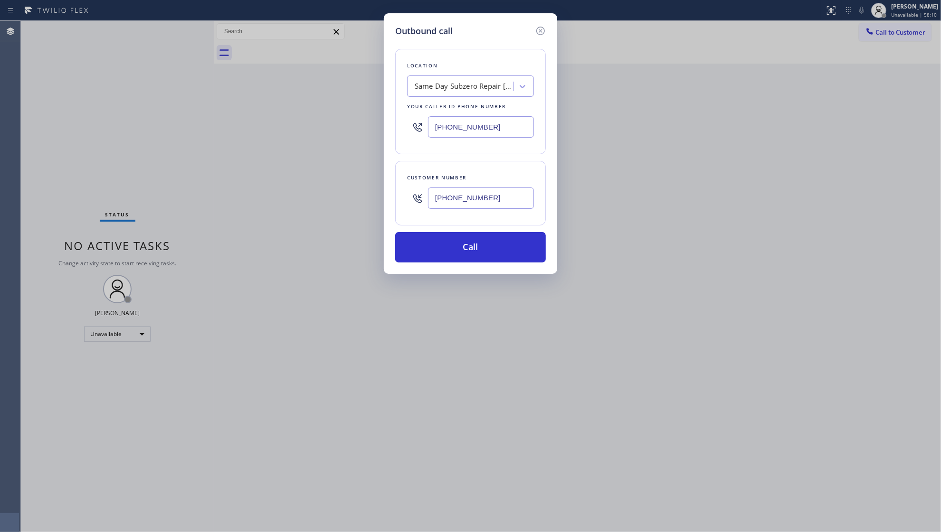
click at [489, 124] on input "[PHONE_NUMBER]" at bounding box center [481, 126] width 106 height 21
drag, startPoint x: 468, startPoint y: 124, endPoint x: 388, endPoint y: 124, distance: 80.3
click at [388, 124] on div "Outbound call Location Same Day Subzero Repair [GEOGRAPHIC_DATA] Your caller id…" at bounding box center [470, 143] width 173 height 261
paste input "800) 568-8664"
type input "[PHONE_NUMBER]"
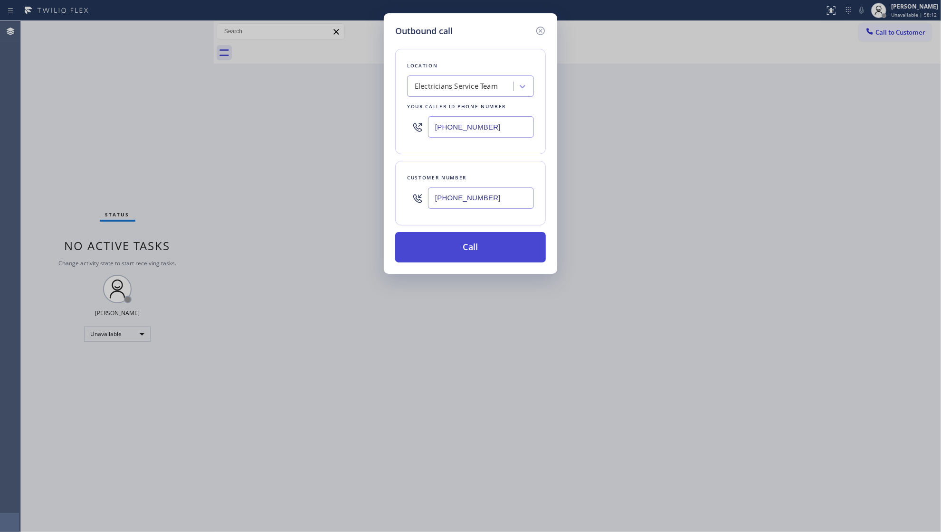
click at [474, 248] on button "Call" at bounding box center [470, 247] width 151 height 30
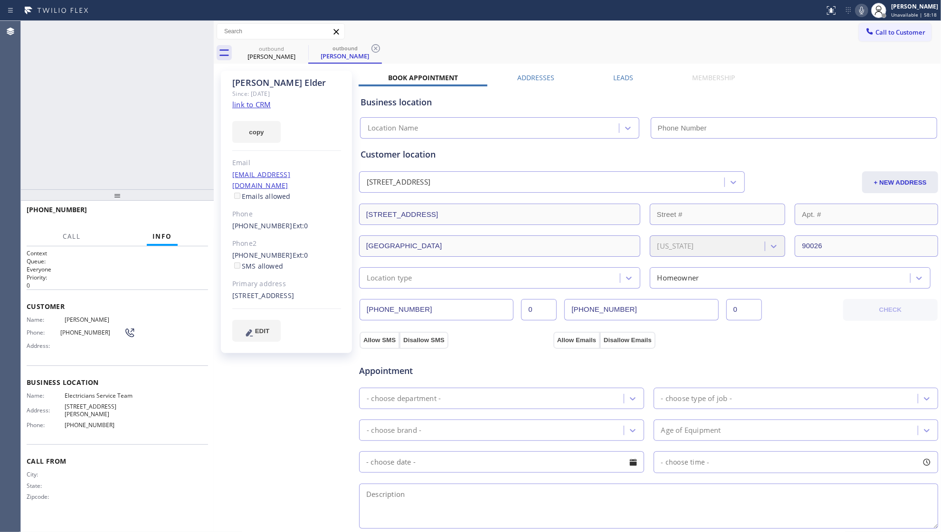
type input "[PHONE_NUMBER]"
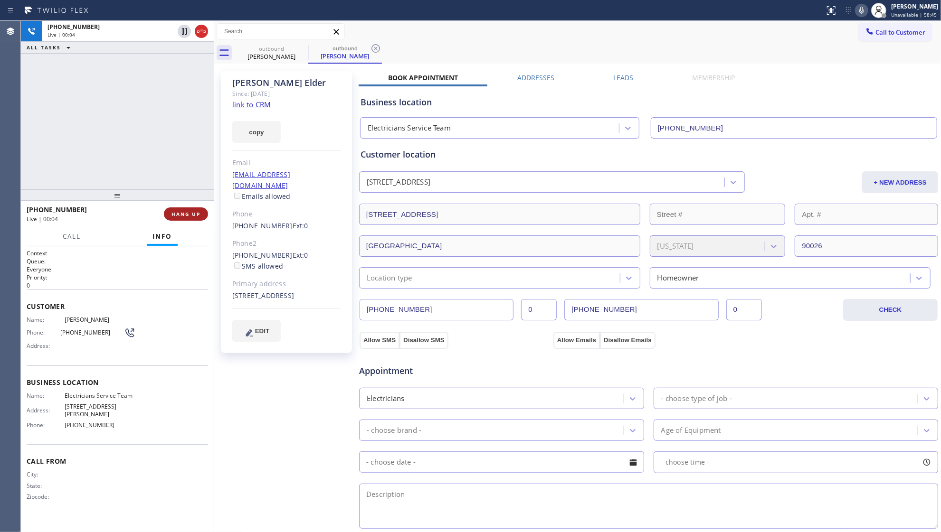
click at [191, 212] on span "HANG UP" at bounding box center [185, 214] width 29 height 7
click at [191, 211] on span "HANG UP" at bounding box center [185, 214] width 29 height 7
click at [191, 211] on span "COMPLETE" at bounding box center [184, 214] width 33 height 7
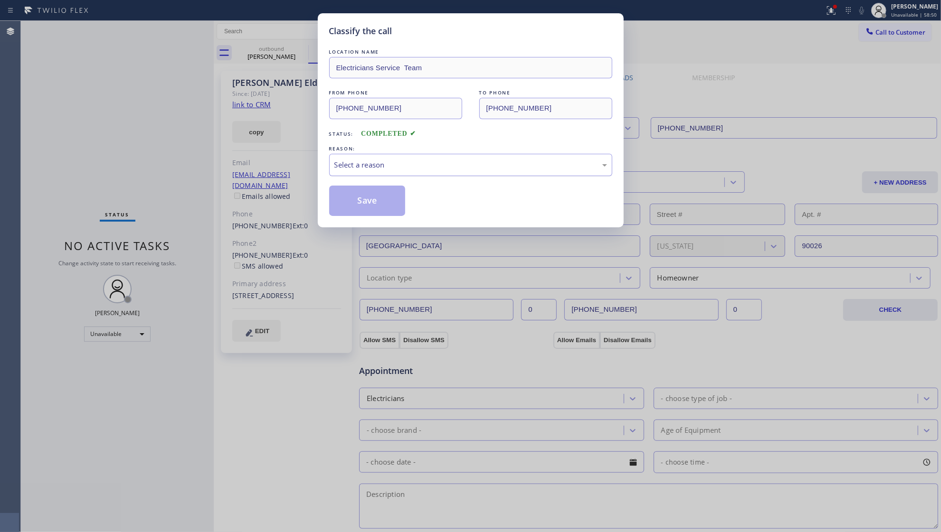
click at [363, 176] on div "Select a reason" at bounding box center [470, 165] width 283 height 22
click at [358, 197] on button "Save" at bounding box center [367, 201] width 76 height 30
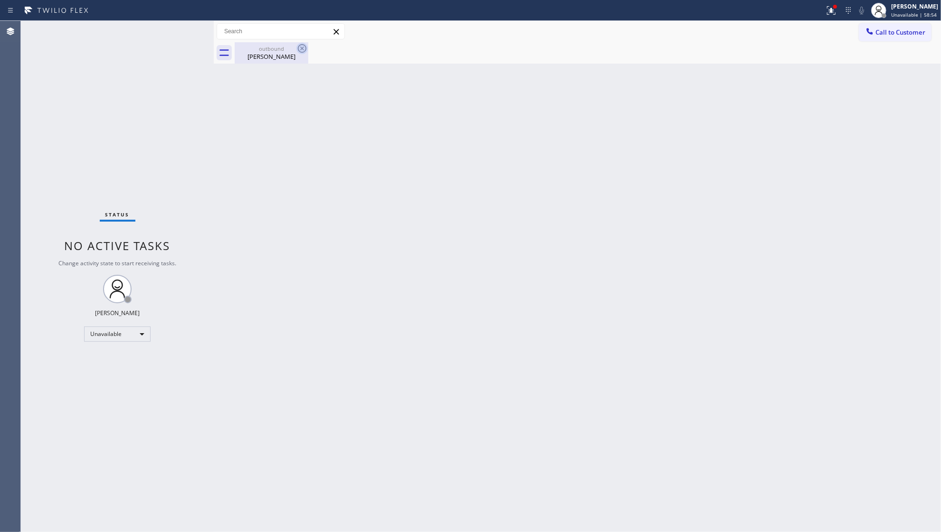
click at [299, 47] on icon at bounding box center [301, 48] width 11 height 11
click at [263, 47] on div "outbound" at bounding box center [272, 48] width 72 height 7
drag, startPoint x: 398, startPoint y: 48, endPoint x: 431, endPoint y: 58, distance: 34.6
click at [401, 50] on div at bounding box center [588, 52] width 706 height 21
drag, startPoint x: 839, startPoint y: 19, endPoint x: 838, endPoint y: 8, distance: 10.9
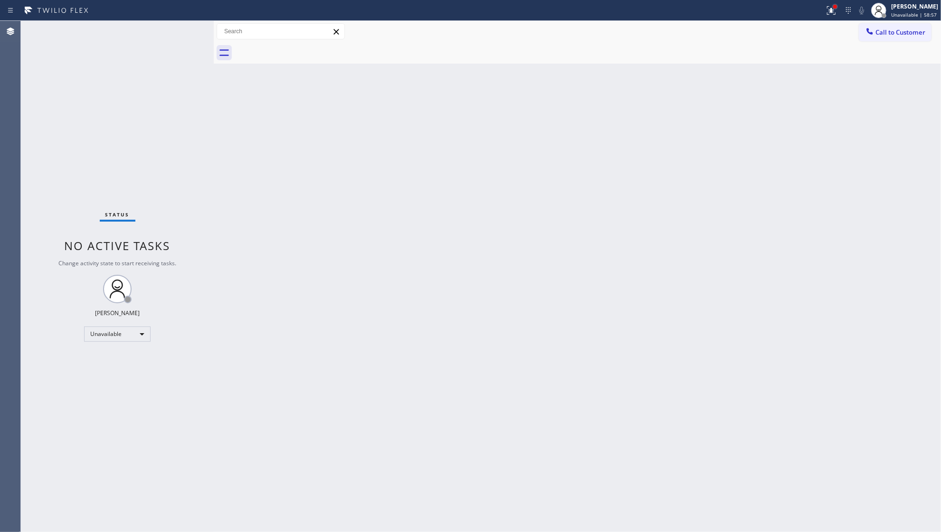
click at [838, 19] on button at bounding box center [831, 10] width 21 height 21
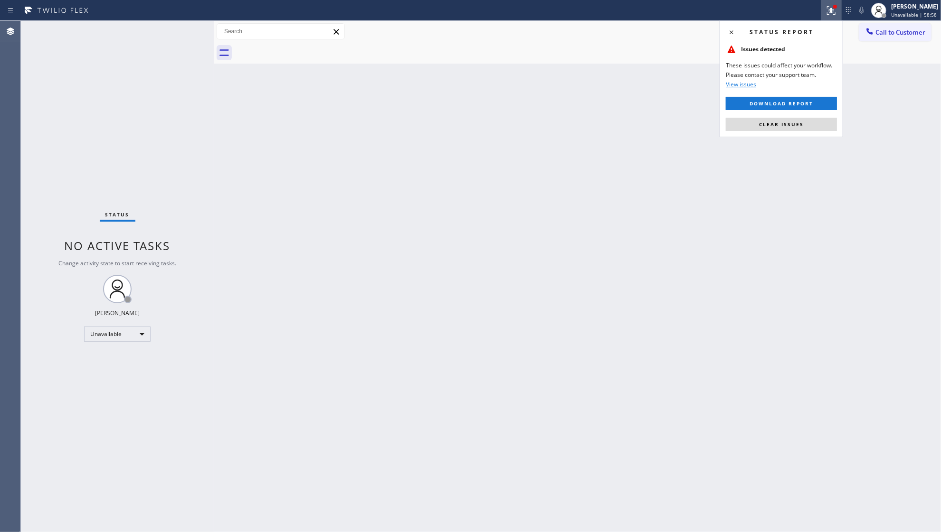
click at [770, 133] on div "Status report Issues detected These issues could affect your workflow. Please c…" at bounding box center [781, 78] width 123 height 117
click at [770, 130] on button "Clear issues" at bounding box center [781, 124] width 111 height 13
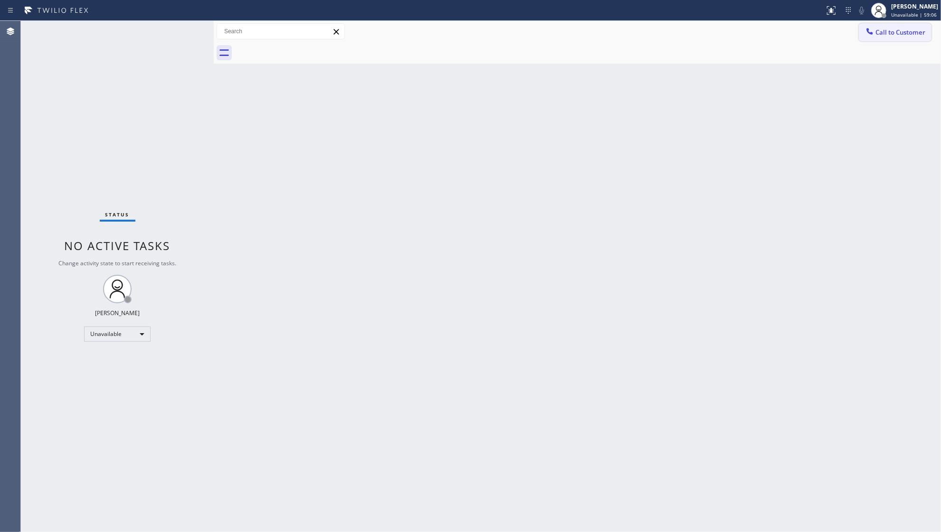
click at [886, 34] on span "Call to Customer" at bounding box center [900, 32] width 50 height 9
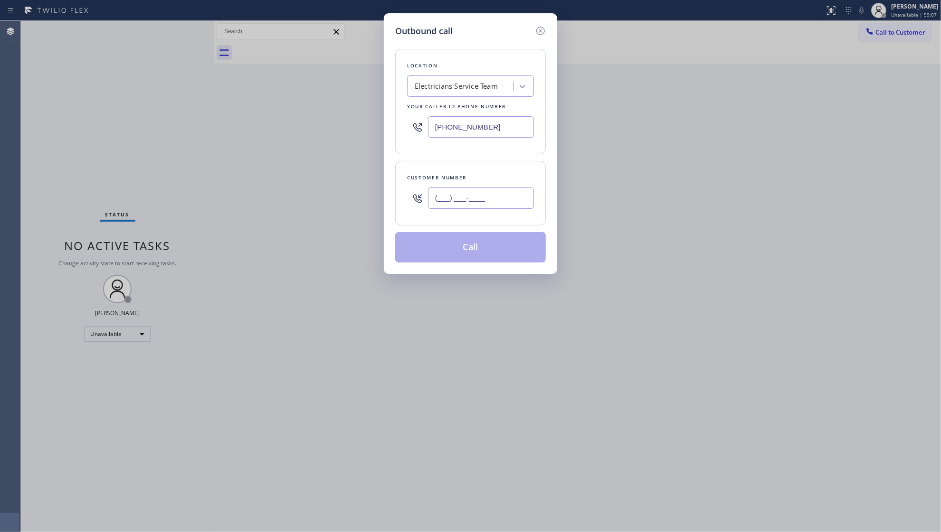
click at [513, 204] on input "(___) ___-____" at bounding box center [481, 198] width 106 height 21
paste input "602) 647-3966"
type input "[PHONE_NUMBER]"
click at [471, 244] on button "Call" at bounding box center [470, 247] width 151 height 30
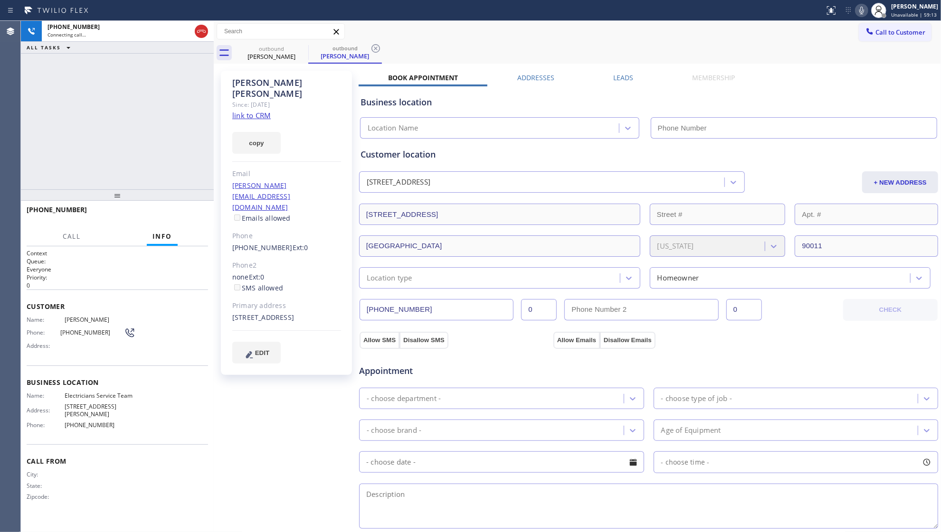
type input "[PHONE_NUMBER]"
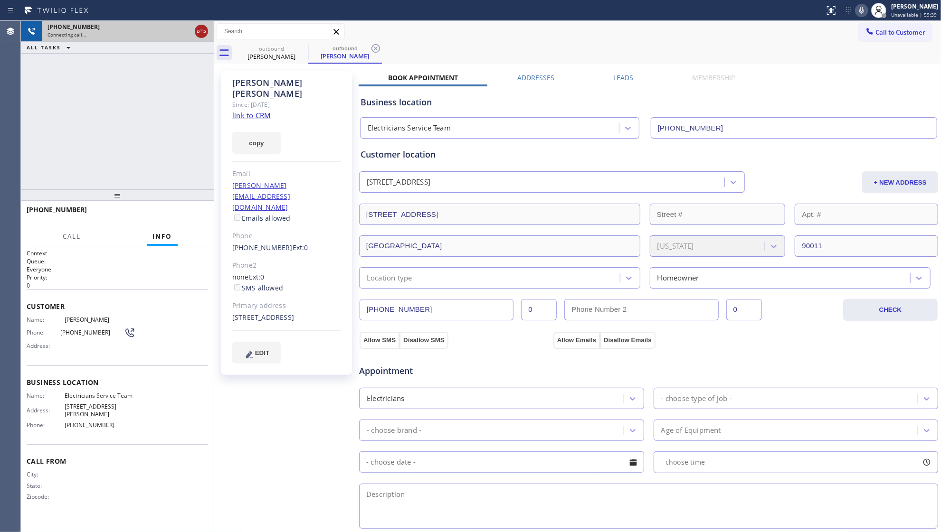
click at [205, 29] on icon at bounding box center [201, 31] width 11 height 11
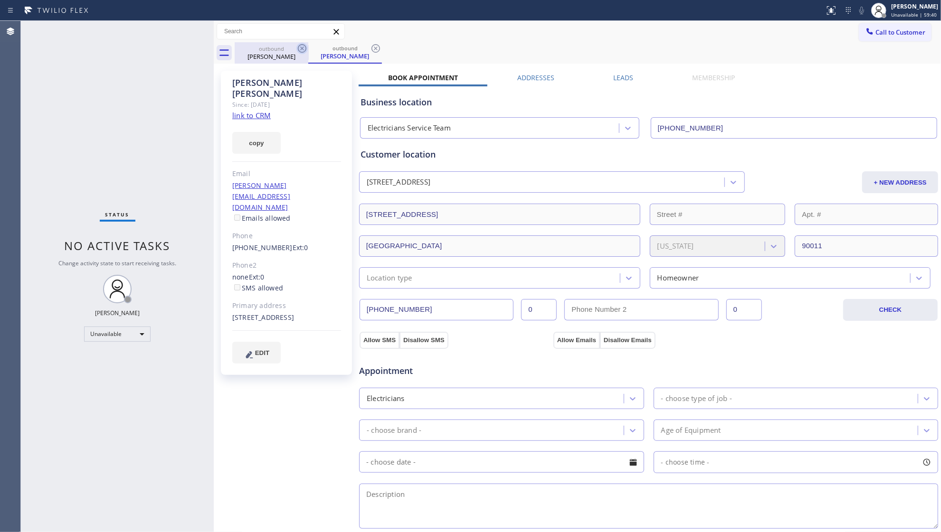
click at [298, 46] on icon at bounding box center [301, 48] width 11 height 11
click at [0, 0] on icon at bounding box center [0, 0] width 0 height 0
click at [308, 44] on div "outbound [PERSON_NAME]" at bounding box center [345, 52] width 74 height 21
click at [370, 44] on icon at bounding box center [375, 48] width 11 height 11
click at [266, 56] on div "outbound [PERSON_NAME] outbound [PERSON_NAME]" at bounding box center [588, 52] width 706 height 21
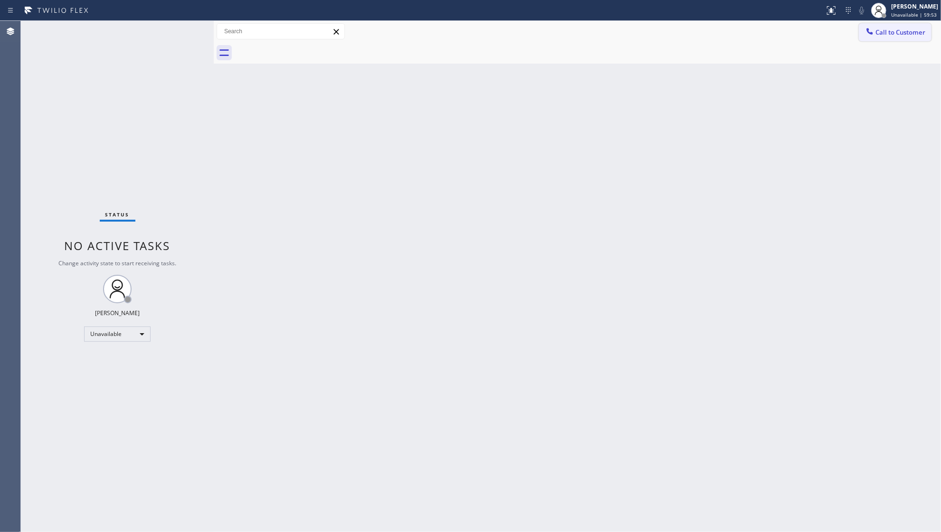
click at [876, 37] on button "Call to Customer" at bounding box center [895, 32] width 73 height 18
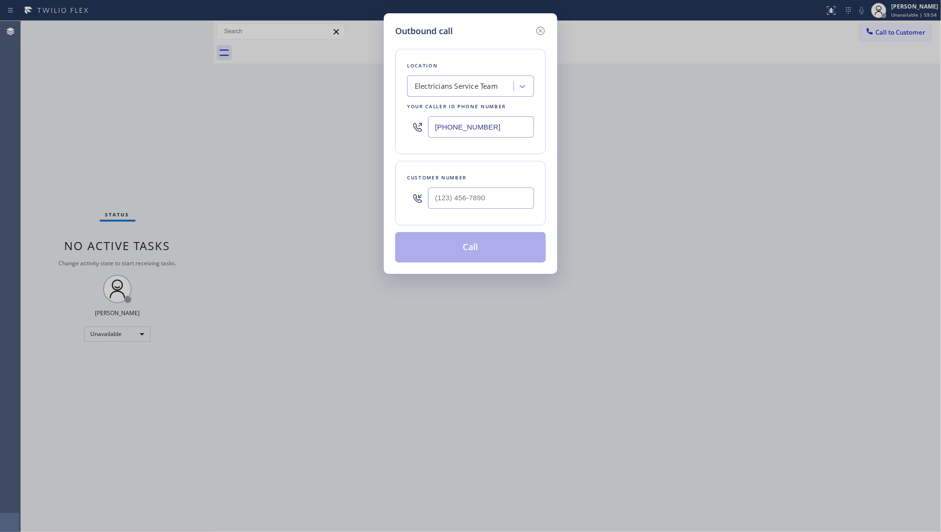
click at [516, 217] on div "Customer number" at bounding box center [470, 193] width 151 height 65
click at [512, 212] on div at bounding box center [481, 198] width 106 height 31
click at [505, 206] on input "(___) ___-____" at bounding box center [481, 198] width 106 height 21
paste input "951) 446-5436"
type input "[PHONE_NUMBER]"
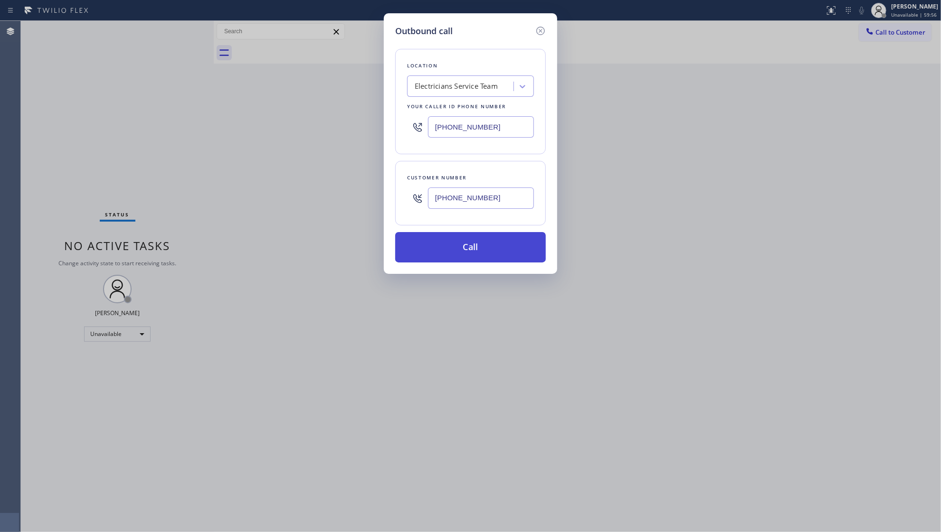
click at [473, 248] on button "Call" at bounding box center [470, 247] width 151 height 30
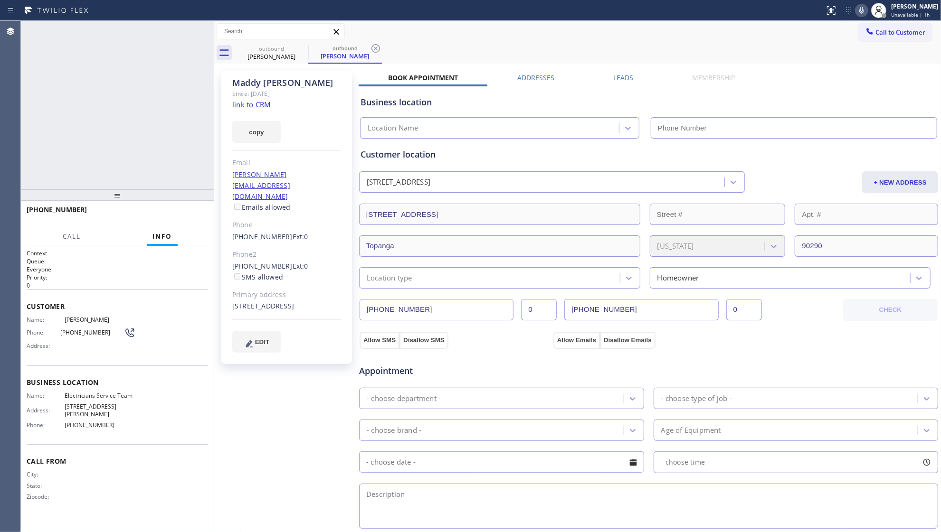
type input "[PHONE_NUMBER]"
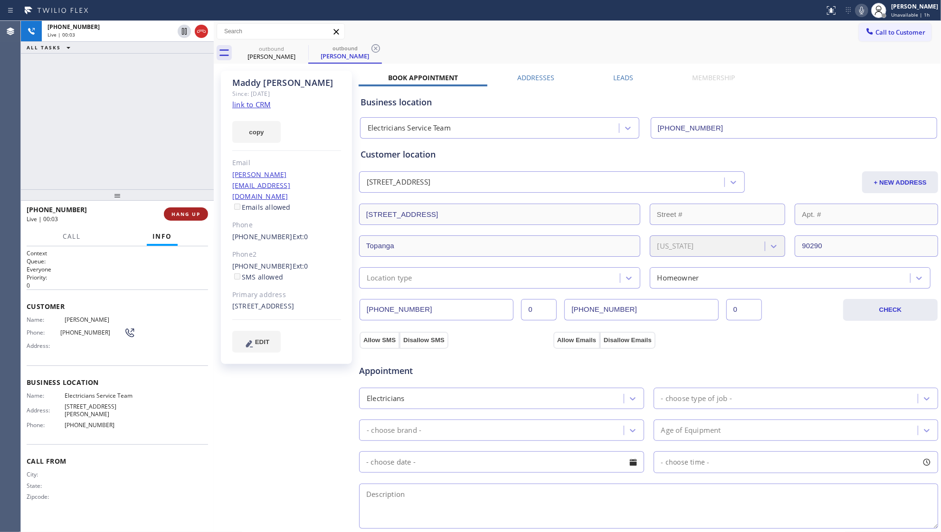
click at [196, 223] on div "[PHONE_NUMBER] Live | 00:03 HANG UP" at bounding box center [117, 214] width 181 height 25
click at [193, 217] on span "HANG UP" at bounding box center [185, 214] width 29 height 7
click at [193, 216] on span "COMPLETE" at bounding box center [184, 214] width 33 height 7
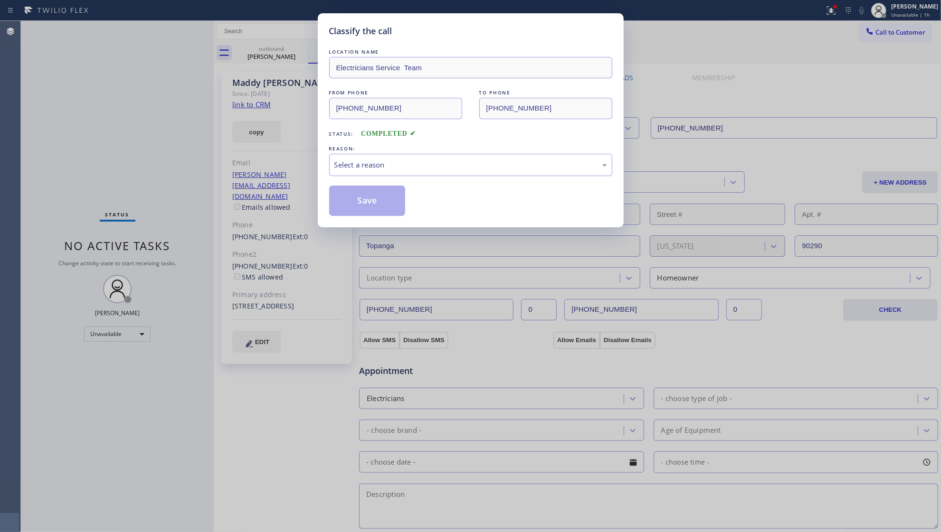
click at [389, 180] on div "LOCATION NAME Electricians Service Team FROM PHONE [PHONE_NUMBER] TO PHONE [PHO…" at bounding box center [470, 131] width 283 height 169
click at [381, 167] on div "Select a reason" at bounding box center [470, 165] width 273 height 11
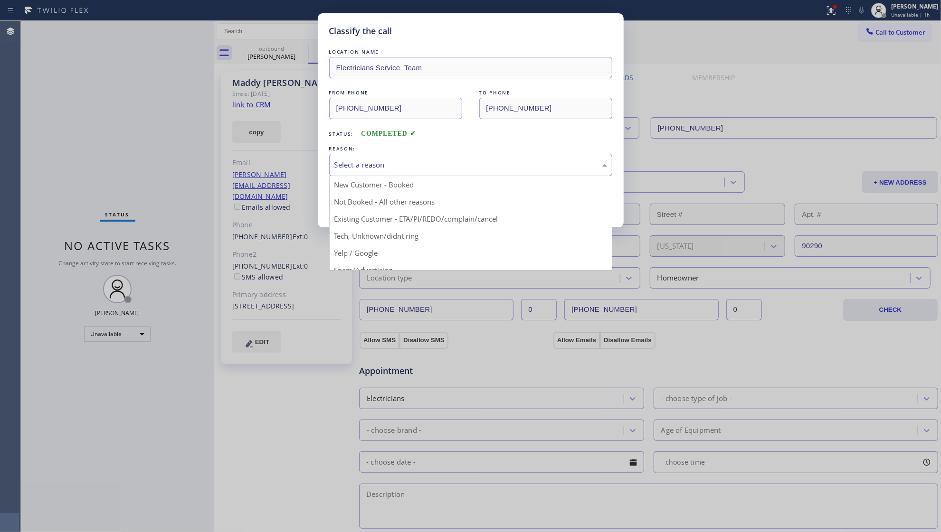
click at [354, 207] on button "Save" at bounding box center [367, 201] width 76 height 30
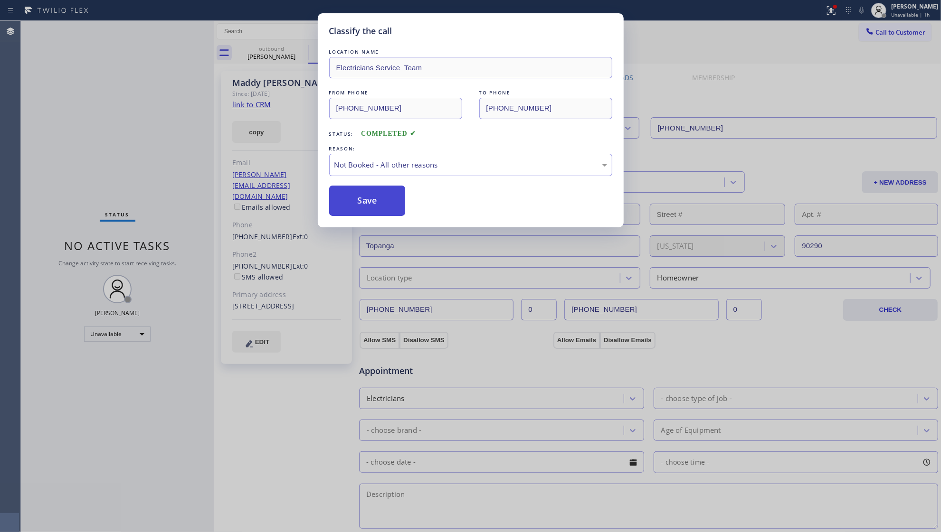
click at [354, 207] on button "Save" at bounding box center [367, 201] width 76 height 30
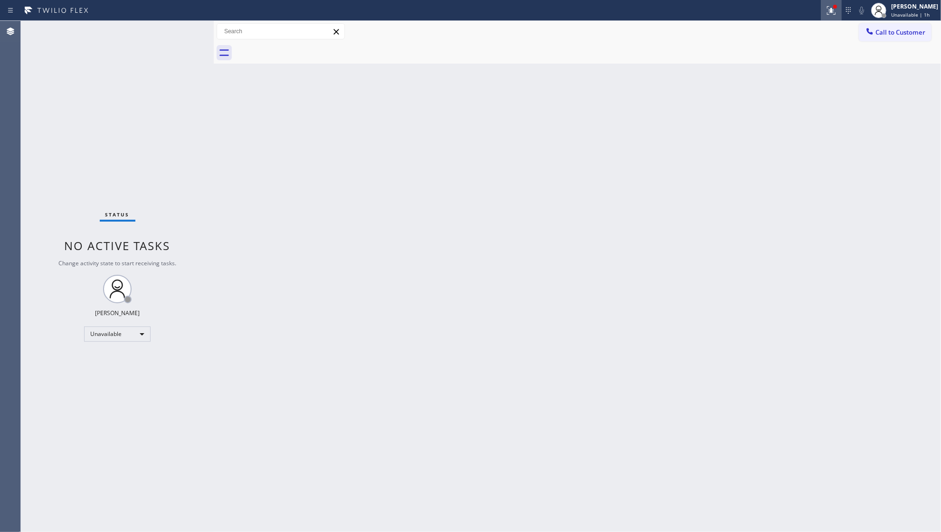
click at [825, 14] on div at bounding box center [831, 10] width 21 height 11
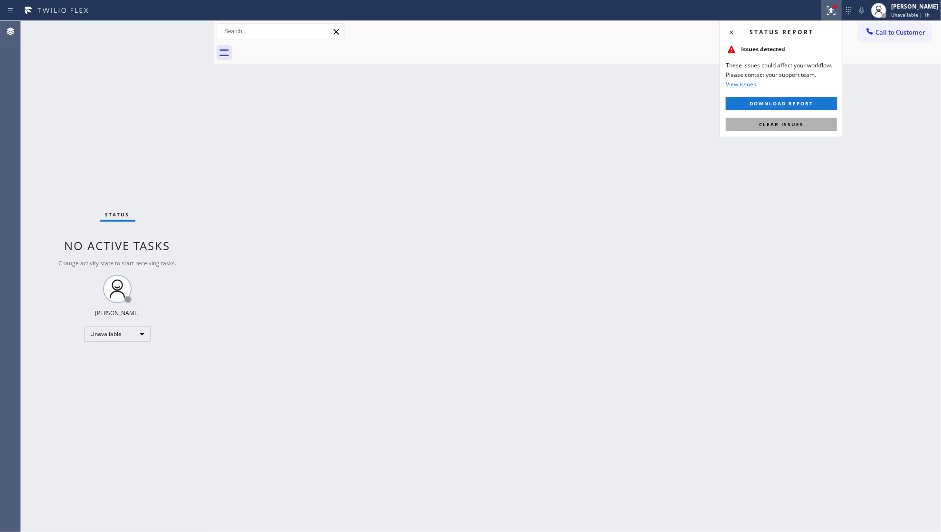
click at [763, 125] on span "Clear issues" at bounding box center [781, 124] width 45 height 7
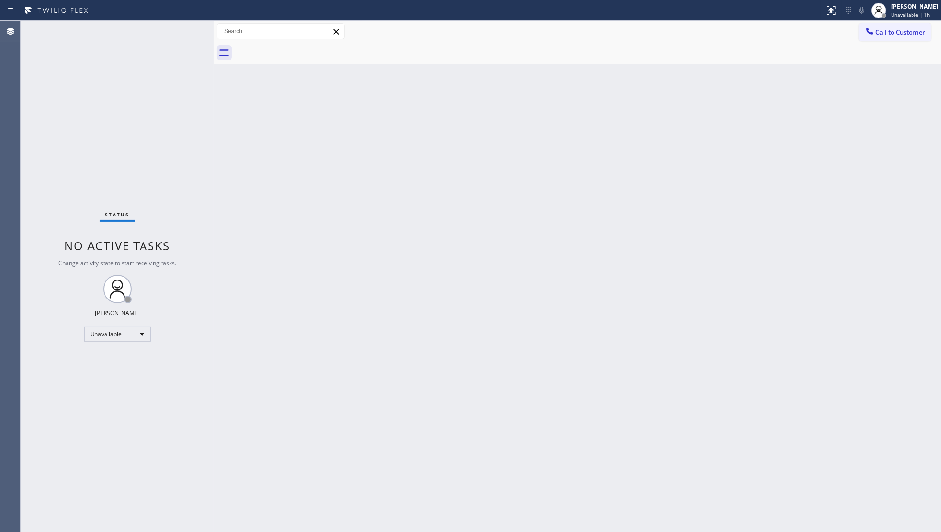
drag, startPoint x: 889, startPoint y: 34, endPoint x: 839, endPoint y: 34, distance: 50.3
click at [890, 34] on span "Call to Customer" at bounding box center [900, 32] width 50 height 9
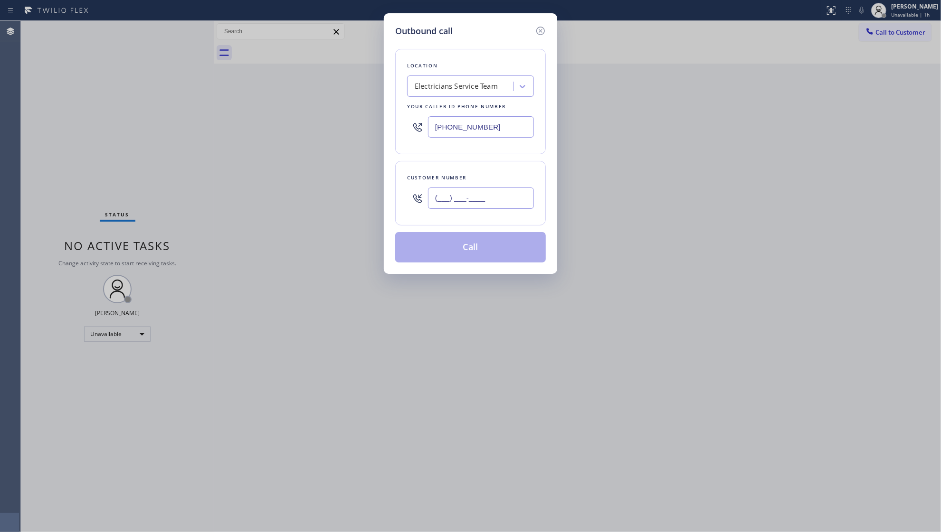
click at [483, 207] on input "(___) ___-____" at bounding box center [481, 198] width 106 height 21
paste input "818) 940-7543"
type input "[PHONE_NUMBER]"
click at [474, 251] on button "Call" at bounding box center [470, 247] width 151 height 30
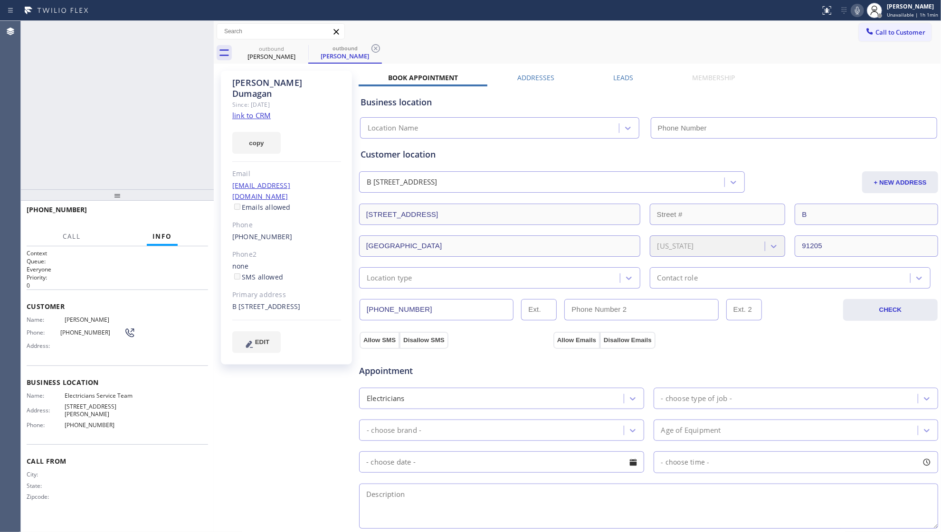
type input "[PHONE_NUMBER]"
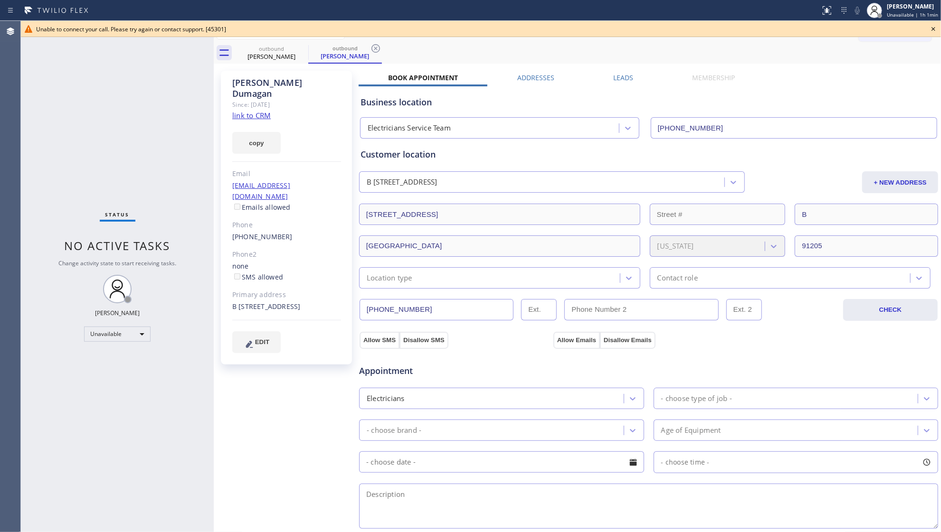
click at [928, 25] on icon at bounding box center [933, 28] width 11 height 11
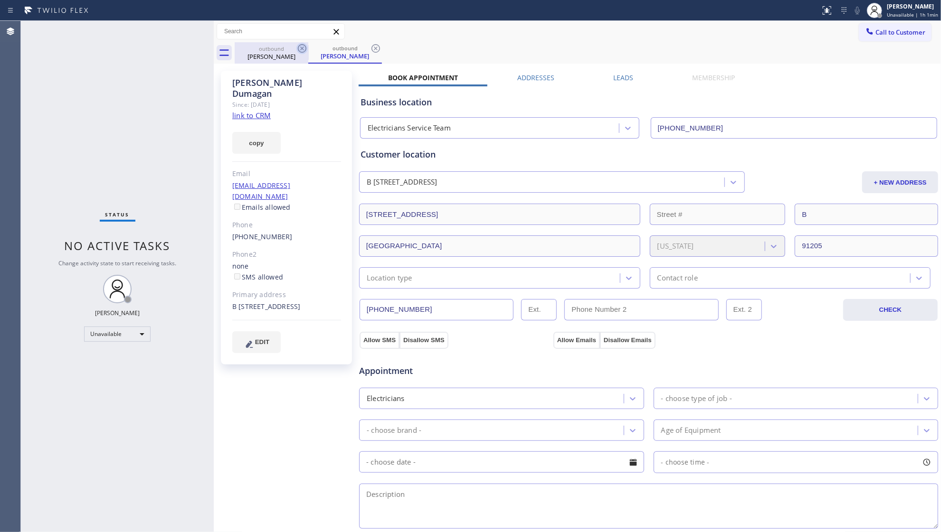
click at [298, 47] on icon at bounding box center [302, 48] width 9 height 9
click at [299, 47] on icon at bounding box center [301, 48] width 11 height 11
click at [370, 47] on icon at bounding box center [375, 48] width 11 height 11
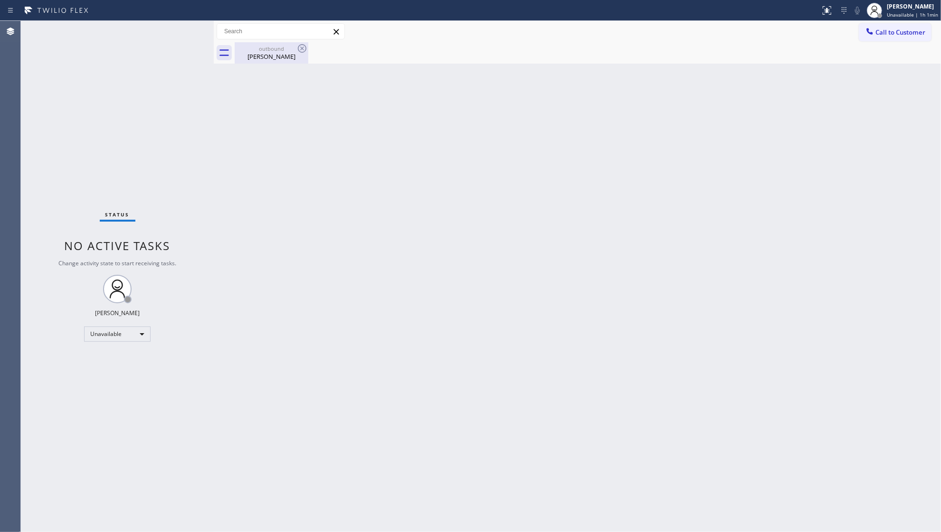
click at [278, 54] on div "[PERSON_NAME]" at bounding box center [272, 56] width 72 height 9
click at [880, 35] on span "Call to Customer" at bounding box center [900, 32] width 50 height 9
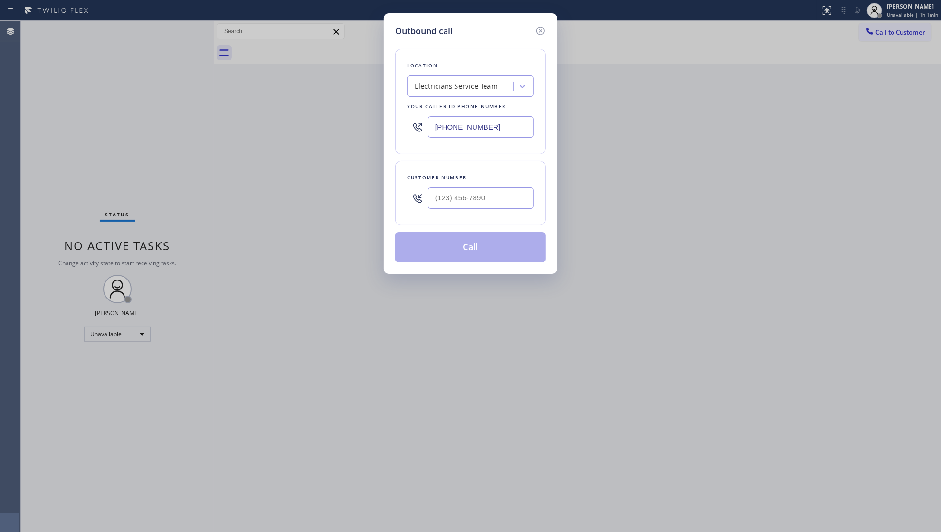
click at [498, 185] on div at bounding box center [481, 198] width 106 height 31
paste input "text"
click at [501, 193] on input "(___) ___-____" at bounding box center [481, 198] width 106 height 21
paste input "909) 536-4529"
type input "[PHONE_NUMBER]"
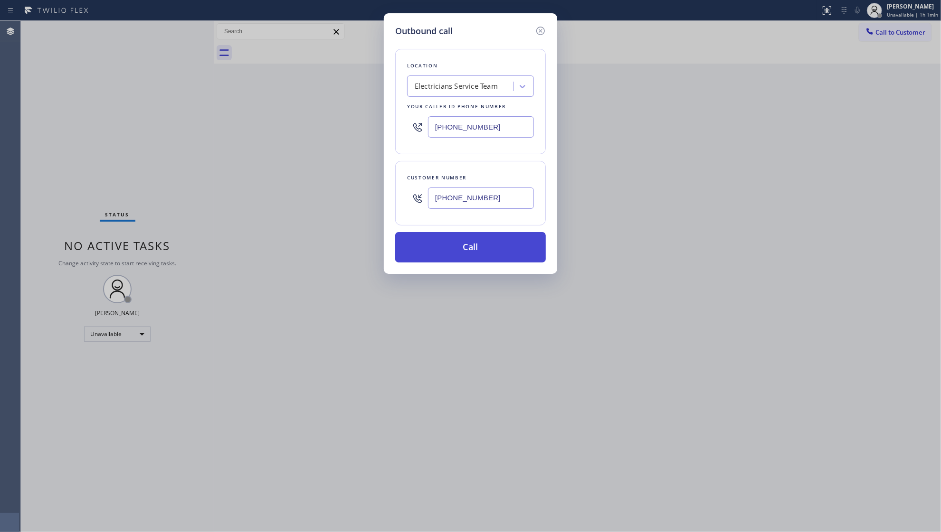
click at [469, 258] on button "Call" at bounding box center [470, 247] width 151 height 30
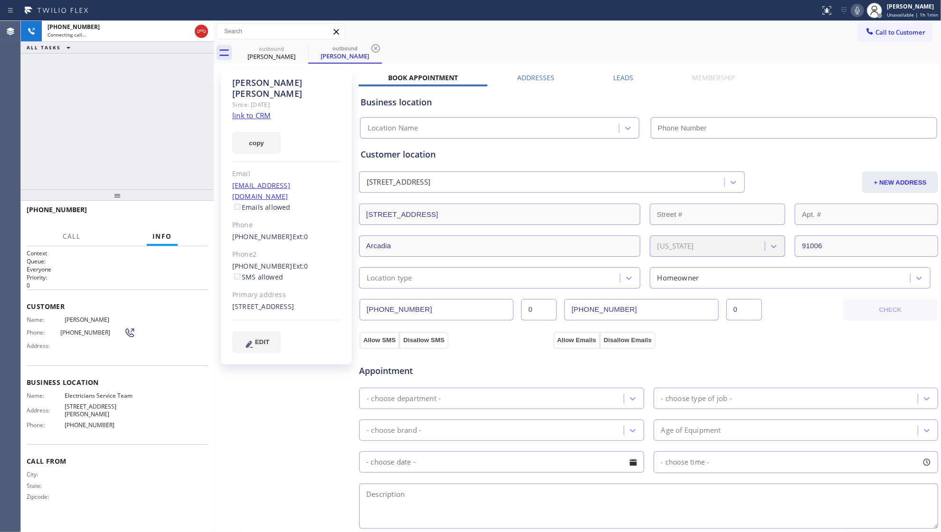
type input "[PHONE_NUMBER]"
click at [379, 49] on icon at bounding box center [375, 48] width 11 height 11
click at [305, 50] on icon at bounding box center [302, 48] width 9 height 9
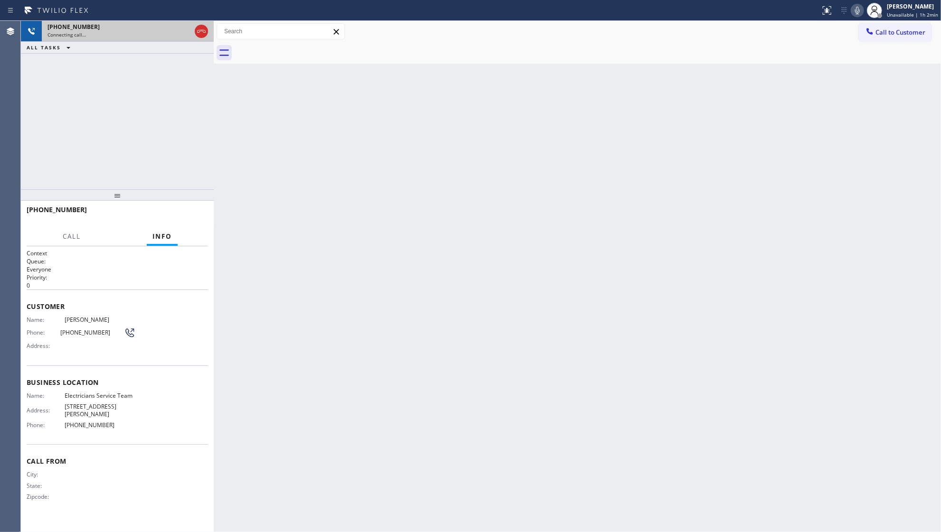
click at [204, 37] on button at bounding box center [201, 31] width 13 height 13
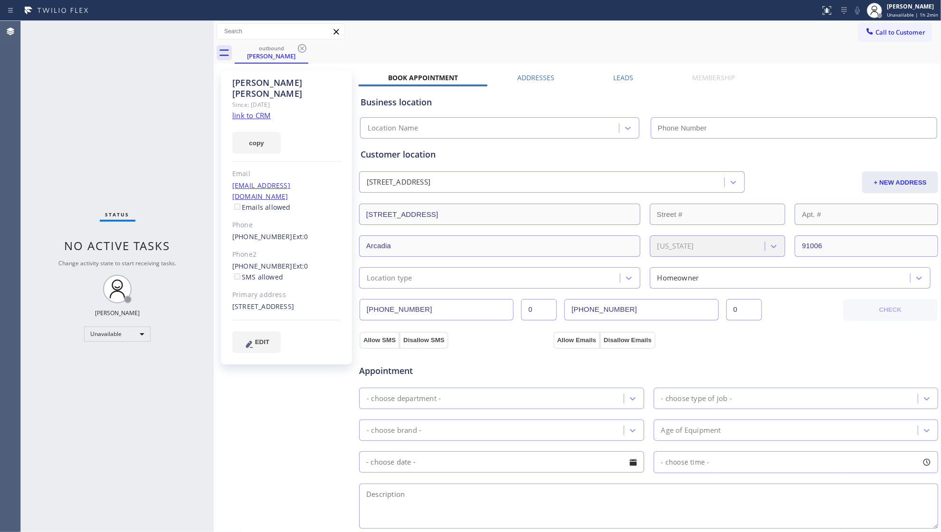
type input "[PHONE_NUMBER]"
click at [303, 47] on icon at bounding box center [301, 48] width 11 height 11
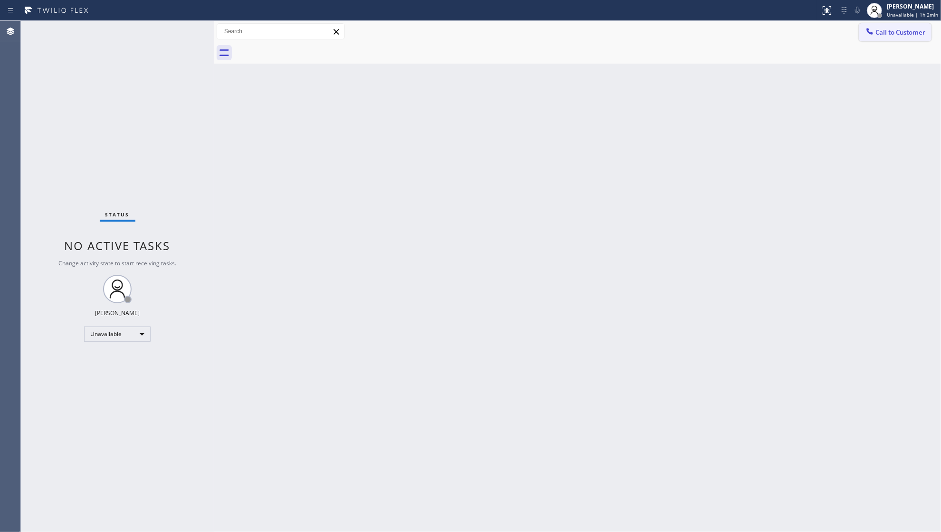
click at [914, 40] on button "Call to Customer" at bounding box center [895, 32] width 73 height 18
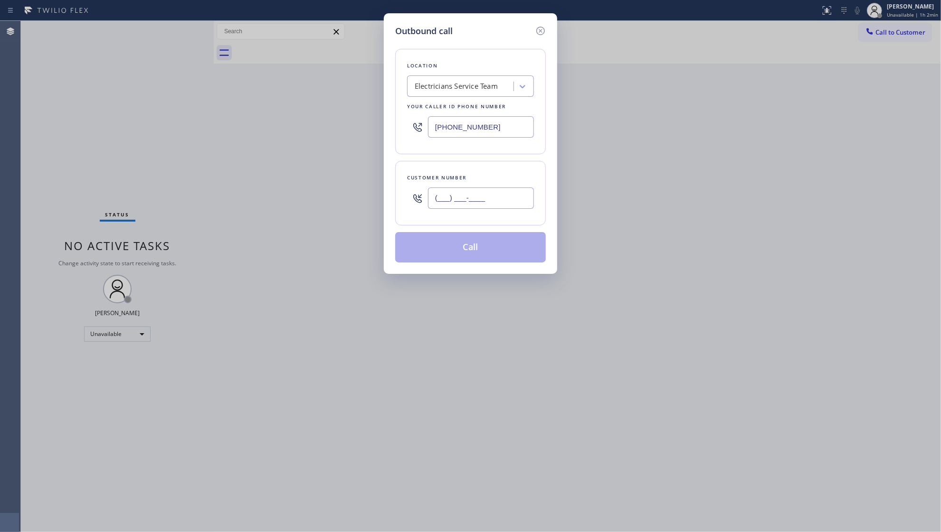
click at [500, 195] on input "(___) ___-____" at bounding box center [481, 198] width 106 height 21
paste input "469) 323-4390"
type input "[PHONE_NUMBER]"
click at [484, 244] on button "Call" at bounding box center [470, 247] width 151 height 30
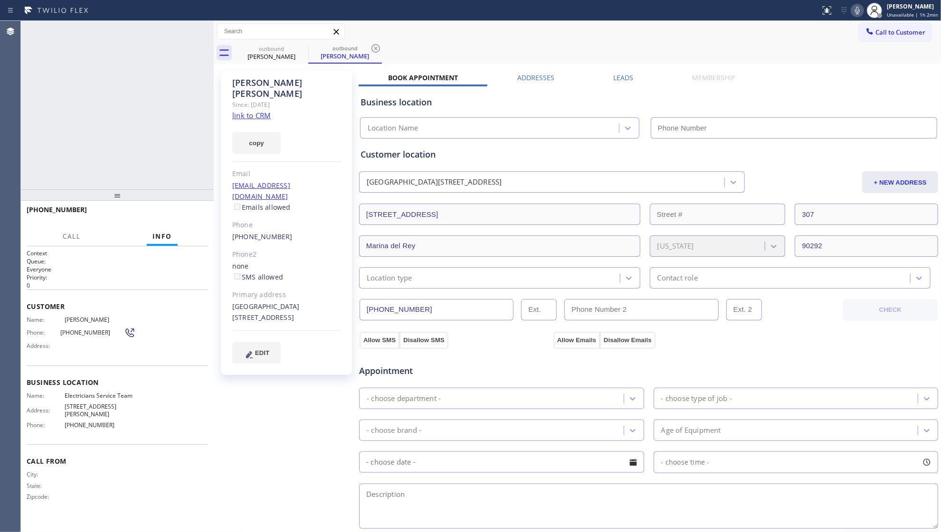
type input "[PHONE_NUMBER]"
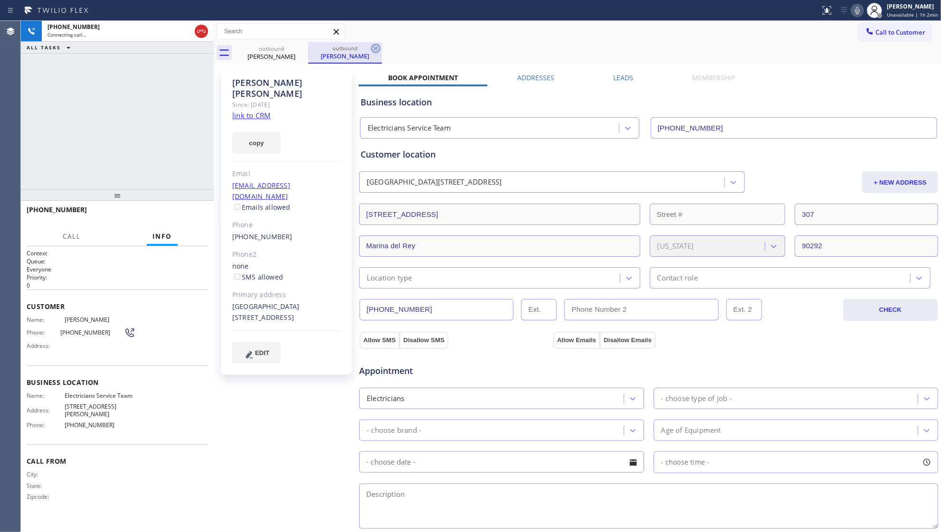
click at [371, 46] on icon at bounding box center [375, 48] width 11 height 11
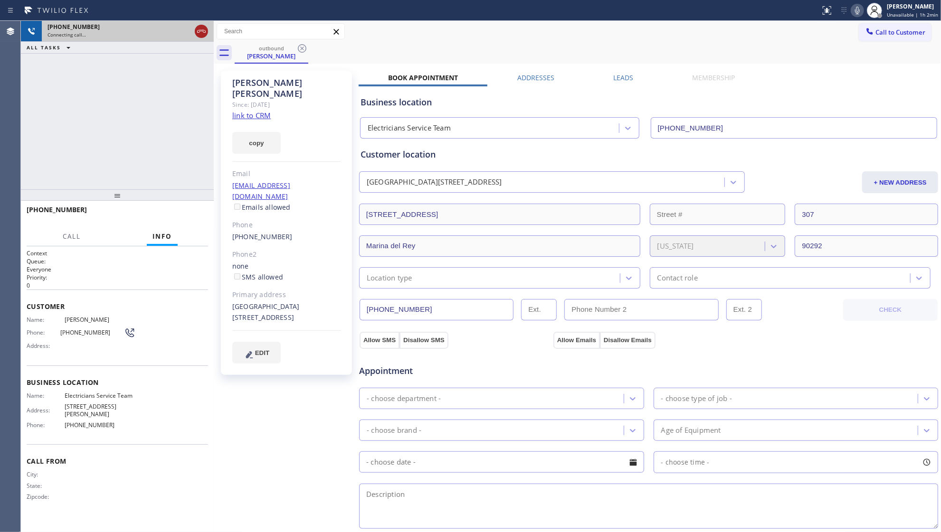
click at [206, 33] on icon at bounding box center [201, 31] width 11 height 11
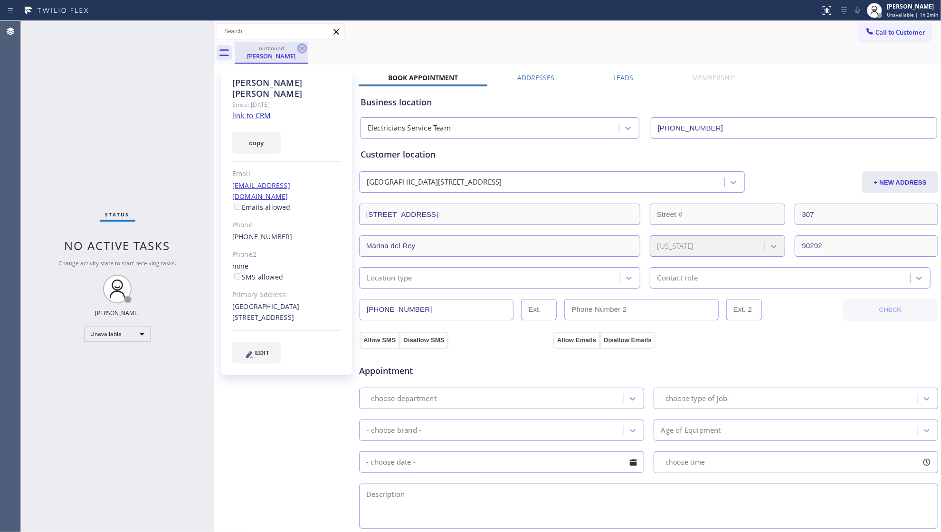
drag, startPoint x: 304, startPoint y: 47, endPoint x: 318, endPoint y: 37, distance: 17.3
click at [305, 47] on icon at bounding box center [301, 48] width 11 height 11
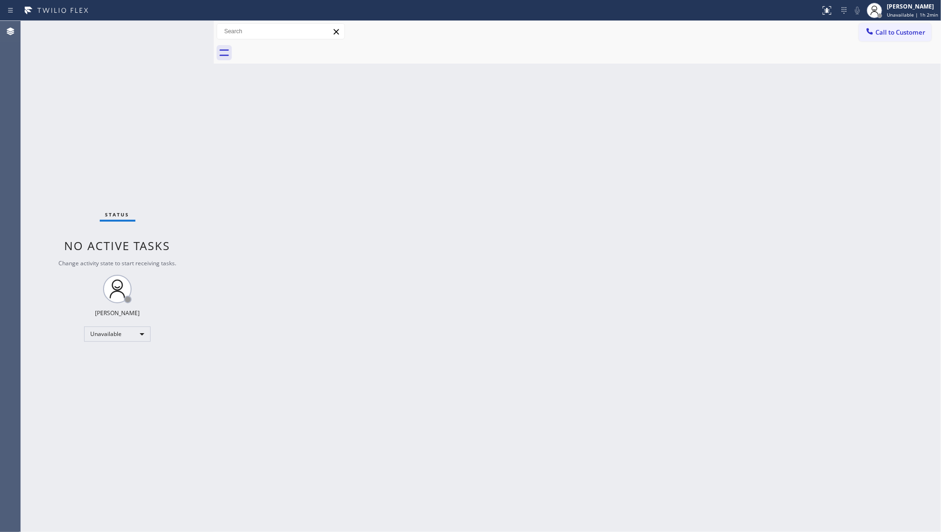
click at [790, 160] on div "Back to Dashboard Change Sender ID Customers Technicians Select a contact Outbo…" at bounding box center [577, 277] width 727 height 512
click at [893, 26] on button "Call to Customer" at bounding box center [895, 32] width 73 height 18
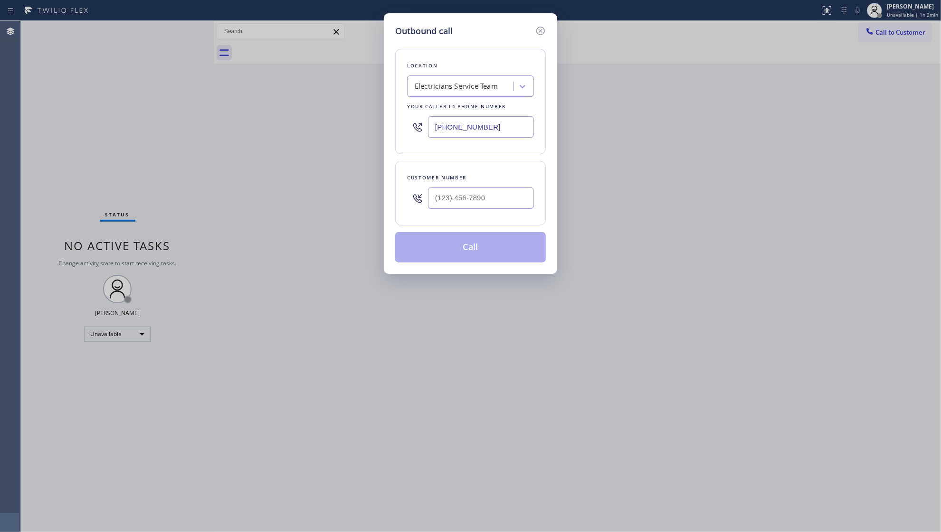
drag, startPoint x: 491, startPoint y: 127, endPoint x: 396, endPoint y: 127, distance: 95.0
click at [396, 127] on div "Location Electricians Service Team Your caller id phone number [PHONE_NUMBER]" at bounding box center [470, 101] width 151 height 105
paste input "626) 313-2343"
type input "[PHONE_NUMBER]"
drag, startPoint x: 497, startPoint y: 200, endPoint x: 516, endPoint y: 198, distance: 19.2
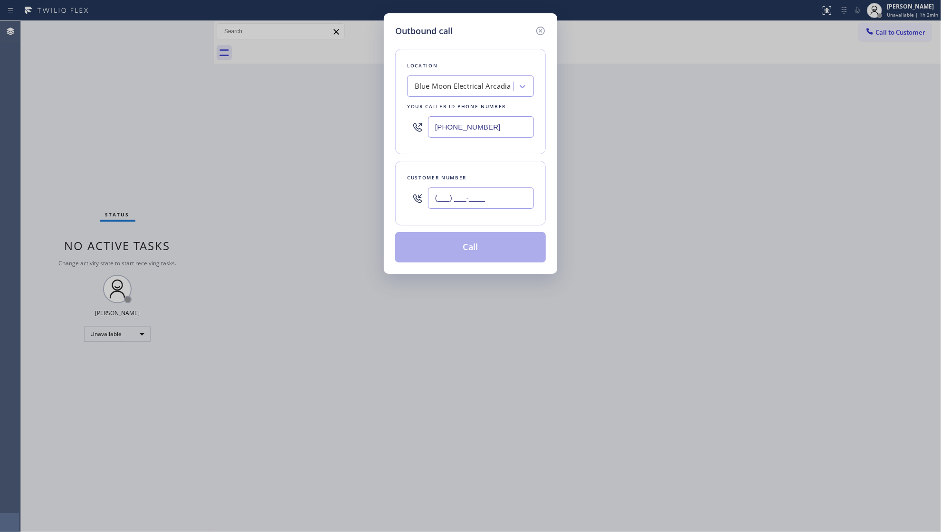
click at [497, 201] on input "(___) ___-____" at bounding box center [481, 198] width 106 height 21
paste input "626) 253-5931"
type input "[PHONE_NUMBER]"
click at [488, 242] on button "Call" at bounding box center [470, 247] width 151 height 30
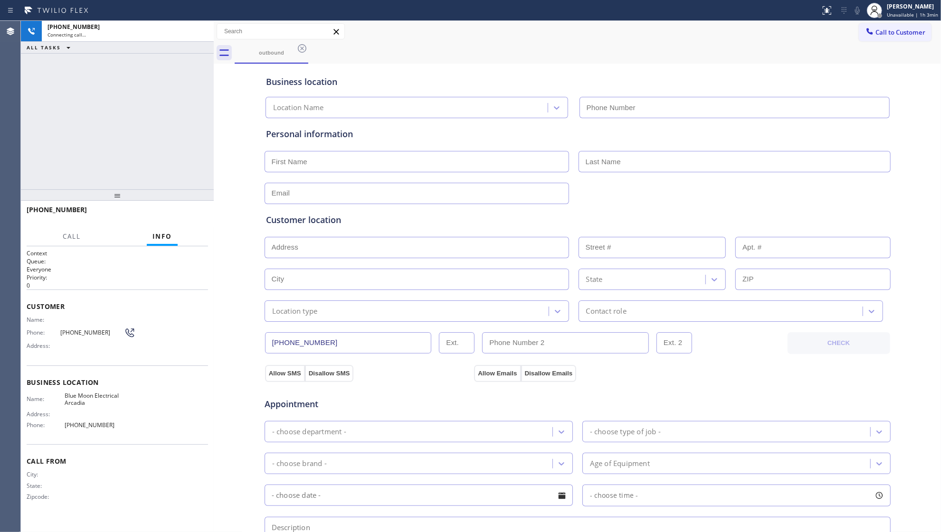
type input "[PHONE_NUMBER]"
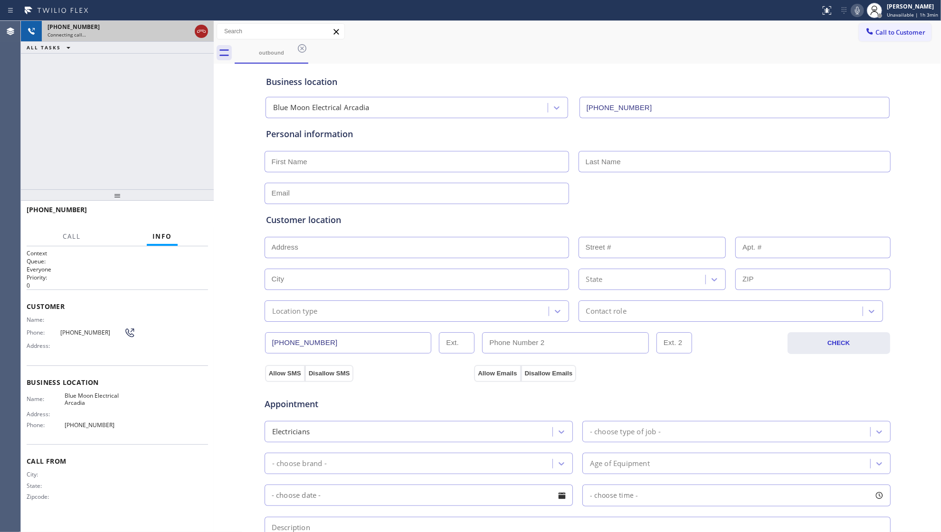
click at [199, 28] on icon at bounding box center [201, 31] width 11 height 11
click at [299, 54] on icon at bounding box center [301, 48] width 11 height 11
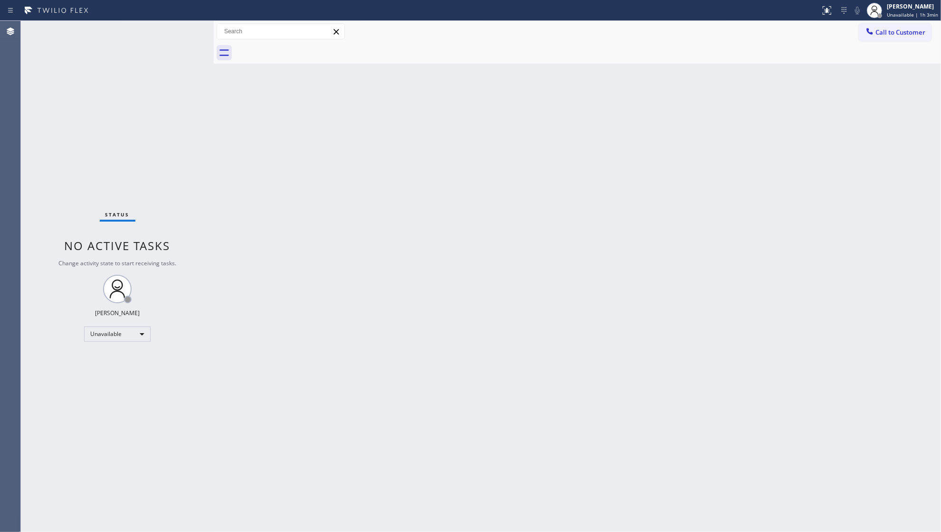
click at [308, 51] on div at bounding box center [588, 52] width 706 height 21
click at [836, 156] on div "Back to Dashboard Change Sender ID Customers Technicians Select a contact Outbo…" at bounding box center [577, 277] width 727 height 512
click at [892, 31] on span "Call to Customer" at bounding box center [900, 32] width 50 height 9
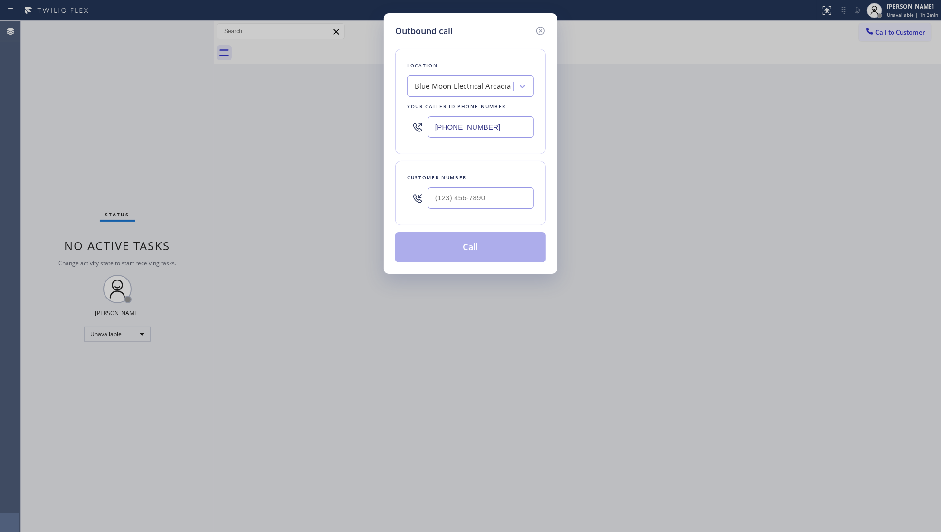
drag, startPoint x: 479, startPoint y: 129, endPoint x: 531, endPoint y: 156, distance: 58.2
click at [395, 132] on div "Location Blue Moon Electrical Arcadia Your caller id phone number [PHONE_NUMBER]" at bounding box center [470, 101] width 151 height 105
paste input "408) 762-3656"
type input "[PHONE_NUMBER]"
click at [491, 203] on input "(___) ___-____" at bounding box center [481, 198] width 106 height 21
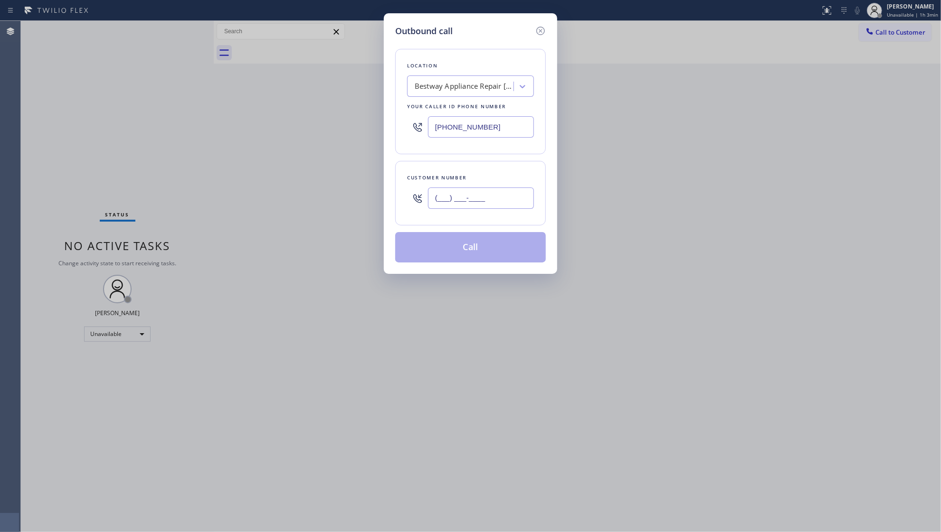
paste input "408) 359-5376"
type input "[PHONE_NUMBER]"
click at [498, 238] on button "Call" at bounding box center [470, 247] width 151 height 30
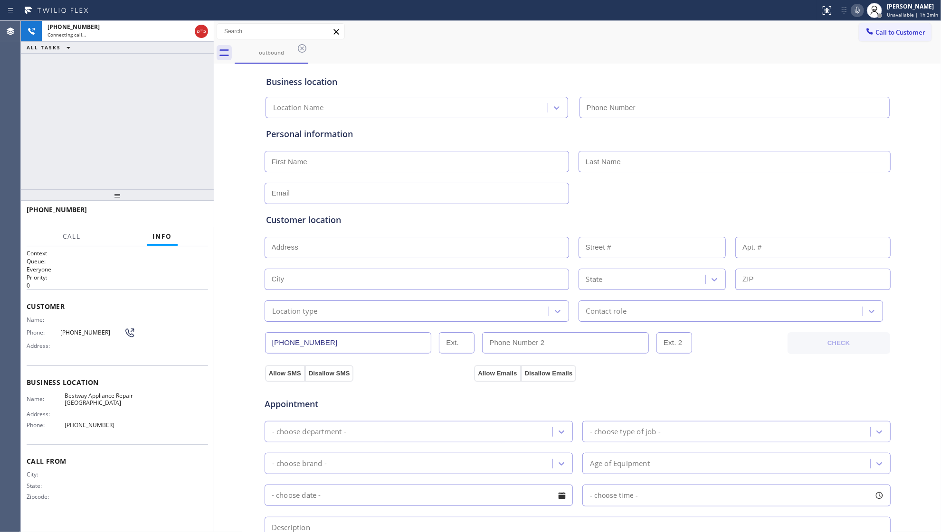
type input "[PHONE_NUMBER]"
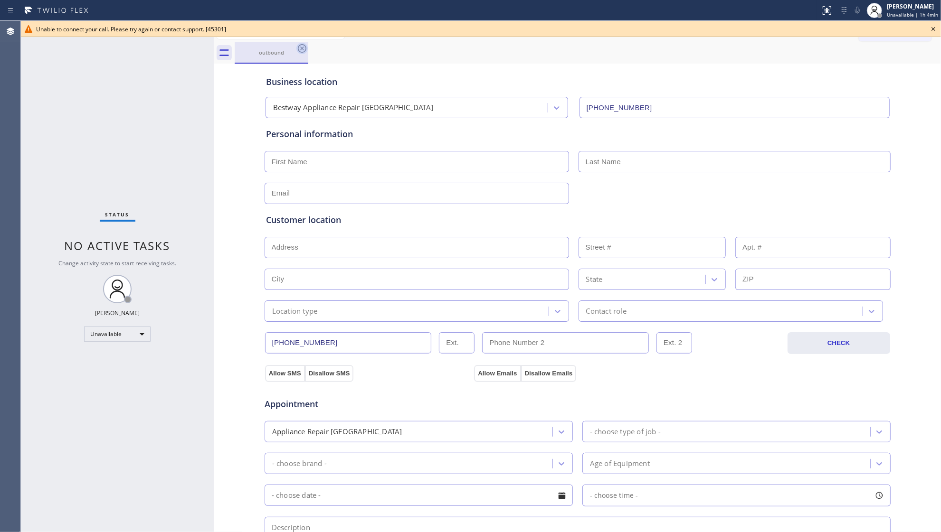
click at [304, 51] on icon at bounding box center [302, 48] width 9 height 9
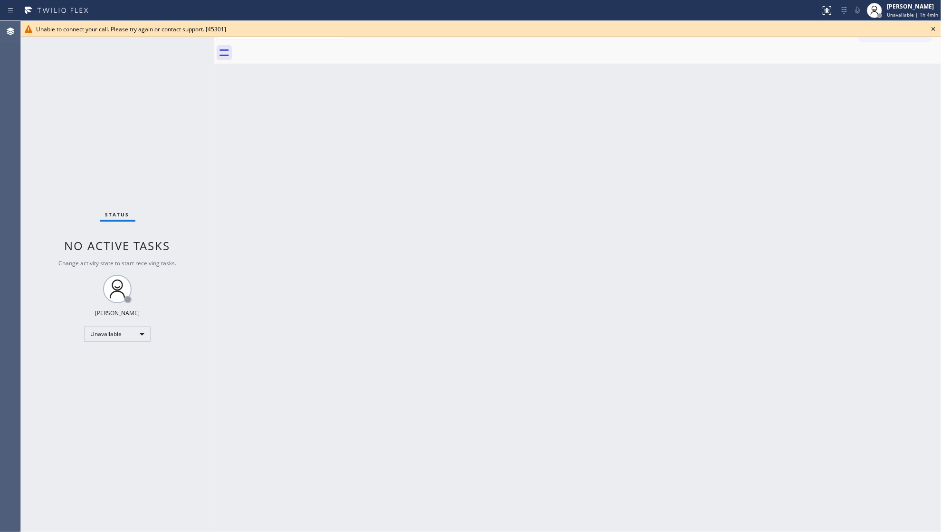
click at [930, 27] on icon at bounding box center [933, 28] width 11 height 11
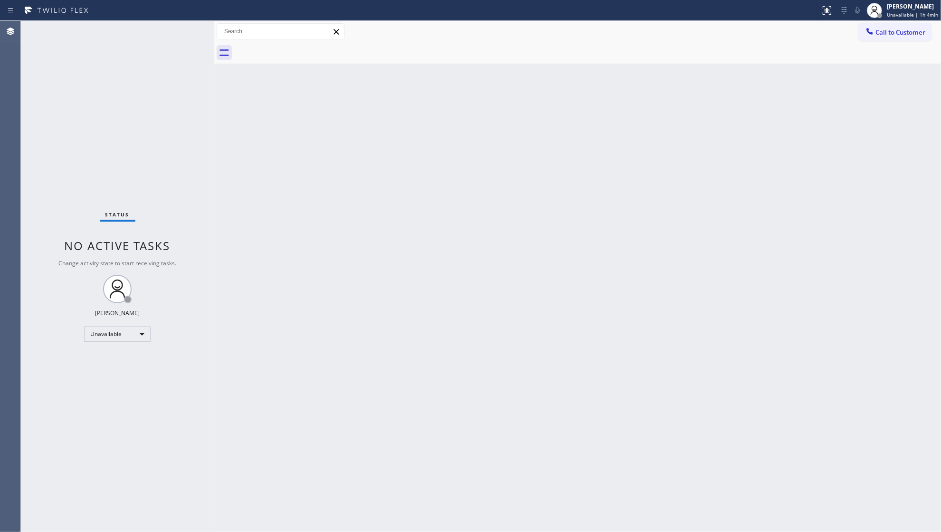
click at [932, 29] on div "Call to Customer Outbound call Location Bestway Appliance Repair [GEOGRAPHIC_DA…" at bounding box center [900, 31] width 82 height 17
drag, startPoint x: 905, startPoint y: 37, endPoint x: 873, endPoint y: 49, distance: 34.8
click at [902, 39] on button "Call to Customer" at bounding box center [895, 32] width 73 height 18
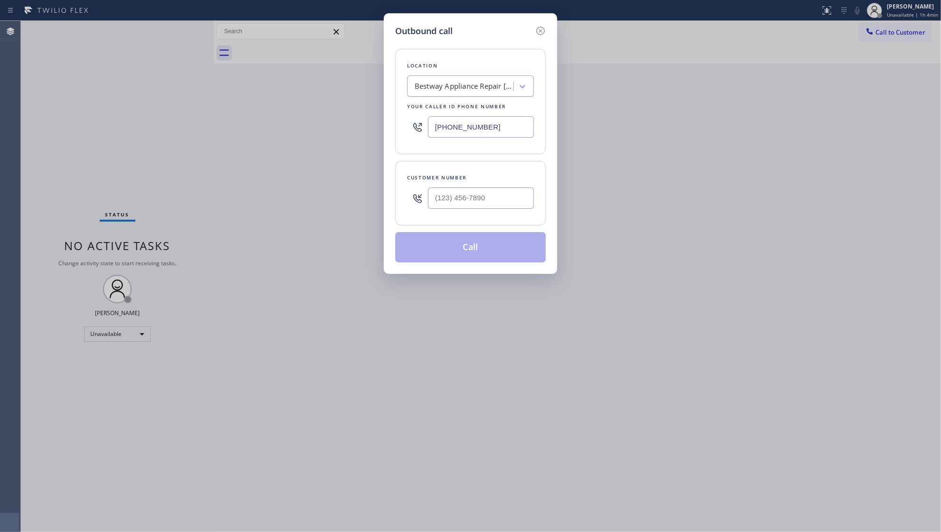
drag, startPoint x: 502, startPoint y: 142, endPoint x: 489, endPoint y: 124, distance: 22.1
click at [498, 136] on div "[PHONE_NUMBER]" at bounding box center [470, 127] width 127 height 31
drag, startPoint x: 489, startPoint y: 124, endPoint x: 389, endPoint y: 130, distance: 100.4
click at [389, 130] on div "Outbound call Location Bestway Appliance Repair [GEOGRAPHIC_DATA] Your caller i…" at bounding box center [470, 143] width 173 height 261
paste input "914) 677-2262"
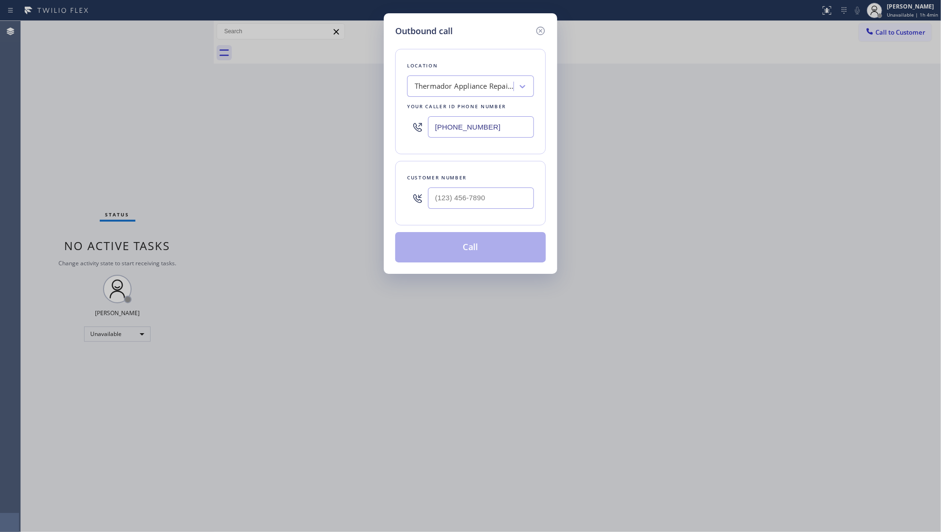
type input "[PHONE_NUMBER]"
click at [451, 191] on input "(___) ___-____" at bounding box center [481, 198] width 106 height 21
paste input "959) 299-4800"
type input "[PHONE_NUMBER]"
click at [462, 248] on button "Call" at bounding box center [470, 247] width 151 height 30
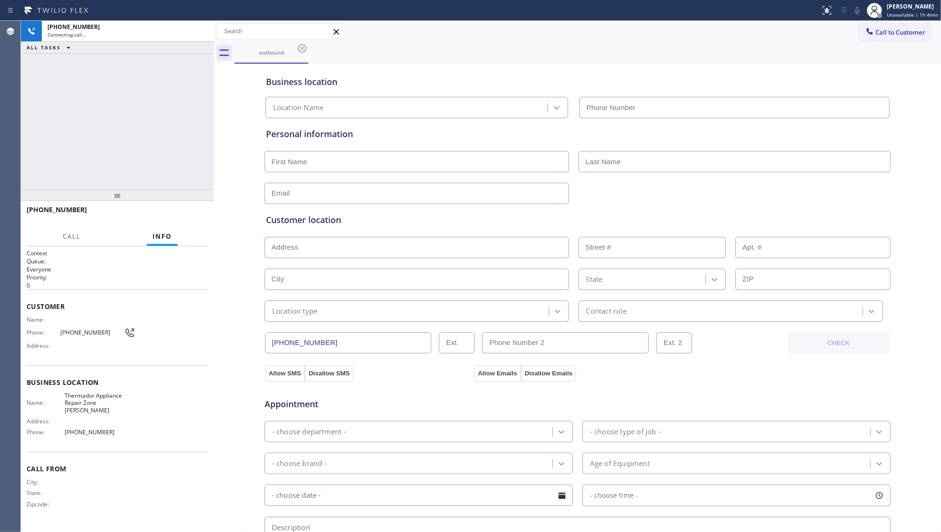
type input "[PHONE_NUMBER]"
click at [605, 42] on div "outbound" at bounding box center [588, 52] width 706 height 21
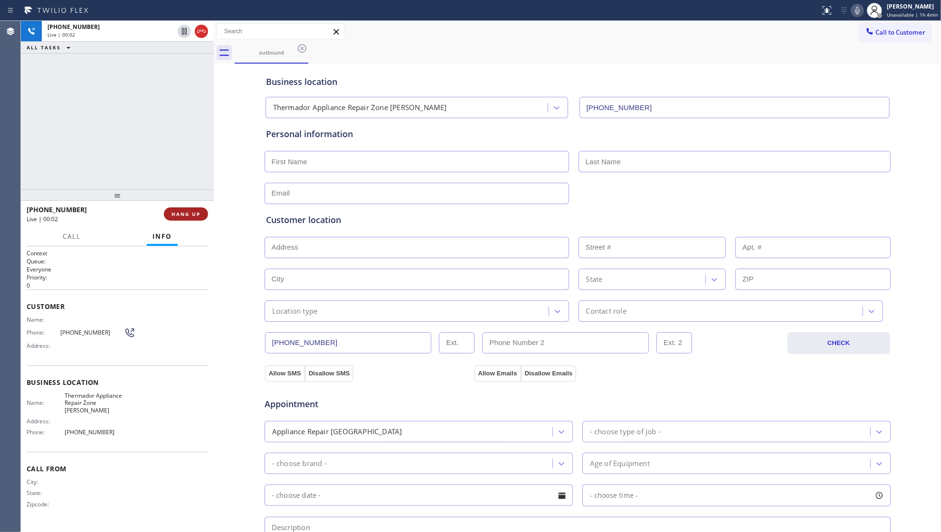
click at [180, 219] on button "HANG UP" at bounding box center [186, 214] width 44 height 13
click at [180, 218] on button "HANG UP" at bounding box center [186, 214] width 44 height 13
click at [180, 218] on button "COMPLETE" at bounding box center [184, 214] width 48 height 13
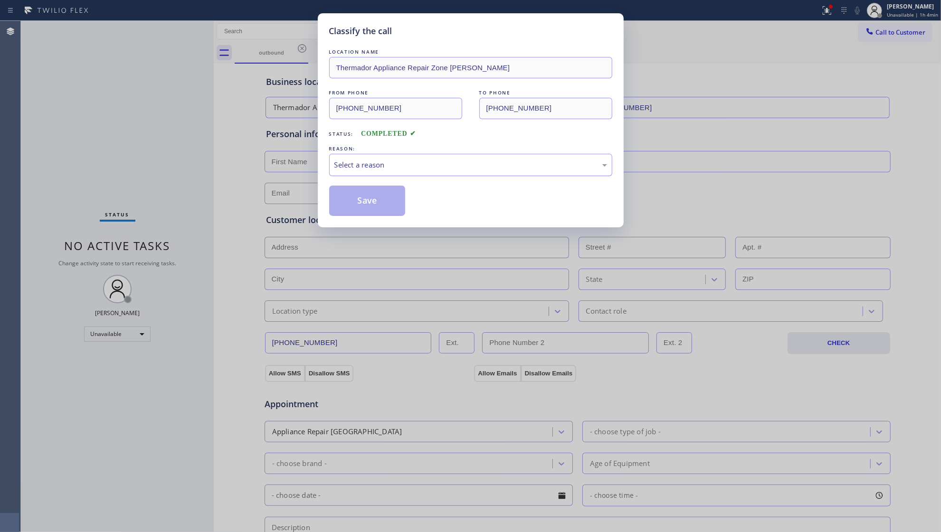
click at [354, 168] on div "Select a reason" at bounding box center [470, 165] width 273 height 11
click at [350, 203] on button "Save" at bounding box center [367, 201] width 76 height 30
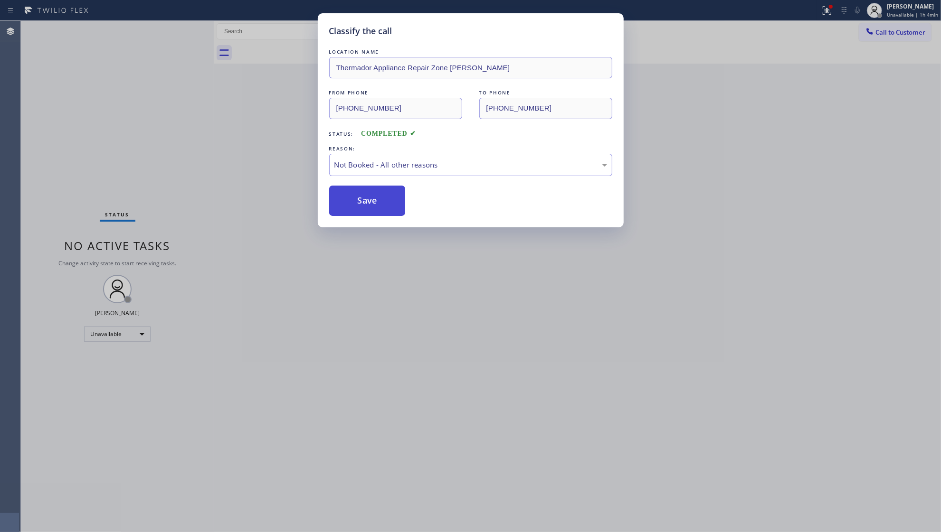
click at [350, 203] on button "Save" at bounding box center [367, 201] width 76 height 30
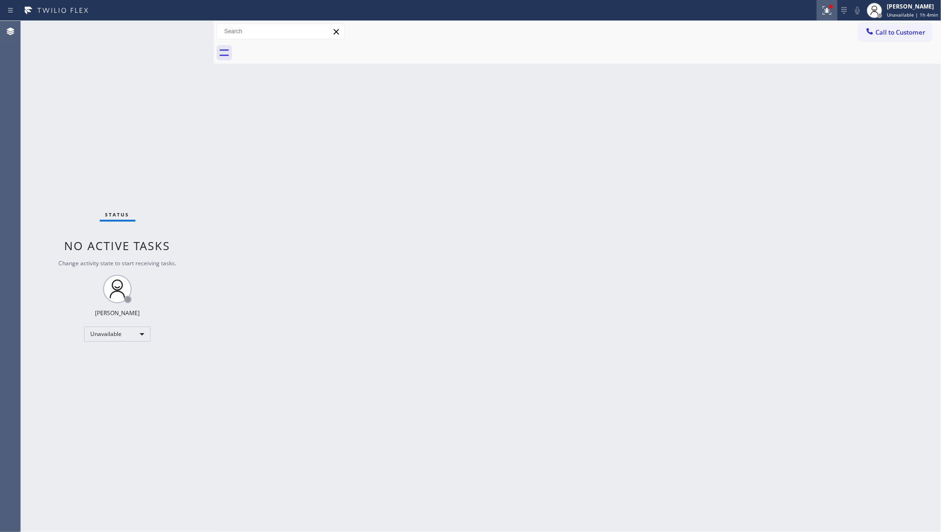
click at [820, 12] on div at bounding box center [827, 10] width 21 height 11
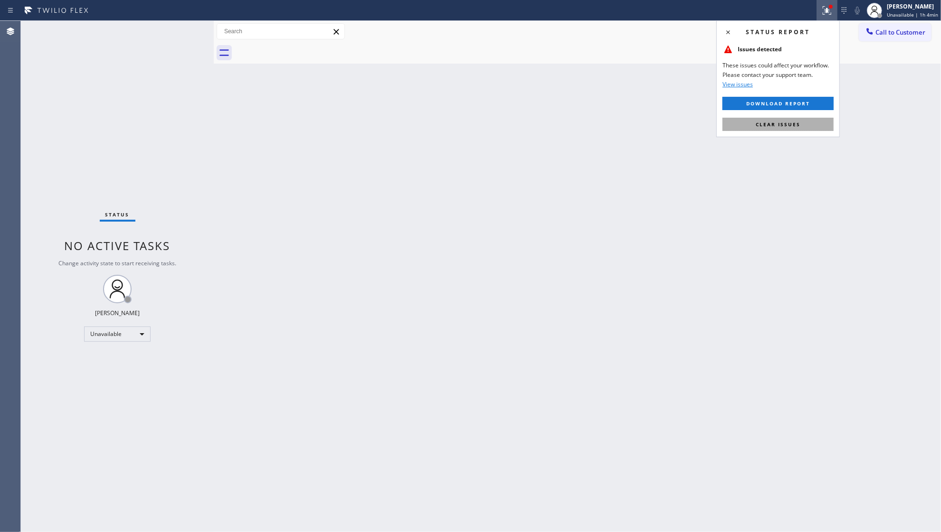
click at [808, 125] on button "Clear issues" at bounding box center [777, 124] width 111 height 13
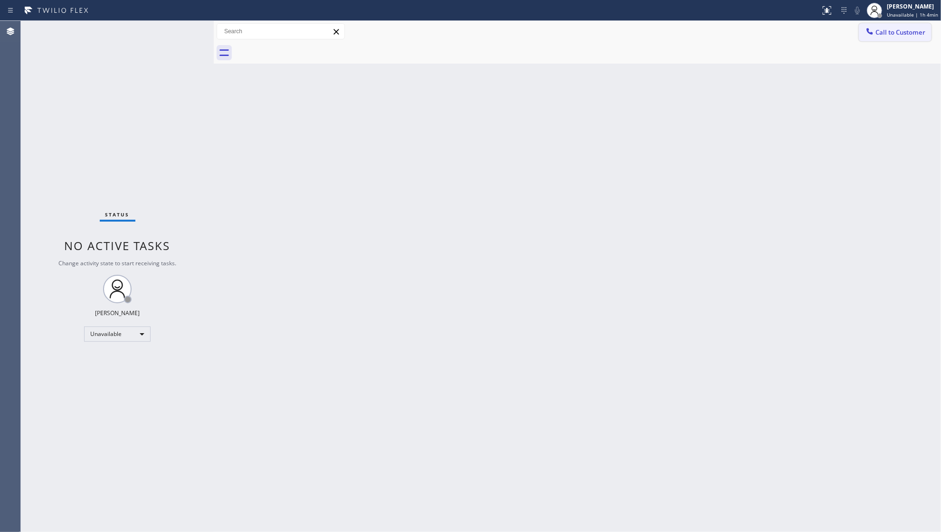
click at [889, 37] on button "Call to Customer" at bounding box center [895, 32] width 73 height 18
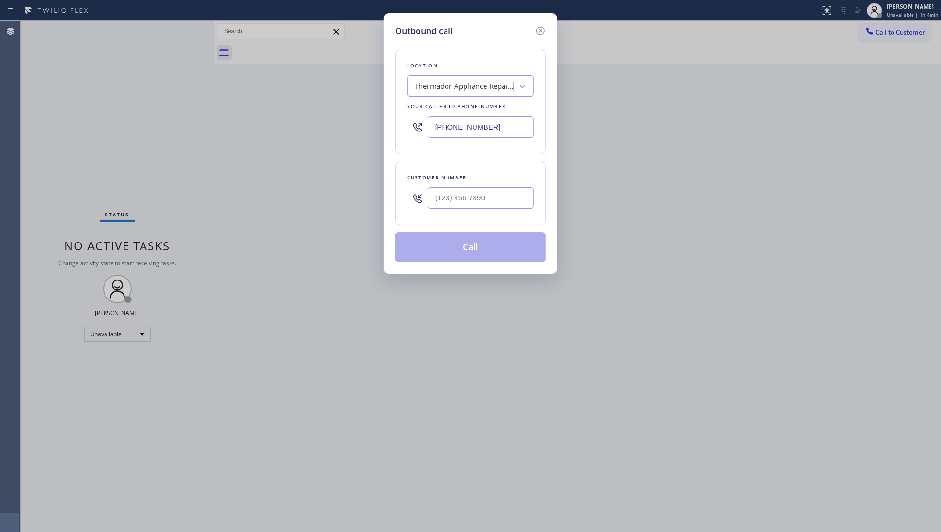
drag, startPoint x: 512, startPoint y: 123, endPoint x: 443, endPoint y: 142, distance: 71.7
click at [445, 143] on div "Location Thermador Appliance Repair Zone [PERSON_NAME] Your caller id phone num…" at bounding box center [470, 101] width 151 height 105
click at [436, 129] on input "[PHONE_NUMBER]" at bounding box center [481, 126] width 106 height 21
drag, startPoint x: 436, startPoint y: 129, endPoint x: 524, endPoint y: 130, distance: 88.8
click at [524, 130] on input "[PHONE_NUMBER]" at bounding box center [481, 126] width 106 height 21
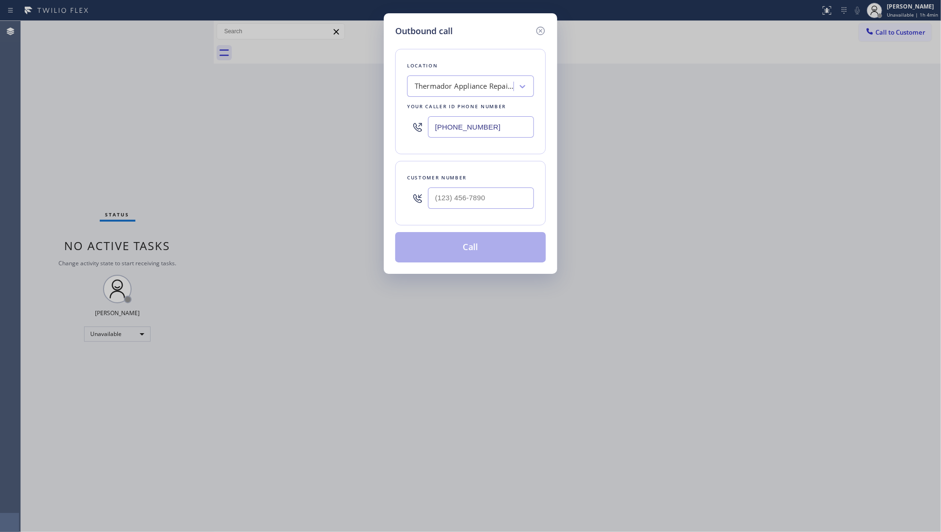
paste input "54) 429-5106"
type input "[PHONE_NUMBER]"
click at [521, 190] on input "(___) ___-____" at bounding box center [481, 198] width 106 height 21
paste input "954) 208-3176"
type input "[PHONE_NUMBER]"
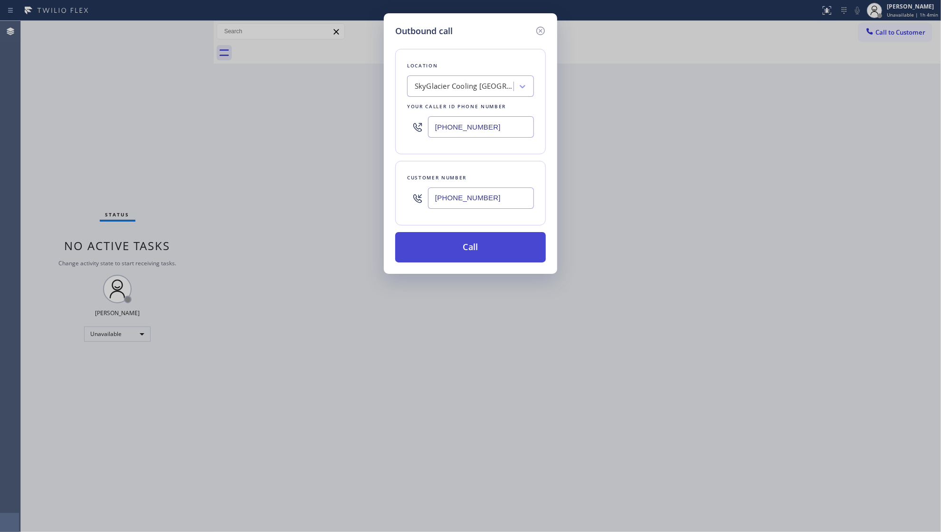
drag, startPoint x: 465, startPoint y: 237, endPoint x: 506, endPoint y: 235, distance: 40.9
click at [505, 235] on button "Call" at bounding box center [470, 247] width 151 height 30
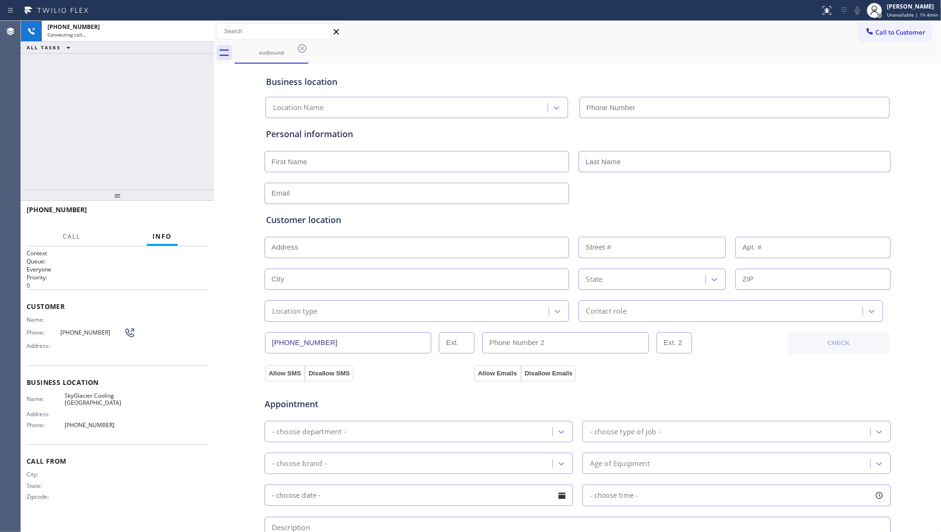
type input "[PHONE_NUMBER]"
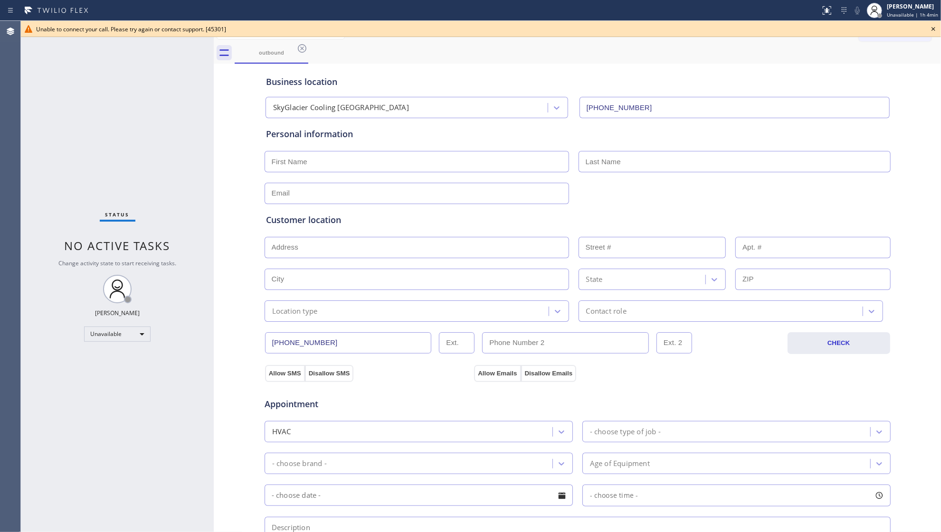
click at [692, 97] on input "[PHONE_NUMBER]" at bounding box center [734, 107] width 310 height 21
click at [303, 47] on icon at bounding box center [301, 48] width 11 height 11
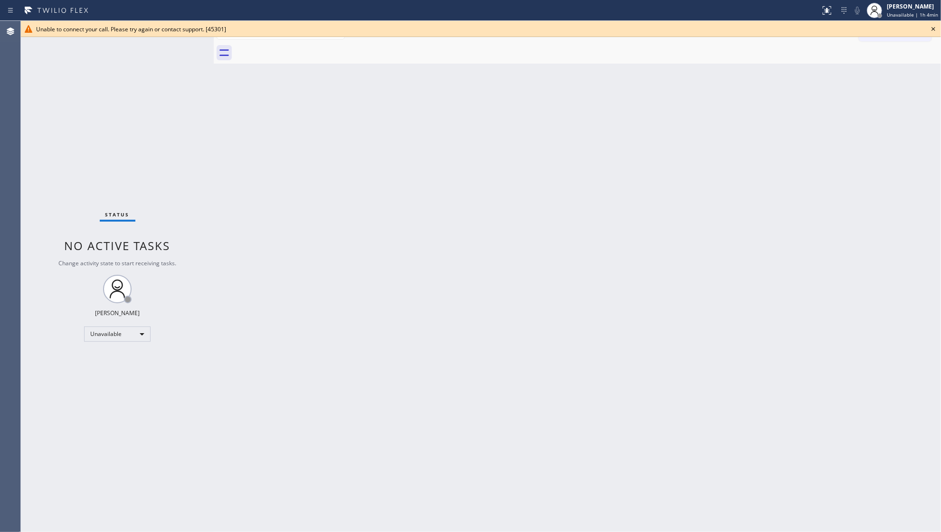
click at [930, 28] on icon at bounding box center [933, 28] width 11 height 11
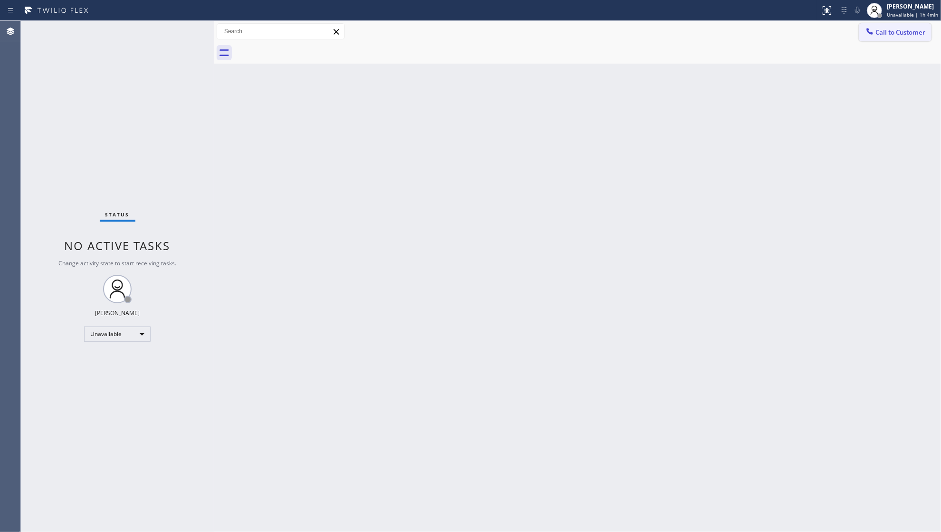
click at [891, 28] on span "Call to Customer" at bounding box center [900, 32] width 50 height 9
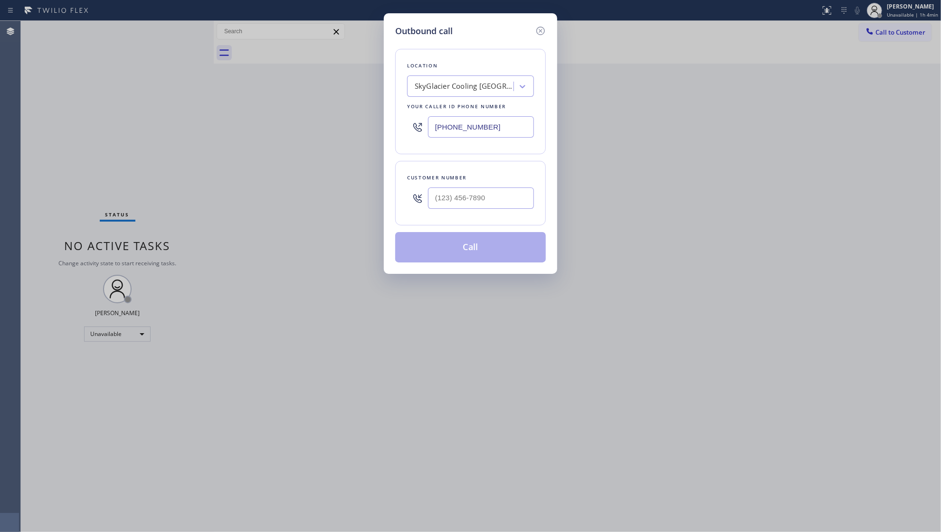
drag, startPoint x: 522, startPoint y: 123, endPoint x: 441, endPoint y: 134, distance: 81.4
click at [441, 134] on input "[PHONE_NUMBER]" at bounding box center [481, 126] width 106 height 21
paste input "64) 696-0341"
drag, startPoint x: 435, startPoint y: 132, endPoint x: 547, endPoint y: 131, distance: 112.1
click at [547, 131] on div "Outbound call Location Search location Your caller id phone number [PHONE_NUMBE…" at bounding box center [470, 143] width 173 height 261
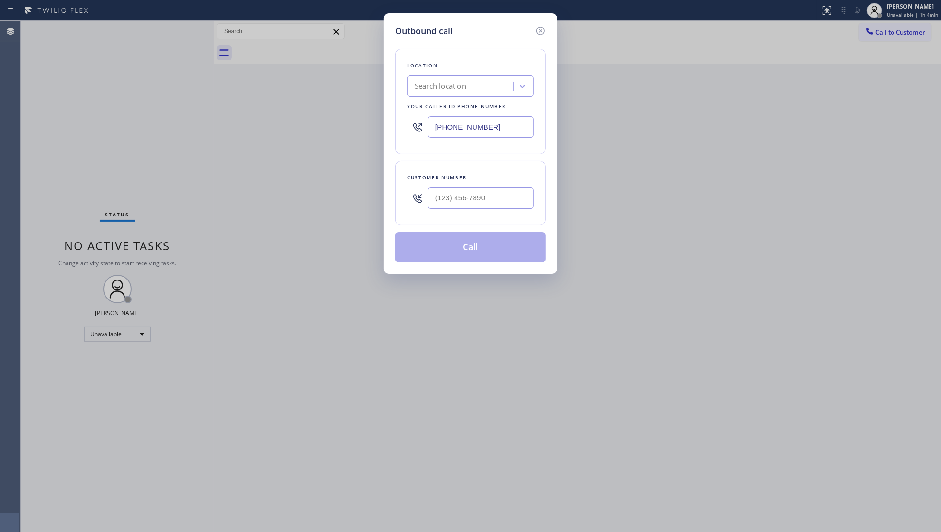
paste input "646) 960-3410"
type input "[PHONE_NUMBER]"
click at [464, 197] on input "(___) ___-____" at bounding box center [481, 198] width 106 height 21
paste input "917) 587-7375"
type input "[PHONE_NUMBER]"
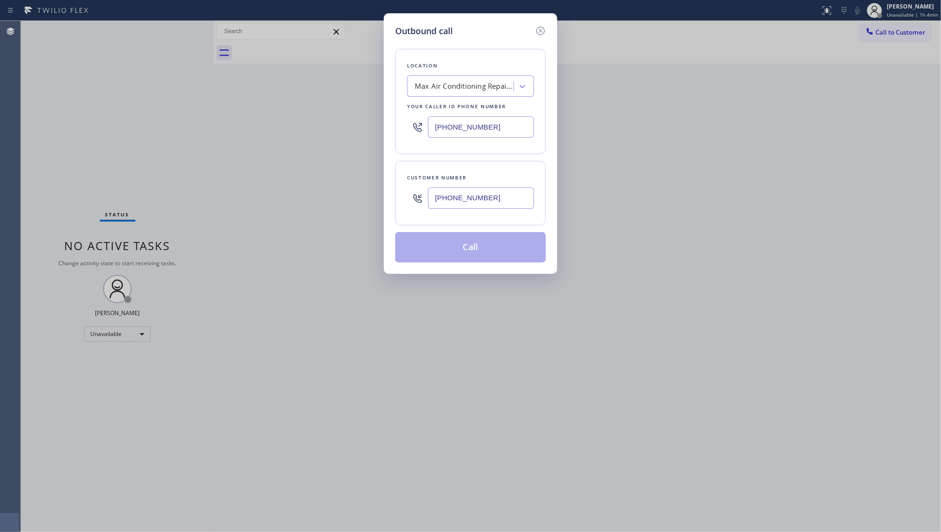
click at [481, 243] on button "Call" at bounding box center [470, 247] width 151 height 30
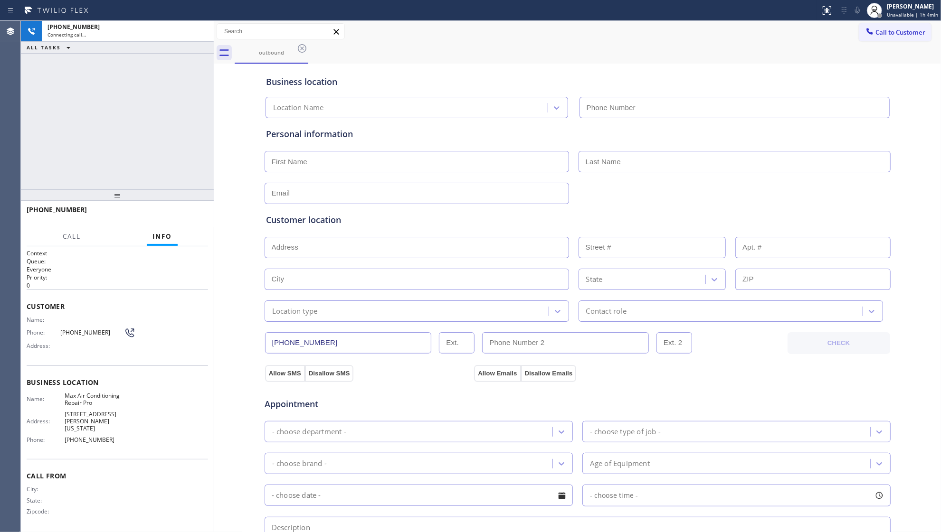
type input "[PHONE_NUMBER]"
click at [530, 44] on div "outbound" at bounding box center [588, 52] width 706 height 21
click at [407, 65] on div "Business location Max Air Conditioning Repair Pro [PHONE_NUMBER]" at bounding box center [577, 90] width 627 height 56
click at [192, 212] on span "HANG UP" at bounding box center [185, 214] width 29 height 7
click at [192, 209] on button "HANG UP" at bounding box center [186, 214] width 44 height 13
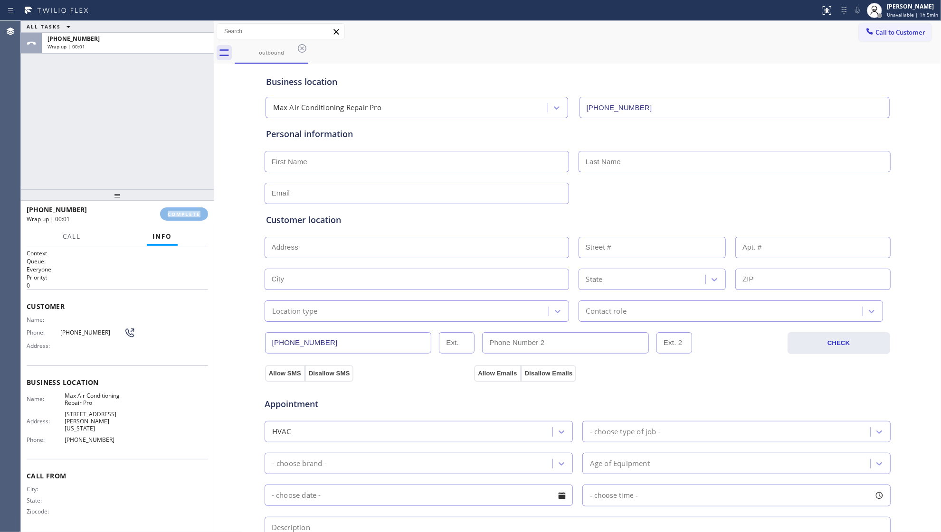
click at [193, 206] on div "[PHONE_NUMBER] Wrap up | 00:01 COMPLETE" at bounding box center [117, 214] width 181 height 25
click at [194, 205] on div "[PHONE_NUMBER] Wrap up | 00:02 COMPLETE" at bounding box center [117, 214] width 181 height 25
click at [192, 213] on span "COMPLETE" at bounding box center [184, 214] width 33 height 7
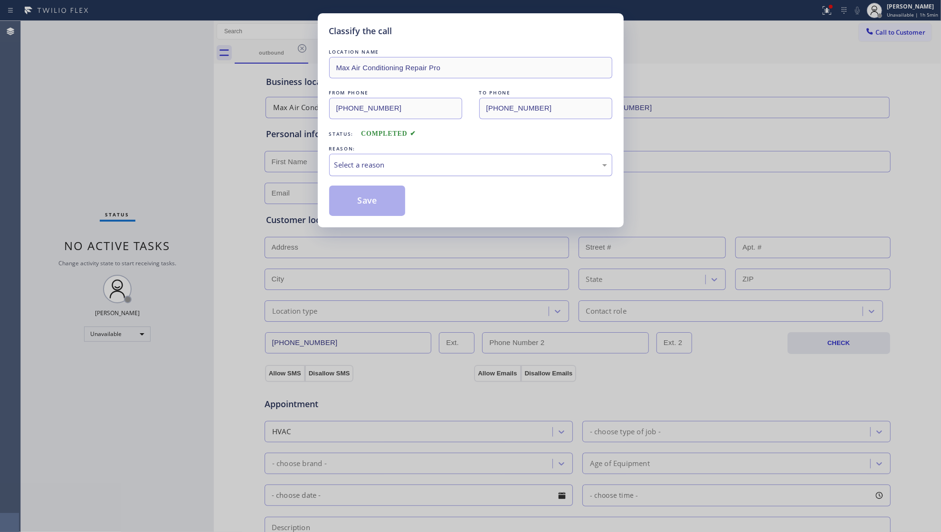
click at [396, 166] on div "Select a reason" at bounding box center [470, 165] width 273 height 11
click at [375, 201] on button "Save" at bounding box center [367, 201] width 76 height 30
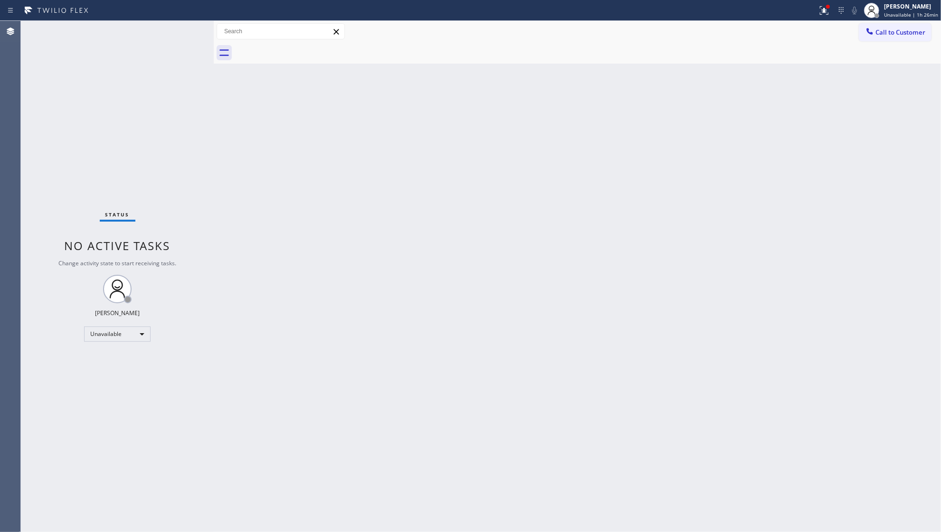
drag, startPoint x: 361, startPoint y: 208, endPoint x: 389, endPoint y: 188, distance: 34.1
click at [362, 208] on div "Back to Dashboard Change Sender ID Customers Technicians Select a contact Outbo…" at bounding box center [577, 277] width 727 height 512
click at [827, 13] on icon at bounding box center [823, 10] width 11 height 11
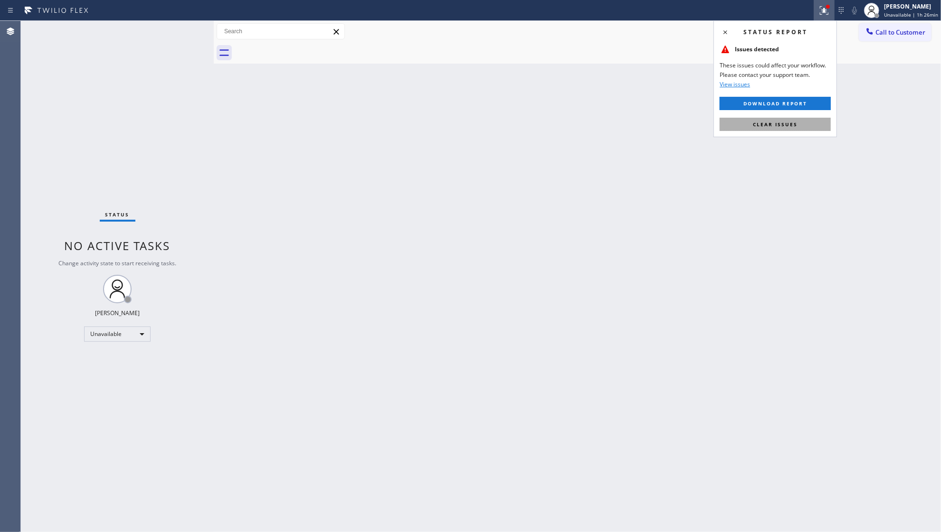
click at [781, 125] on span "Clear issues" at bounding box center [775, 124] width 45 height 7
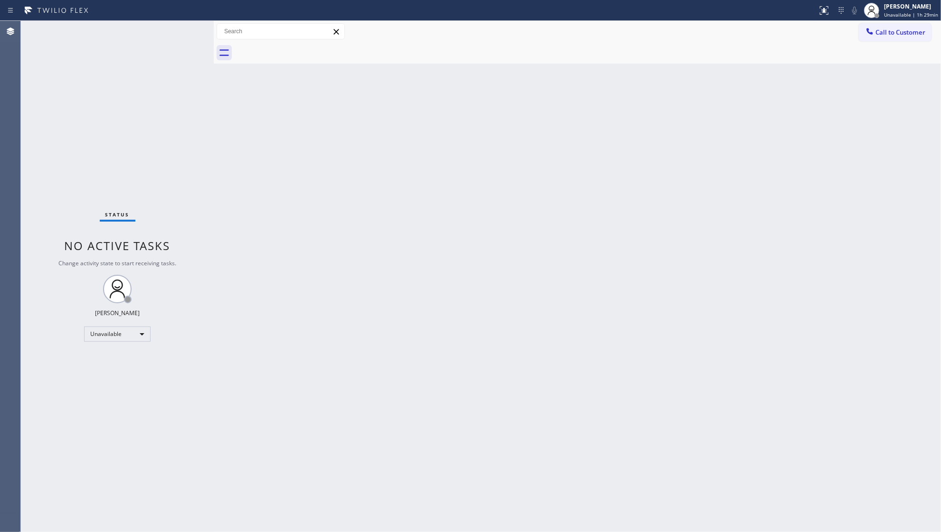
click at [620, 40] on div "Call to Customer Outbound call Location Max Air Conditioning Repair Pro Your ca…" at bounding box center [577, 31] width 727 height 21
click at [884, 34] on span "Call to Customer" at bounding box center [900, 32] width 50 height 9
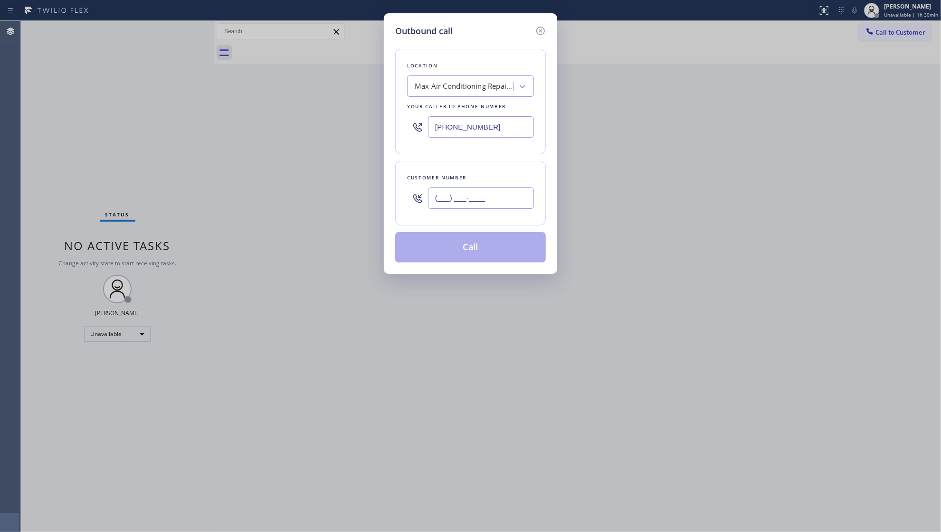
click at [517, 200] on input "(___) ___-____" at bounding box center [481, 198] width 106 height 21
paste input "562) 857-9270"
type input "[PHONE_NUMBER]"
click at [498, 124] on input "[PHONE_NUMBER]" at bounding box center [481, 126] width 106 height 21
drag, startPoint x: 485, startPoint y: 132, endPoint x: 430, endPoint y: 142, distance: 55.6
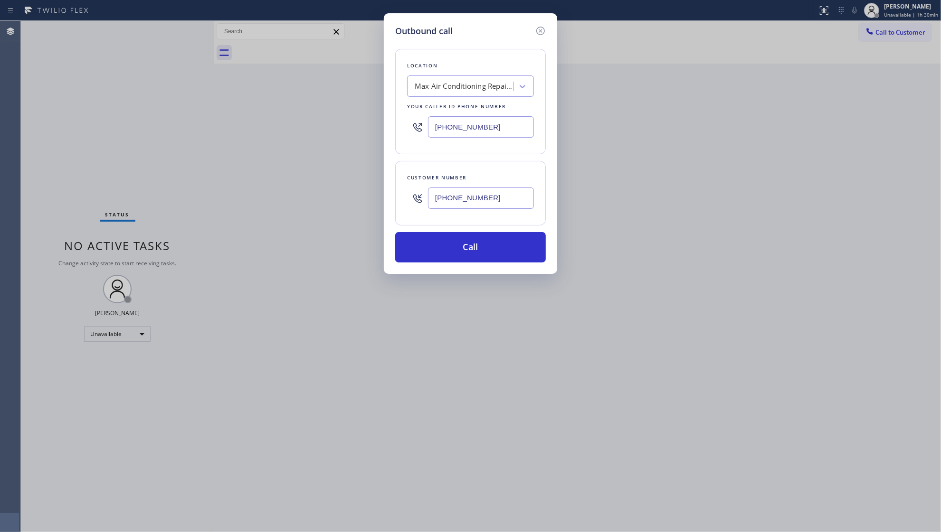
click at [430, 142] on div "[PHONE_NUMBER]" at bounding box center [470, 127] width 127 height 31
paste input "800) 568-8664"
type input "[PHONE_NUMBER]"
click at [465, 246] on button "Call" at bounding box center [470, 247] width 151 height 30
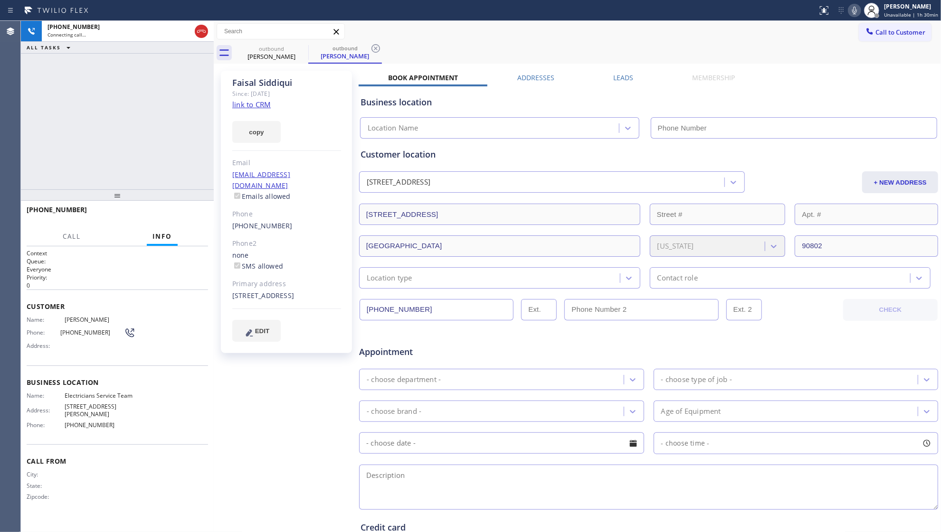
type input "[PHONE_NUMBER]"
click at [187, 201] on div at bounding box center [117, 195] width 193 height 11
click at [180, 215] on span "HANG UP" at bounding box center [185, 214] width 29 height 7
click at [181, 214] on span "HANG UP" at bounding box center [185, 214] width 29 height 7
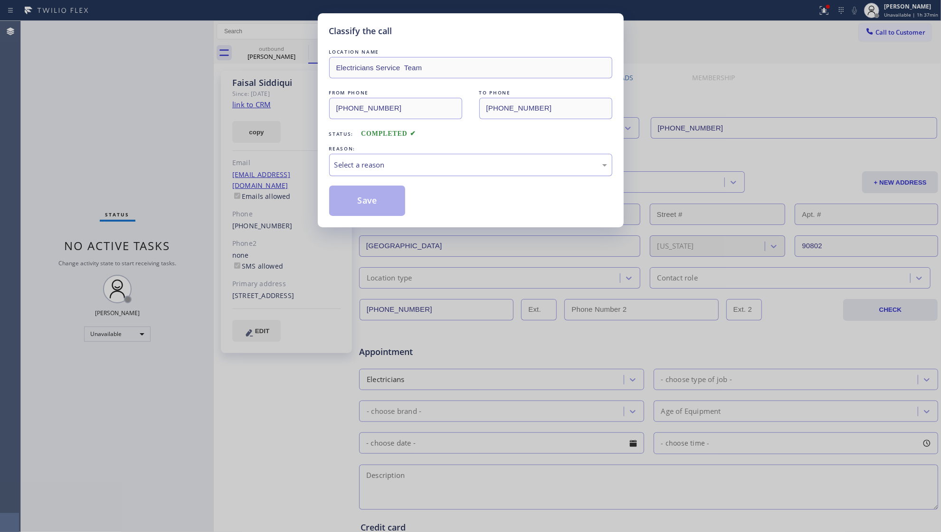
drag, startPoint x: 434, startPoint y: 154, endPoint x: 432, endPoint y: 162, distance: 8.2
click at [434, 161] on div "Select a reason" at bounding box center [470, 165] width 283 height 22
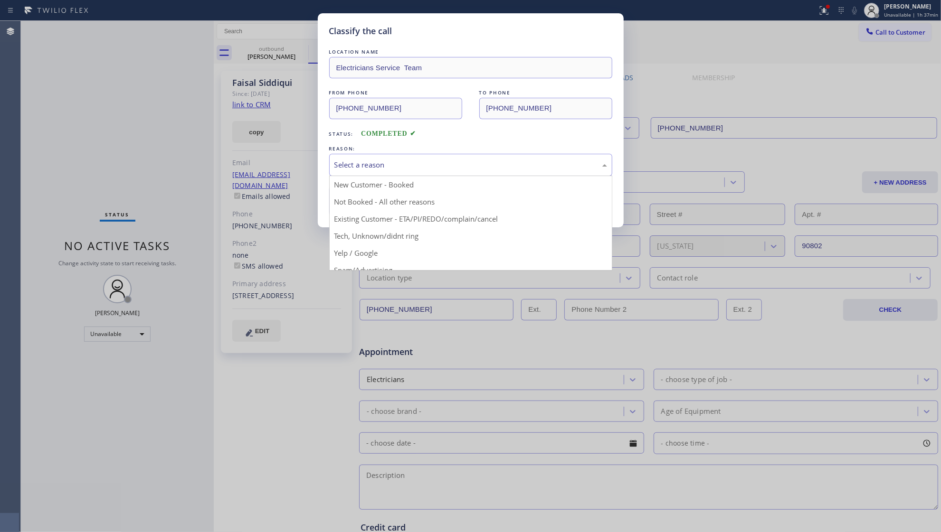
click at [420, 167] on div "Select a reason" at bounding box center [470, 165] width 273 height 11
click at [407, 167] on div "Select a reason" at bounding box center [470, 165] width 273 height 11
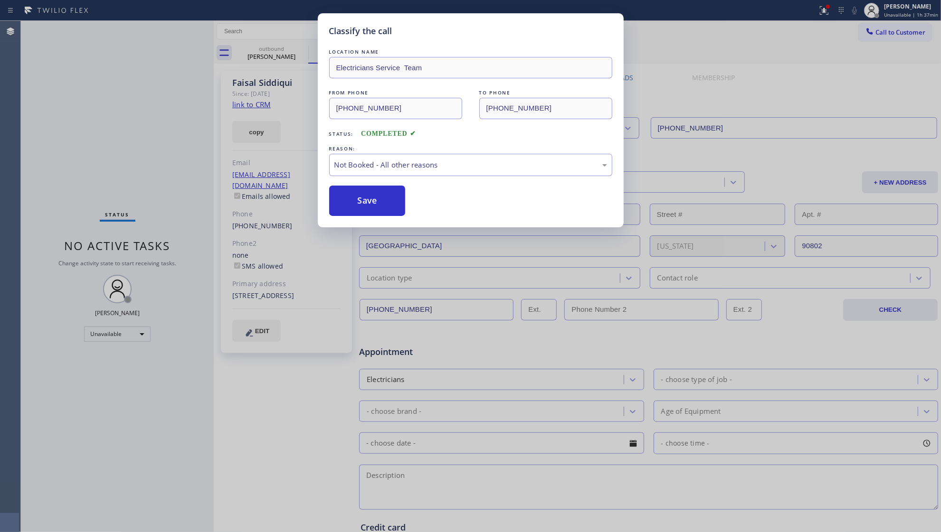
click at [367, 204] on button "Save" at bounding box center [367, 201] width 76 height 30
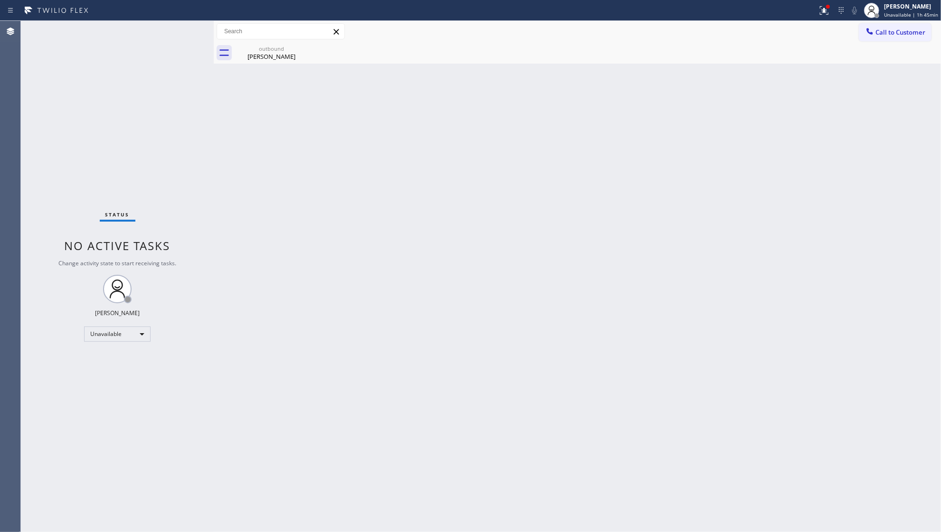
drag, startPoint x: 912, startPoint y: 40, endPoint x: 864, endPoint y: 54, distance: 50.4
click at [910, 40] on button "Call to Customer" at bounding box center [895, 32] width 73 height 18
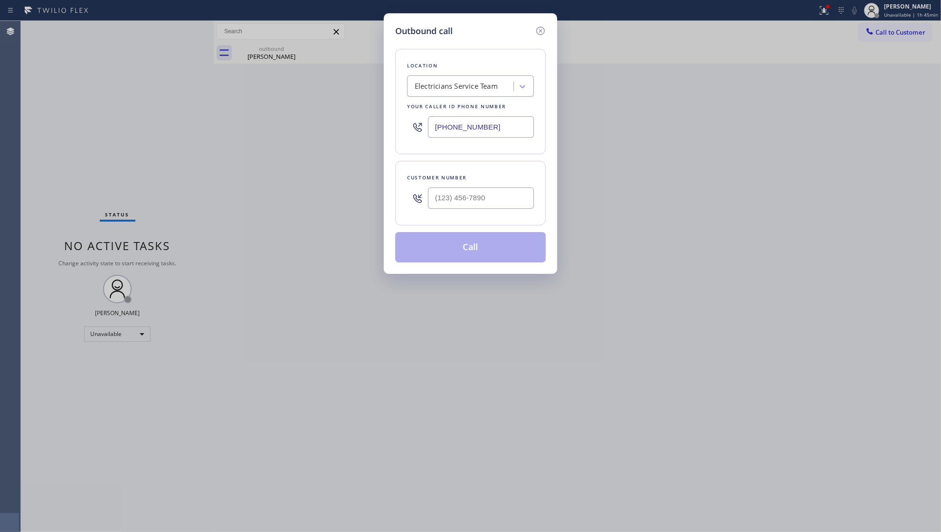
drag, startPoint x: 500, startPoint y: 124, endPoint x: 434, endPoint y: 125, distance: 66.0
click at [436, 127] on input "[PHONE_NUMBER]" at bounding box center [481, 126] width 106 height 21
paste input "646) 960-3410"
type input "[PHONE_NUMBER]"
click at [487, 195] on input "(___) ___-____" at bounding box center [481, 198] width 106 height 21
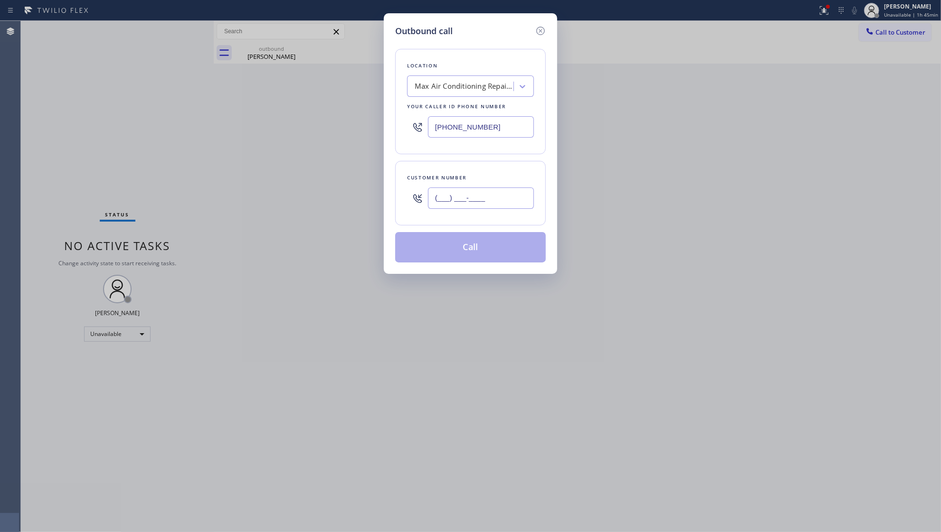
paste input "917) 587-7375"
type input "[PHONE_NUMBER]"
click at [476, 257] on button "Call" at bounding box center [470, 247] width 151 height 30
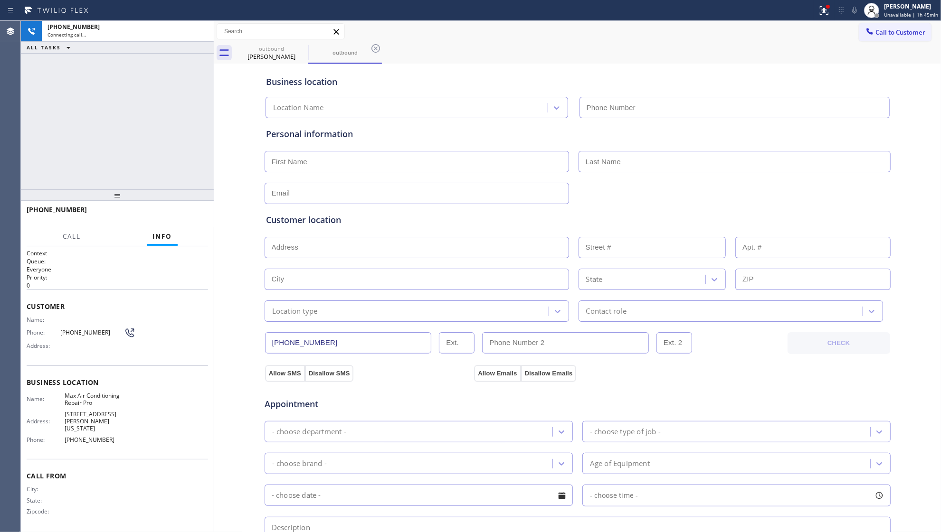
type input "[PHONE_NUMBER]"
click at [198, 216] on span "HANG UP" at bounding box center [185, 214] width 29 height 7
click at [199, 216] on span "HANG UP" at bounding box center [185, 214] width 29 height 7
click at [200, 216] on span "HANG UP" at bounding box center [185, 214] width 29 height 7
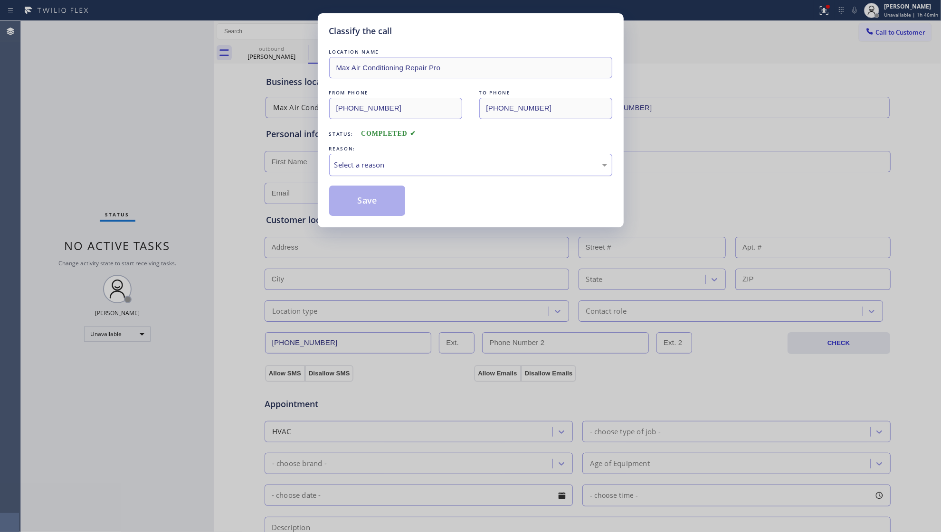
click at [331, 166] on div "Select a reason" at bounding box center [470, 165] width 283 height 22
click at [354, 204] on button "Save" at bounding box center [367, 201] width 76 height 30
type input "[PHONE_NUMBER]"
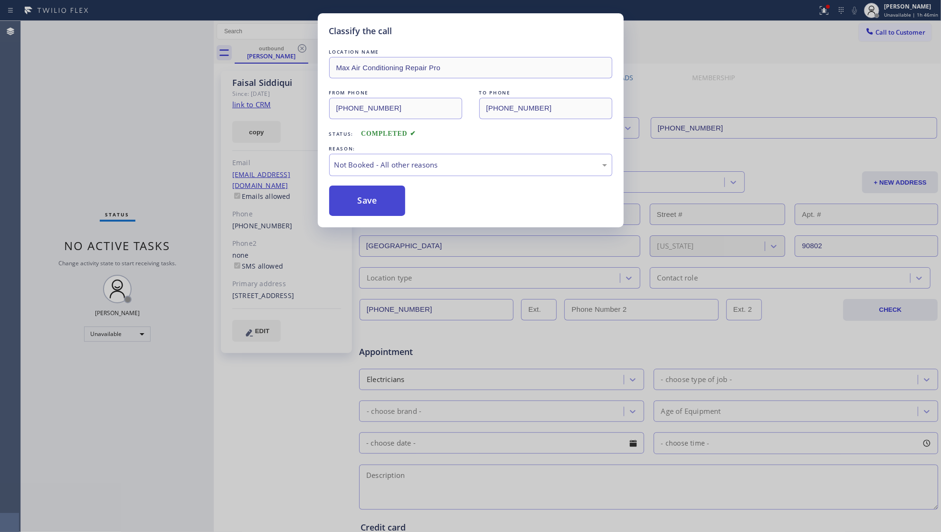
click at [354, 202] on button "Save" at bounding box center [367, 201] width 76 height 30
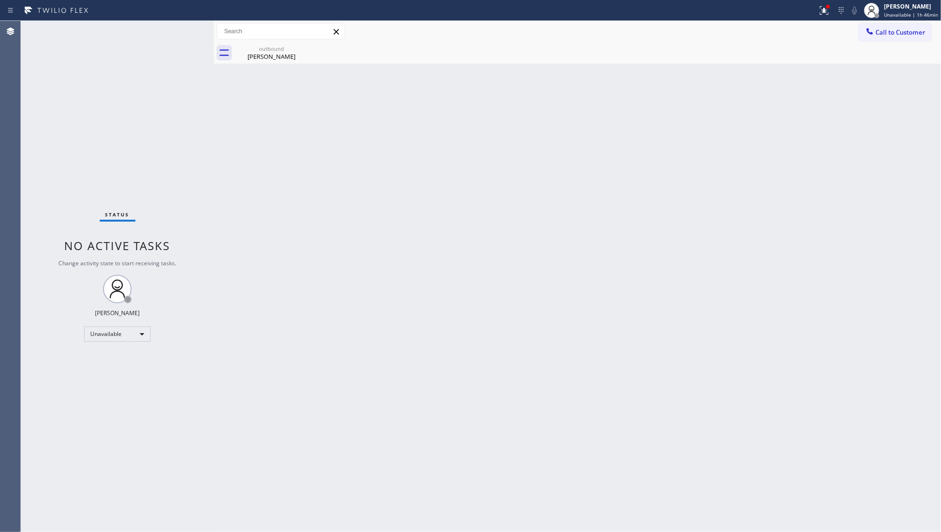
drag, startPoint x: 822, startPoint y: 12, endPoint x: 803, endPoint y: 99, distance: 89.4
click at [821, 29] on div "Status report Issues detected These issues could affect your workflow. Please c…" at bounding box center [470, 266] width 941 height 532
click at [833, 14] on div at bounding box center [824, 10] width 21 height 11
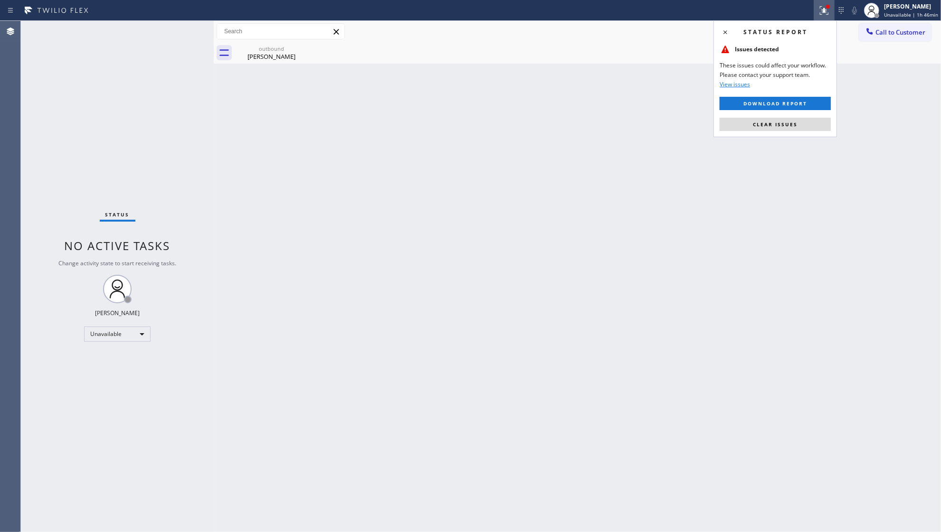
drag, startPoint x: 802, startPoint y: 118, endPoint x: 794, endPoint y: 124, distance: 9.5
click at [800, 123] on button "Clear issues" at bounding box center [775, 124] width 111 height 13
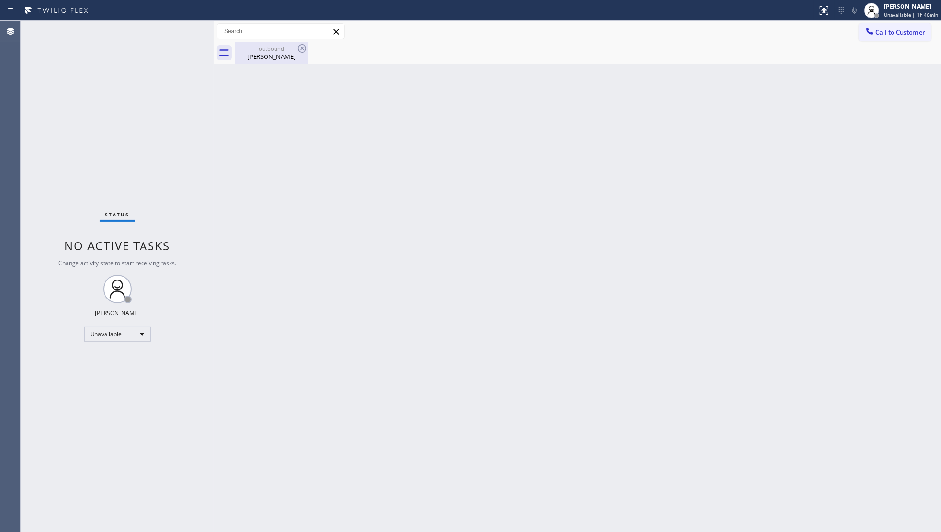
click at [260, 61] on div "outbound [PERSON_NAME]" at bounding box center [272, 52] width 72 height 21
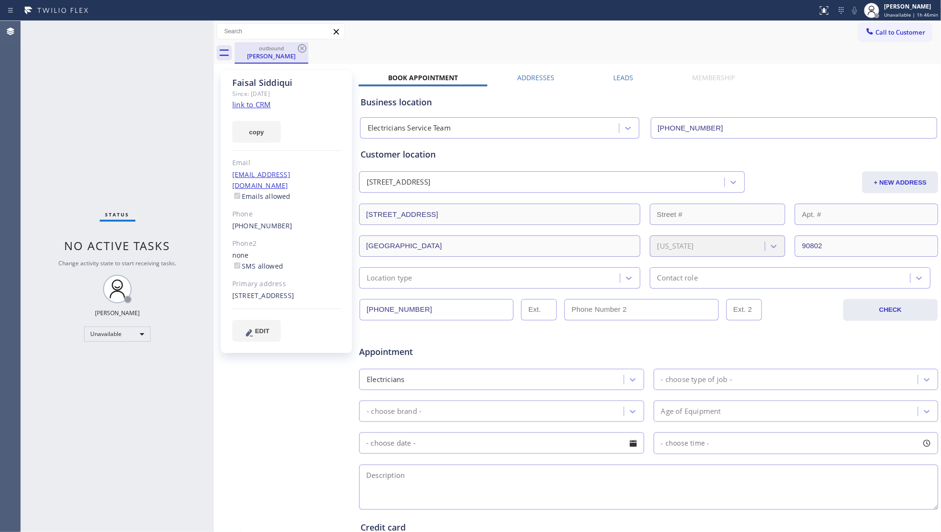
click at [270, 52] on div "[PERSON_NAME]" at bounding box center [272, 56] width 72 height 9
click at [299, 48] on icon at bounding box center [301, 48] width 11 height 11
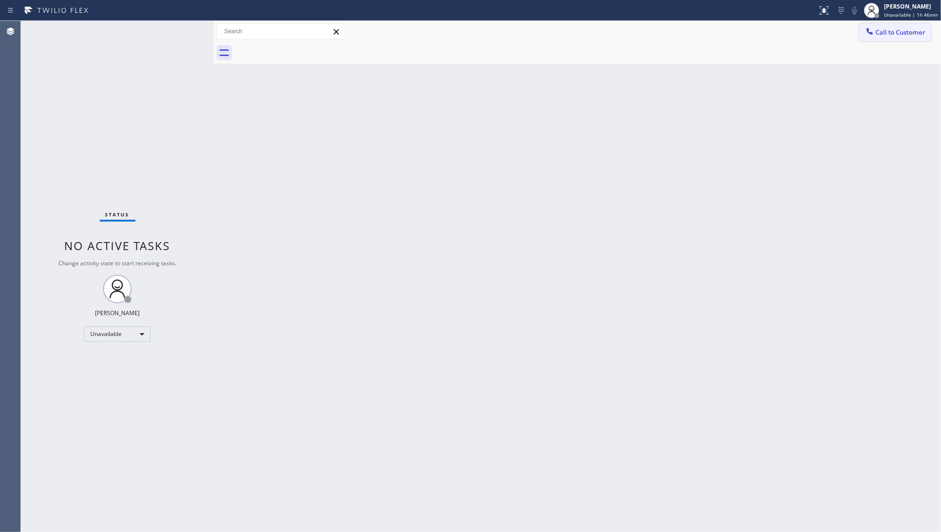
click at [867, 29] on icon at bounding box center [870, 31] width 6 height 6
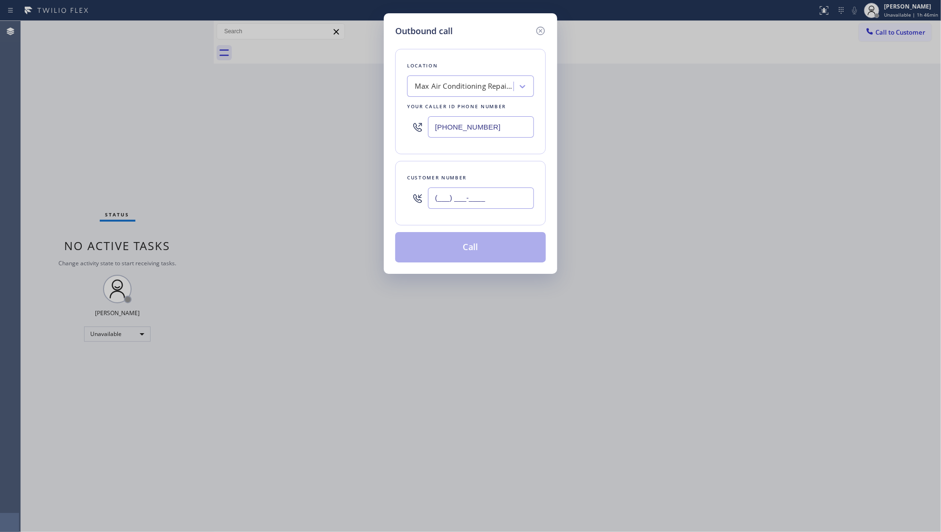
paste input "text"
click at [510, 200] on input "(___) ___-____" at bounding box center [481, 198] width 106 height 21
paste input "362) 015-3399"
type input "(362) 015-3399"
click at [454, 214] on div "(362) 015-3399" at bounding box center [481, 198] width 106 height 31
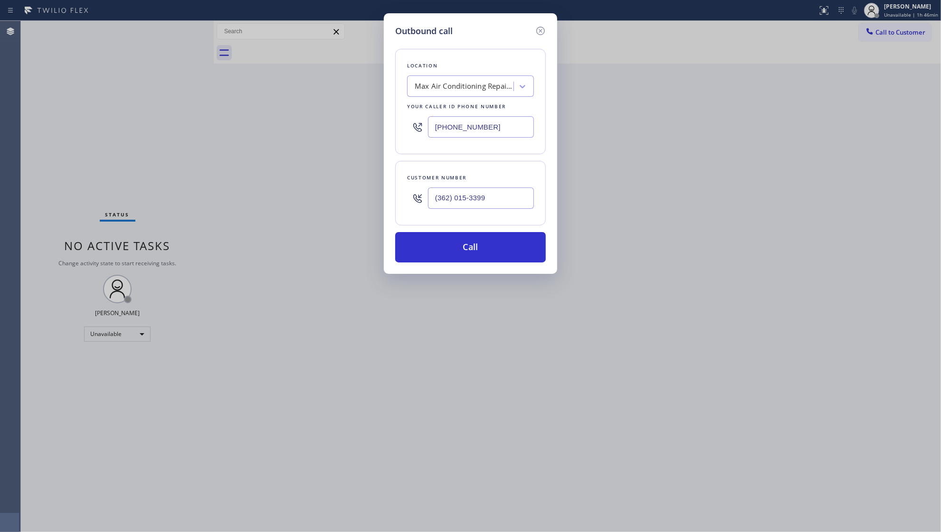
click at [469, 266] on div "Outbound call Location Max Air Conditioning Repair Pro Your caller id phone num…" at bounding box center [470, 143] width 173 height 261
click at [472, 254] on button "Call" at bounding box center [470, 247] width 151 height 30
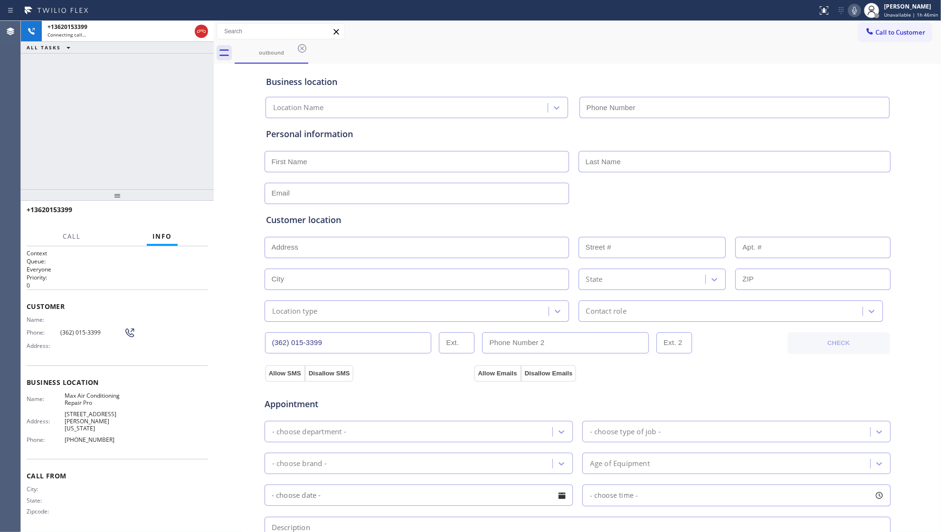
type input "[PHONE_NUMBER]"
click at [650, 47] on div "outbound" at bounding box center [588, 52] width 706 height 21
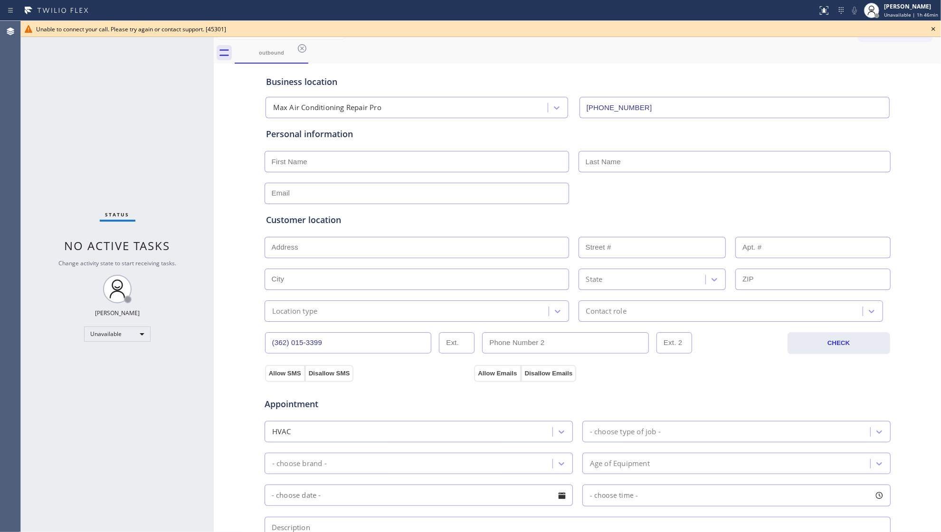
click at [935, 31] on icon at bounding box center [933, 28] width 11 height 11
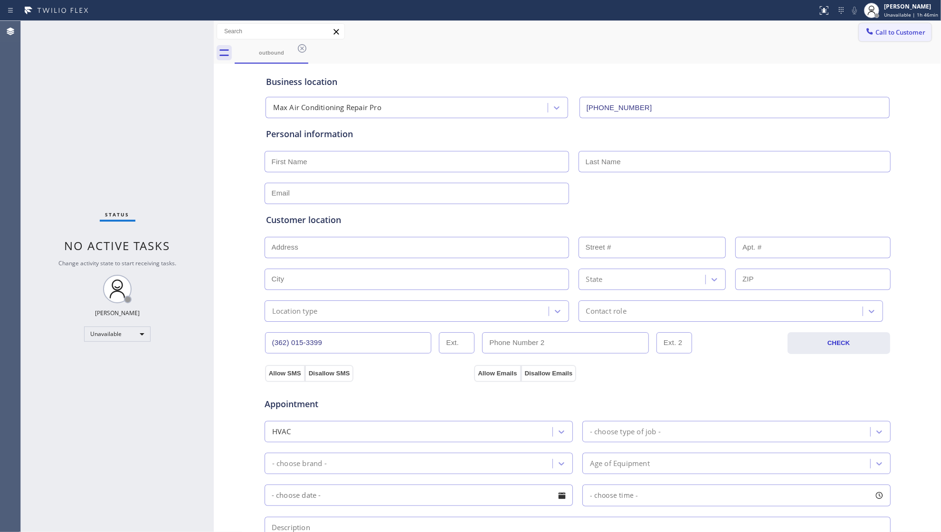
click at [897, 31] on span "Call to Customer" at bounding box center [900, 32] width 50 height 9
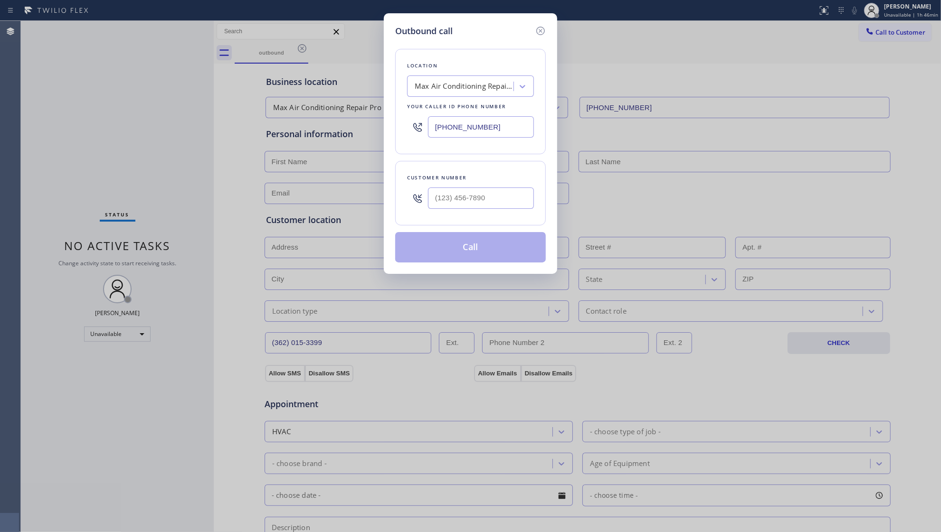
drag, startPoint x: 481, startPoint y: 128, endPoint x: 388, endPoint y: 123, distance: 92.8
click at [388, 123] on div "Outbound call Location Max Air Conditioning Repair Pro Your caller id phone num…" at bounding box center [470, 143] width 173 height 261
paste input "929) 605-4414"
type input "[PHONE_NUMBER]"
click at [496, 200] on input "(___) ___-____" at bounding box center [481, 198] width 106 height 21
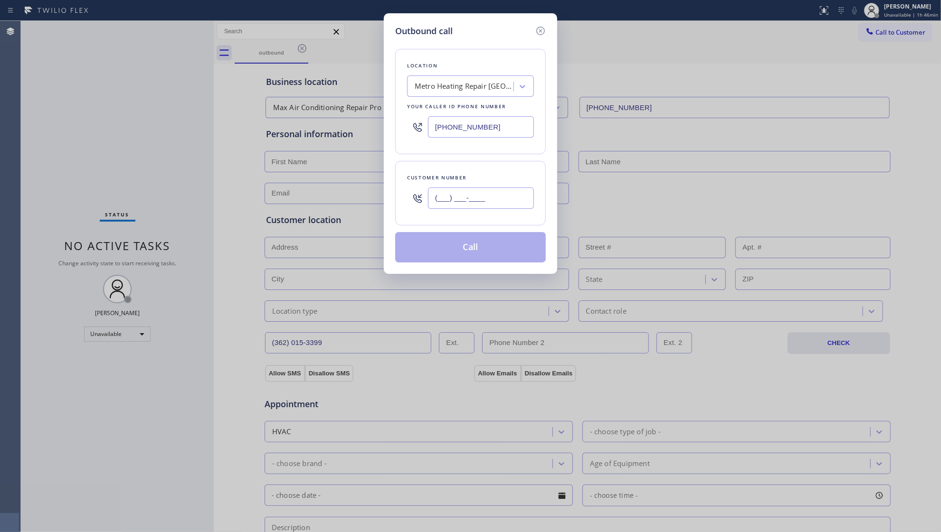
paste input "986) 231-1781"
type input "[PHONE_NUMBER]"
click at [468, 242] on button "Call" at bounding box center [470, 247] width 151 height 30
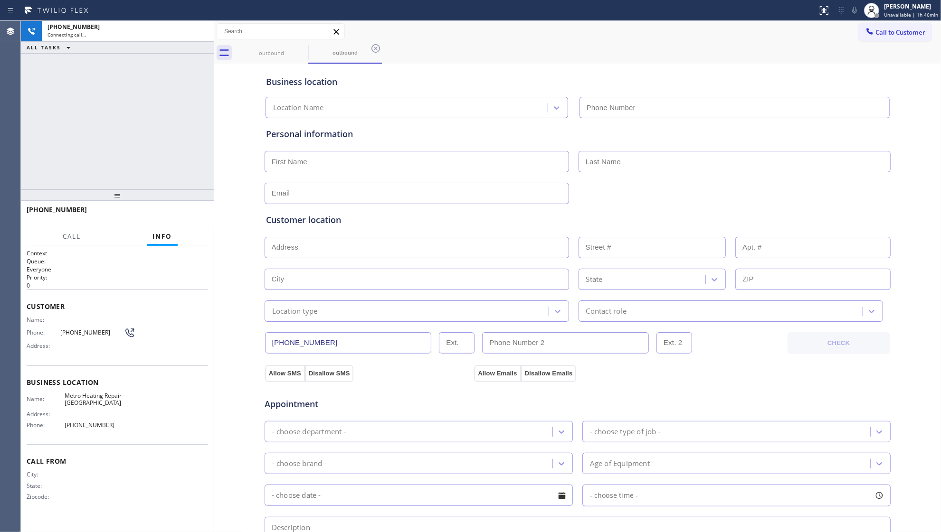
type input "[PHONE_NUMBER]"
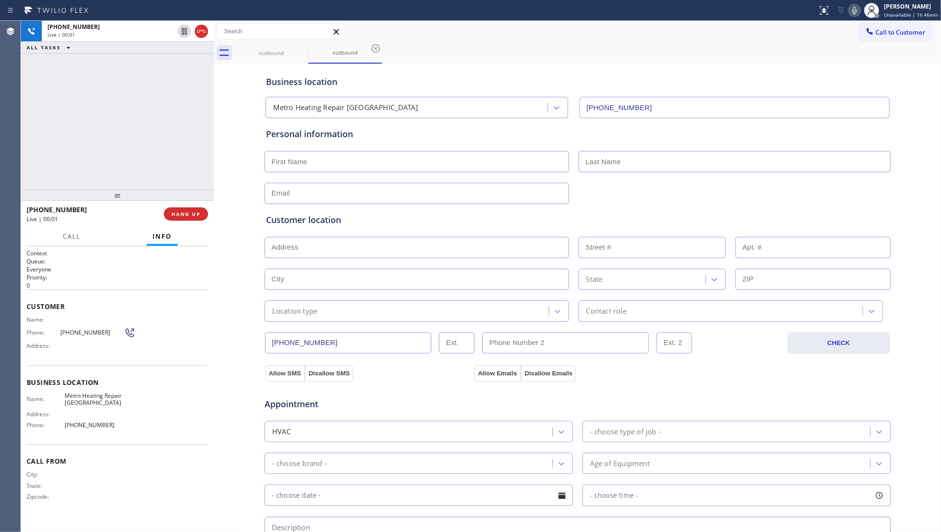
drag, startPoint x: 665, startPoint y: 35, endPoint x: 479, endPoint y: 92, distance: 194.7
click at [658, 35] on div "Call to Customer Outbound call Location Metro Heating Repair Astoria Your calle…" at bounding box center [577, 31] width 727 height 17
click at [185, 213] on span "HANG UP" at bounding box center [185, 214] width 29 height 7
click at [187, 212] on span "HANG UP" at bounding box center [185, 214] width 29 height 7
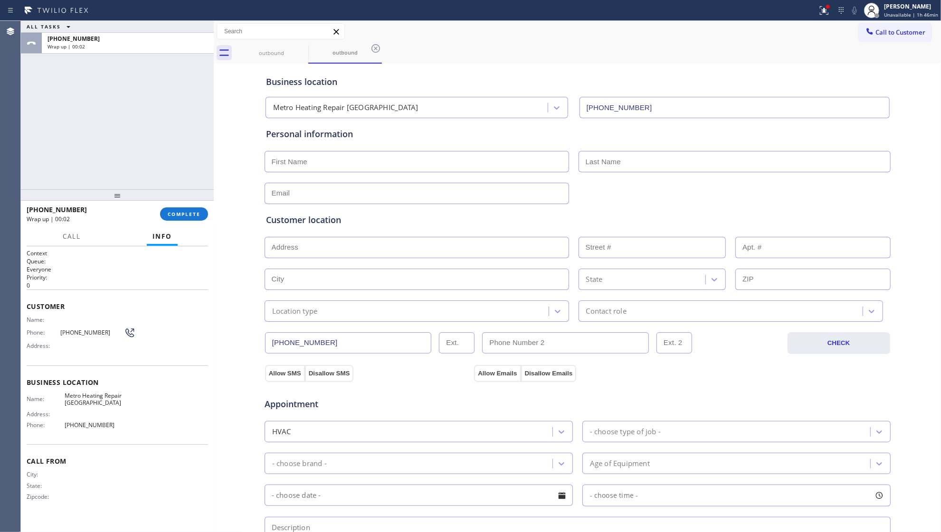
click at [214, 228] on div at bounding box center [214, 277] width 0 height 512
click at [200, 221] on div "[PHONE_NUMBER] Wrap up | 00:03 COMPLETE" at bounding box center [117, 214] width 181 height 25
click at [198, 218] on button "COMPLETE" at bounding box center [184, 214] width 48 height 13
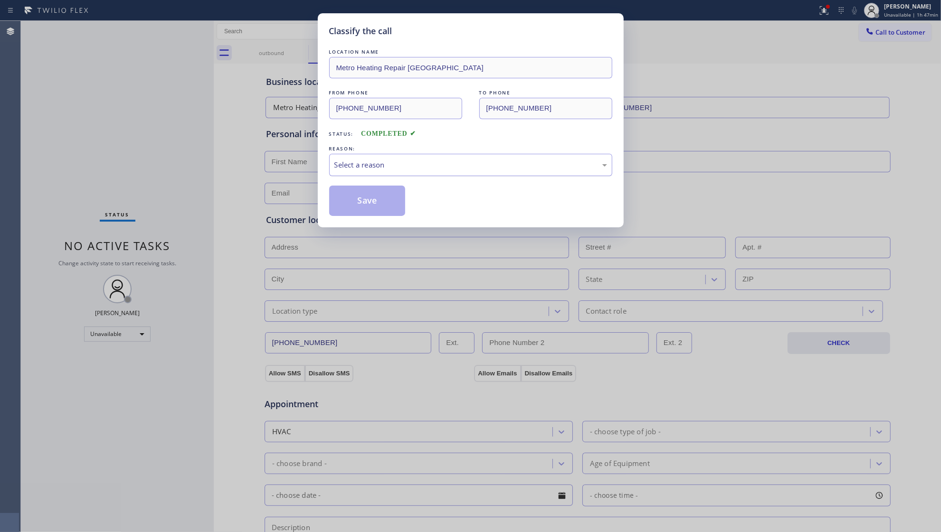
drag, startPoint x: 391, startPoint y: 151, endPoint x: 391, endPoint y: 158, distance: 6.6
click at [392, 154] on div "REASON: Select a reason" at bounding box center [470, 160] width 283 height 32
click at [391, 158] on div "Select a reason" at bounding box center [470, 165] width 283 height 22
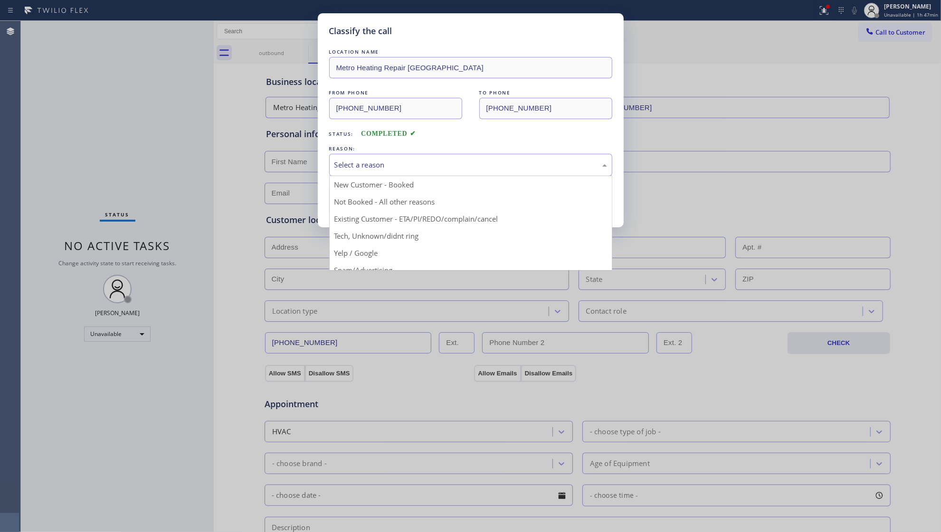
drag, startPoint x: 382, startPoint y: 203, endPoint x: 386, endPoint y: 196, distance: 8.1
click at [401, 162] on div "Not Booked - All other reasons" at bounding box center [470, 165] width 273 height 11
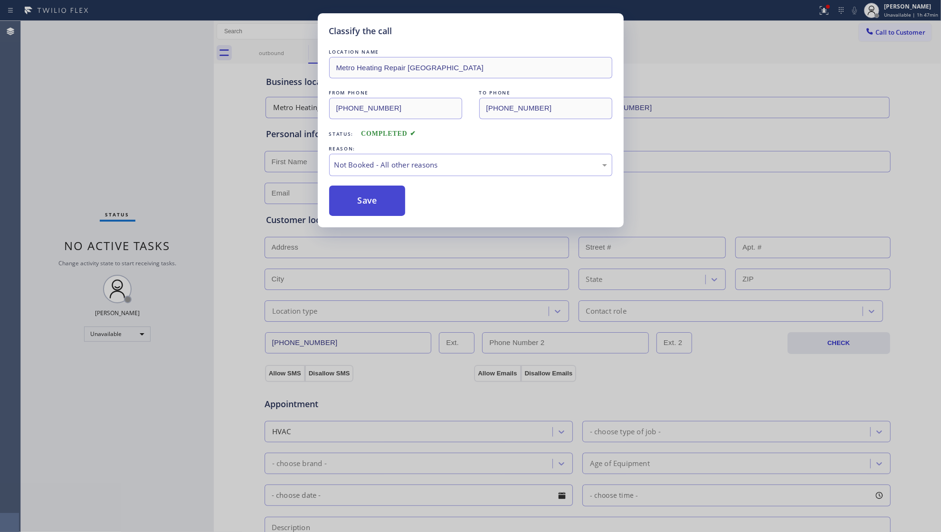
click at [395, 204] on button "Save" at bounding box center [367, 201] width 76 height 30
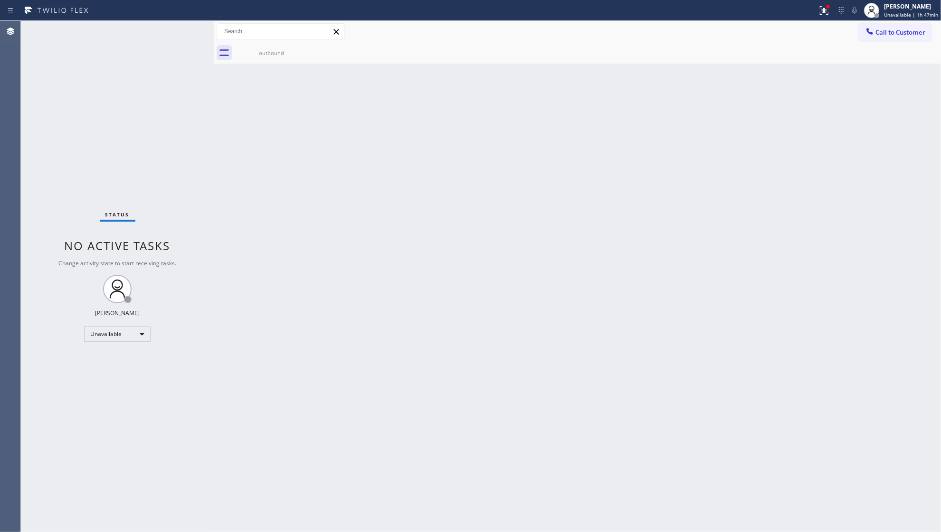
drag, startPoint x: 870, startPoint y: 36, endPoint x: 636, endPoint y: 128, distance: 251.9
click at [867, 37] on div at bounding box center [869, 32] width 11 height 11
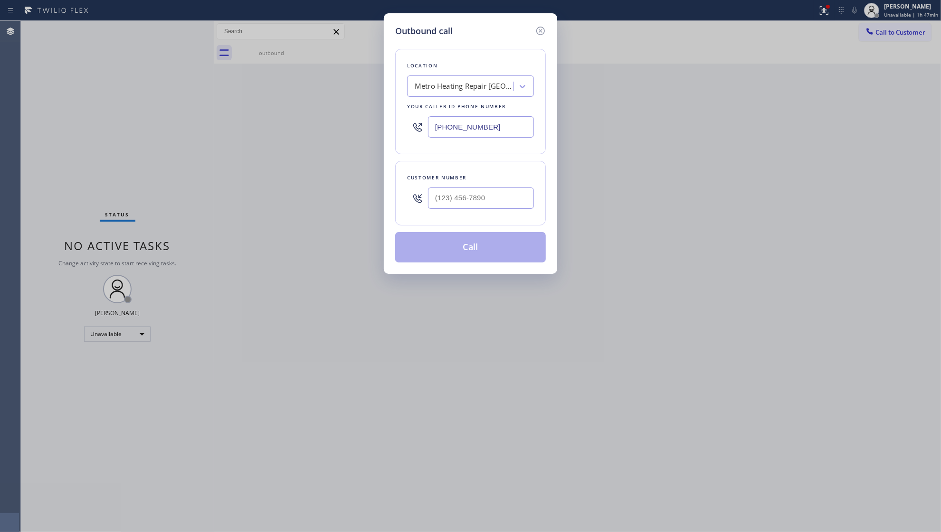
drag, startPoint x: 489, startPoint y: 134, endPoint x: 405, endPoint y: 132, distance: 83.6
click at [405, 132] on div "Location Metro Heating Repair Astoria Your caller id phone number [PHONE_NUMBER]" at bounding box center [470, 101] width 151 height 105
paste input "813) 696-6548"
type input "[PHONE_NUMBER]"
click at [491, 198] on input "(___) ___-____" at bounding box center [481, 198] width 106 height 21
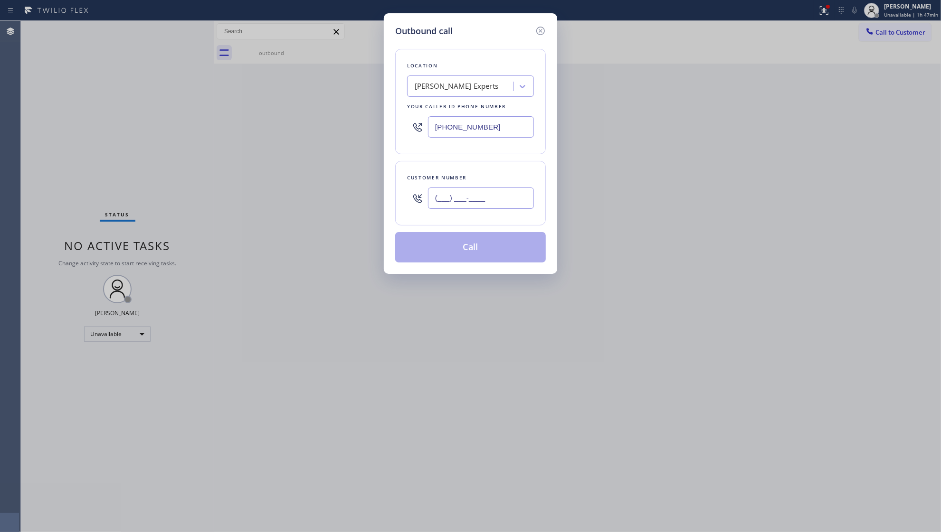
paste input "813) 205-5280"
type input "[PHONE_NUMBER]"
click at [491, 247] on button "Call" at bounding box center [470, 247] width 151 height 30
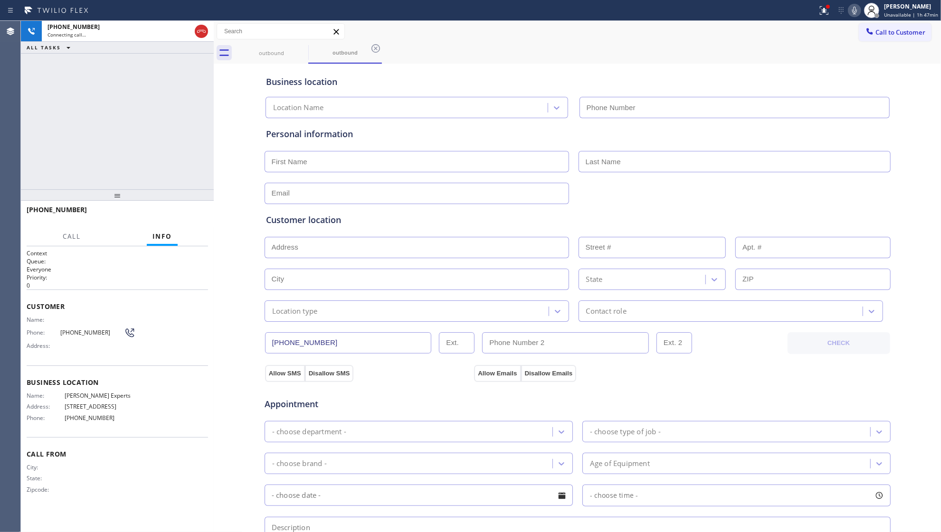
type input "[PHONE_NUMBER]"
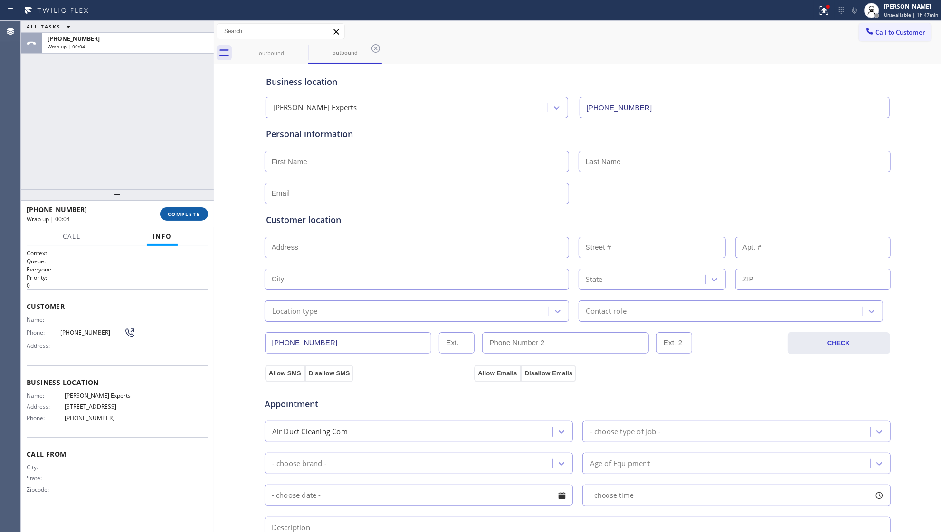
click at [191, 216] on span "COMPLETE" at bounding box center [184, 214] width 33 height 7
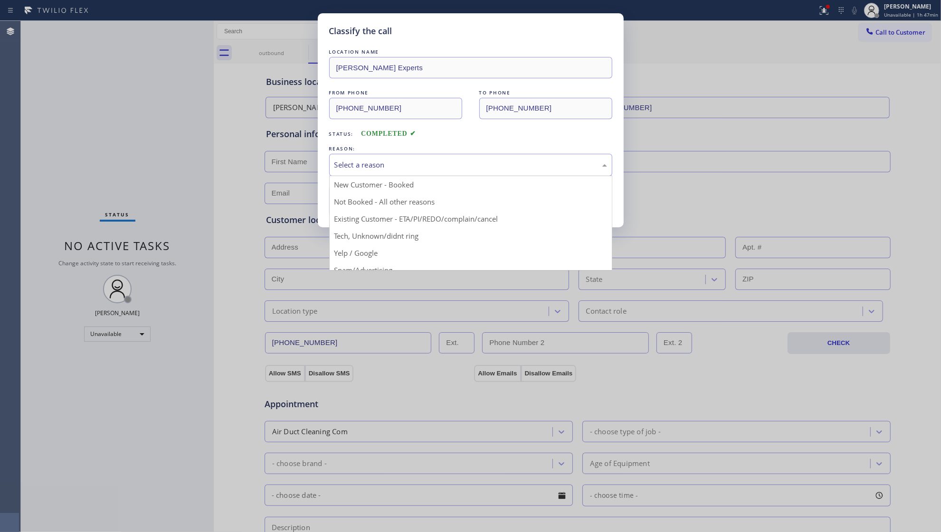
click at [346, 162] on div "Select a reason" at bounding box center [470, 165] width 273 height 11
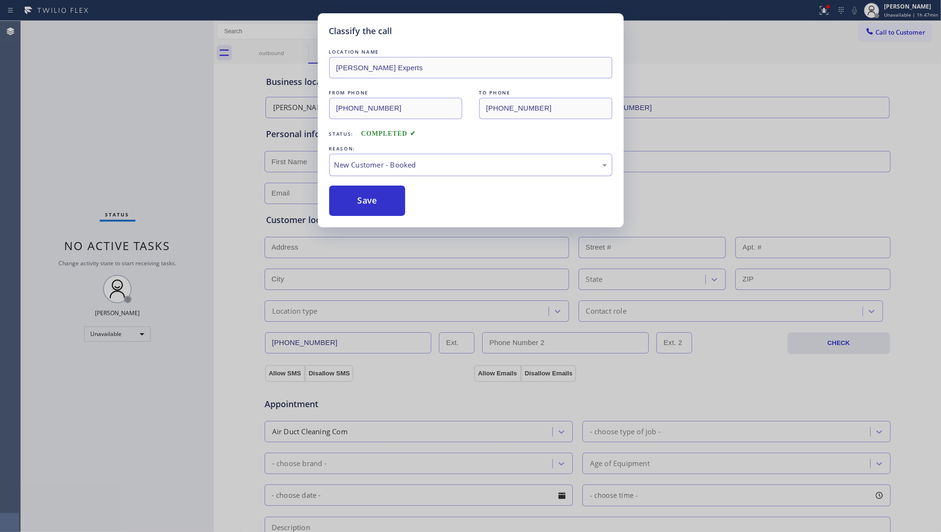
click at [362, 173] on div "New Customer - Booked" at bounding box center [470, 165] width 283 height 22
click at [367, 200] on button "Save" at bounding box center [367, 201] width 76 height 30
click at [367, 201] on button "Save" at bounding box center [367, 201] width 76 height 30
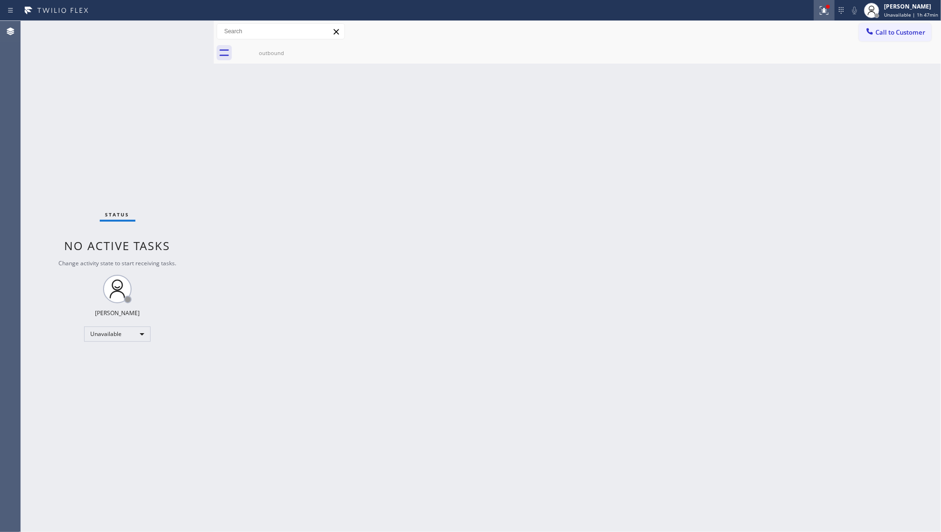
click at [827, 6] on div at bounding box center [828, 7] width 6 height 6
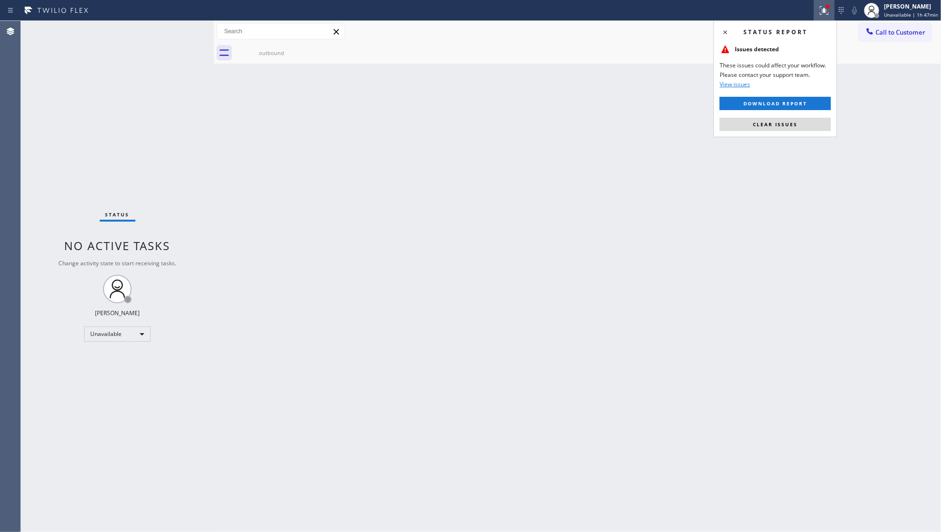
click at [793, 117] on div "Status report Issues detected These issues could affect your workflow. Please c…" at bounding box center [774, 78] width 123 height 117
click at [797, 123] on button "Clear issues" at bounding box center [775, 124] width 111 height 13
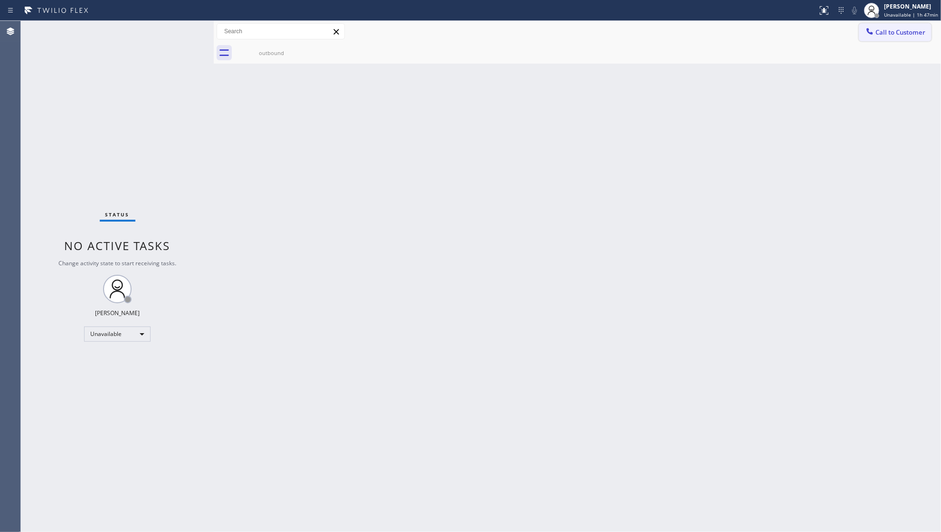
click at [874, 34] on icon at bounding box center [869, 31] width 9 height 9
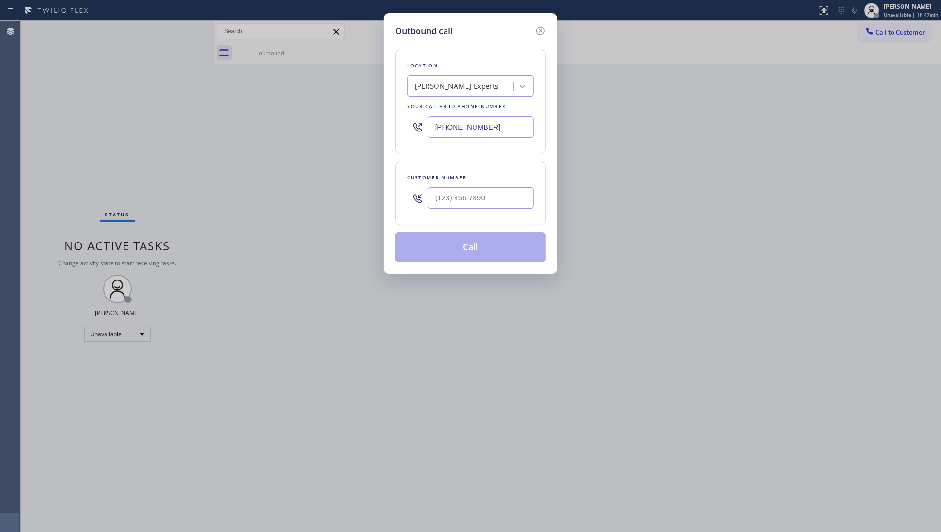
drag, startPoint x: 493, startPoint y: 122, endPoint x: 417, endPoint y: 137, distance: 77.4
click at [417, 137] on div "[PHONE_NUMBER]" at bounding box center [470, 127] width 127 height 31
paste input "8) 275-5954"
type input "[PHONE_NUMBER]"
click at [490, 204] on input "(___) ___-____" at bounding box center [481, 198] width 106 height 21
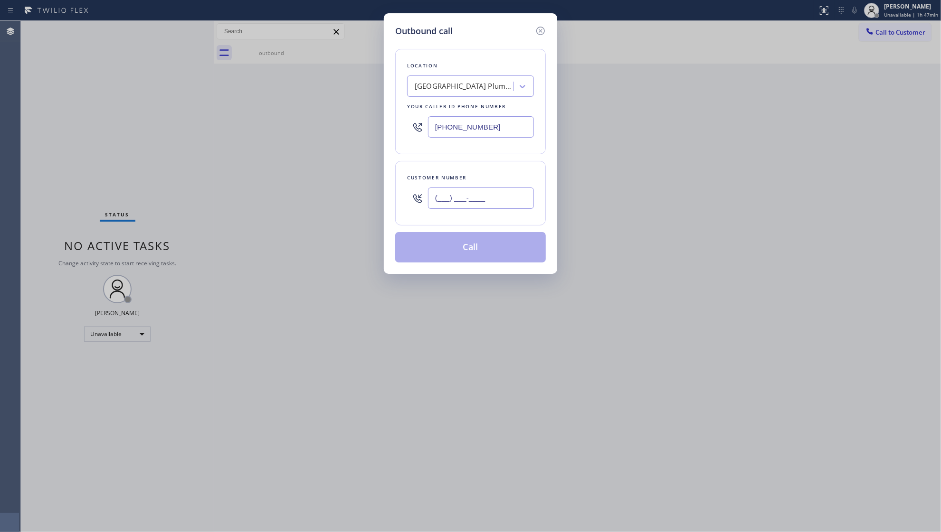
paste input "312) 219-2451"
type input "[PHONE_NUMBER]"
click at [477, 250] on button "Call" at bounding box center [470, 247] width 151 height 30
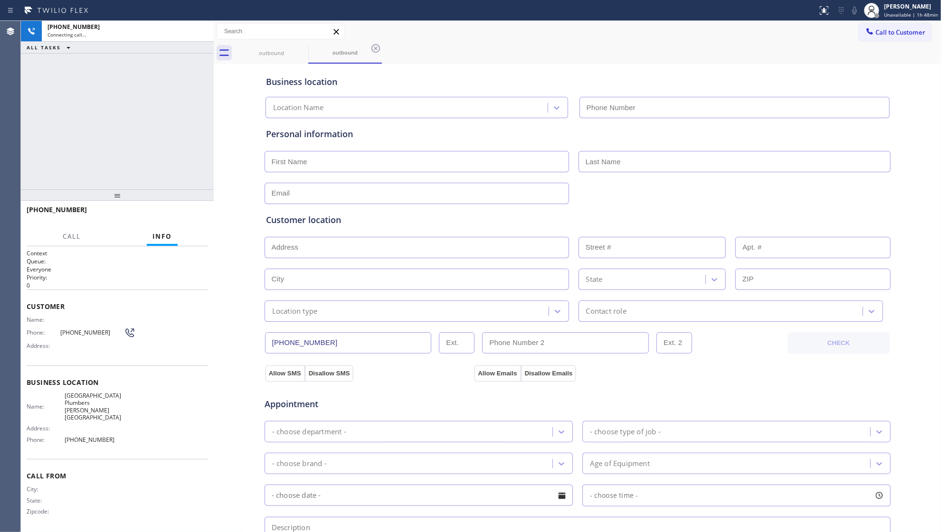
type input "[PHONE_NUMBER]"
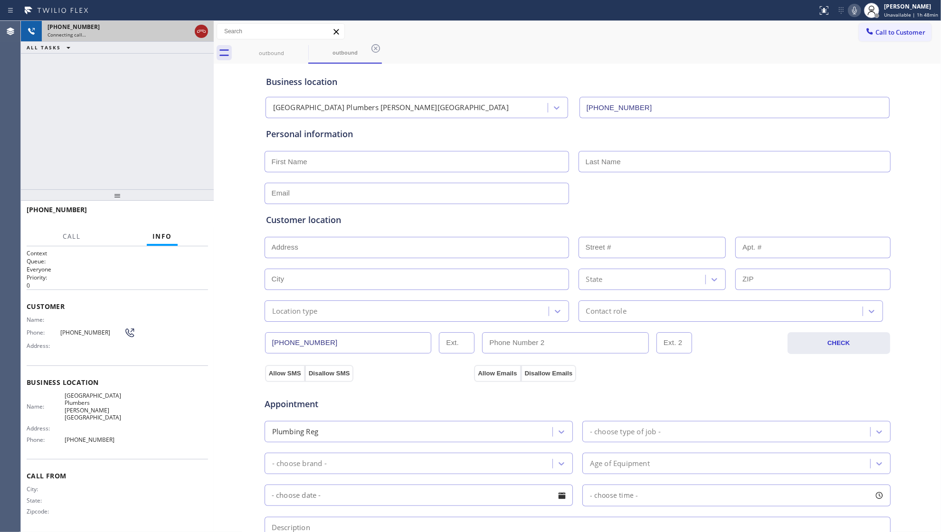
click at [201, 35] on icon at bounding box center [201, 31] width 11 height 11
click at [191, 35] on div "Connecting call…" at bounding box center [118, 34] width 143 height 7
click at [201, 35] on div "Connecting call…" at bounding box center [127, 34] width 161 height 7
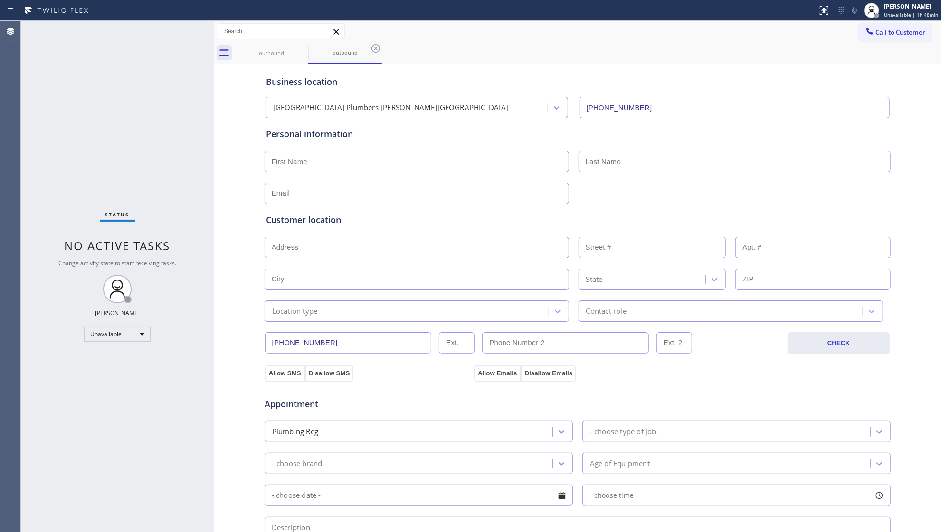
click at [378, 49] on icon at bounding box center [375, 48] width 11 height 11
click at [875, 31] on span "Call to Customer" at bounding box center [900, 32] width 50 height 9
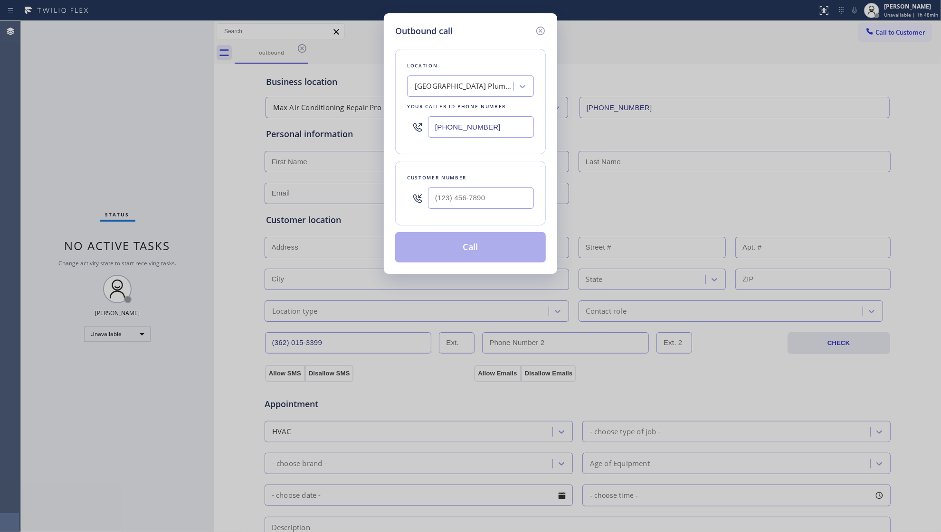
drag, startPoint x: 494, startPoint y: 129, endPoint x: 414, endPoint y: 129, distance: 79.8
click at [415, 129] on div "[PHONE_NUMBER]" at bounding box center [470, 127] width 127 height 31
paste input "201) 500-2140"
type input "[PHONE_NUMBER]"
click at [500, 196] on input "(___) ___-____" at bounding box center [481, 198] width 106 height 21
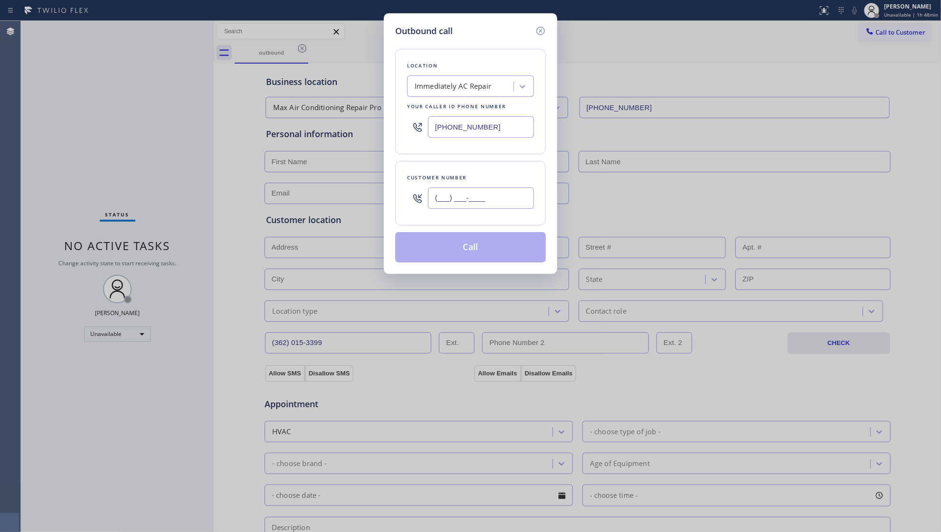
paste input "908) 663-8961"
type input "[PHONE_NUMBER]"
click at [474, 250] on button "Call" at bounding box center [470, 247] width 151 height 30
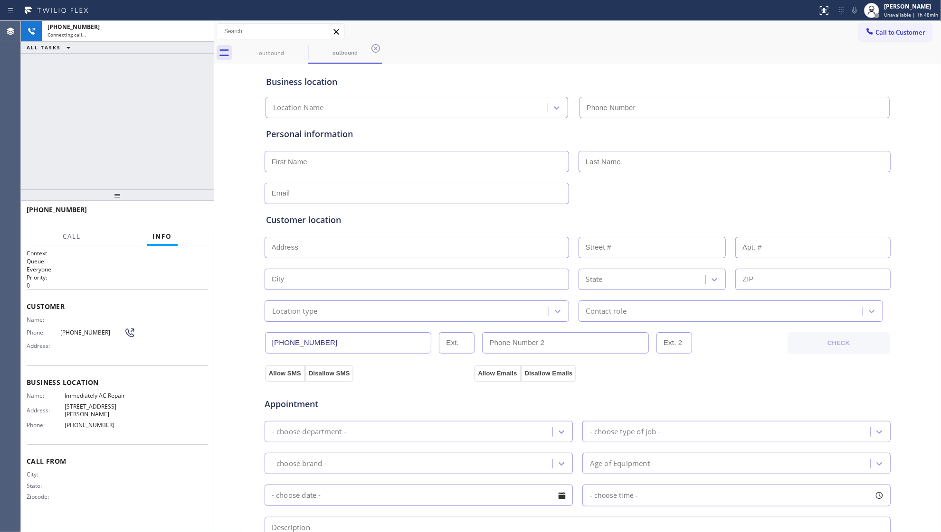
type input "[PHONE_NUMBER]"
click at [193, 213] on span "HANG UP" at bounding box center [185, 214] width 29 height 7
click at [195, 211] on span "HANG UP" at bounding box center [185, 214] width 29 height 7
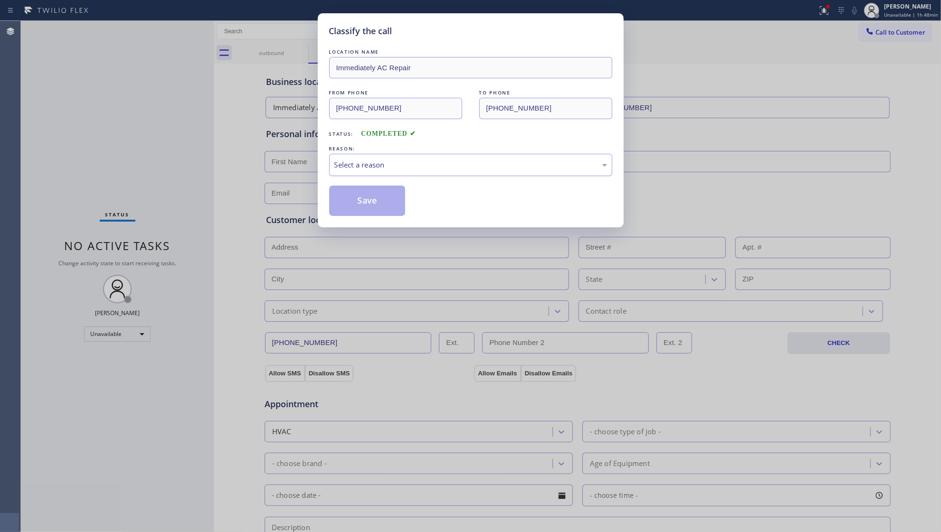
click at [413, 164] on div "Select a reason" at bounding box center [470, 165] width 273 height 11
click at [383, 200] on button "Save" at bounding box center [367, 201] width 76 height 30
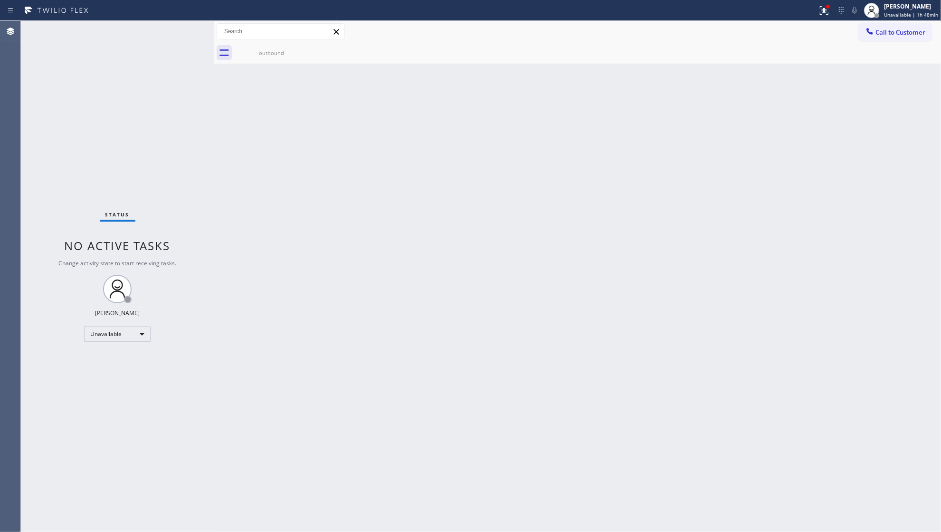
drag, startPoint x: 899, startPoint y: 32, endPoint x: 769, endPoint y: 77, distance: 138.0
click at [897, 32] on span "Call to Customer" at bounding box center [900, 32] width 50 height 9
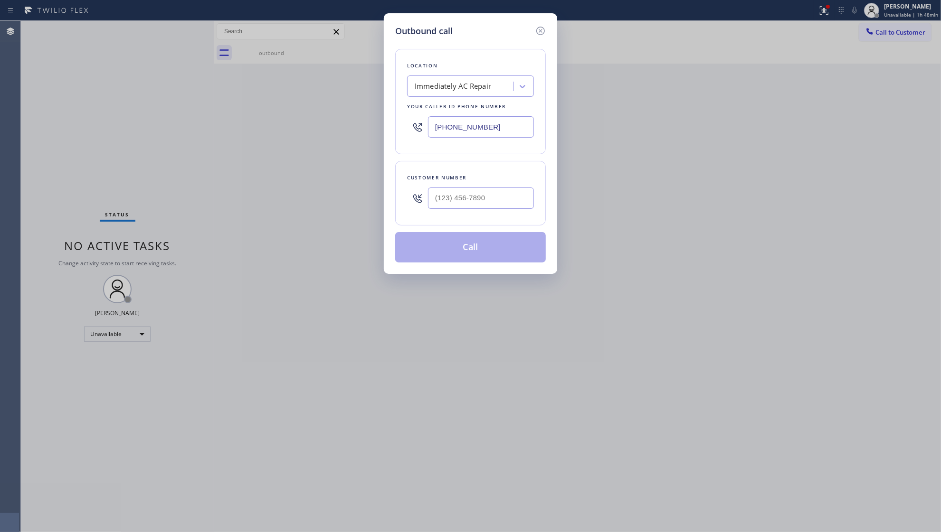
drag, startPoint x: 515, startPoint y: 125, endPoint x: 411, endPoint y: 152, distance: 107.4
click at [412, 152] on div "Location Immediately AC Repair Your caller id phone number [PHONE_NUMBER]" at bounding box center [470, 101] width 151 height 105
paste input "718) 215-0531"
type input "[PHONE_NUMBER]"
paste input "816) 313-3056"
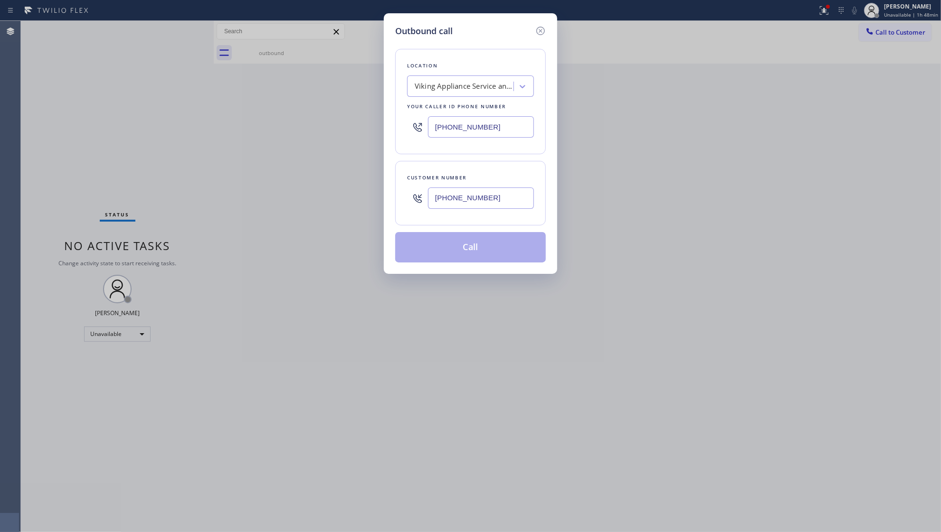
click at [483, 204] on input "[PHONE_NUMBER]" at bounding box center [481, 198] width 106 height 21
type input "[PHONE_NUMBER]"
click at [470, 251] on button "Call" at bounding box center [470, 247] width 151 height 30
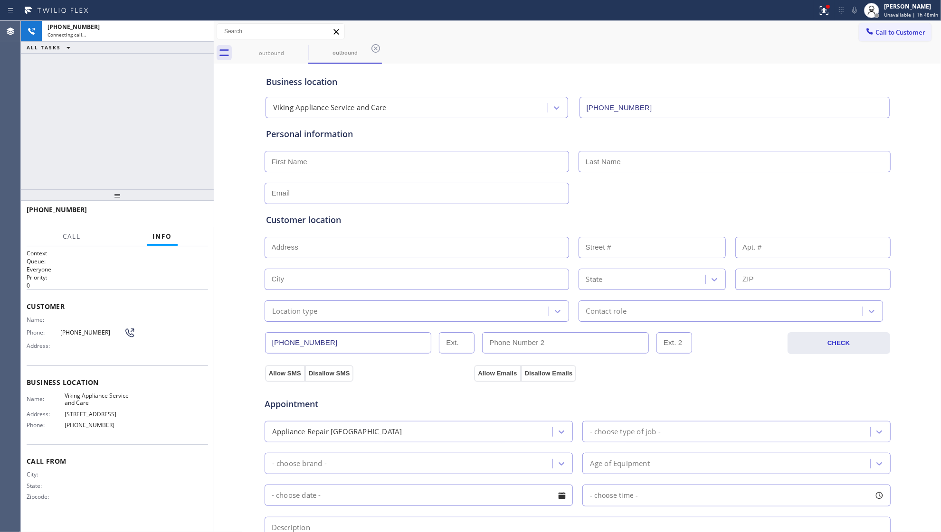
type input "[PHONE_NUMBER]"
click at [204, 35] on icon at bounding box center [201, 31] width 11 height 11
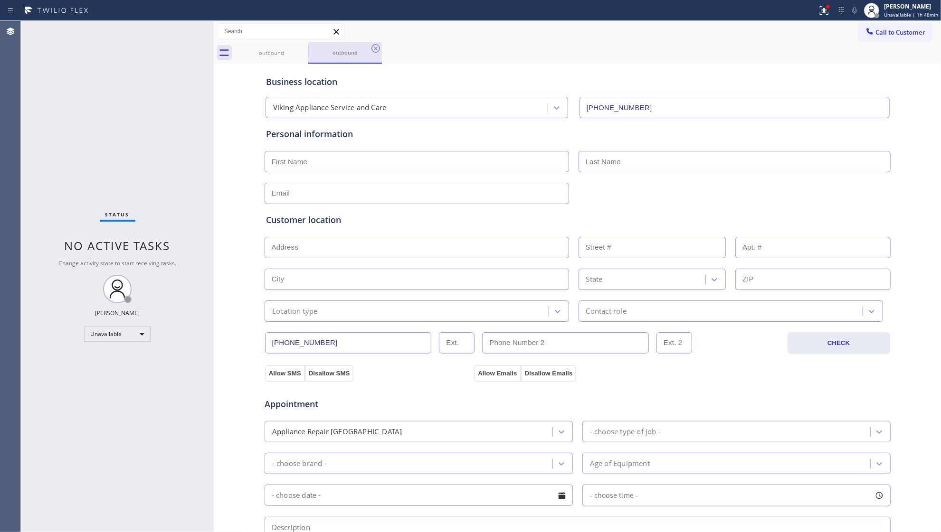
click at [310, 53] on div "outbound" at bounding box center [345, 52] width 72 height 7
click at [303, 54] on div "outbound outbound" at bounding box center [588, 52] width 706 height 21
click at [303, 54] on div at bounding box center [301, 48] width 11 height 11
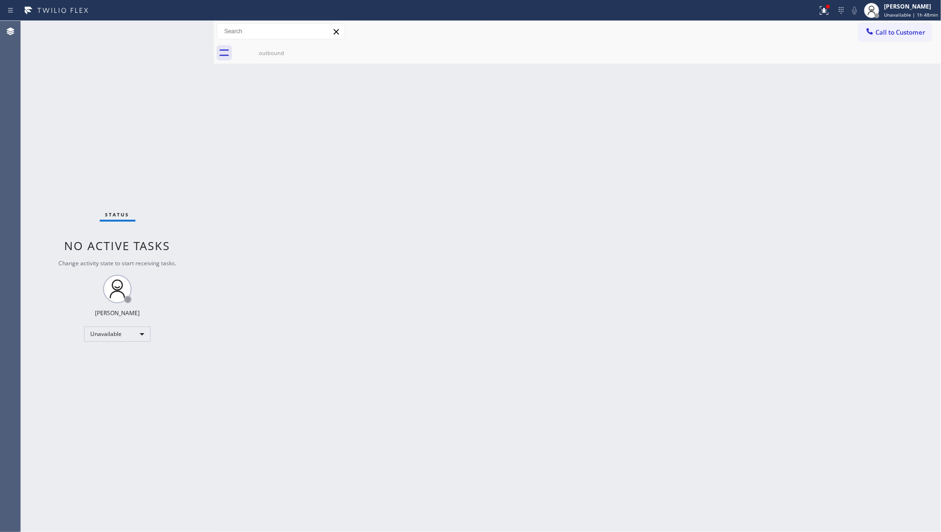
click at [0, 0] on div at bounding box center [0, 0] width 0 height 0
click at [303, 53] on icon at bounding box center [301, 48] width 11 height 11
click at [302, 52] on icon at bounding box center [302, 48] width 9 height 9
click at [866, 28] on icon at bounding box center [869, 31] width 9 height 9
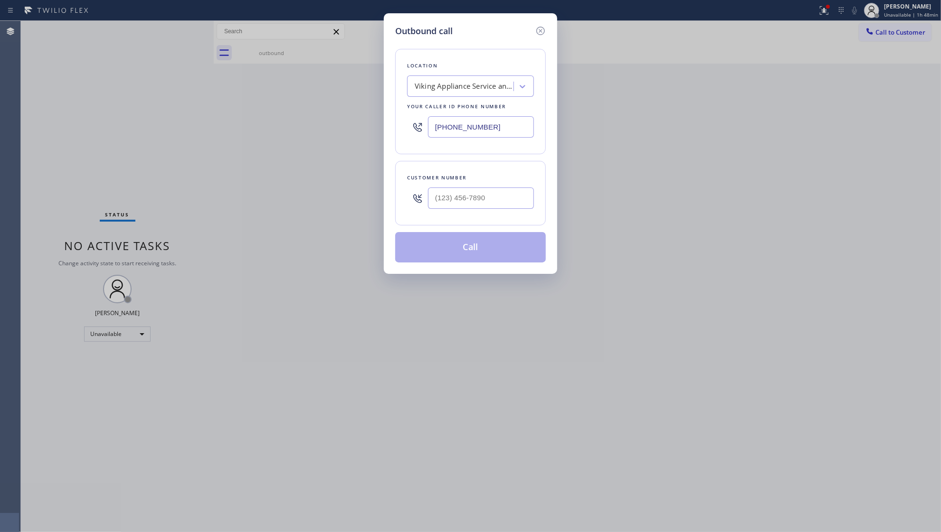
drag, startPoint x: 510, startPoint y: 130, endPoint x: 421, endPoint y: 128, distance: 88.8
click at [421, 128] on div "[PHONE_NUMBER]" at bounding box center [470, 127] width 127 height 31
paste input "347) 625-8705"
type input "[PHONE_NUMBER]"
click at [490, 201] on input "(___) ___-____" at bounding box center [481, 198] width 106 height 21
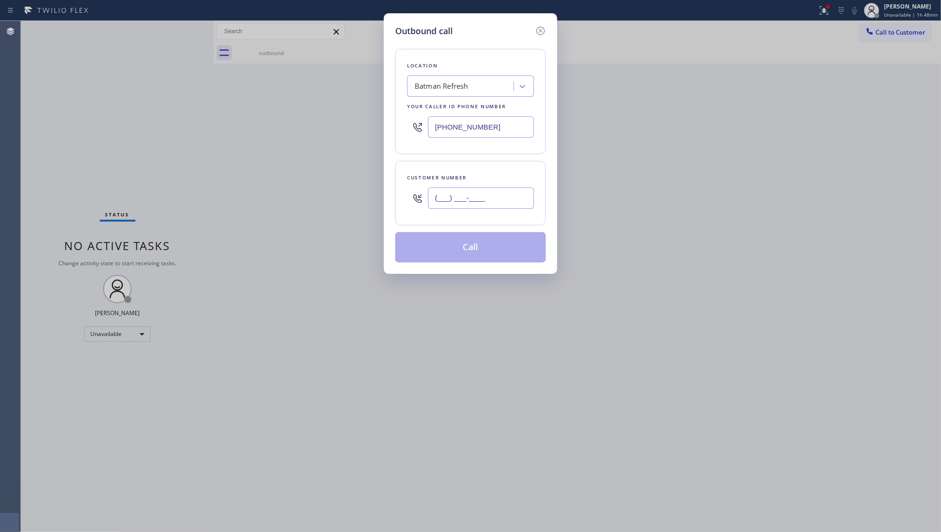
paste input "978) 444-5800"
type input "[PHONE_NUMBER]"
click at [481, 242] on button "Call" at bounding box center [470, 247] width 151 height 30
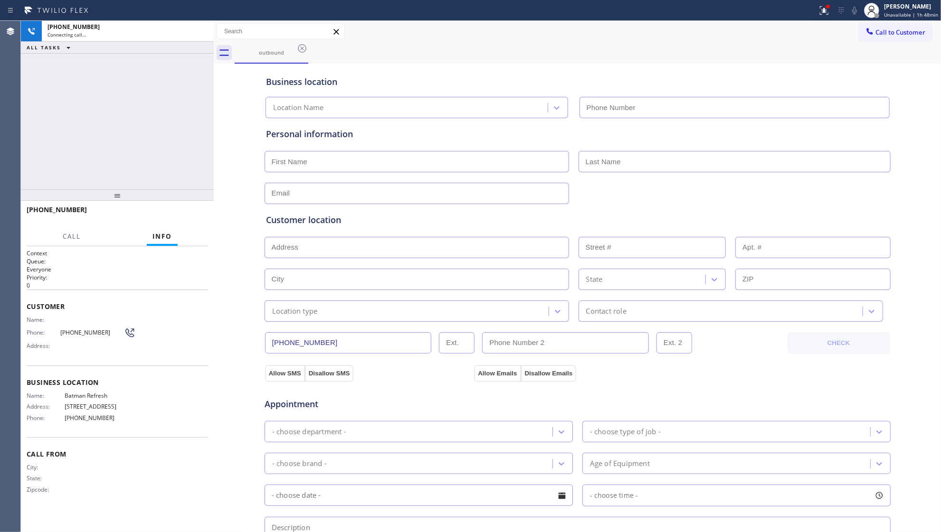
type input "[PHONE_NUMBER]"
click at [185, 213] on span "HANG UP" at bounding box center [185, 214] width 29 height 7
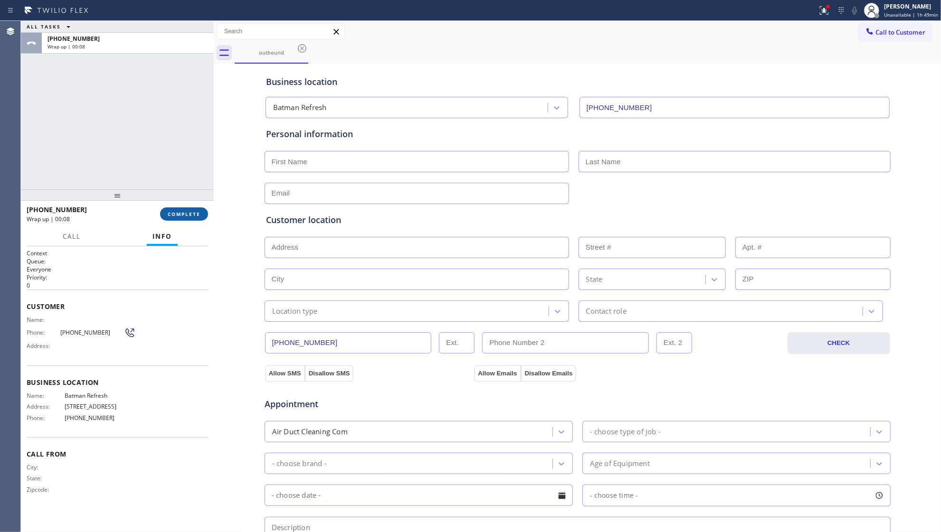
click at [189, 215] on span "COMPLETE" at bounding box center [184, 214] width 33 height 7
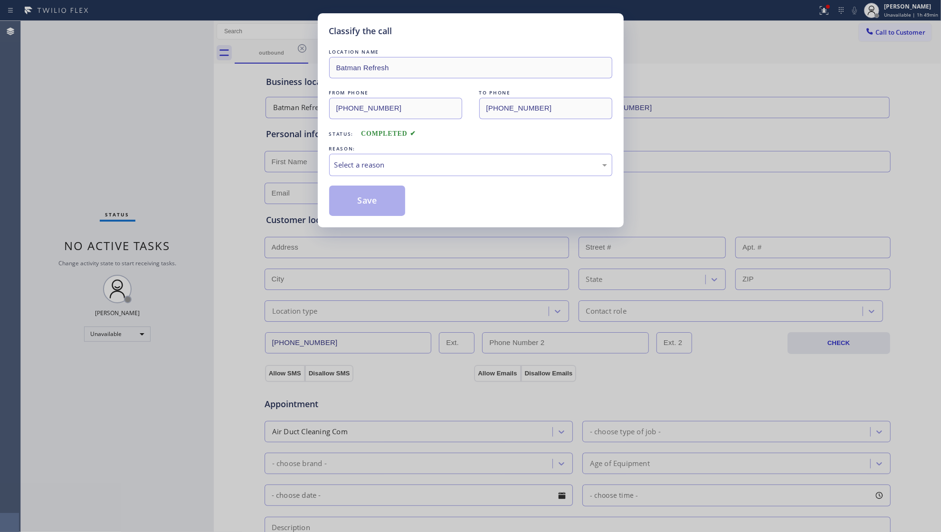
click at [857, 186] on div "Classify the call LOCATION NAME Batman Refresh FROM PHONE [PHONE_NUMBER] TO PHO…" at bounding box center [470, 266] width 941 height 532
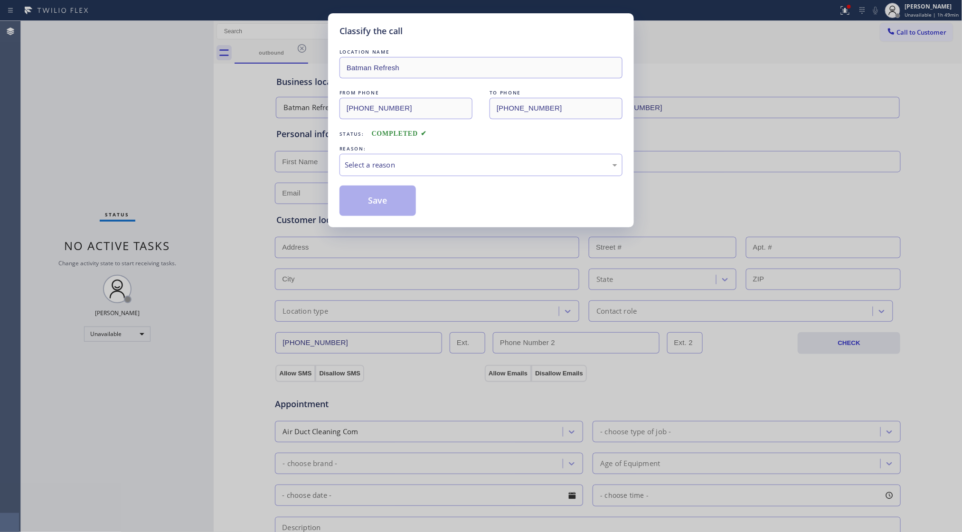
drag, startPoint x: 460, startPoint y: 152, endPoint x: 433, endPoint y: 181, distance: 40.0
click at [460, 154] on div "REASON: Select a reason" at bounding box center [481, 160] width 283 height 32
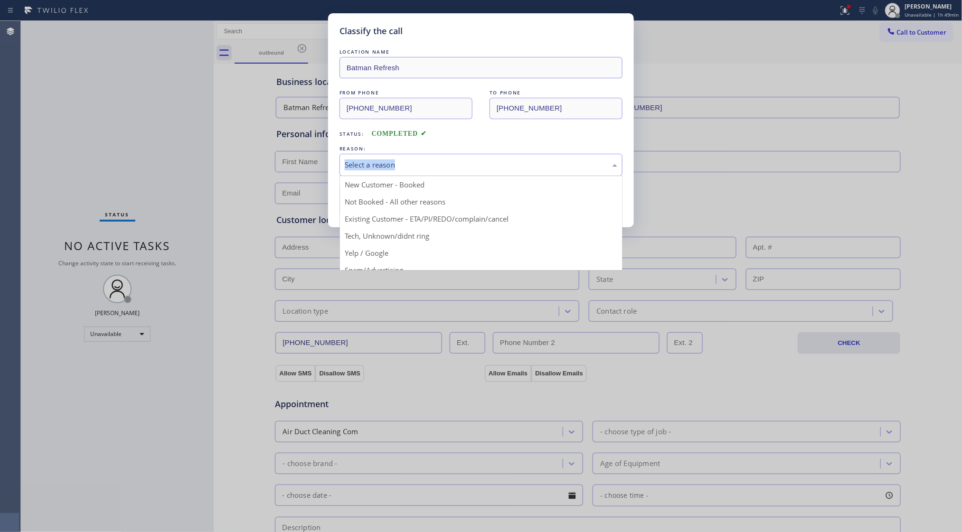
click at [424, 170] on div "Select a reason" at bounding box center [481, 165] width 273 height 11
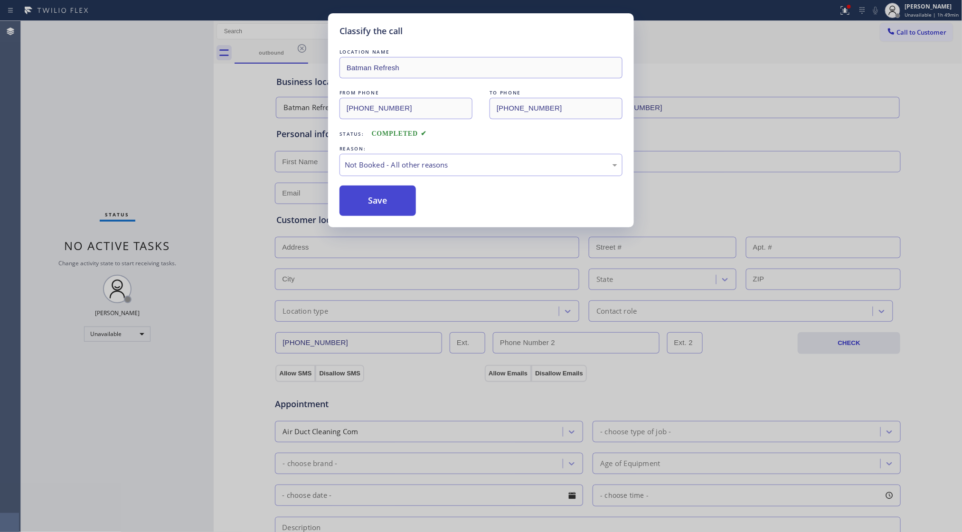
click at [377, 204] on button "Save" at bounding box center [378, 201] width 76 height 30
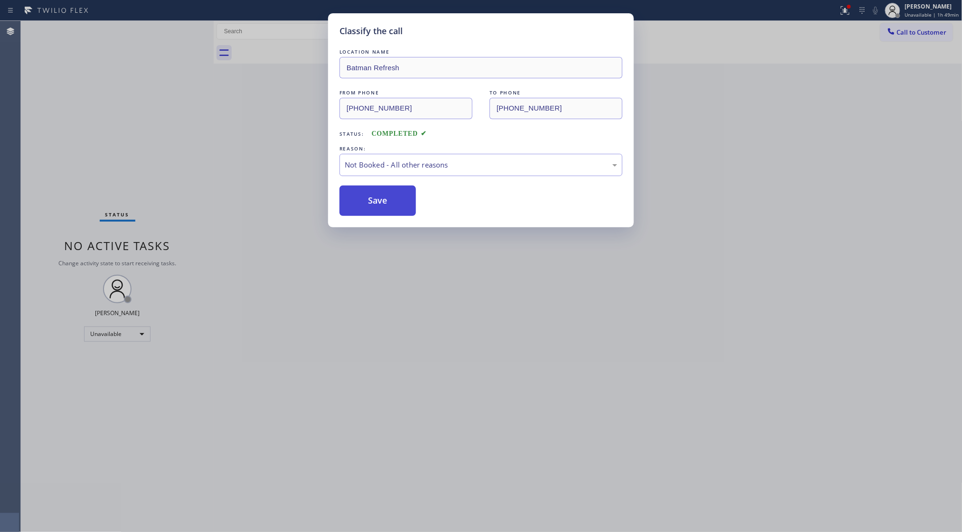
click at [377, 204] on button "Save" at bounding box center [378, 201] width 76 height 30
click at [80, 105] on div "Classify the call LOCATION NAME Batman Refresh FROM PHONE [PHONE_NUMBER] TO PHO…" at bounding box center [481, 266] width 962 height 532
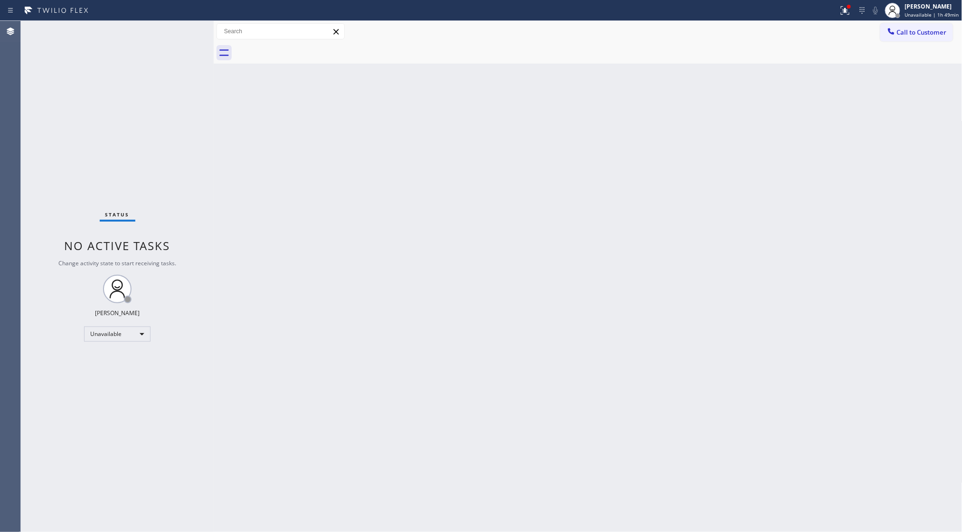
drag, startPoint x: 851, startPoint y: 16, endPoint x: 840, endPoint y: 41, distance: 27.0
click at [851, 20] on div "Status report Issues detected These issues could affect your workflow. Please c…" at bounding box center [481, 10] width 962 height 21
click at [845, 13] on icon at bounding box center [845, 10] width 11 height 11
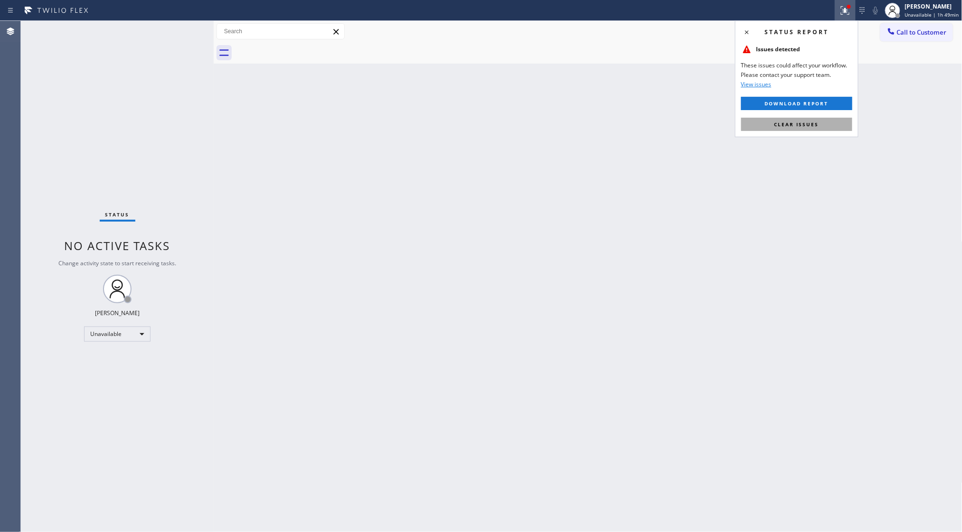
click at [823, 122] on button "Clear issues" at bounding box center [796, 124] width 111 height 13
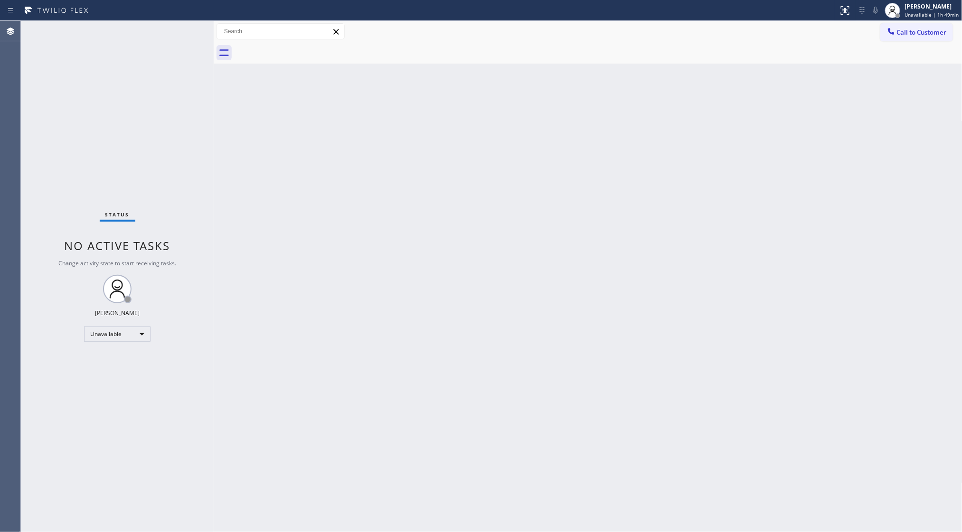
click at [899, 40] on button "Call to Customer" at bounding box center [917, 32] width 73 height 18
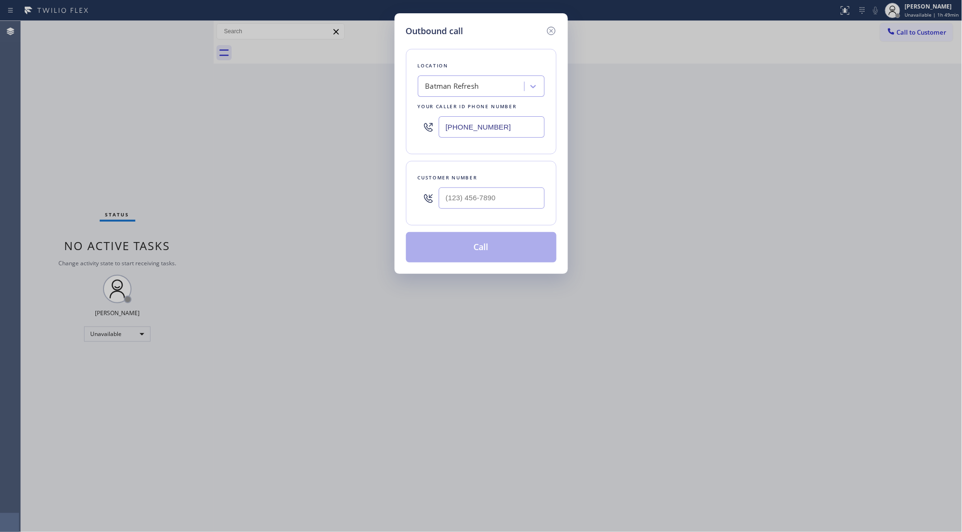
drag, startPoint x: 503, startPoint y: 132, endPoint x: 380, endPoint y: 136, distance: 123.1
click at [380, 136] on div "Outbound call Location Batman Refresh Your caller id phone number [PHONE_NUMBER…" at bounding box center [481, 266] width 962 height 532
paste input "856) 502-1317"
type input "[PHONE_NUMBER]"
click at [536, 206] on input "(___) ___-____" at bounding box center [492, 198] width 106 height 21
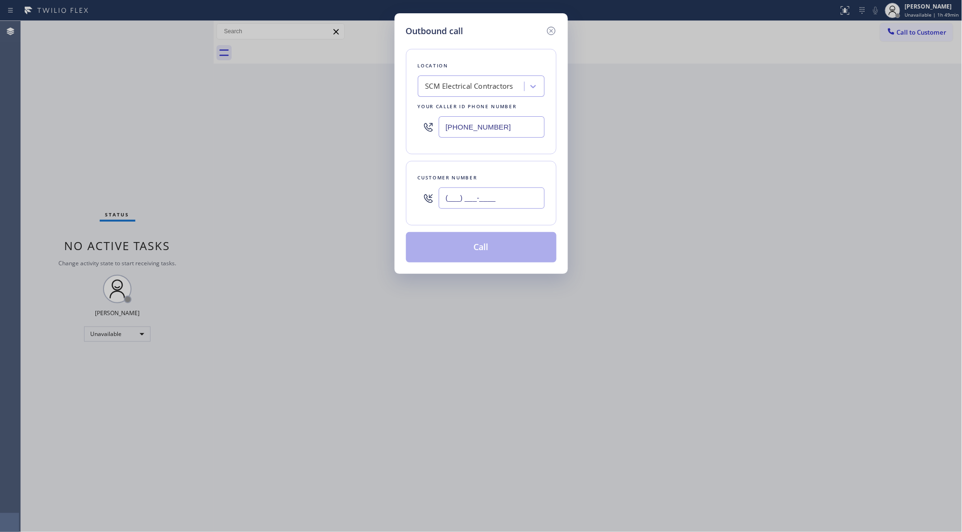
paste input "856) 276-5064"
type input "[PHONE_NUMBER]"
click at [482, 249] on button "Call" at bounding box center [481, 247] width 151 height 30
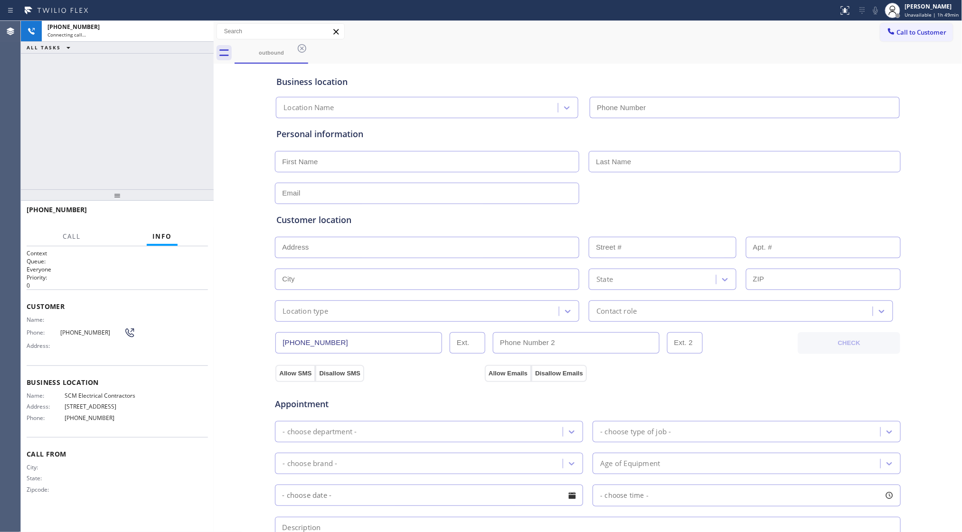
type input "[PHONE_NUMBER]"
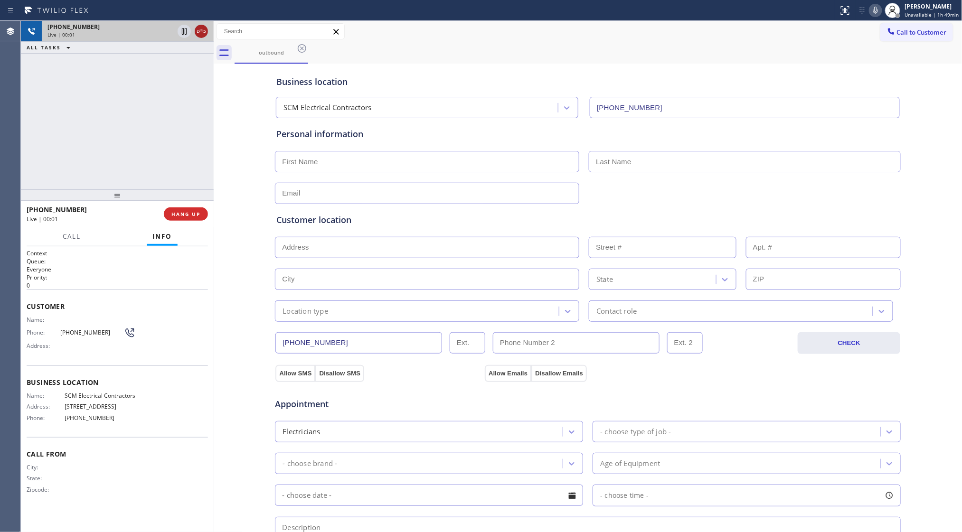
click at [199, 29] on icon at bounding box center [201, 31] width 11 height 11
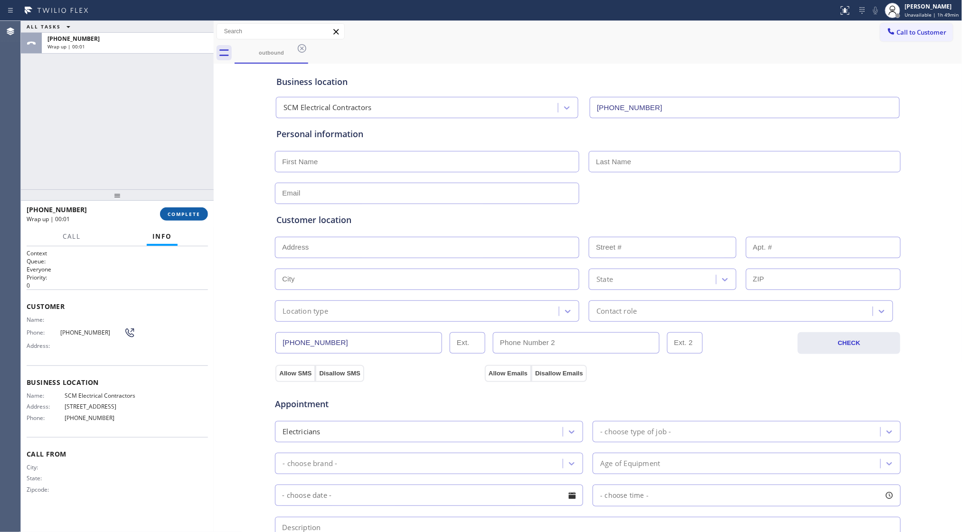
click at [192, 210] on button "COMPLETE" at bounding box center [184, 214] width 48 height 13
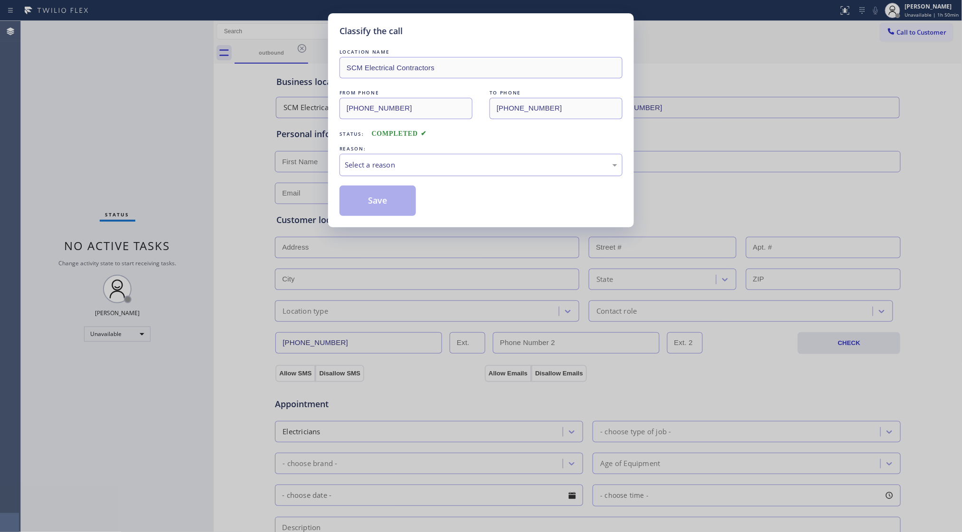
click at [377, 171] on div "Select a reason" at bounding box center [481, 165] width 283 height 22
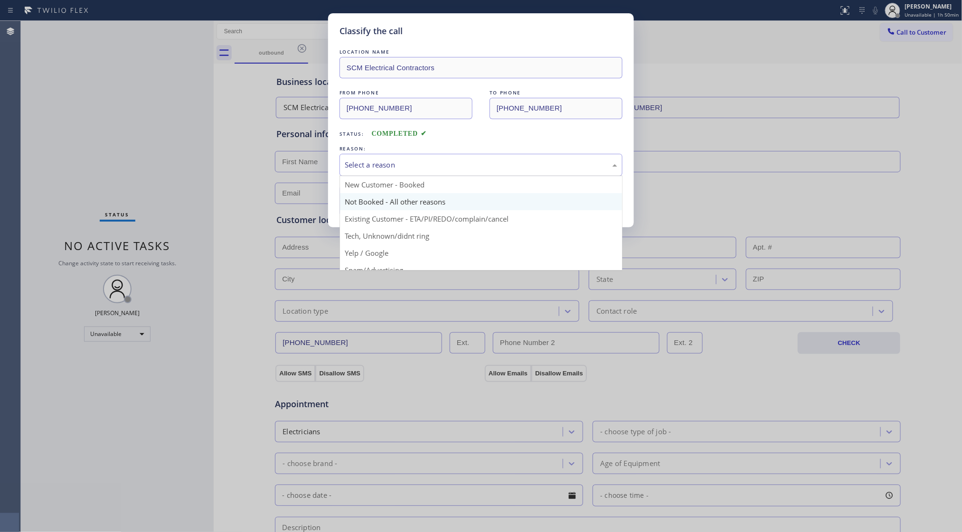
click at [380, 201] on button "Save" at bounding box center [378, 201] width 76 height 30
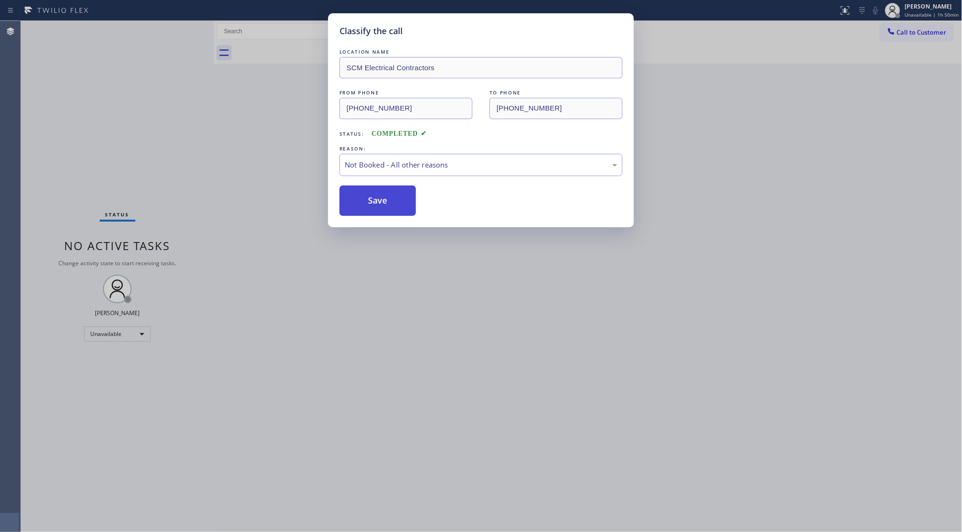
click at [382, 201] on button "Save" at bounding box center [378, 201] width 76 height 30
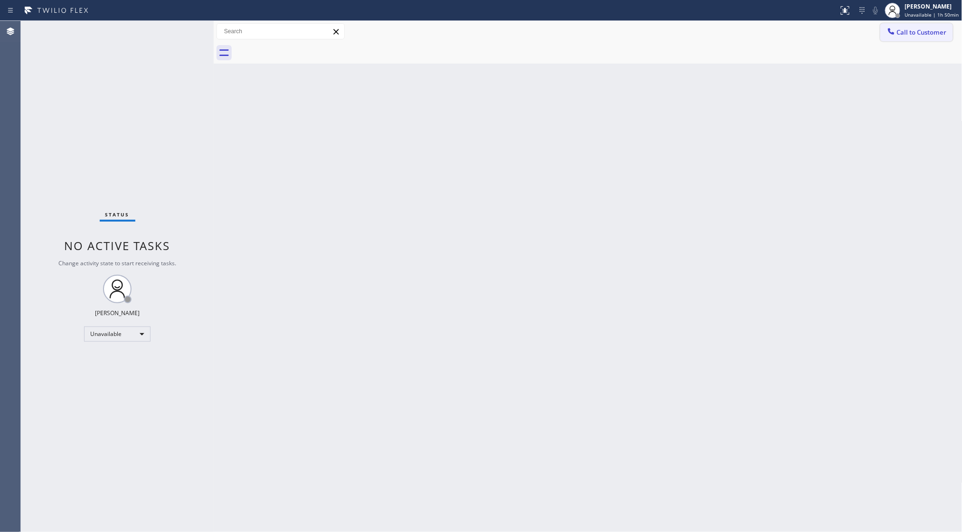
drag, startPoint x: 903, startPoint y: 30, endPoint x: 833, endPoint y: 64, distance: 77.8
click at [902, 30] on span "Call to Customer" at bounding box center [922, 32] width 50 height 9
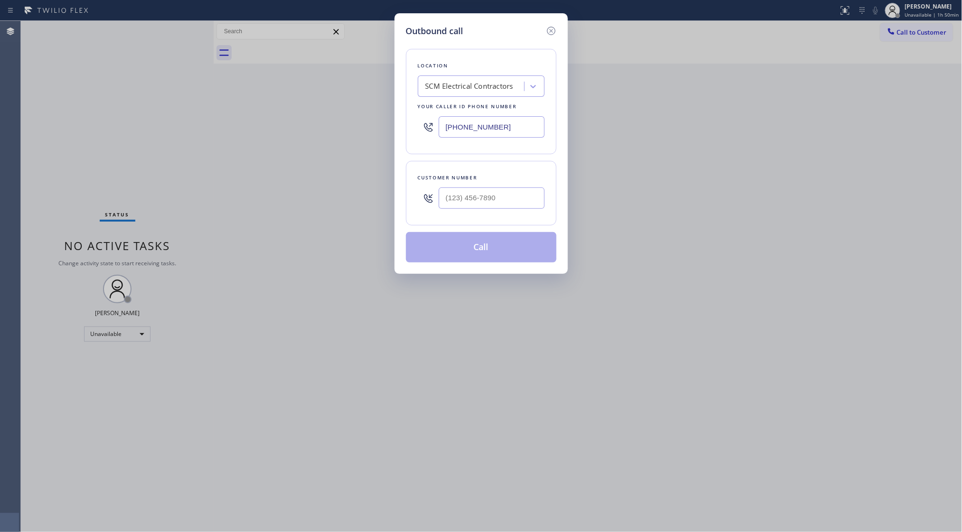
drag, startPoint x: 517, startPoint y: 131, endPoint x: 429, endPoint y: 127, distance: 87.5
click at [429, 128] on div "[PHONE_NUMBER]" at bounding box center [481, 127] width 127 height 31
paste input "305) 930-7109"
type input "[PHONE_NUMBER]"
paste input "786) 885-9170"
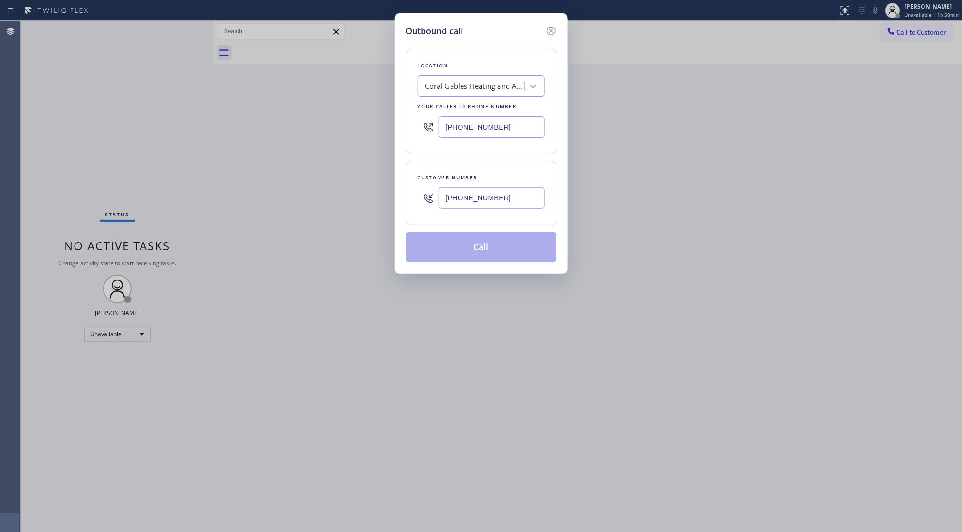
click at [511, 199] on input "[PHONE_NUMBER]" at bounding box center [492, 198] width 106 height 21
type input "[PHONE_NUMBER]"
click at [490, 256] on button "Call" at bounding box center [481, 247] width 151 height 30
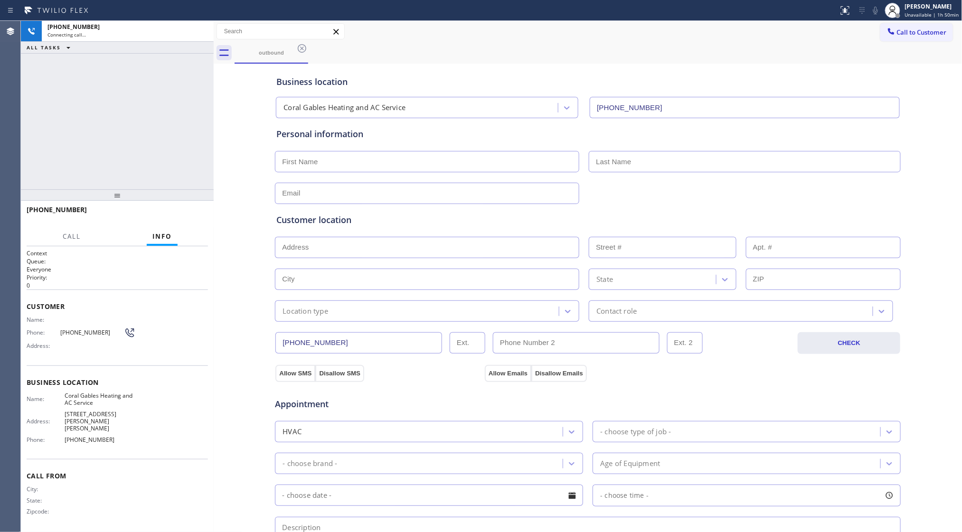
type input "[PHONE_NUMBER]"
drag, startPoint x: 485, startPoint y: 261, endPoint x: 472, endPoint y: 50, distance: 211.3
click at [470, 44] on div "outbound" at bounding box center [599, 52] width 728 height 21
click at [190, 33] on div "Connecting call…" at bounding box center [118, 34] width 143 height 7
click at [190, 32] on div "Connecting call…" at bounding box center [118, 34] width 143 height 7
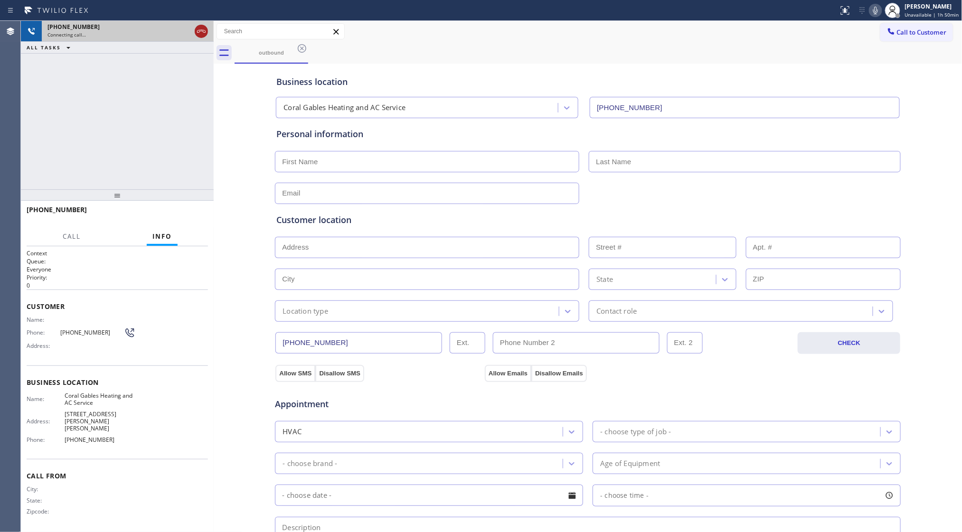
click at [196, 30] on icon at bounding box center [201, 31] width 11 height 11
click at [198, 30] on div "[PHONE_NUMBER]" at bounding box center [127, 27] width 161 height 8
click at [199, 30] on div "[PHONE_NUMBER]" at bounding box center [127, 27] width 161 height 8
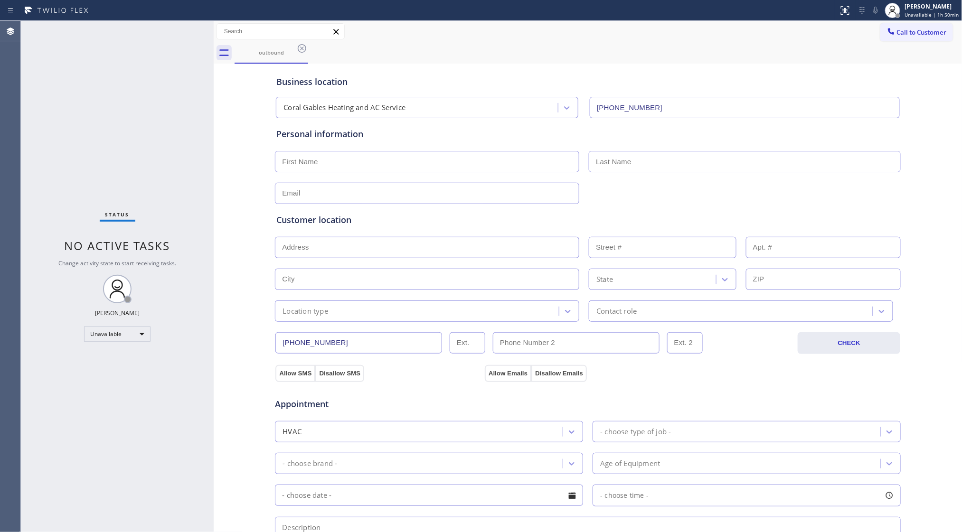
click at [200, 32] on div "Status No active tasks Change activity state to start receiving tasks. [PERSON_…" at bounding box center [117, 277] width 193 height 512
click at [301, 53] on icon at bounding box center [301, 48] width 11 height 11
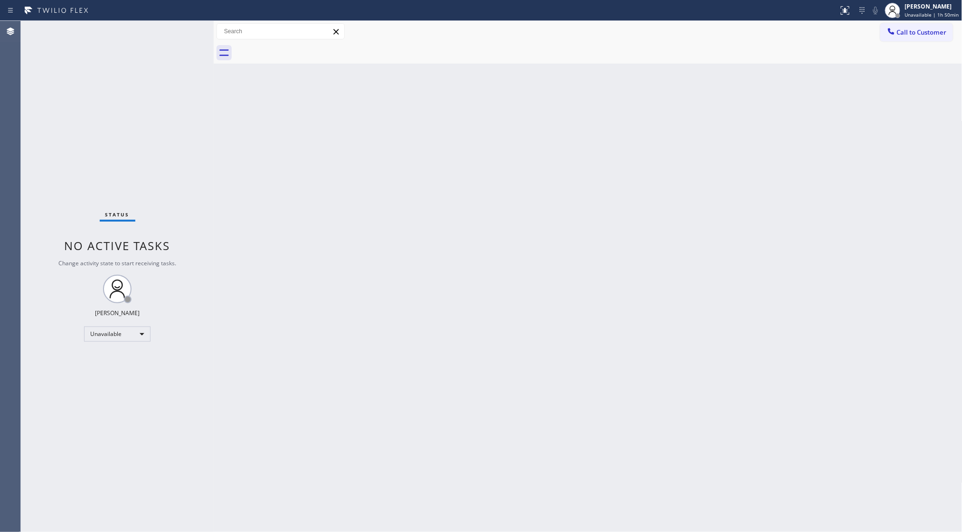
click at [719, 202] on div "Back to Dashboard Change Sender ID Customers Technicians Select a contact Outbo…" at bounding box center [588, 277] width 749 height 512
click at [892, 37] on div at bounding box center [891, 32] width 11 height 11
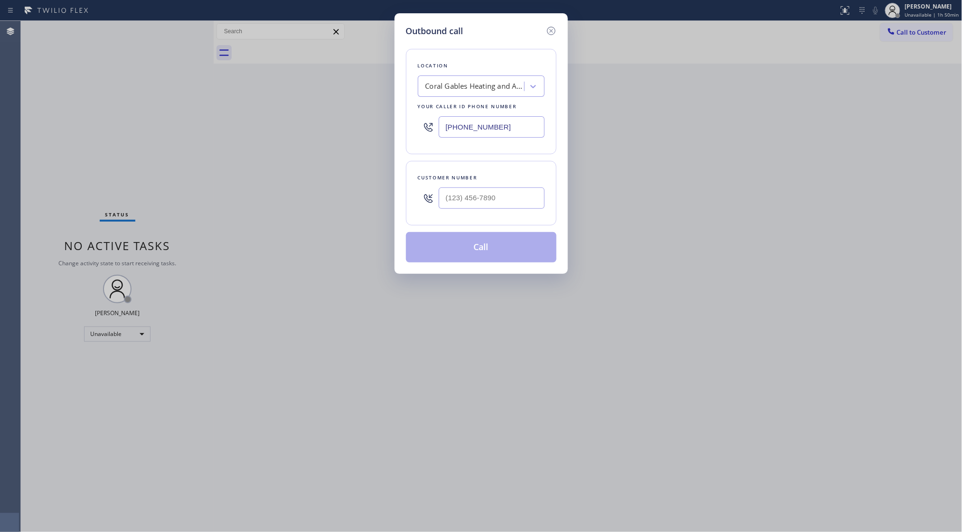
drag, startPoint x: 513, startPoint y: 130, endPoint x: 413, endPoint y: 137, distance: 100.4
click at [413, 138] on div "Location Coral Gables Heating and AC Service Your caller id phone number [PHONE…" at bounding box center [481, 101] width 151 height 105
paste input "954) 835-4535"
type input "[PHONE_NUMBER]"
click at [534, 208] on input "(___) ___-____" at bounding box center [492, 198] width 106 height 21
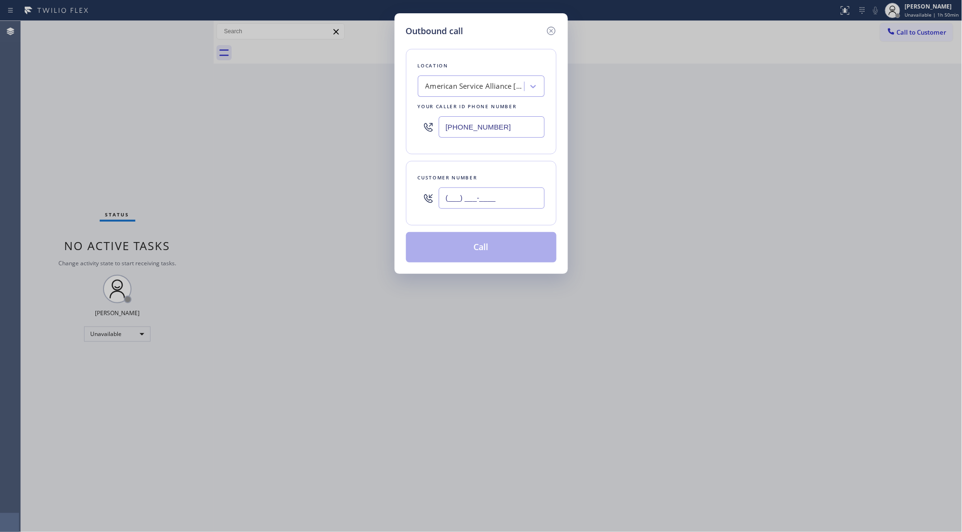
paste input "917) 907-0558"
type input "[PHONE_NUMBER]"
click at [510, 249] on button "Call" at bounding box center [481, 247] width 151 height 30
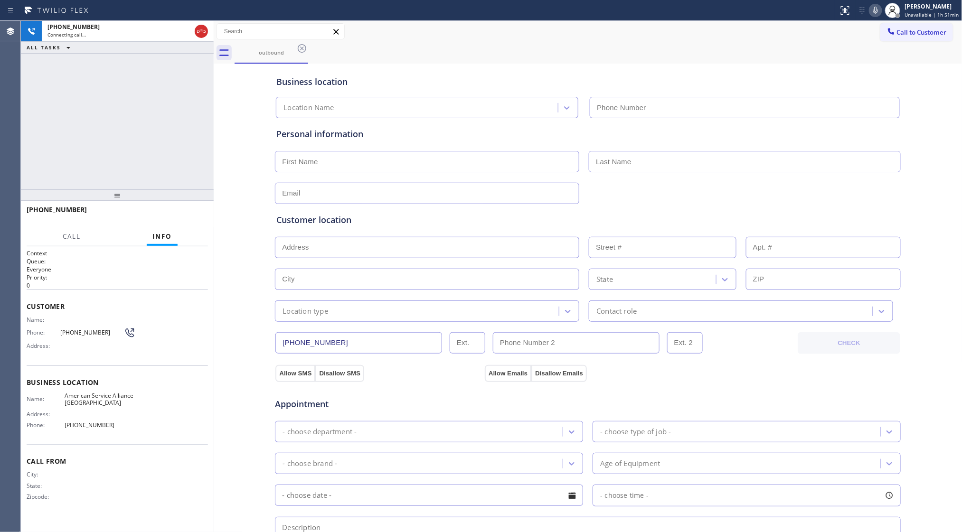
type input "[PHONE_NUMBER]"
click at [764, 54] on div "outbound" at bounding box center [599, 52] width 728 height 21
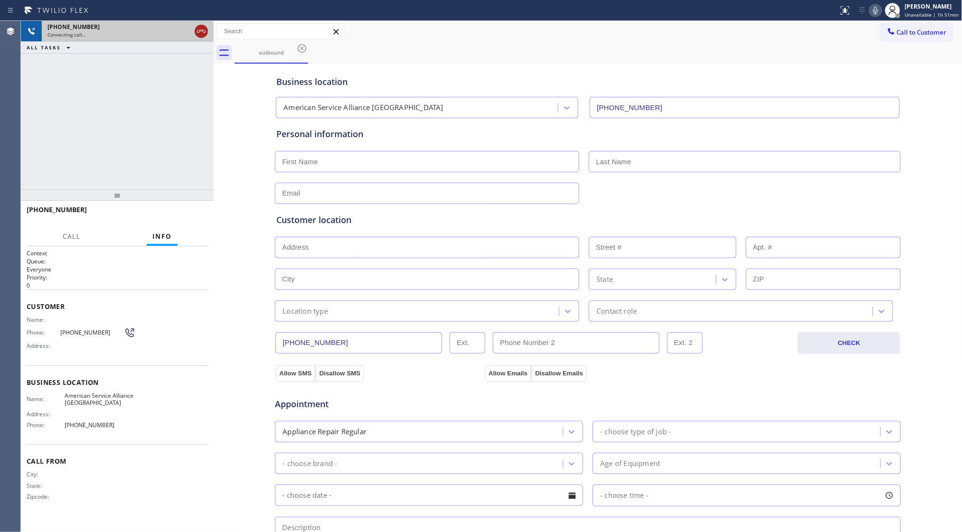
click at [205, 26] on icon at bounding box center [201, 31] width 11 height 11
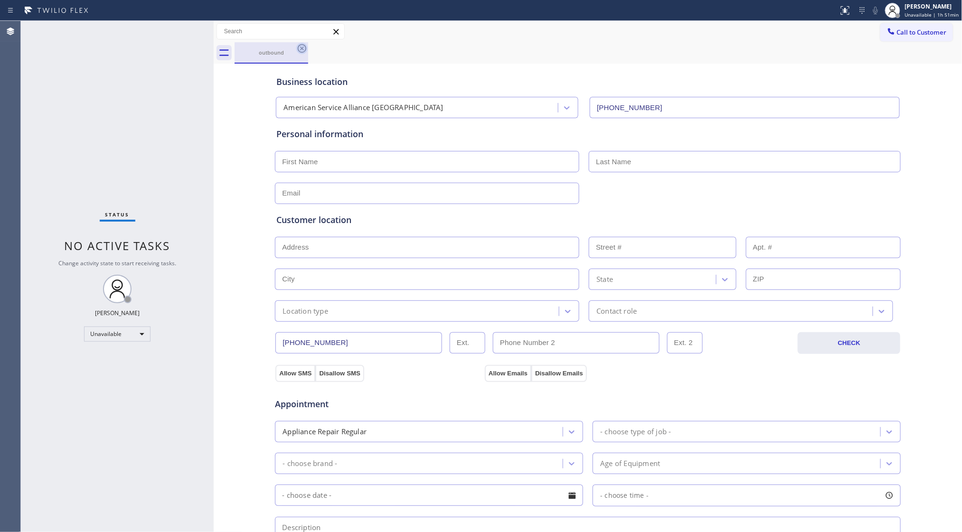
click at [306, 45] on icon at bounding box center [301, 48] width 11 height 11
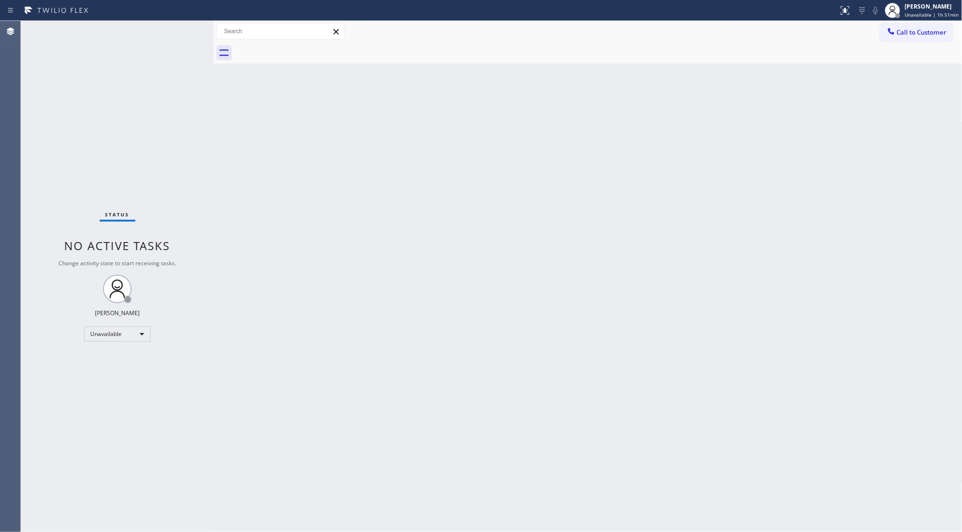
drag, startPoint x: 303, startPoint y: 45, endPoint x: 325, endPoint y: 48, distance: 22.6
click at [303, 45] on div at bounding box center [599, 52] width 728 height 21
click at [903, 30] on span "Call to Customer" at bounding box center [922, 32] width 50 height 9
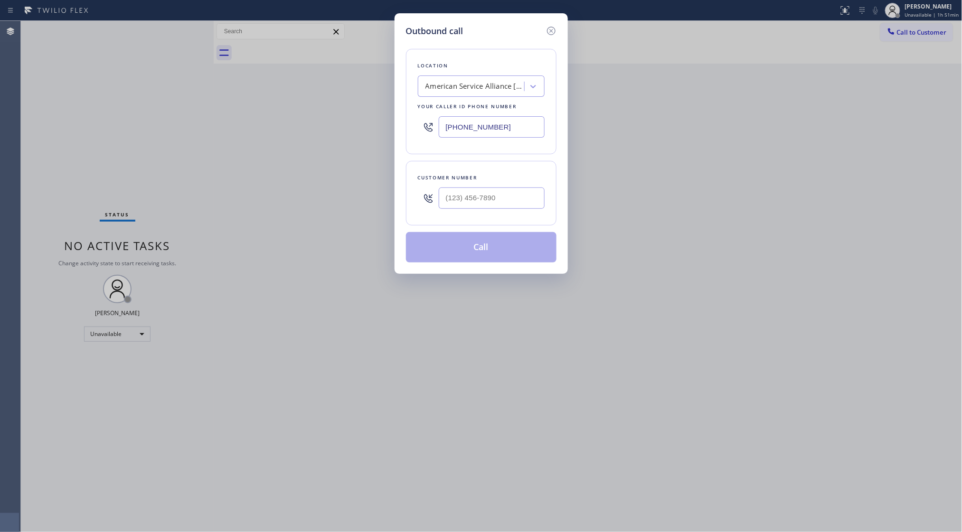
drag, startPoint x: 532, startPoint y: 122, endPoint x: 434, endPoint y: 126, distance: 98.4
click at [435, 127] on div "[PHONE_NUMBER]" at bounding box center [481, 127] width 127 height 31
paste input "49) 541-6494"
type input "[PHONE_NUMBER]"
click at [525, 196] on input "(___) ___-____" at bounding box center [492, 198] width 106 height 21
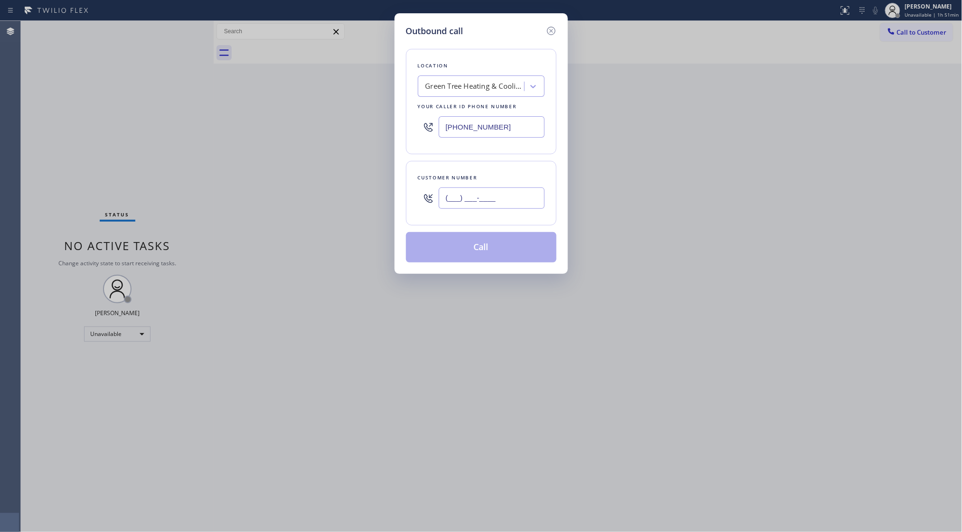
paste input "949) 202-0287"
type input "[PHONE_NUMBER]"
click at [473, 250] on button "Call" at bounding box center [481, 247] width 151 height 30
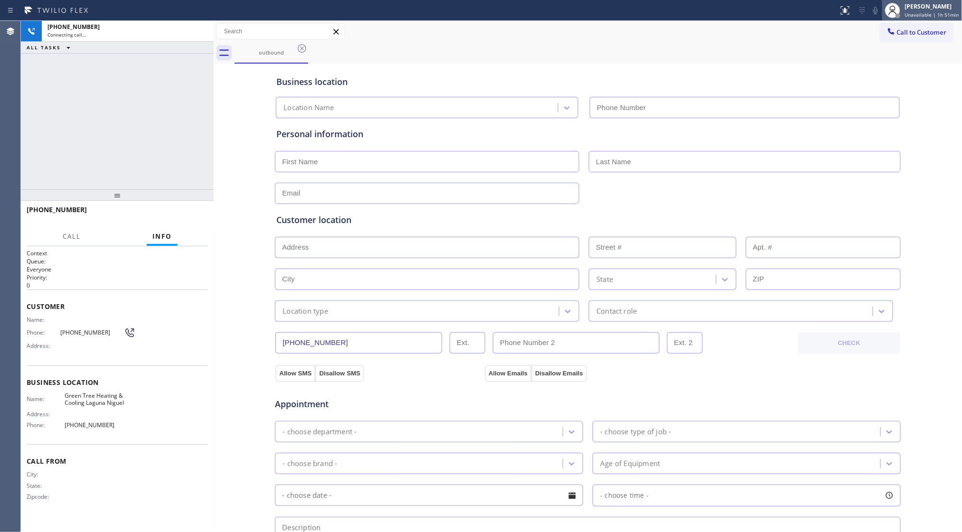
type input "[PHONE_NUMBER]"
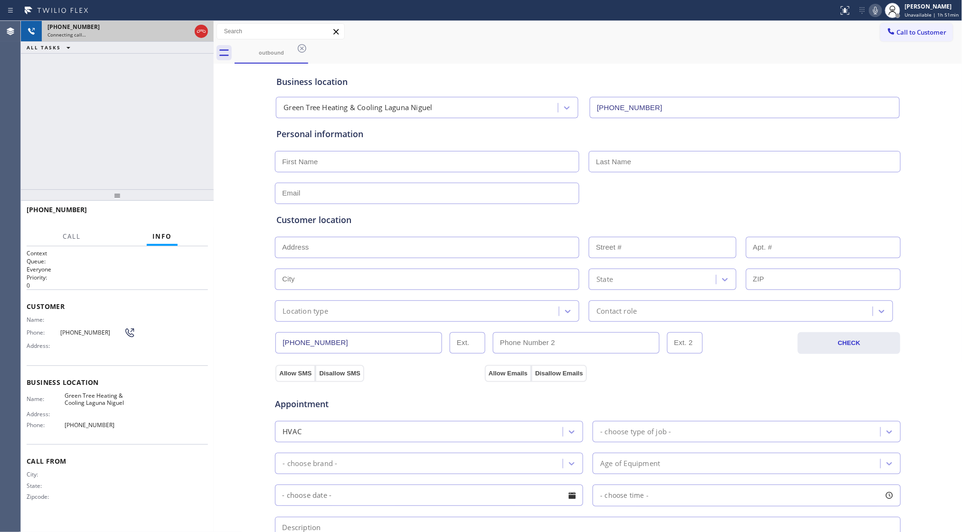
click at [200, 33] on icon at bounding box center [201, 31] width 11 height 11
click at [202, 33] on div "Connecting call…" at bounding box center [127, 34] width 161 height 7
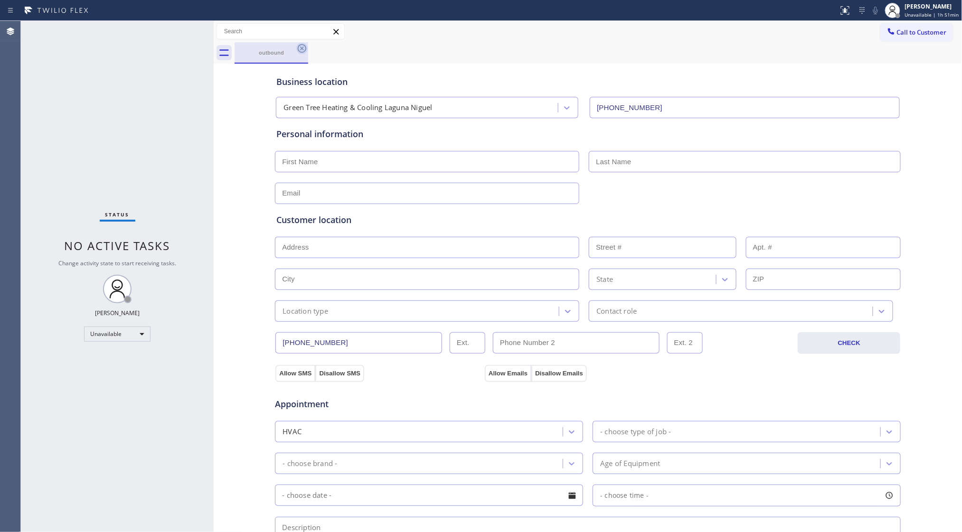
click at [299, 44] on icon at bounding box center [301, 48] width 11 height 11
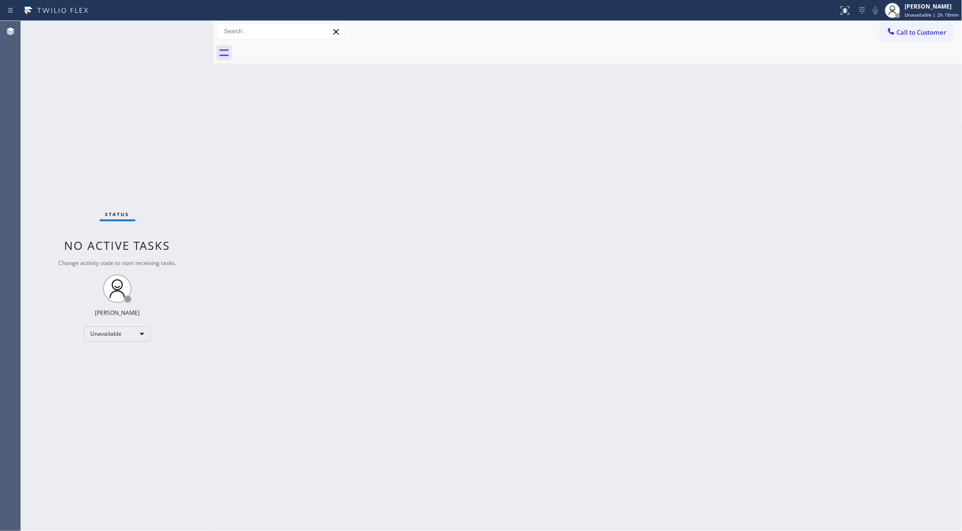
drag, startPoint x: 591, startPoint y: 180, endPoint x: 601, endPoint y: 176, distance: 10.6
click at [597, 179] on div "Back to Dashboard Change Sender ID Customers Technicians Select a contact Outbo…" at bounding box center [588, 276] width 749 height 510
click at [892, 18] on div at bounding box center [893, 10] width 21 height 21
click at [912, 35] on button "Offline" at bounding box center [915, 38] width 95 height 12
click at [902, 14] on div at bounding box center [898, 15] width 7 height 7
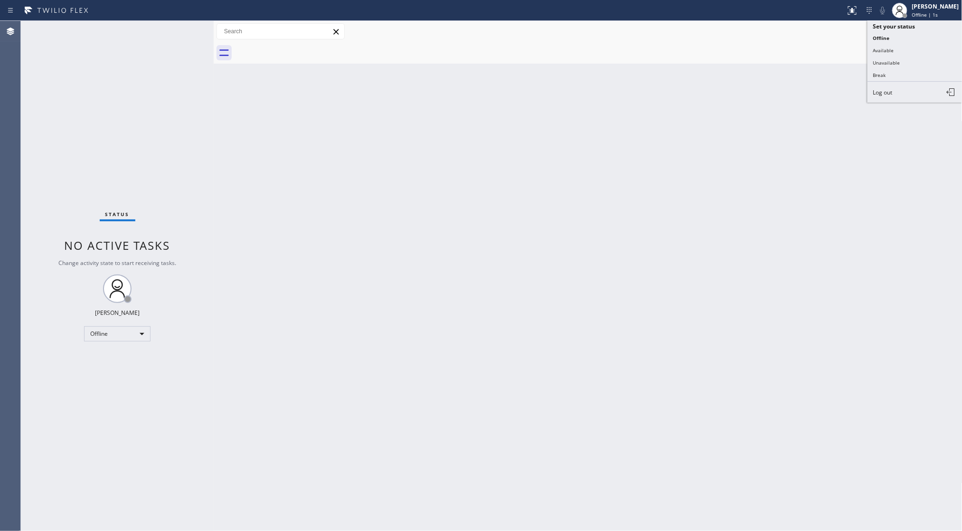
click at [890, 59] on button "Unavailable" at bounding box center [915, 63] width 95 height 12
click at [899, 25] on button "Call to Customer" at bounding box center [917, 32] width 73 height 18
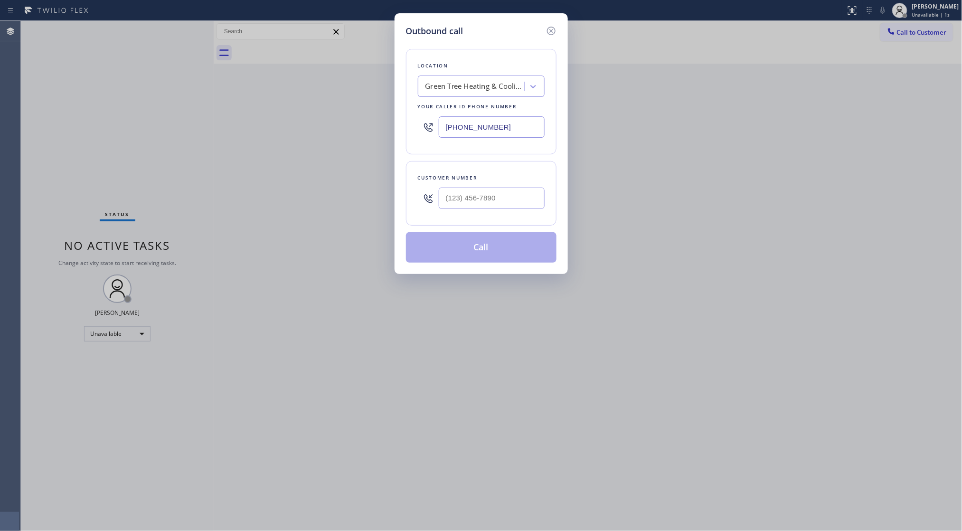
drag, startPoint x: 523, startPoint y: 129, endPoint x: 413, endPoint y: 127, distance: 110.2
click at [413, 127] on div "Location Green Tree Heating & Cooling [GEOGRAPHIC_DATA] Your caller id phone nu…" at bounding box center [481, 101] width 151 height 105
paste input "818) 661-7387"
type input "[PHONE_NUMBER]"
drag, startPoint x: 530, startPoint y: 198, endPoint x: 531, endPoint y: 180, distance: 17.1
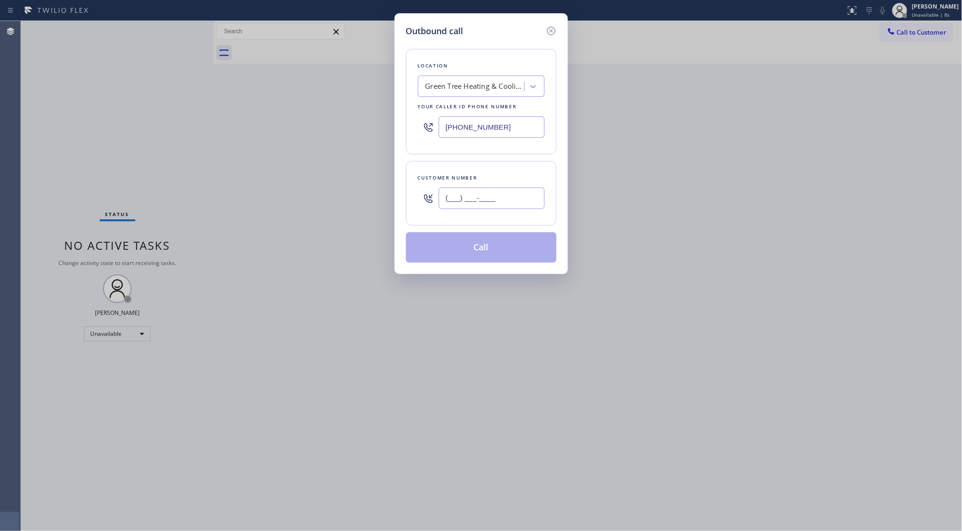
click at [529, 198] on input "(___) ___-____" at bounding box center [492, 198] width 106 height 21
paste input "818) 661-7387"
click at [518, 209] on input "[PHONE_NUMBER]" at bounding box center [492, 198] width 106 height 21
drag, startPoint x: 512, startPoint y: 204, endPoint x: 402, endPoint y: 192, distance: 110.4
click at [404, 209] on div "Outbound call Location Green Tree Heating & Cooling [GEOGRAPHIC_DATA] Your call…" at bounding box center [481, 143] width 173 height 261
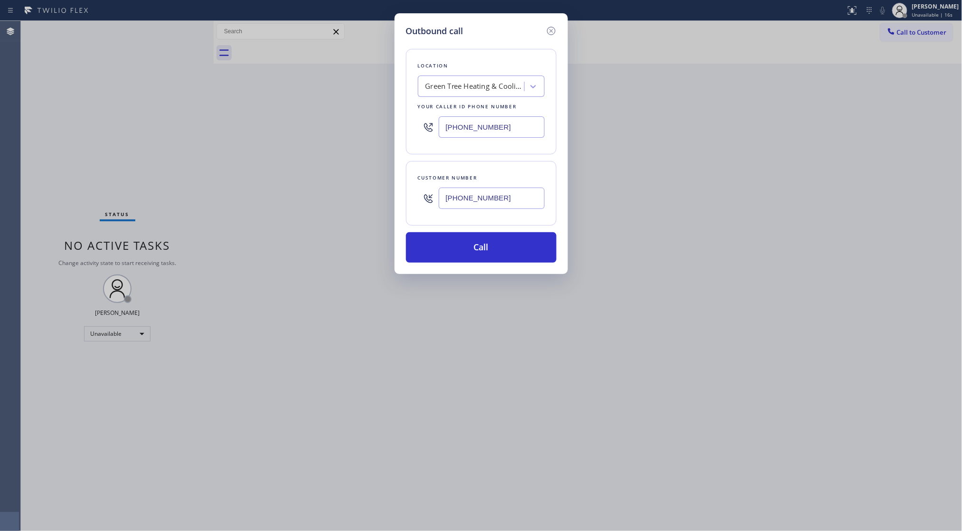
paste input "text"
type input "[PHONE_NUMBER]"
drag, startPoint x: 519, startPoint y: 127, endPoint x: 422, endPoint y: 132, distance: 97.0
click at [423, 132] on div "[PHONE_NUMBER]" at bounding box center [481, 127] width 127 height 31
paste input "800) 568-866"
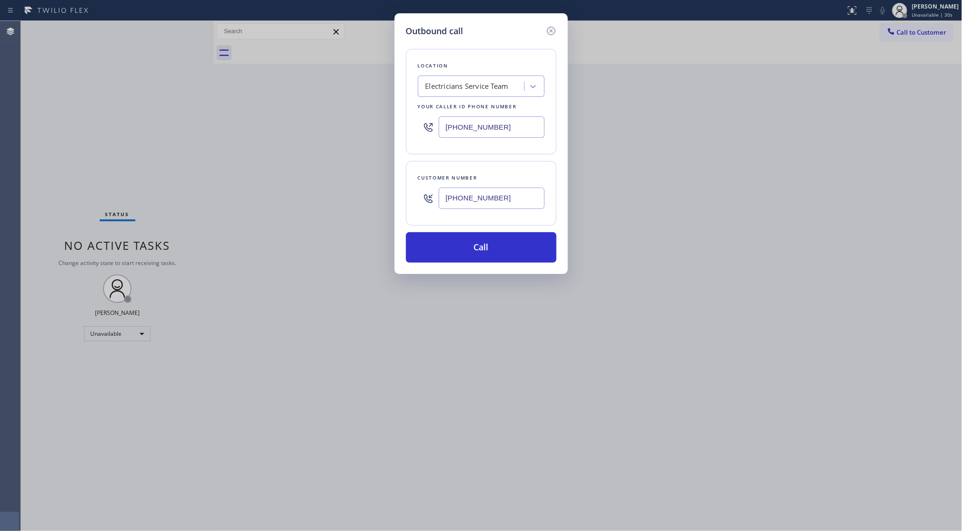
type input "[PHONE_NUMBER]"
click at [481, 233] on div "Location Electricians Service Team Your caller id phone number [PHONE_NUMBER] C…" at bounding box center [481, 150] width 151 height 225
click at [491, 244] on button "Call" at bounding box center [481, 247] width 151 height 30
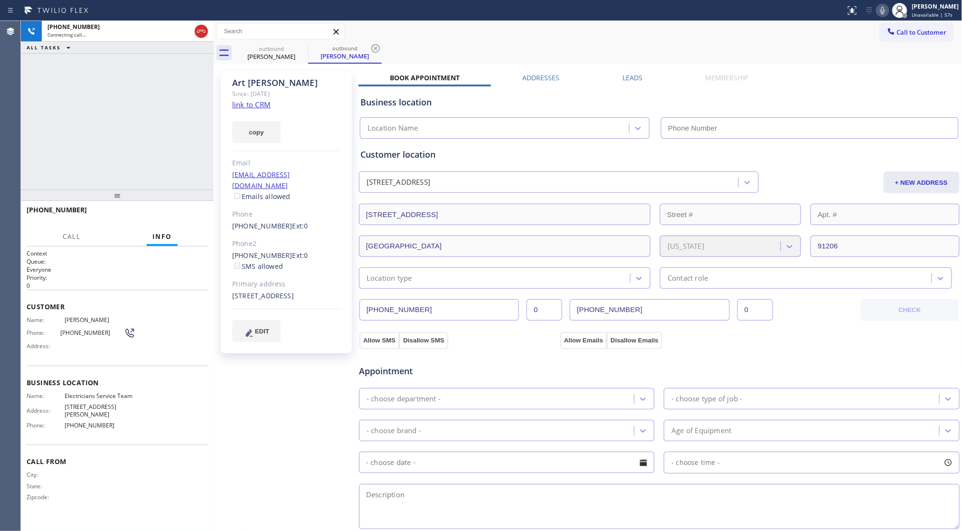
type input "[PHONE_NUMBER]"
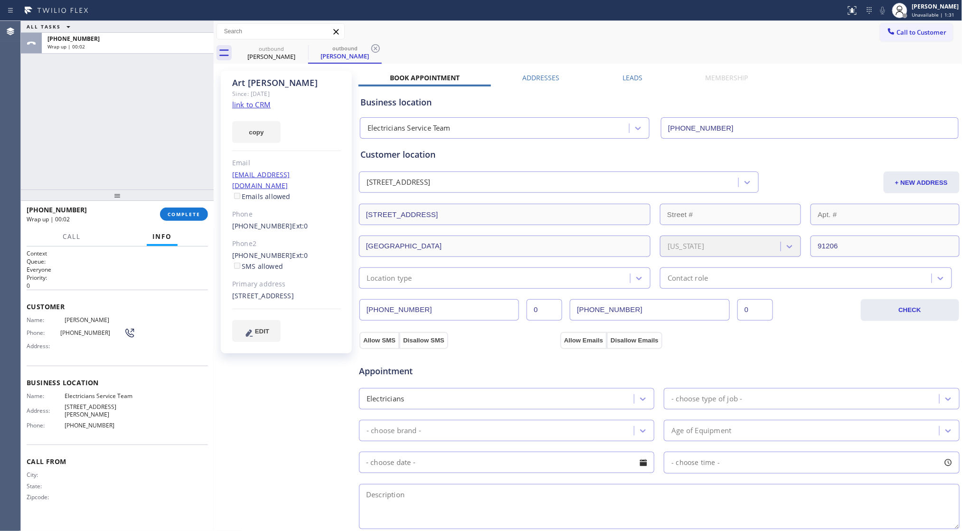
click at [214, 221] on div at bounding box center [214, 276] width 0 height 510
click at [187, 211] on span "COMPLETE" at bounding box center [184, 214] width 33 height 7
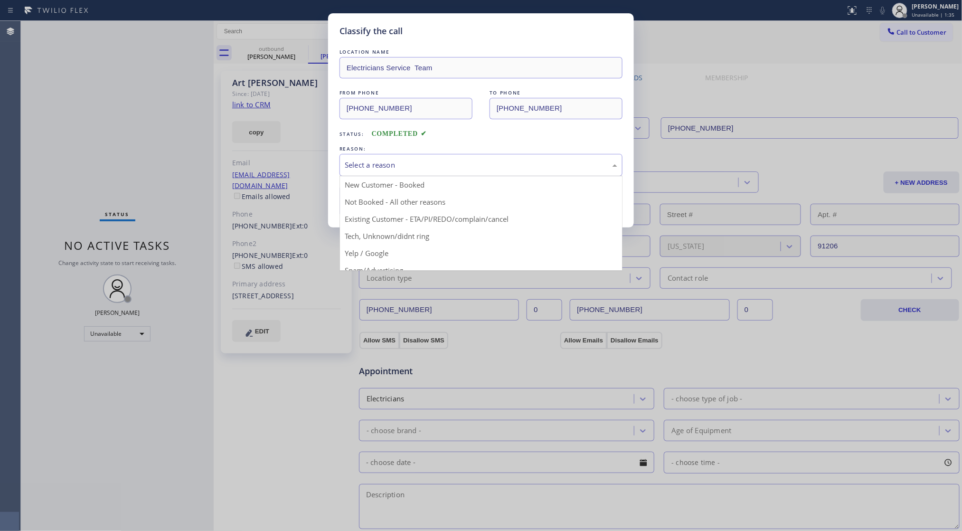
click at [356, 175] on div "Select a reason" at bounding box center [481, 165] width 283 height 22
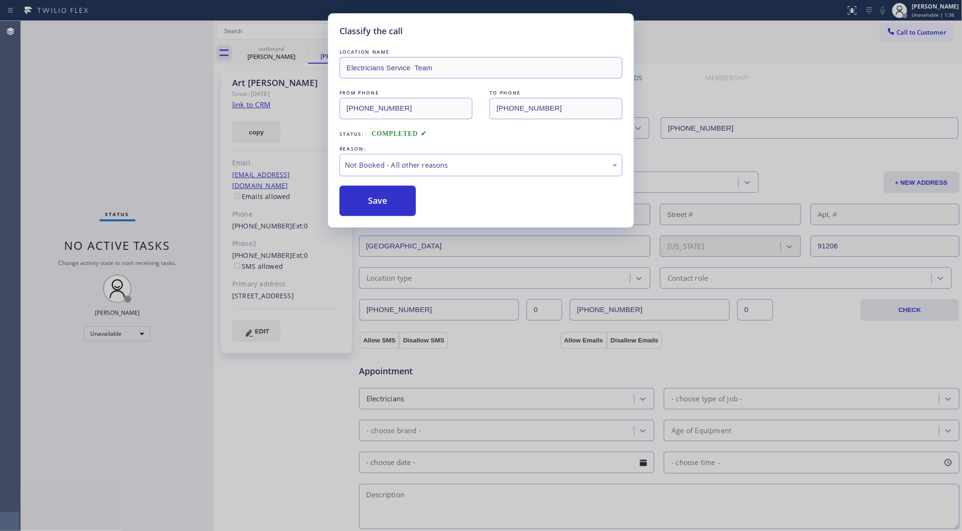
click at [360, 206] on button "Save" at bounding box center [378, 201] width 76 height 30
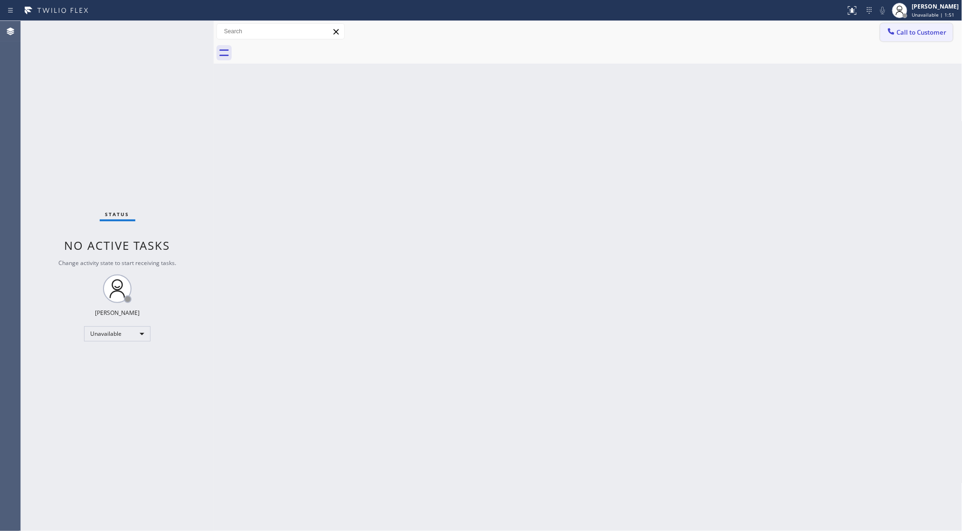
click at [902, 35] on span "Call to Customer" at bounding box center [922, 32] width 50 height 9
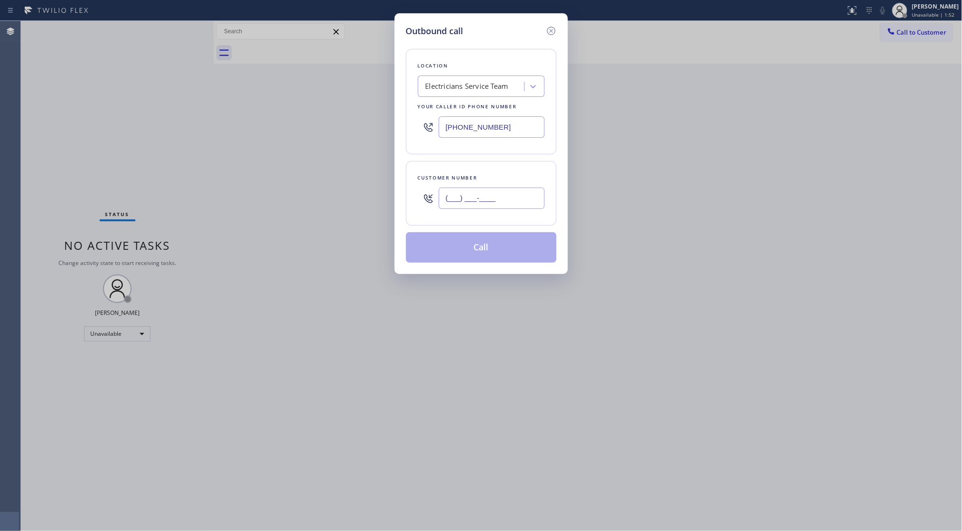
paste
click at [520, 188] on input "[PHONE_NUMBER]" at bounding box center [492, 198] width 106 height 21
type input "[PHONE_NUMBER]"
click at [494, 228] on div "Location Electricians Service Team Your caller id phone number [PHONE_NUMBER] C…" at bounding box center [481, 150] width 151 height 225
click at [485, 246] on button "Call" at bounding box center [481, 247] width 151 height 30
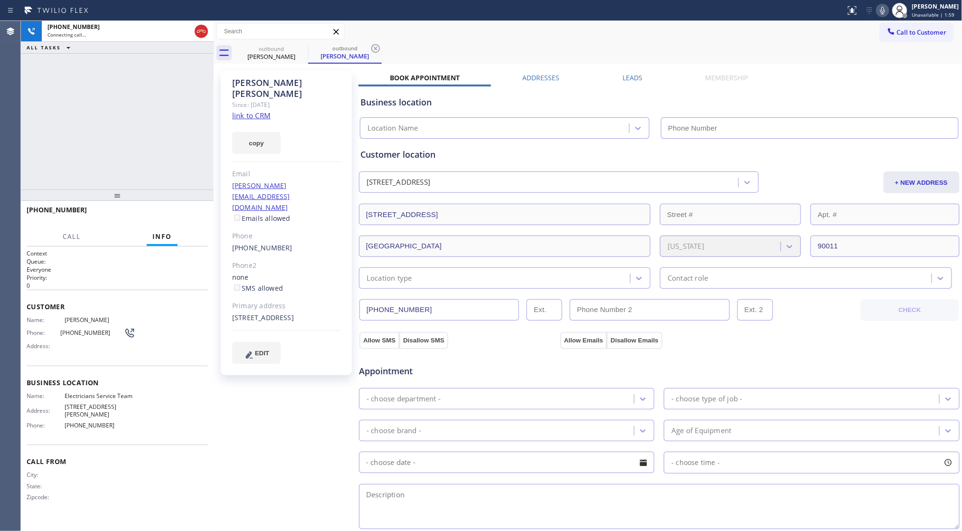
type input "[PHONE_NUMBER]"
click at [634, 76] on label "Leads" at bounding box center [633, 77] width 20 height 9
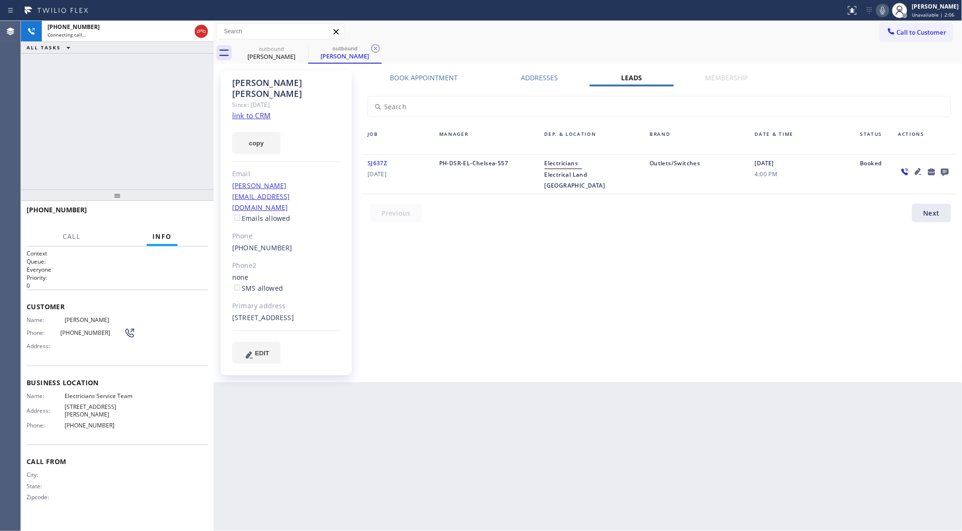
click at [918, 170] on icon at bounding box center [918, 171] width 11 height 11
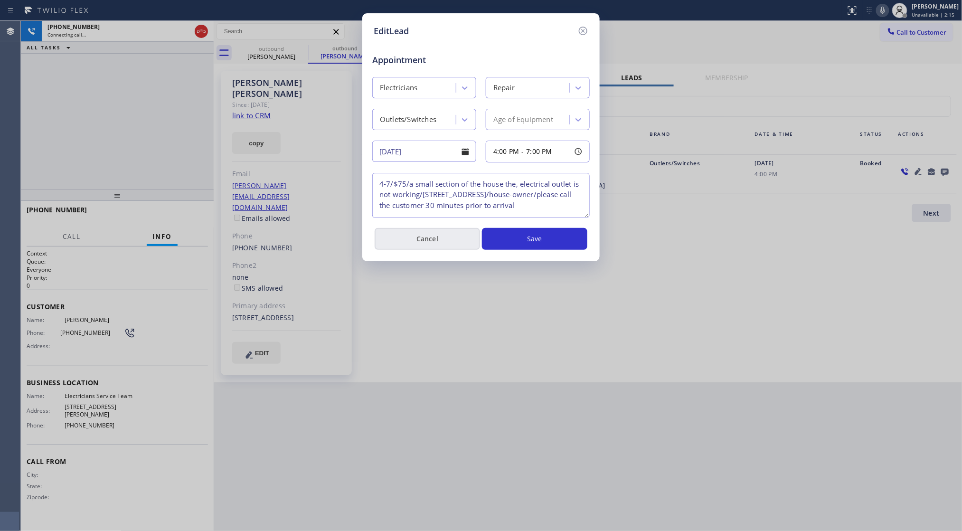
click at [427, 231] on button "Cancel" at bounding box center [427, 239] width 105 height 22
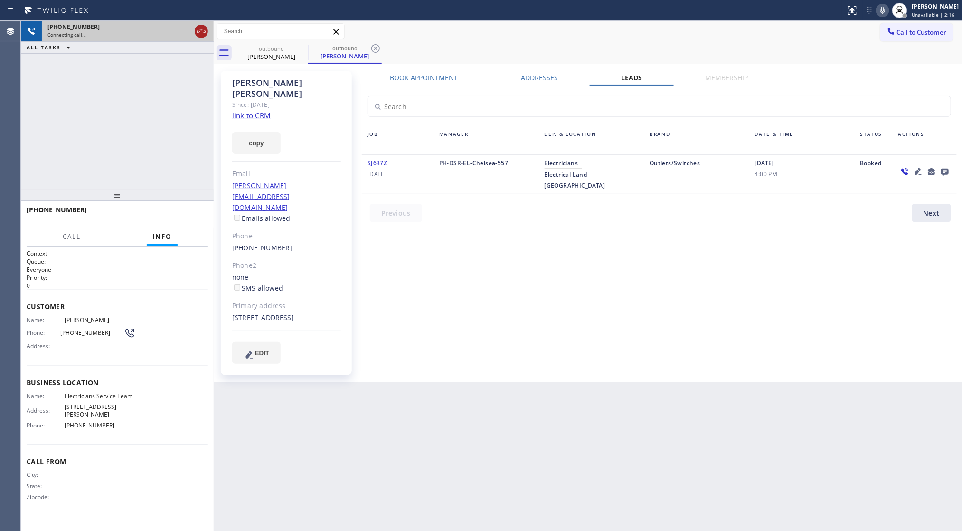
click at [204, 31] on icon at bounding box center [201, 31] width 11 height 11
click at [203, 31] on div "Connecting call…" at bounding box center [127, 34] width 161 height 7
click at [202, 31] on div "Connecting call…" at bounding box center [127, 34] width 161 height 7
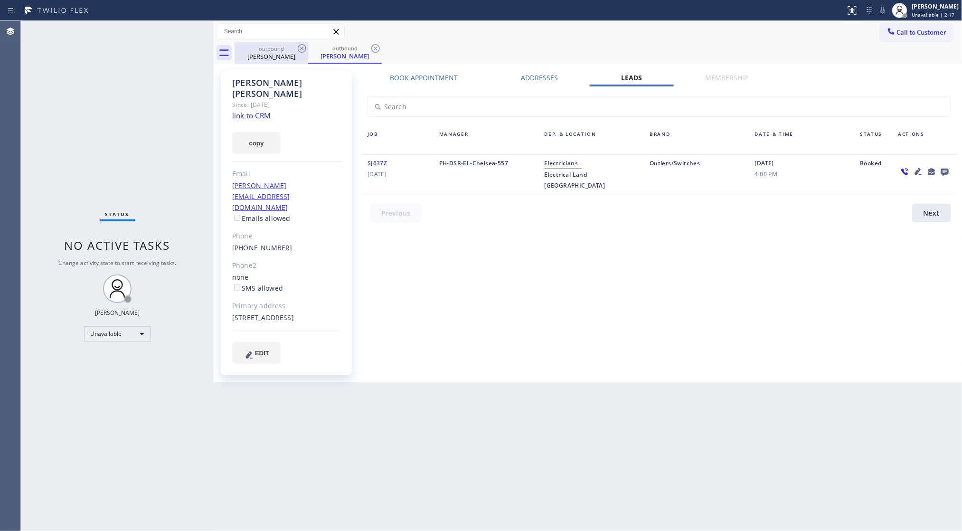
click at [294, 53] on div "[PERSON_NAME]" at bounding box center [272, 56] width 72 height 9
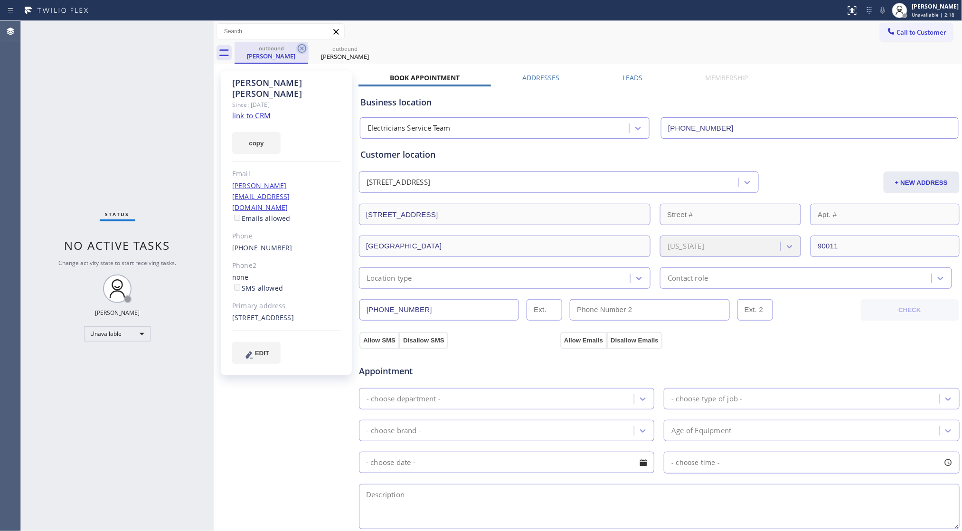
click at [304, 50] on icon at bounding box center [301, 48] width 11 height 11
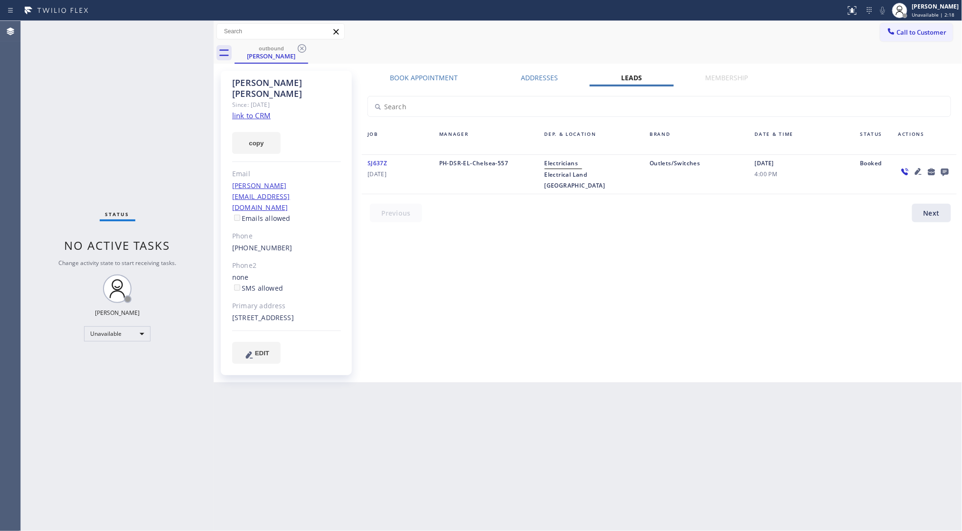
click at [304, 50] on icon at bounding box center [301, 48] width 11 height 11
click at [304, 50] on div "outbound [PERSON_NAME]" at bounding box center [599, 52] width 728 height 21
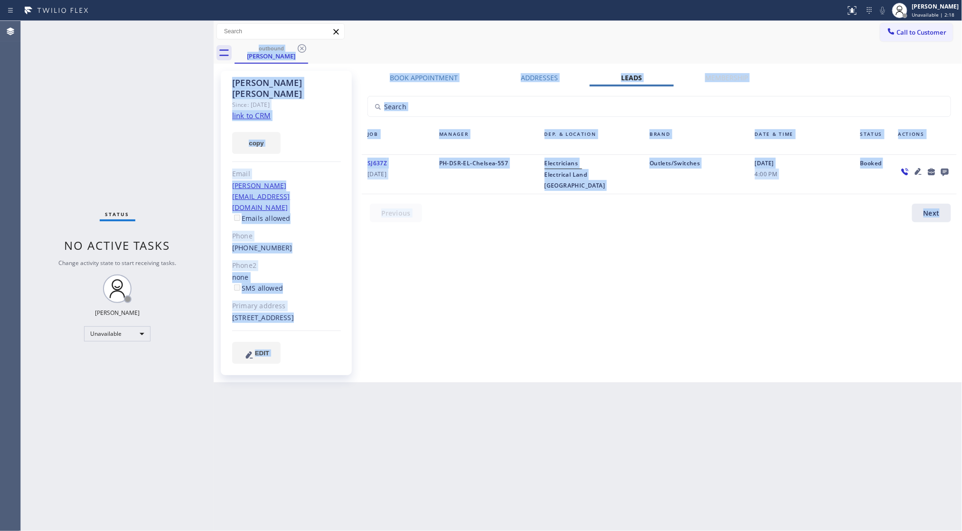
click at [304, 50] on div "outbound [PERSON_NAME]" at bounding box center [599, 52] width 728 height 21
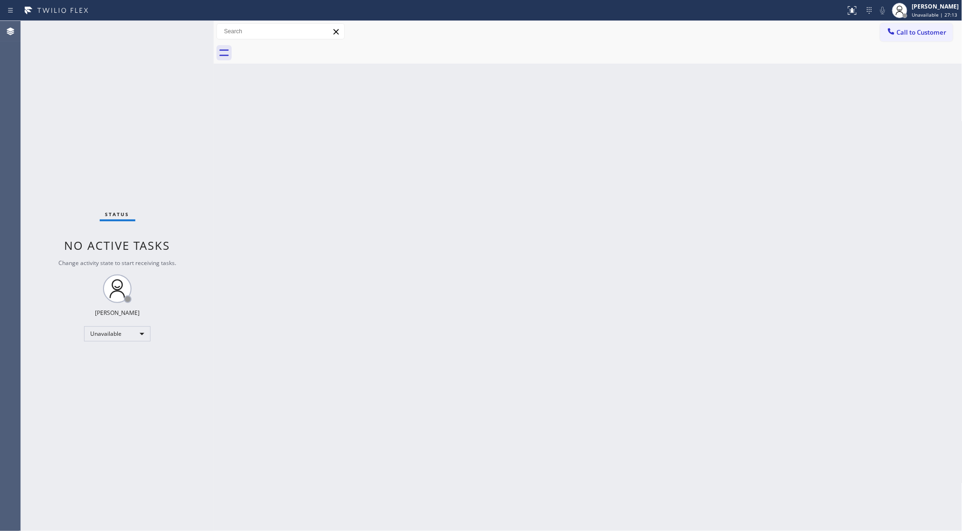
click at [695, 83] on div "Back to Dashboard Change Sender ID Customers Technicians Select a contact Outbo…" at bounding box center [588, 276] width 749 height 510
click at [927, 29] on span "Call to Customer" at bounding box center [922, 32] width 50 height 9
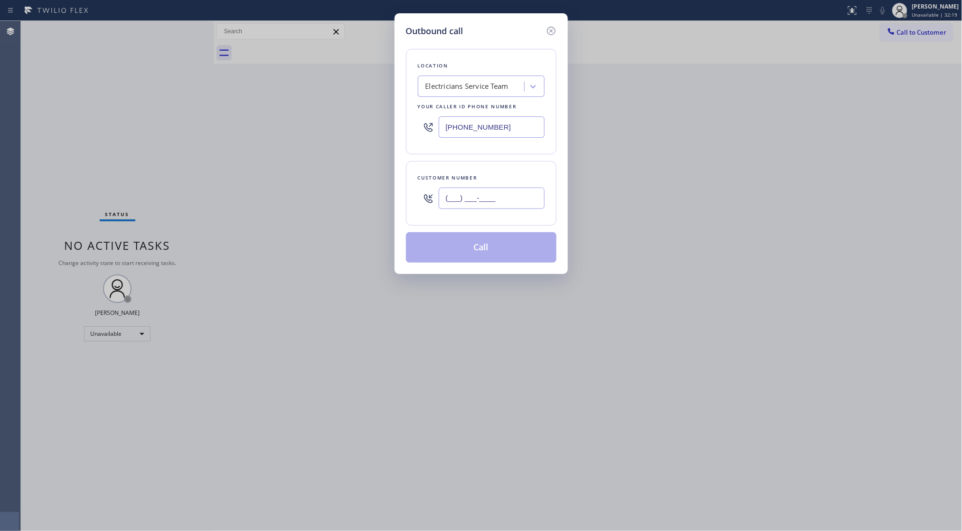
click at [522, 198] on input "(___) ___-____" at bounding box center [492, 198] width 106 height 21
type input "[PHONE_NUMBER]"
click at [475, 247] on button "Call" at bounding box center [481, 247] width 151 height 30
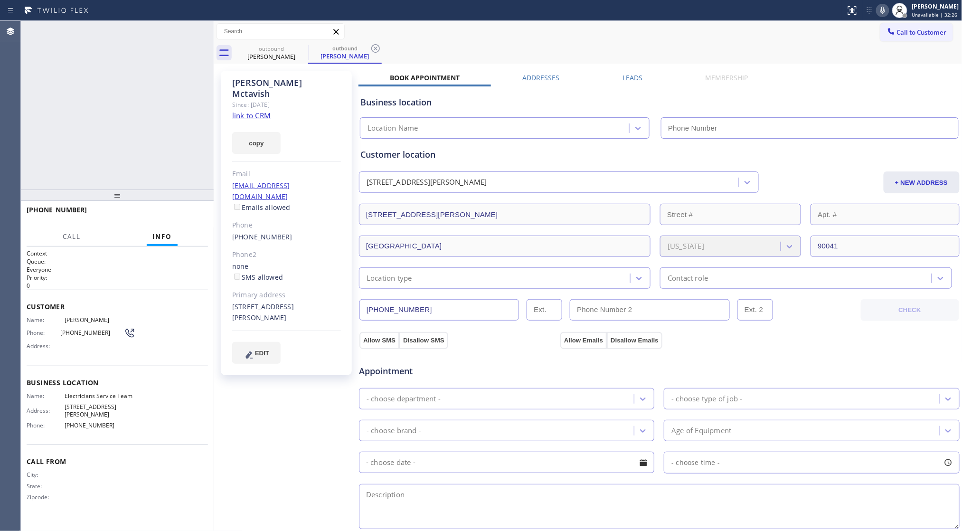
type input "[PHONE_NUMBER]"
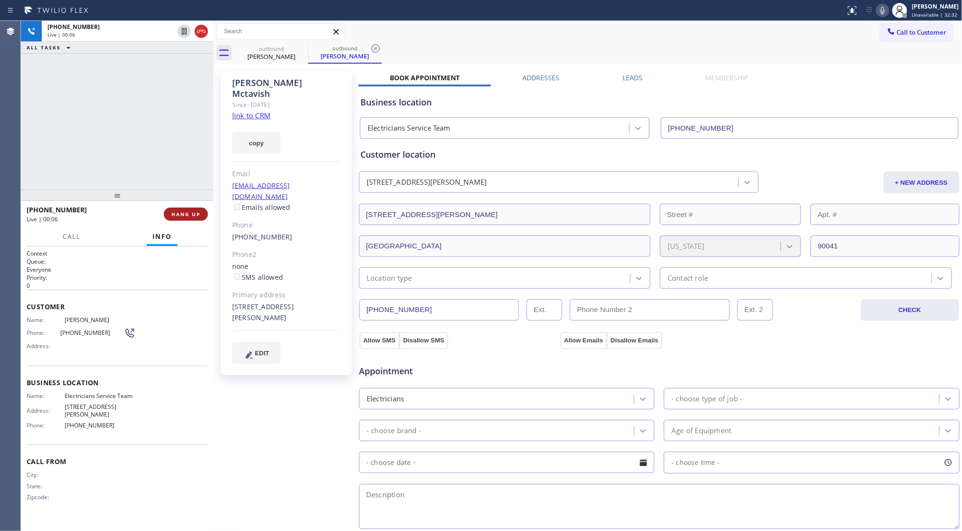
click at [195, 207] on div "[PHONE_NUMBER] Live | 00:06 HANG UP" at bounding box center [117, 214] width 181 height 25
click at [192, 208] on button "HANG UP" at bounding box center [186, 214] width 44 height 13
click at [187, 213] on span "HANG UP" at bounding box center [185, 214] width 29 height 7
click at [185, 213] on span "COMPLETE" at bounding box center [184, 214] width 33 height 7
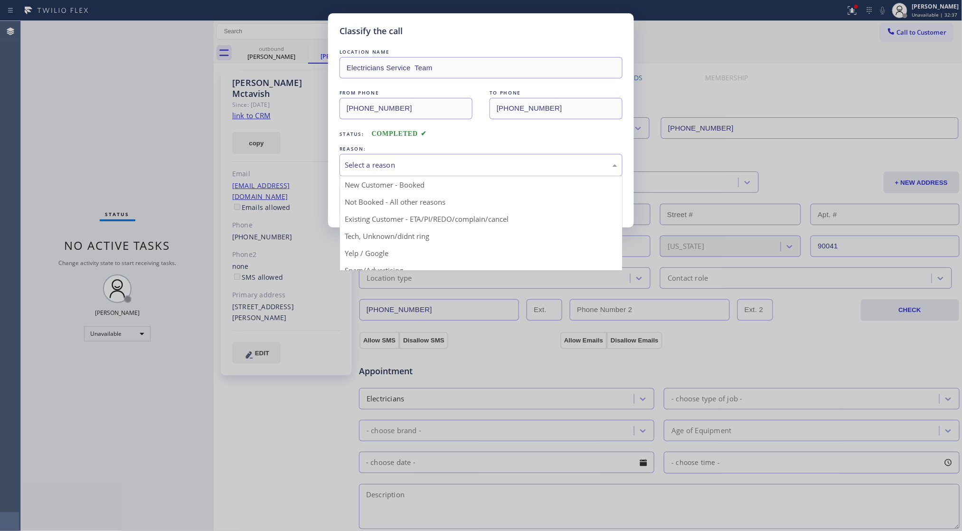
click at [361, 156] on div "Select a reason" at bounding box center [481, 165] width 283 height 22
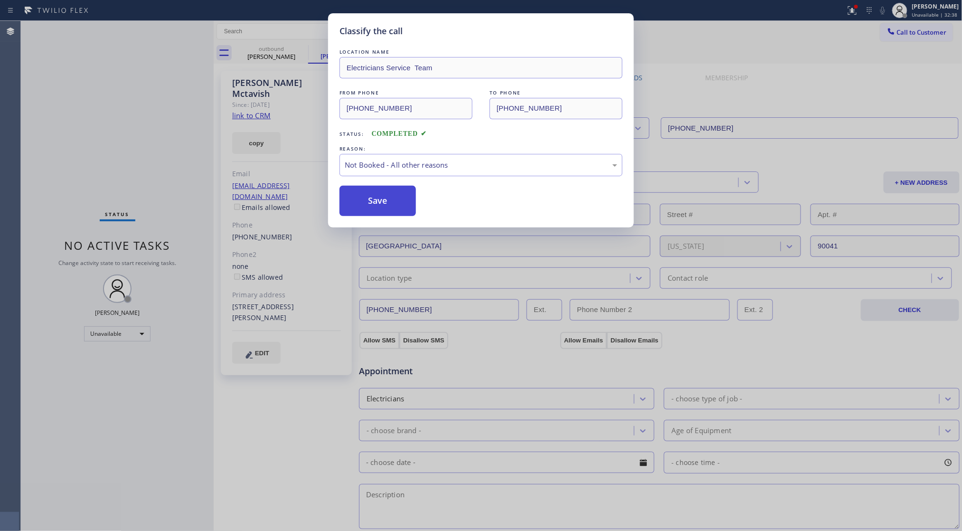
click at [369, 202] on button "Save" at bounding box center [378, 201] width 76 height 30
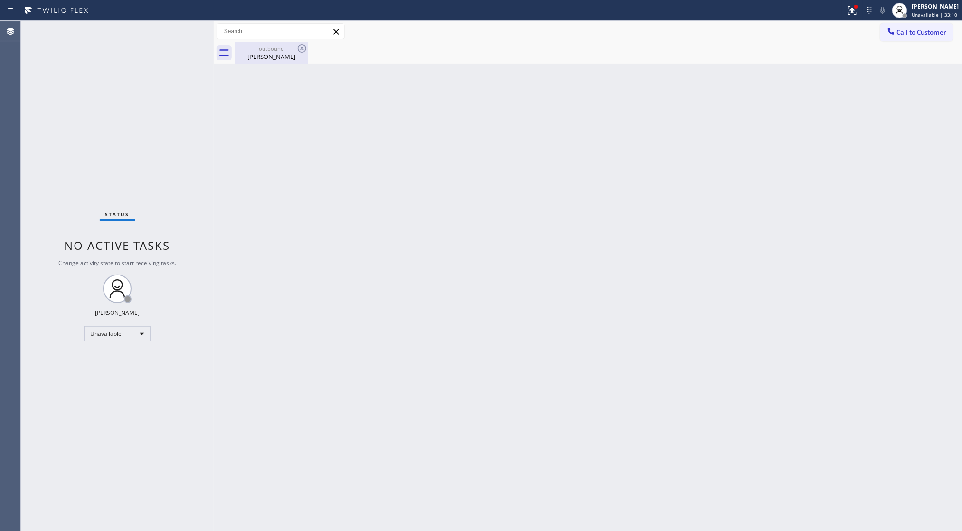
click at [261, 54] on div "[PERSON_NAME]" at bounding box center [272, 56] width 72 height 9
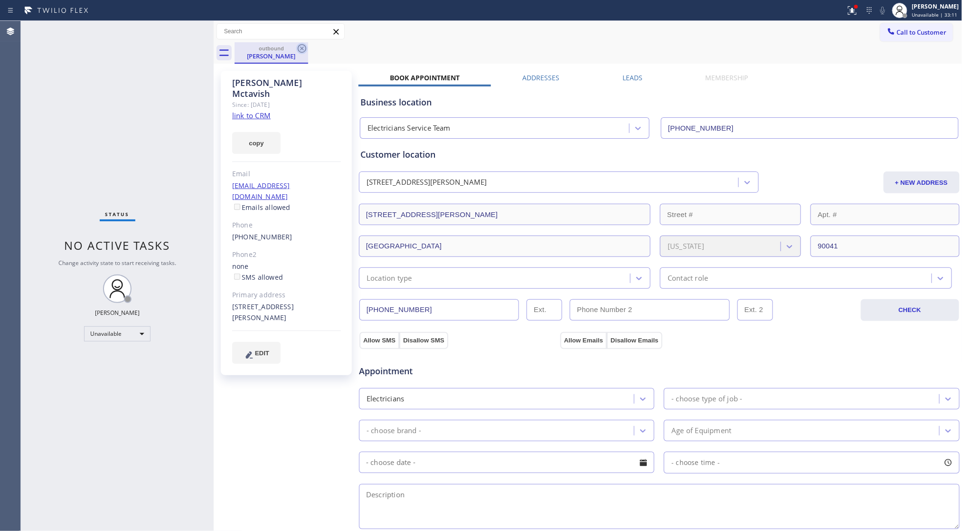
click at [297, 50] on icon at bounding box center [301, 48] width 11 height 11
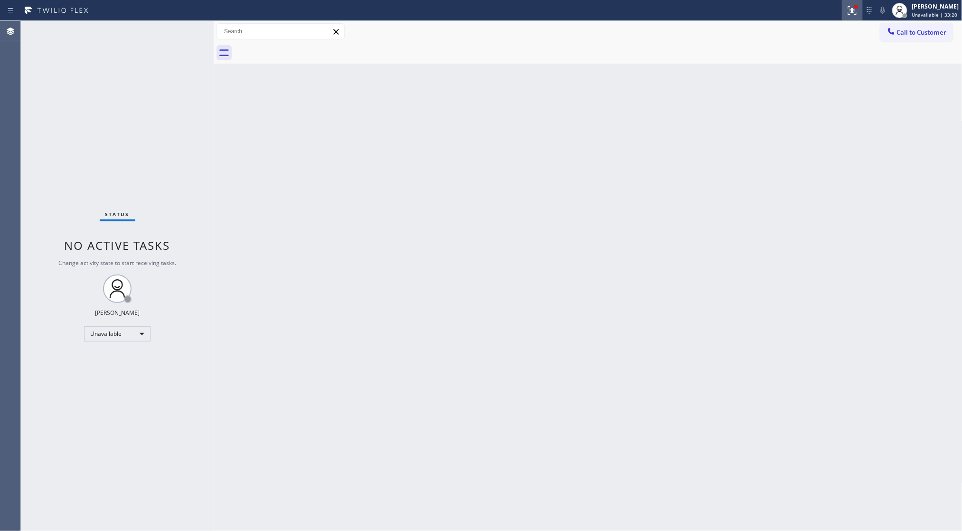
click at [846, 10] on div at bounding box center [852, 10] width 21 height 11
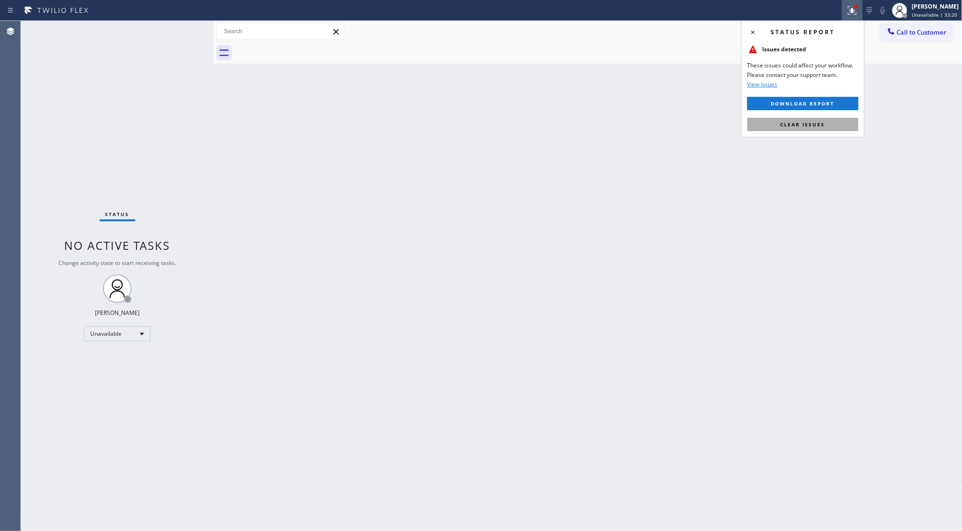
click at [833, 124] on button "Clear issues" at bounding box center [803, 124] width 111 height 13
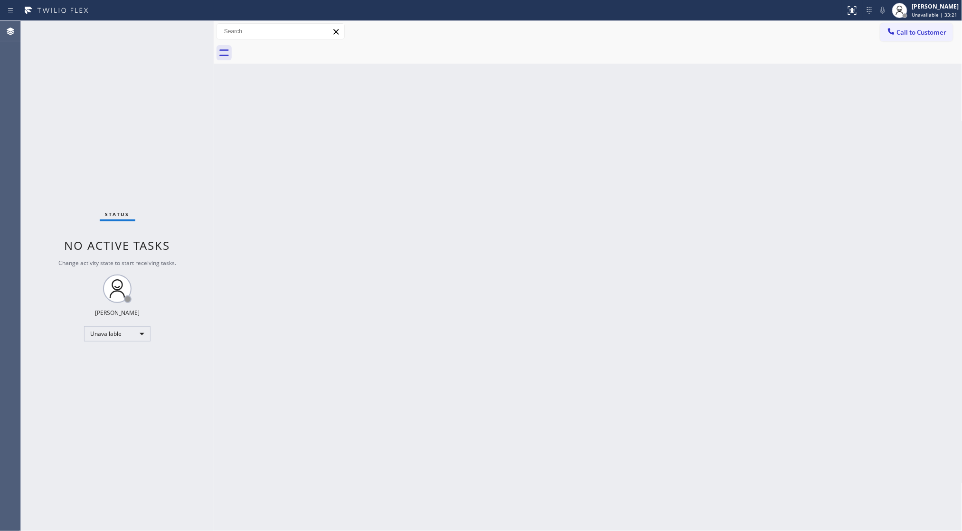
click at [911, 21] on div "Call to Customer Outbound call Location Electricians Service Team Your caller i…" at bounding box center [588, 31] width 749 height 21
click at [898, 34] on span "Call to Customer" at bounding box center [922, 32] width 50 height 9
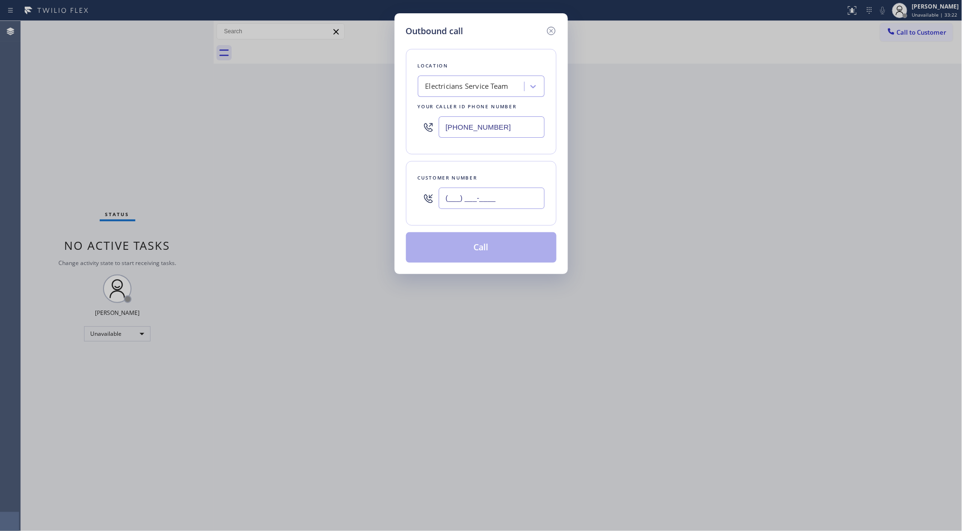
click at [495, 188] on input "(___) ___-____" at bounding box center [492, 198] width 106 height 21
type input "[PHONE_NUMBER]"
click at [494, 244] on button "Call" at bounding box center [481, 247] width 151 height 30
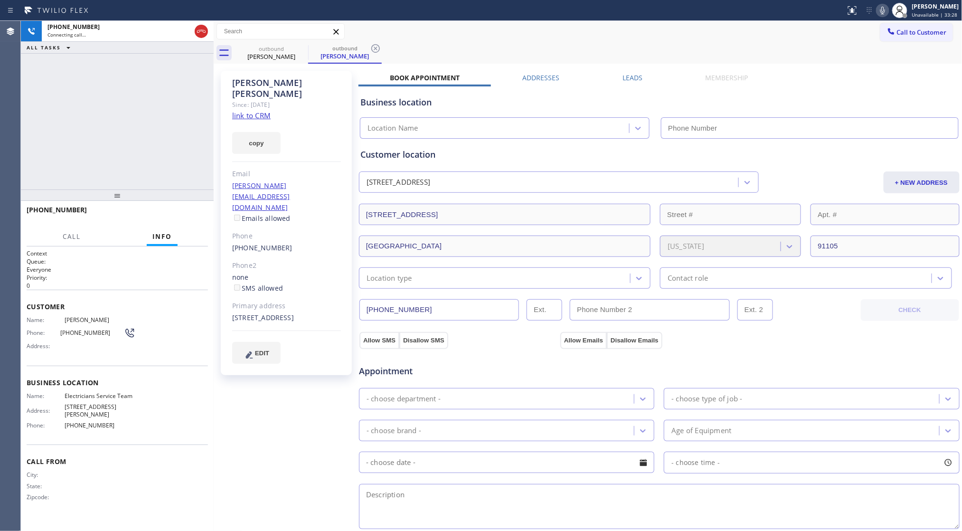
type input "[PHONE_NUMBER]"
click at [376, 46] on icon at bounding box center [375, 48] width 11 height 11
click at [424, 40] on div "Call to Customer Outbound call Location Electricians Service Team Your caller i…" at bounding box center [588, 31] width 749 height 21
drag, startPoint x: 151, startPoint y: 142, endPoint x: 128, endPoint y: 142, distance: 23.3
click at [149, 142] on div "[PHONE_NUMBER] Connecting call… ALL TASKS ALL TASKS ACTIVE TASKS TASKS IN WRAP …" at bounding box center [117, 105] width 193 height 169
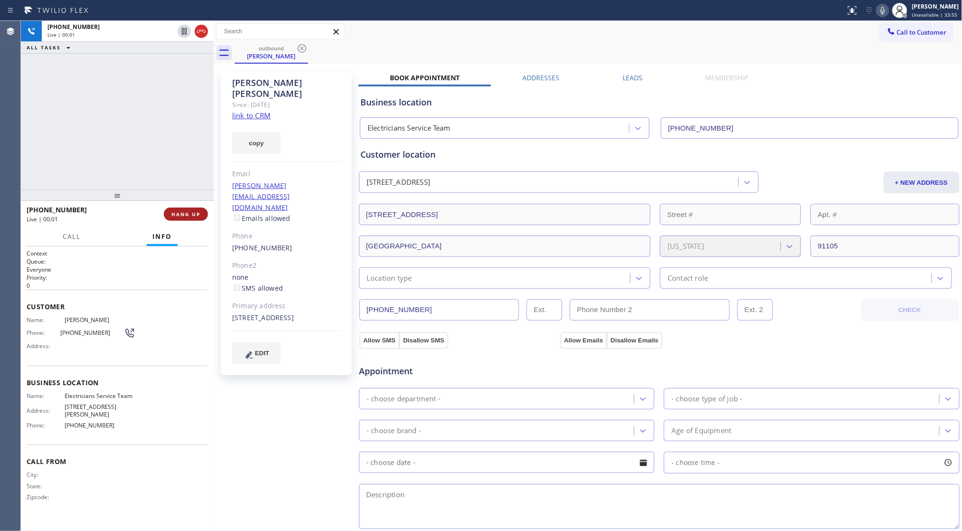
click at [180, 213] on span "HANG UP" at bounding box center [185, 214] width 29 height 7
click at [181, 212] on span "HANG UP" at bounding box center [185, 214] width 29 height 7
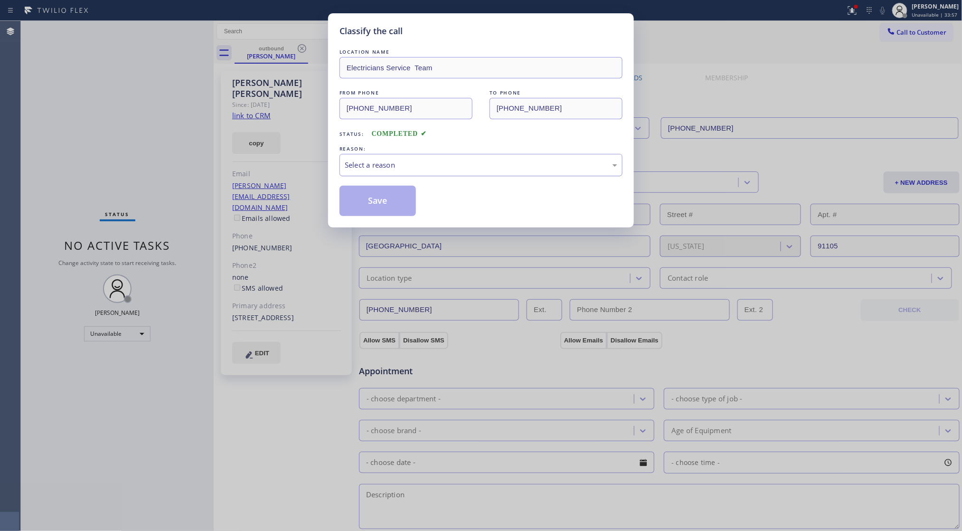
click at [363, 164] on div "Select a reason" at bounding box center [481, 165] width 273 height 11
click at [365, 199] on button "Save" at bounding box center [378, 201] width 76 height 30
click at [366, 199] on button "Save" at bounding box center [378, 201] width 76 height 30
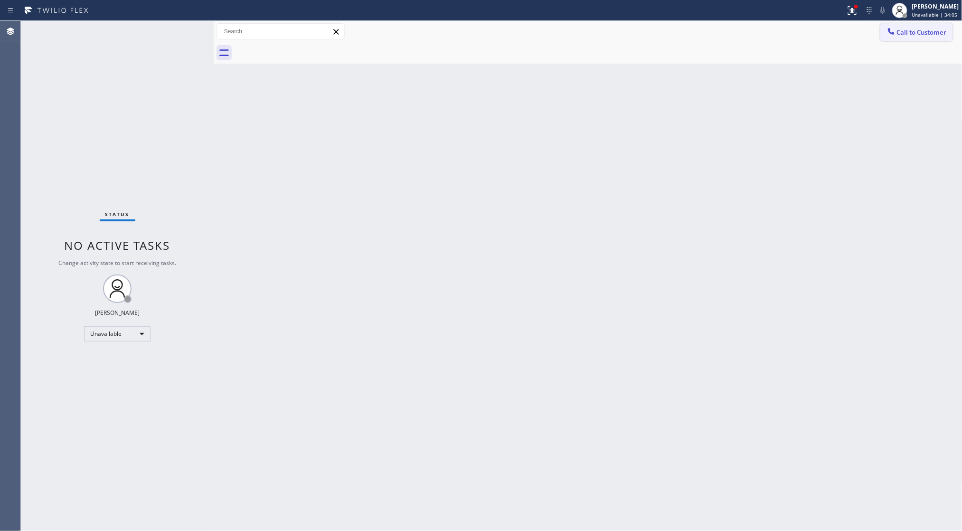
click at [903, 27] on button "Call to Customer" at bounding box center [917, 32] width 73 height 18
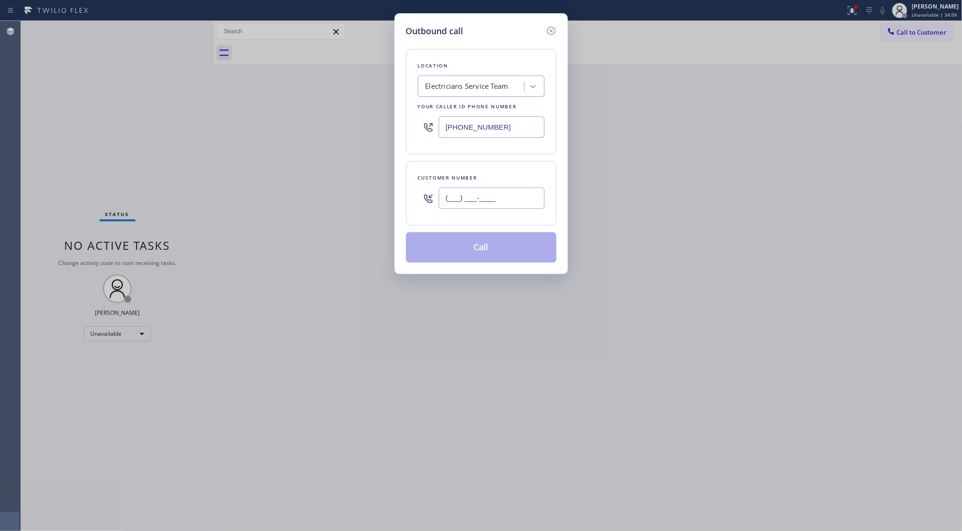
click at [527, 199] on input "(___) ___-____" at bounding box center [492, 198] width 106 height 21
type input "[PHONE_NUMBER]"
drag, startPoint x: 477, startPoint y: 232, endPoint x: 481, endPoint y: 249, distance: 17.4
click at [478, 232] on div "Location Electricians Service Team Your caller id phone number [PHONE_NUMBER] C…" at bounding box center [481, 150] width 151 height 225
click at [482, 251] on button "Call" at bounding box center [481, 247] width 151 height 30
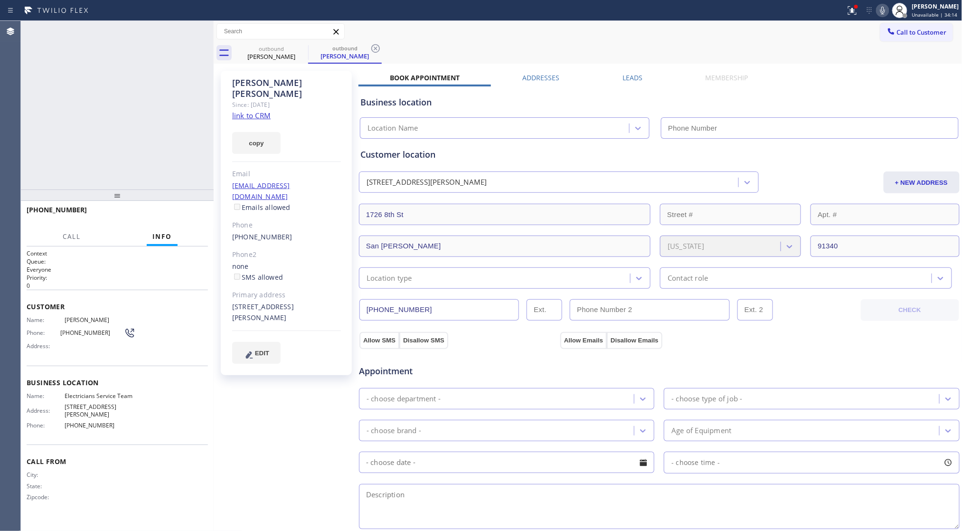
type input "[PHONE_NUMBER]"
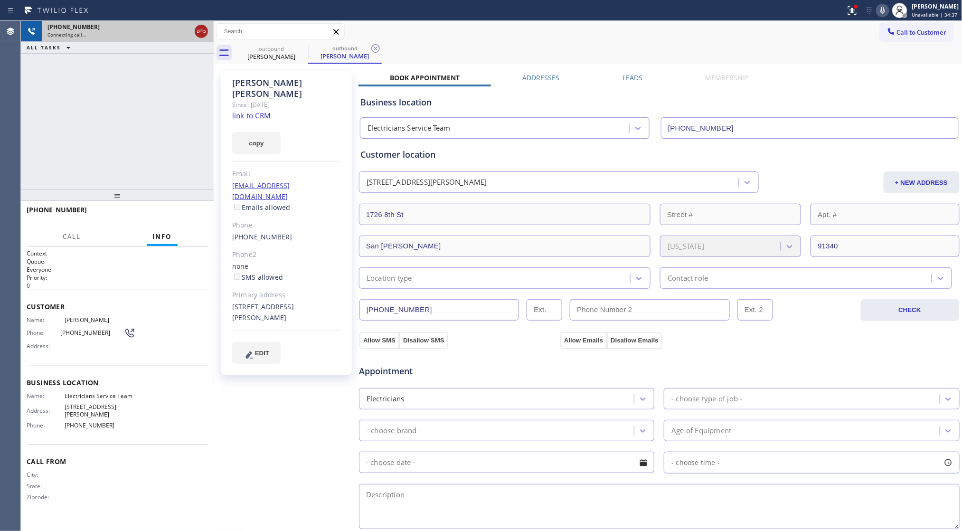
click at [196, 28] on icon at bounding box center [201, 31] width 11 height 11
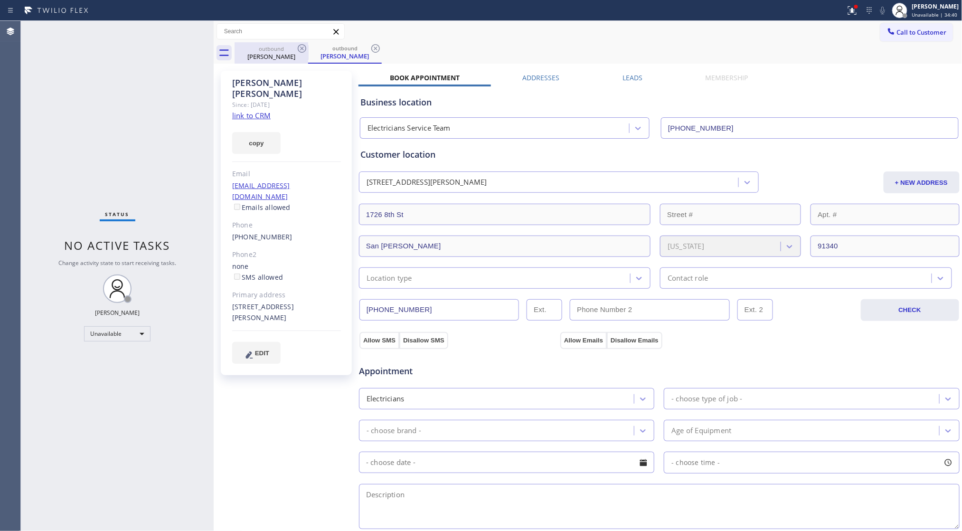
drag, startPoint x: 282, startPoint y: 52, endPoint x: 293, endPoint y: 49, distance: 11.2
click at [282, 52] on div "[PERSON_NAME]" at bounding box center [272, 56] width 72 height 9
click at [295, 48] on div "outbound" at bounding box center [272, 48] width 72 height 7
click at [296, 48] on icon at bounding box center [301, 48] width 11 height 11
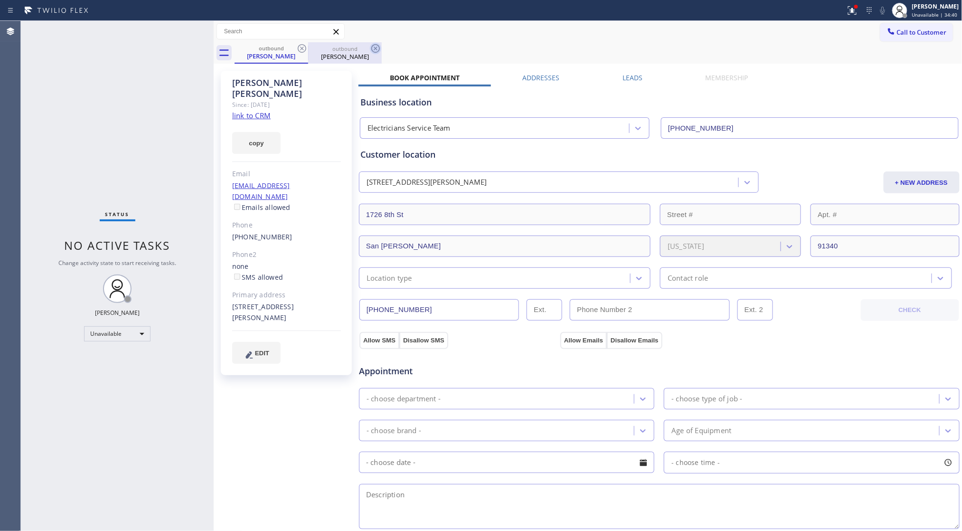
click at [370, 48] on icon at bounding box center [375, 48] width 11 height 11
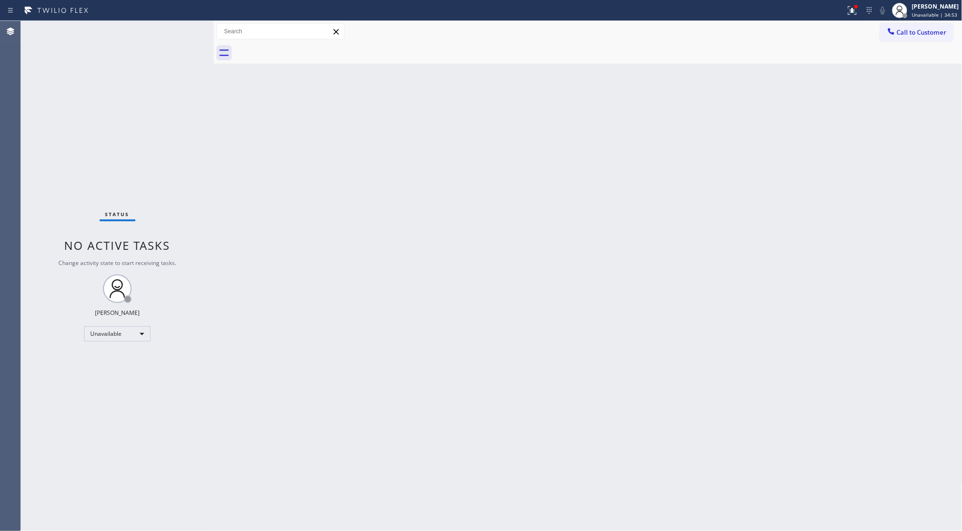
drag, startPoint x: 843, startPoint y: 10, endPoint x: 845, endPoint y: 30, distance: 20.6
click at [844, 16] on div "Status report Issues detected These issues could affect your workflow. Please c…" at bounding box center [481, 10] width 962 height 21
drag, startPoint x: 860, startPoint y: 10, endPoint x: 853, endPoint y: 10, distance: 6.6
click at [858, 9] on div at bounding box center [852, 10] width 21 height 21
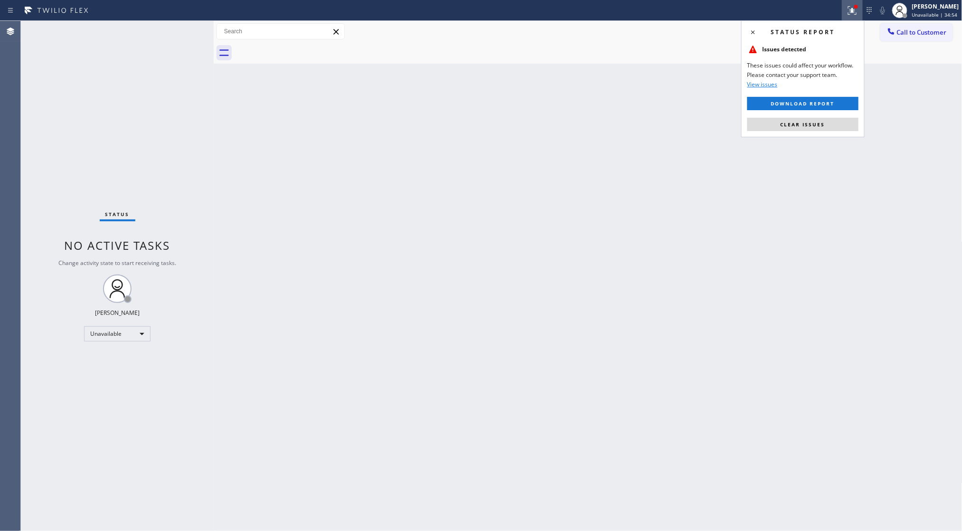
click at [789, 133] on div "Status report Issues detected These issues could affect your workflow. Please c…" at bounding box center [802, 78] width 123 height 117
click at [795, 124] on span "Clear issues" at bounding box center [803, 124] width 45 height 7
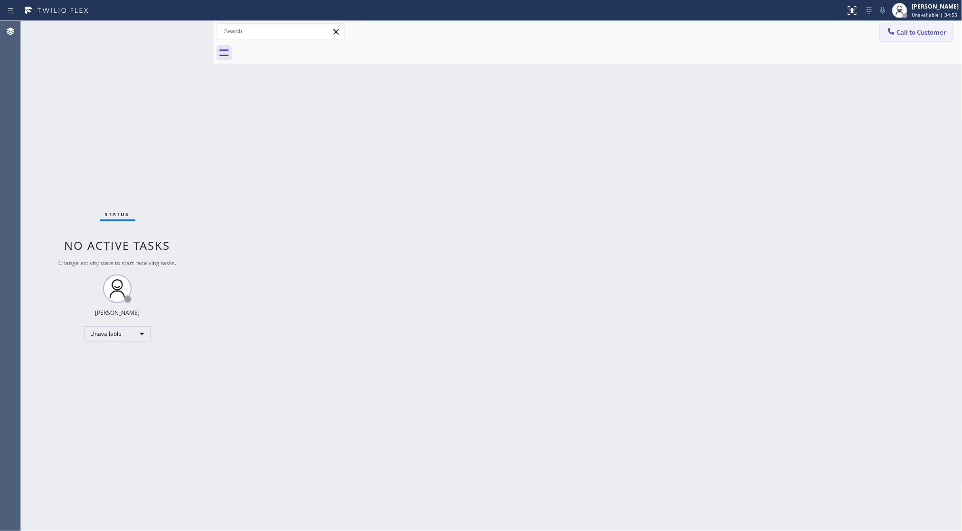
click at [895, 38] on button "Call to Customer" at bounding box center [917, 32] width 73 height 18
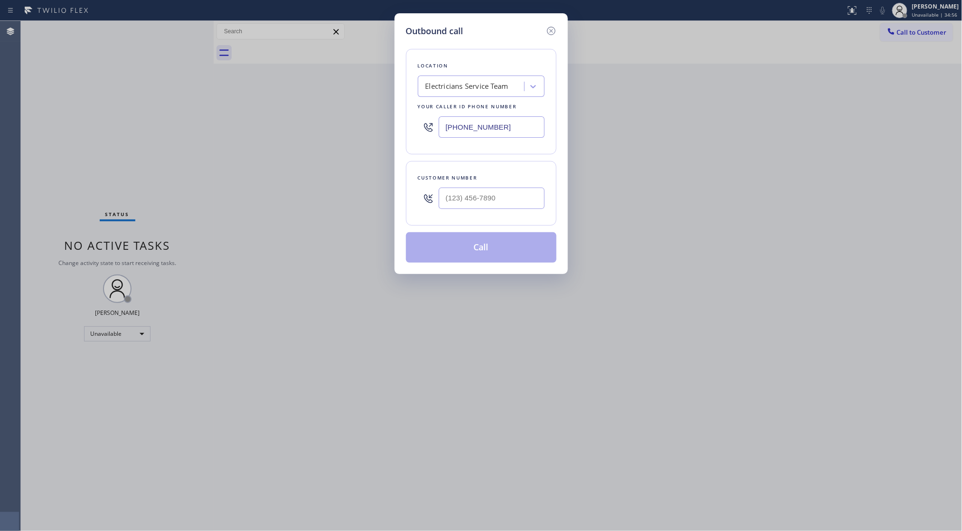
drag, startPoint x: 515, startPoint y: 211, endPoint x: 508, endPoint y: 200, distance: 12.6
click at [512, 208] on div at bounding box center [492, 198] width 106 height 31
click at [508, 200] on input "(___) ___-____" at bounding box center [492, 198] width 106 height 21
type input "[PHONE_NUMBER]"
click at [481, 243] on button "Call" at bounding box center [481, 247] width 151 height 30
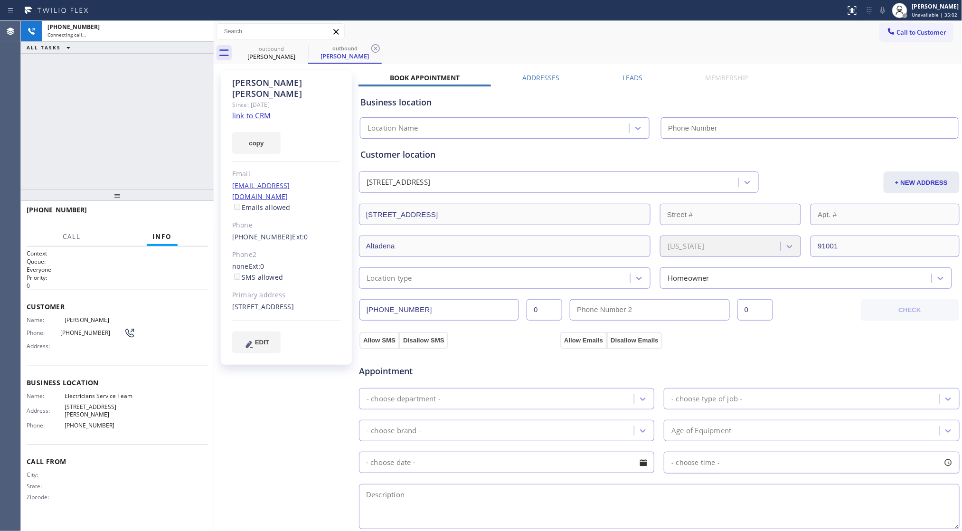
type input "[PHONE_NUMBER]"
click at [375, 47] on icon at bounding box center [375, 48] width 11 height 11
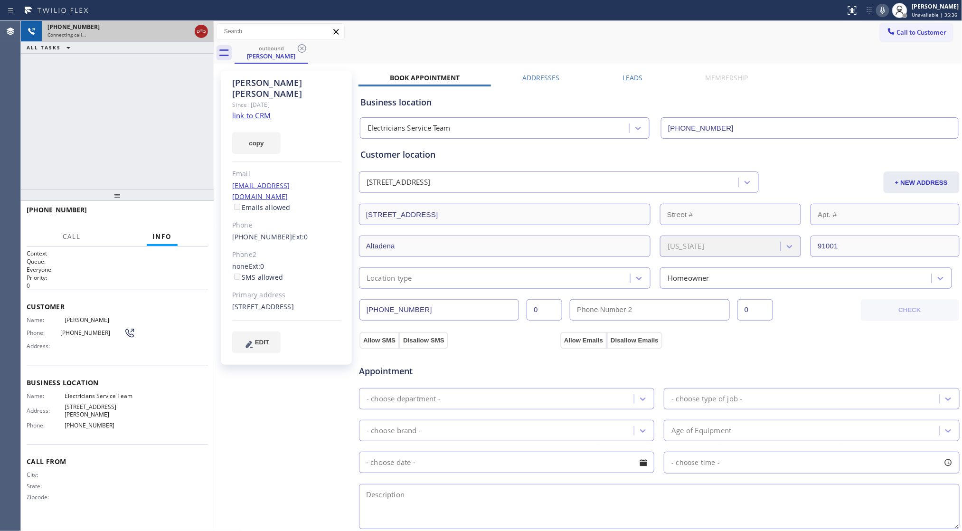
click at [206, 32] on icon at bounding box center [201, 31] width 11 height 11
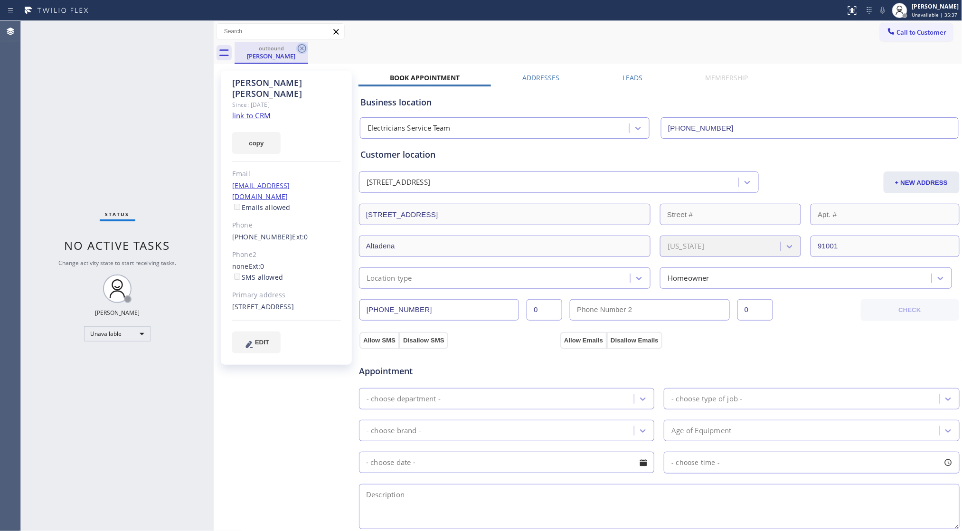
drag, startPoint x: 303, startPoint y: 44, endPoint x: 307, endPoint y: 48, distance: 6.4
click at [303, 44] on icon at bounding box center [301, 48] width 11 height 11
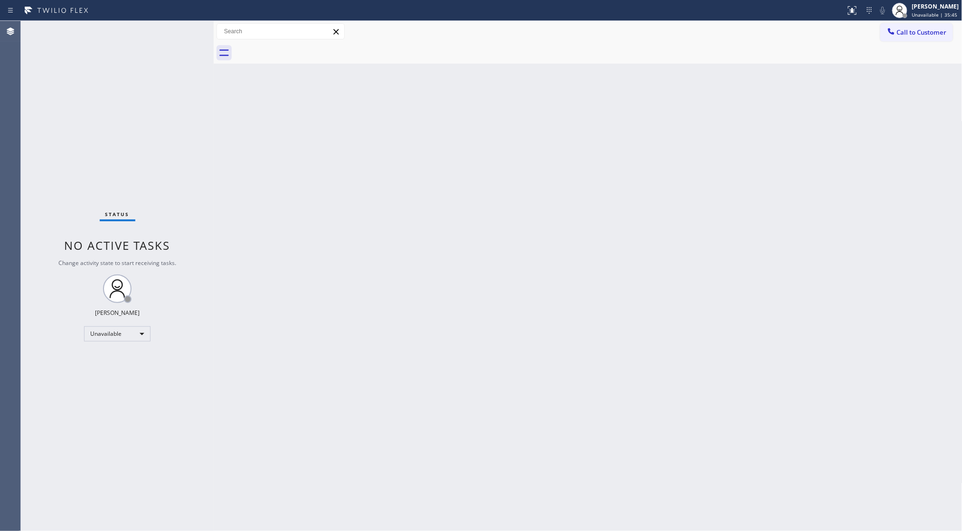
drag, startPoint x: 920, startPoint y: 31, endPoint x: 565, endPoint y: 105, distance: 362.5
click at [919, 31] on span "Call to Customer" at bounding box center [922, 32] width 50 height 9
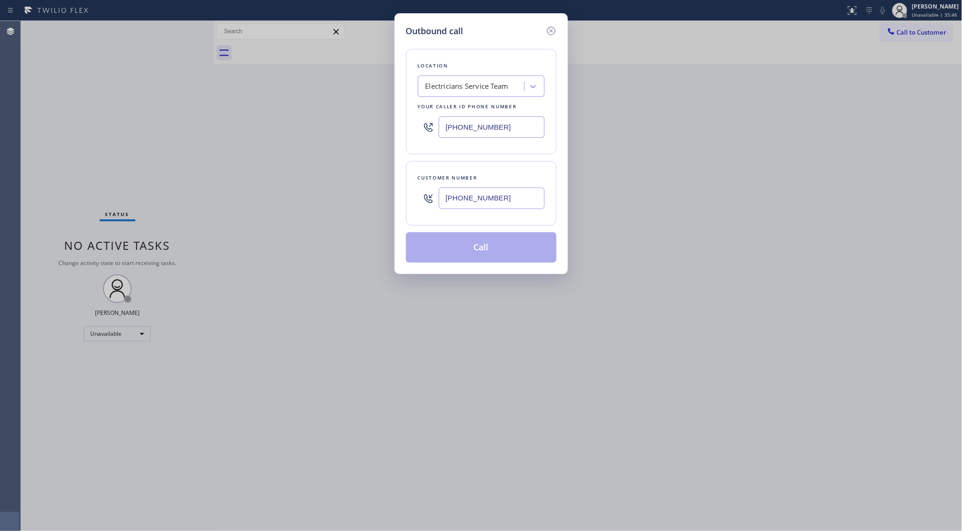
click at [491, 200] on input "[PHONE_NUMBER]" at bounding box center [492, 198] width 106 height 21
type input "[PHONE_NUMBER]"
click at [475, 246] on button "Call" at bounding box center [481, 247] width 151 height 30
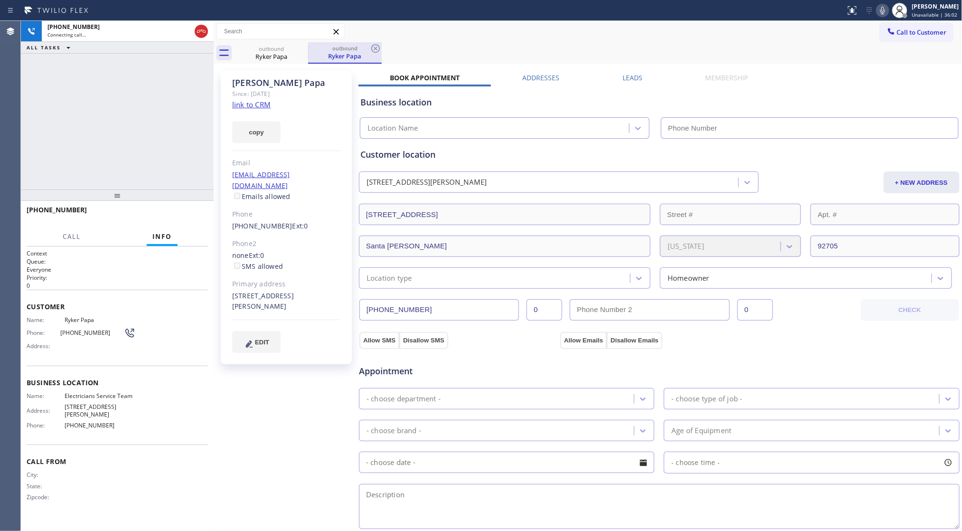
type input "[PHONE_NUMBER]"
click at [368, 49] on div "outbound" at bounding box center [345, 48] width 72 height 7
drag, startPoint x: 381, startPoint y: 46, endPoint x: 375, endPoint y: 48, distance: 6.2
click at [381, 46] on icon at bounding box center [375, 48] width 11 height 11
click at [375, 48] on div "outbound [PERSON_NAME]" at bounding box center [599, 52] width 728 height 21
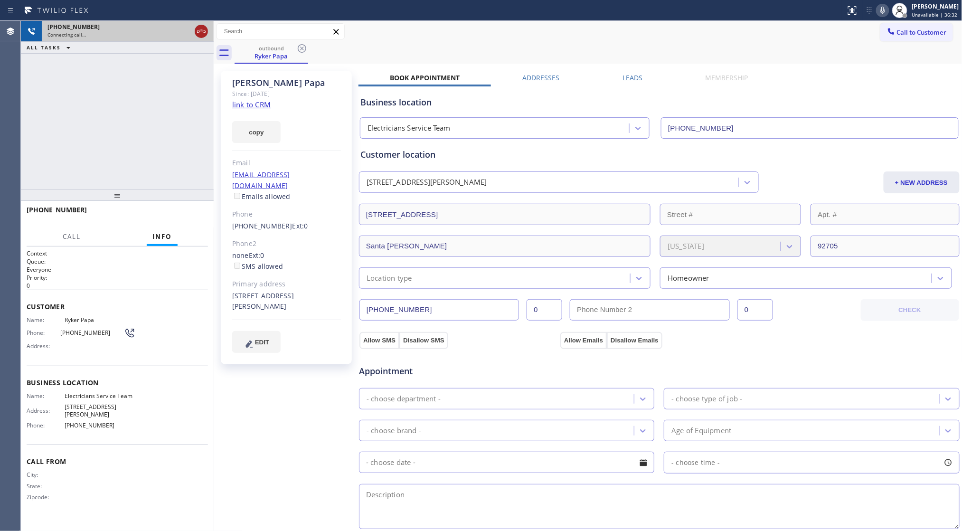
click at [200, 33] on icon at bounding box center [201, 31] width 11 height 11
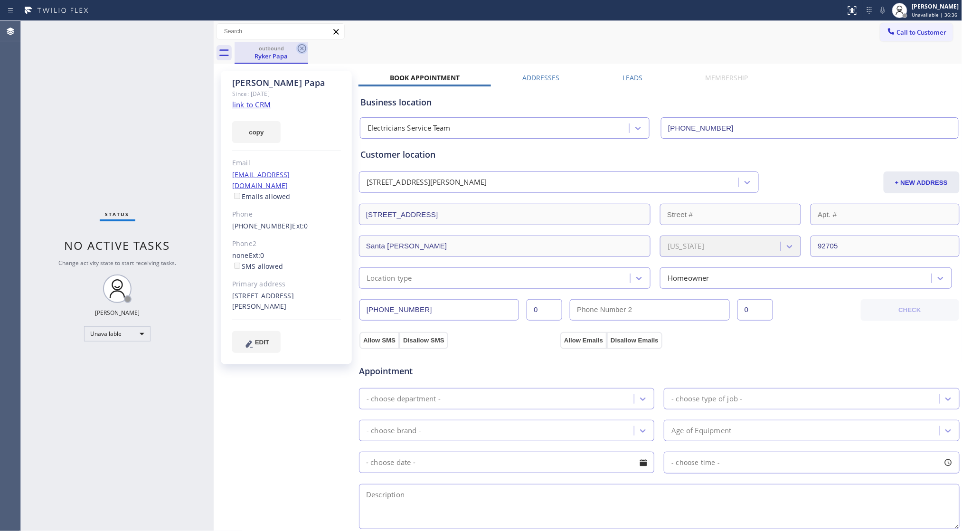
click at [303, 47] on icon at bounding box center [302, 48] width 9 height 9
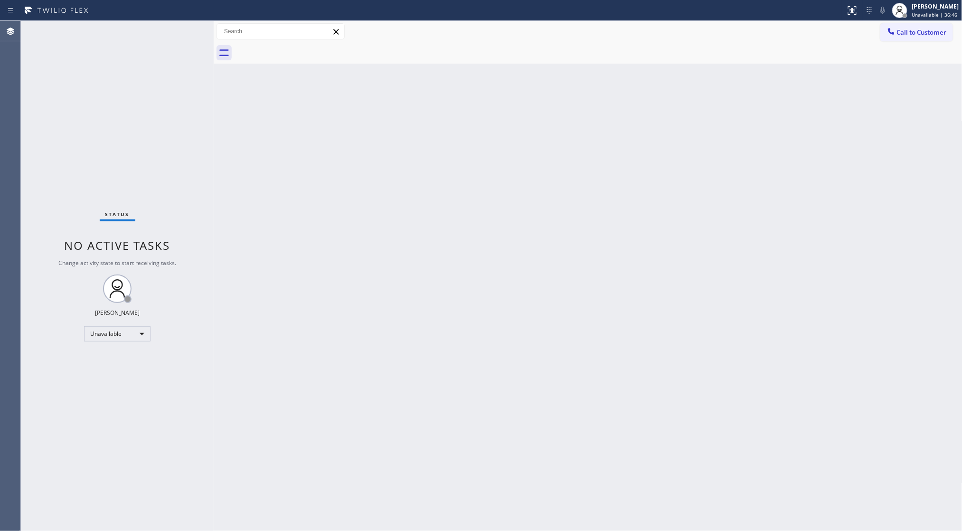
drag, startPoint x: 934, startPoint y: 42, endPoint x: 816, endPoint y: 57, distance: 118.8
click at [928, 42] on div at bounding box center [599, 52] width 728 height 21
drag, startPoint x: 899, startPoint y: 36, endPoint x: 702, endPoint y: 101, distance: 207.0
click at [895, 37] on button "Call to Customer" at bounding box center [917, 32] width 73 height 18
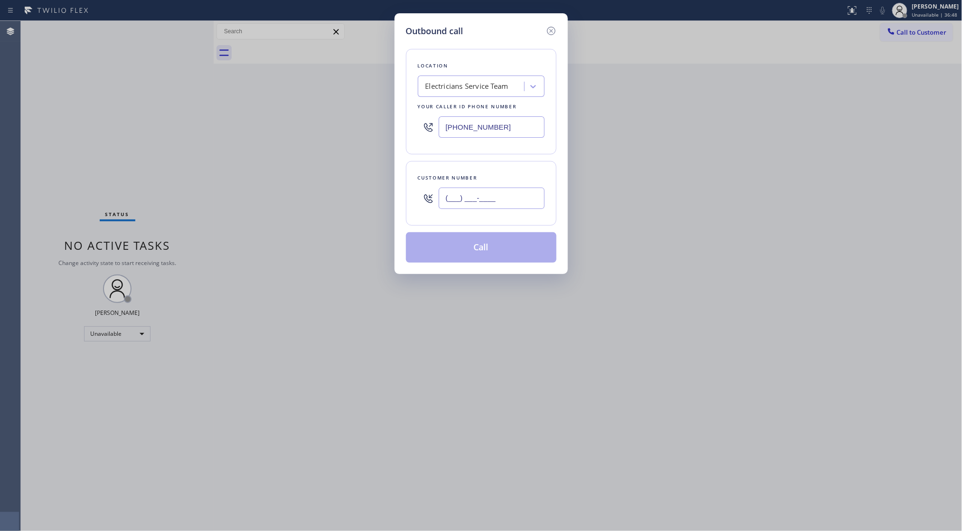
click at [508, 193] on input "(___) ___-____" at bounding box center [492, 198] width 106 height 21
type input "[PHONE_NUMBER]"
click at [484, 248] on button "Call" at bounding box center [481, 247] width 151 height 30
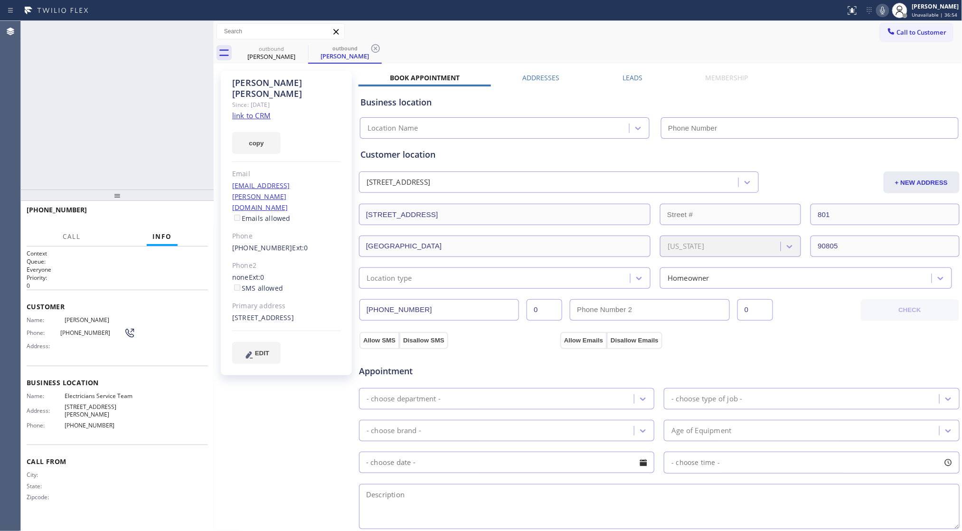
type input "[PHONE_NUMBER]"
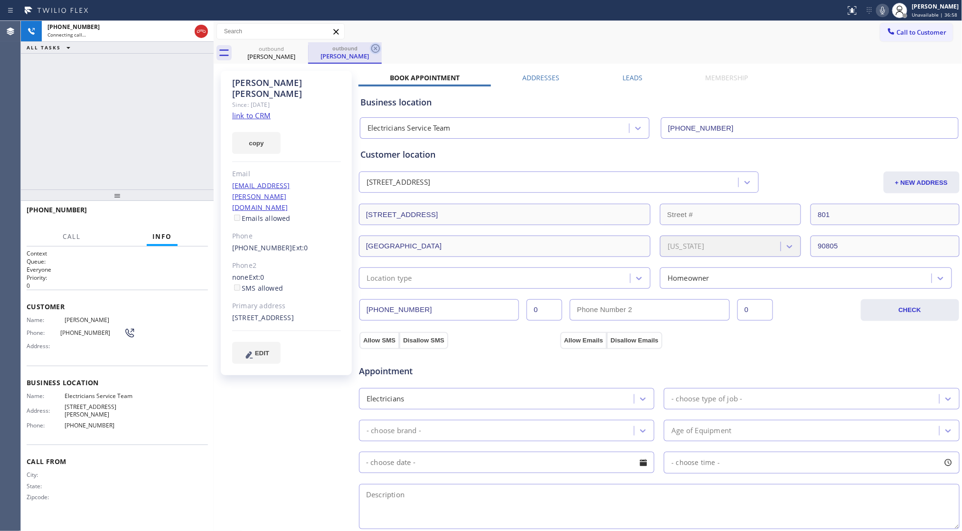
click at [377, 49] on icon at bounding box center [375, 48] width 9 height 9
click at [390, 44] on div "outbound [PERSON_NAME]" at bounding box center [599, 52] width 728 height 21
click at [301, 51] on icon at bounding box center [301, 48] width 11 height 11
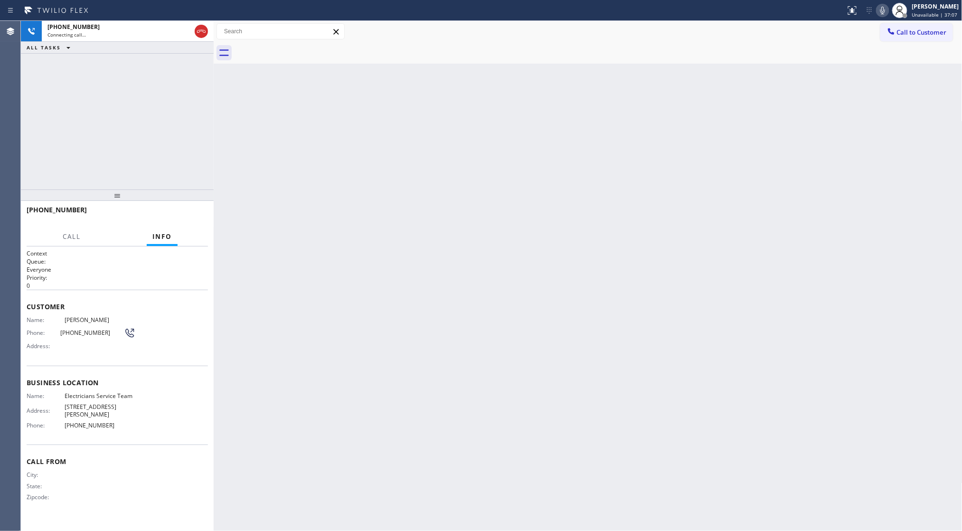
click at [373, 59] on div at bounding box center [599, 52] width 728 height 21
click at [202, 30] on icon at bounding box center [201, 31] width 11 height 11
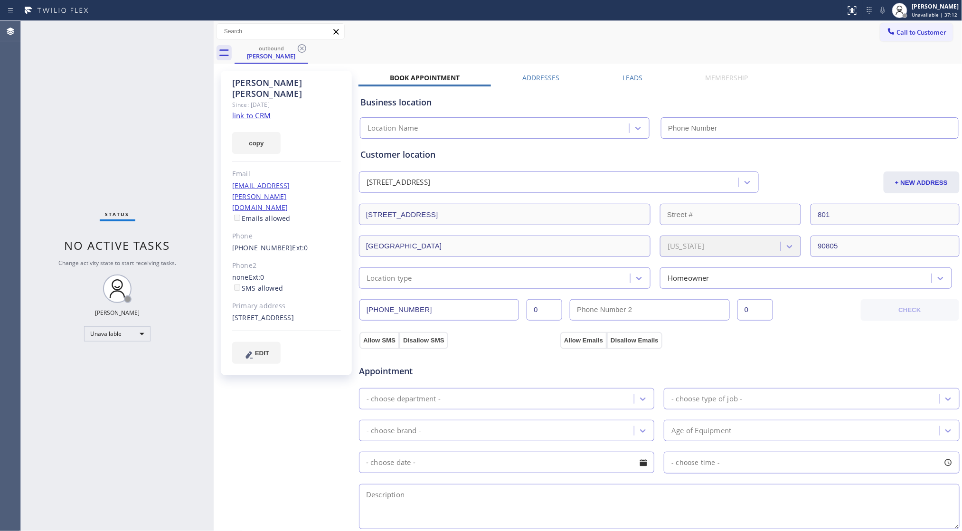
type input "[PHONE_NUMBER]"
drag, startPoint x: 893, startPoint y: 27, endPoint x: 747, endPoint y: 69, distance: 151.8
click at [893, 27] on button "Call to Customer" at bounding box center [917, 32] width 73 height 18
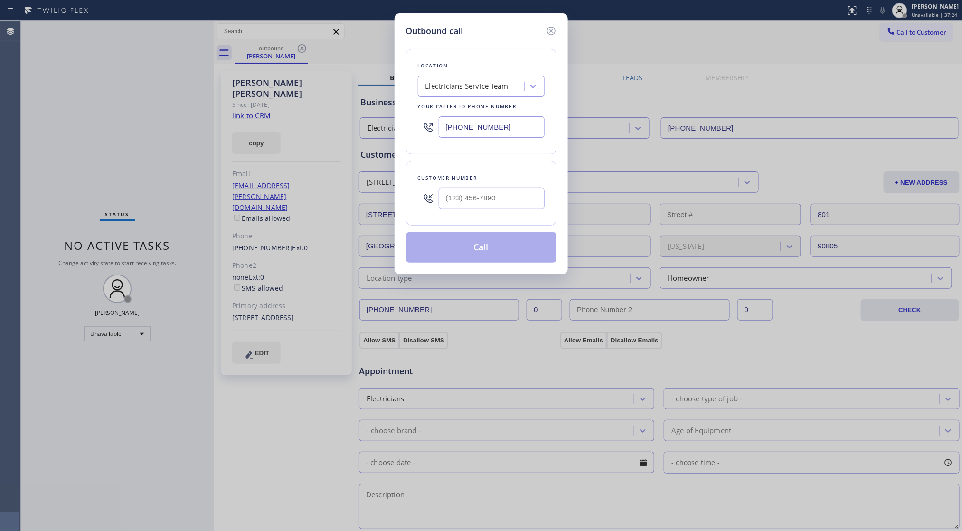
drag, startPoint x: 484, startPoint y: 213, endPoint x: 484, endPoint y: 208, distance: 5.3
click at [484, 213] on div at bounding box center [492, 198] width 106 height 31
click at [484, 206] on input "(___) ___-____" at bounding box center [492, 198] width 106 height 21
type input "[PHONE_NUMBER]"
click at [475, 246] on button "Call" at bounding box center [481, 247] width 151 height 30
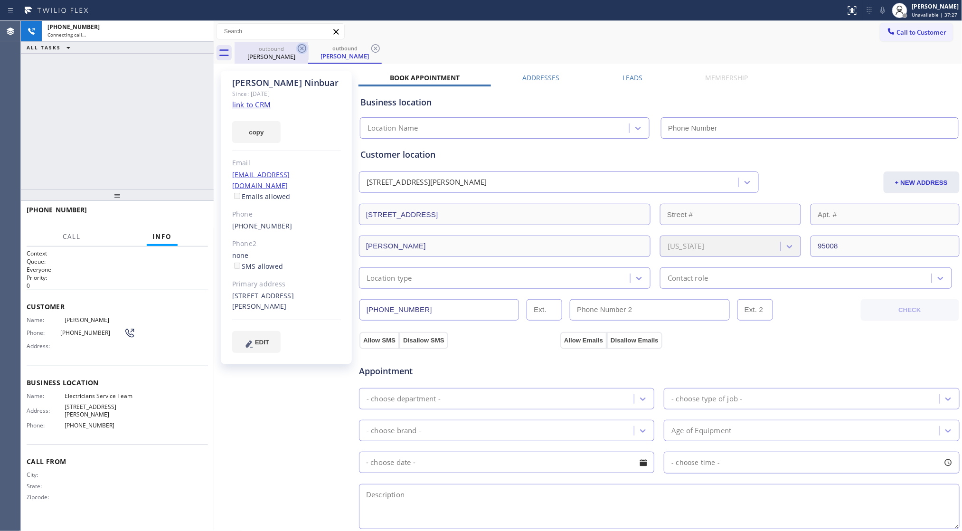
click at [301, 48] on icon at bounding box center [301, 48] width 11 height 11
type input "[PHONE_NUMBER]"
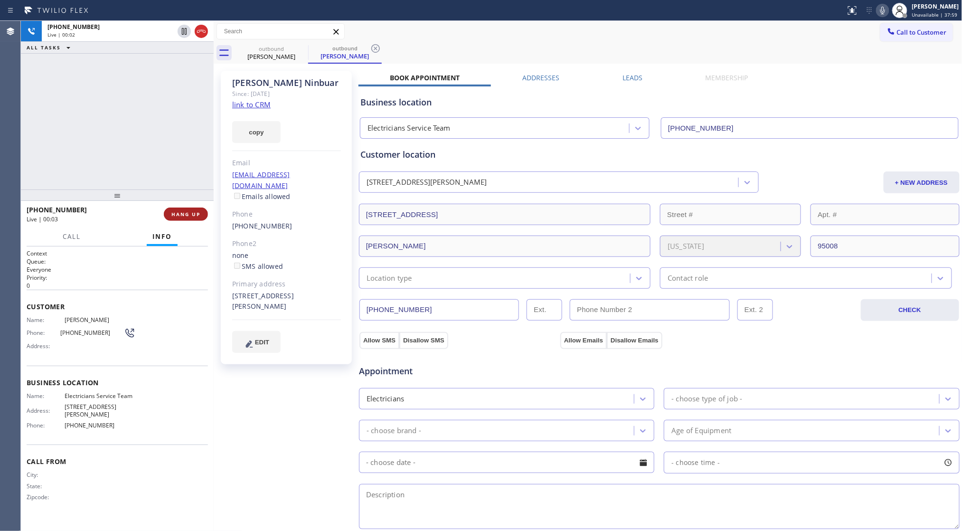
click at [175, 208] on button "HANG UP" at bounding box center [186, 214] width 44 height 13
click at [180, 210] on button "HANG UP" at bounding box center [186, 214] width 44 height 13
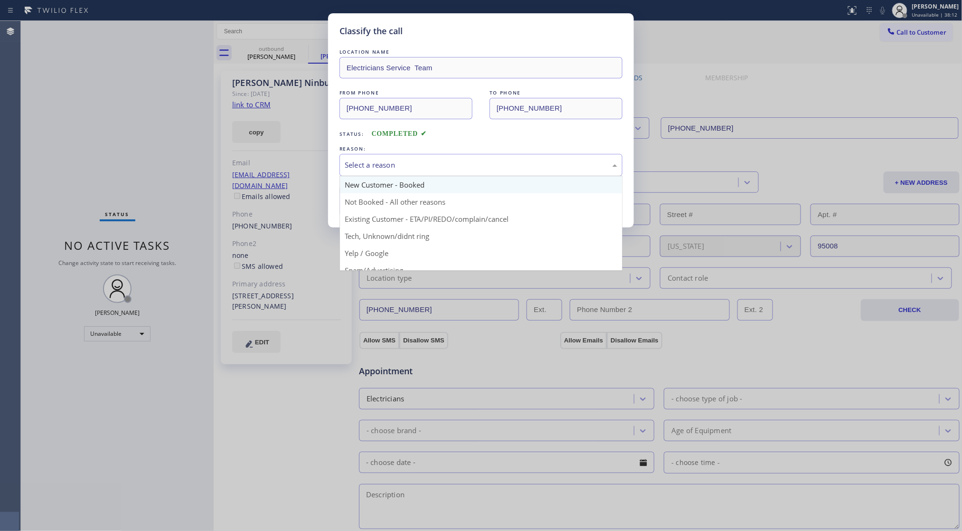
drag, startPoint x: 427, startPoint y: 160, endPoint x: 397, endPoint y: 182, distance: 37.0
click at [421, 162] on div "Select a reason" at bounding box center [481, 165] width 273 height 11
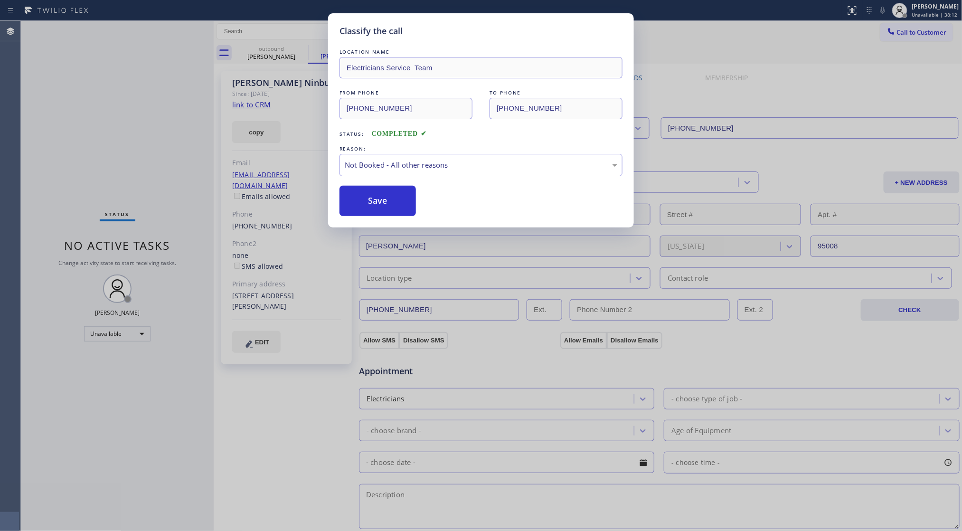
click at [384, 195] on button "Save" at bounding box center [378, 201] width 76 height 30
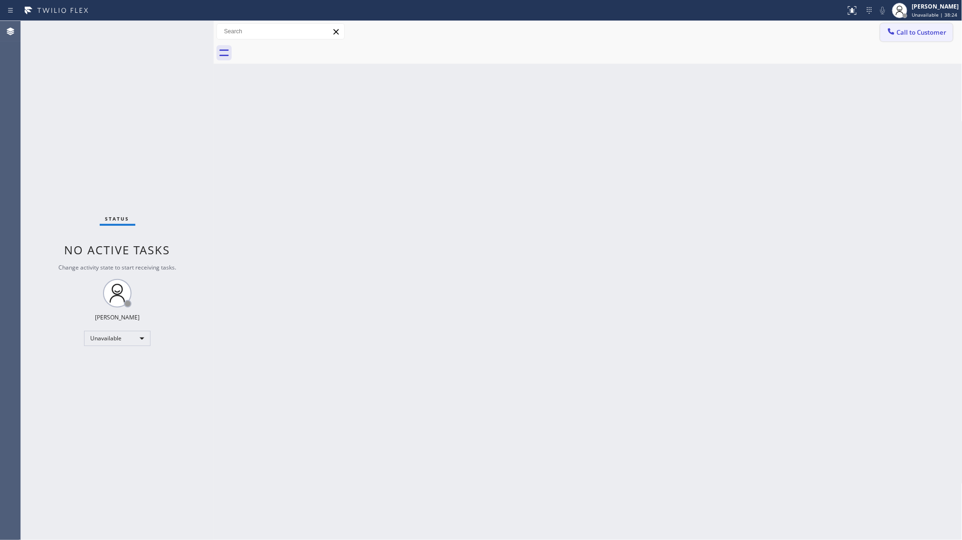
click at [892, 26] on button "Call to Customer" at bounding box center [917, 32] width 73 height 18
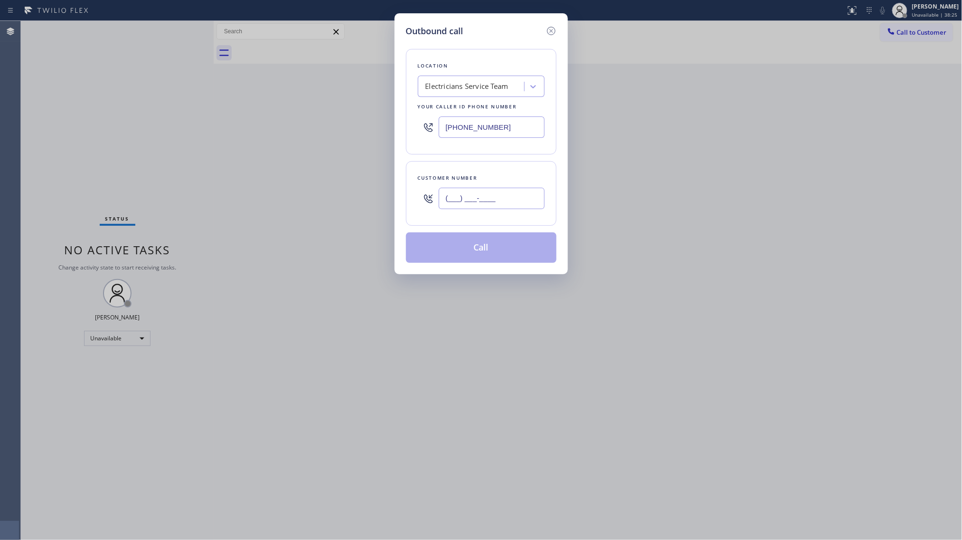
drag, startPoint x: 527, startPoint y: 193, endPoint x: 518, endPoint y: 190, distance: 9.3
click at [525, 193] on input "(___) ___-____" at bounding box center [492, 198] width 106 height 21
type input "[PHONE_NUMBER]"
click at [482, 247] on button "Call" at bounding box center [481, 247] width 151 height 30
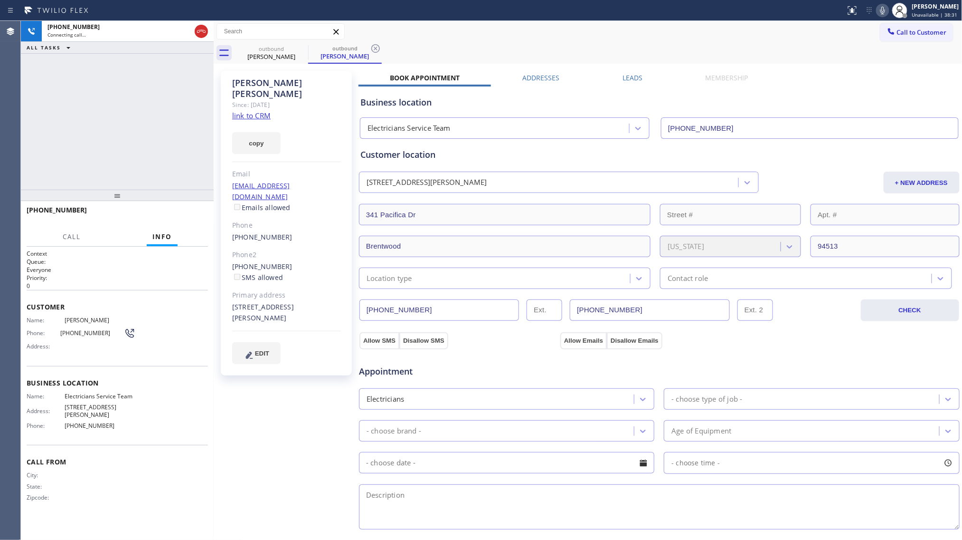
type input "[PHONE_NUMBER]"
click at [374, 47] on icon at bounding box center [375, 48] width 9 height 9
click at [174, 215] on span "HANG UP" at bounding box center [185, 214] width 29 height 7
click at [173, 215] on span "HANG UP" at bounding box center [185, 214] width 29 height 7
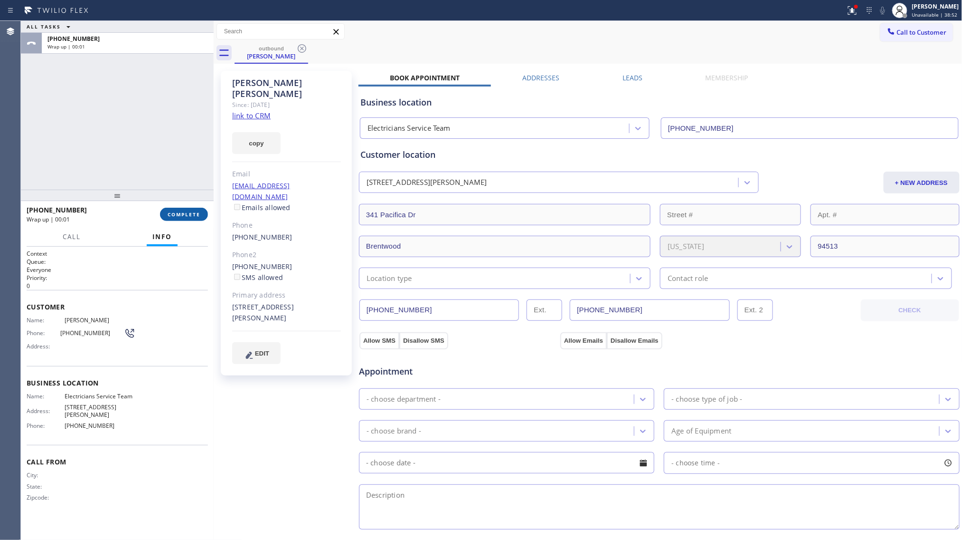
click at [174, 215] on span "COMPLETE" at bounding box center [184, 214] width 33 height 7
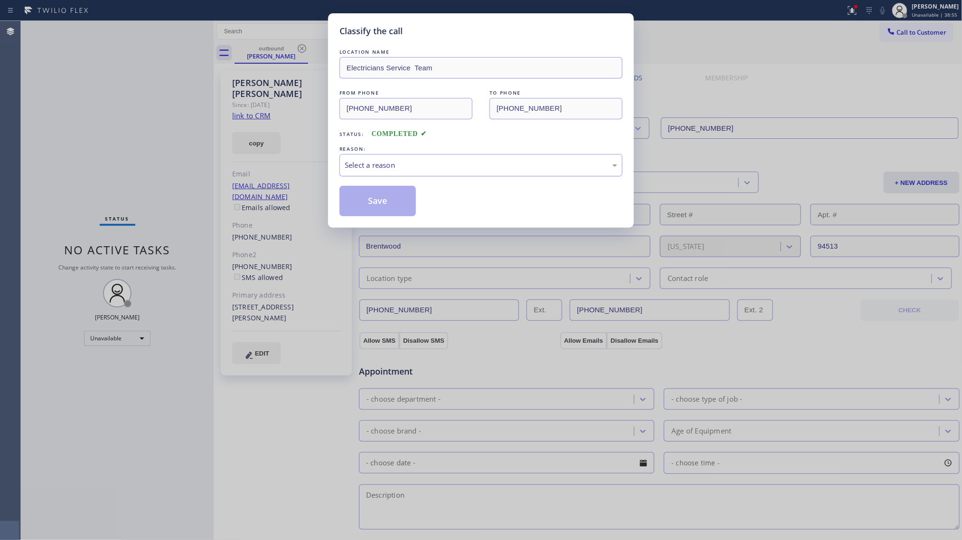
drag, startPoint x: 380, startPoint y: 165, endPoint x: 375, endPoint y: 174, distance: 10.0
click at [377, 169] on div "Select a reason" at bounding box center [481, 165] width 273 height 11
click at [367, 202] on button "Save" at bounding box center [378, 201] width 76 height 30
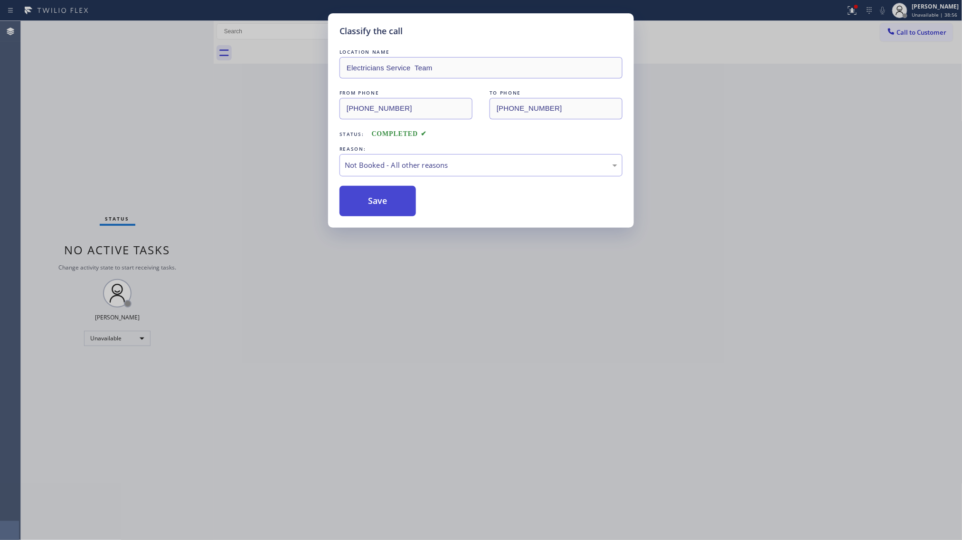
click at [367, 201] on button "Save" at bounding box center [378, 201] width 76 height 30
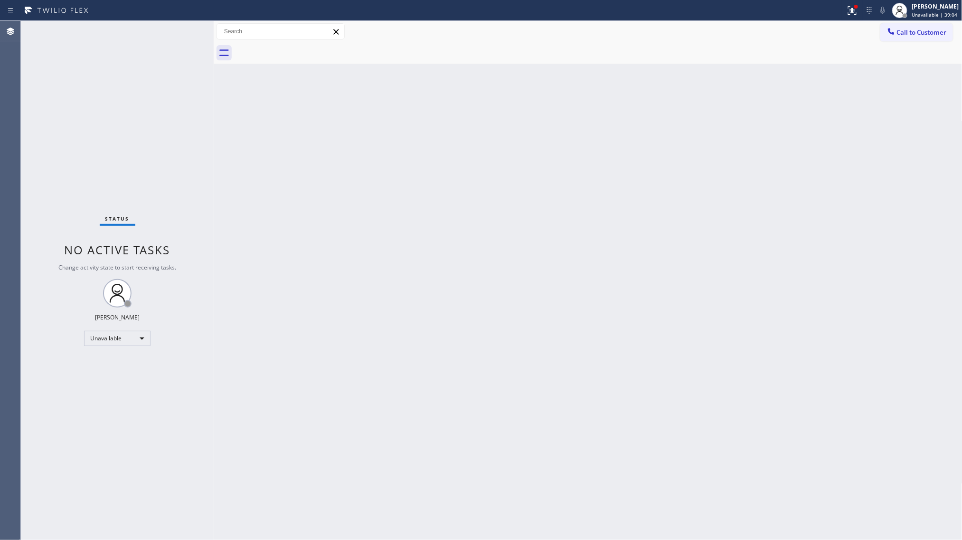
drag, startPoint x: 852, startPoint y: 10, endPoint x: 851, endPoint y: 20, distance: 10.0
click at [852, 14] on icon at bounding box center [852, 10] width 11 height 11
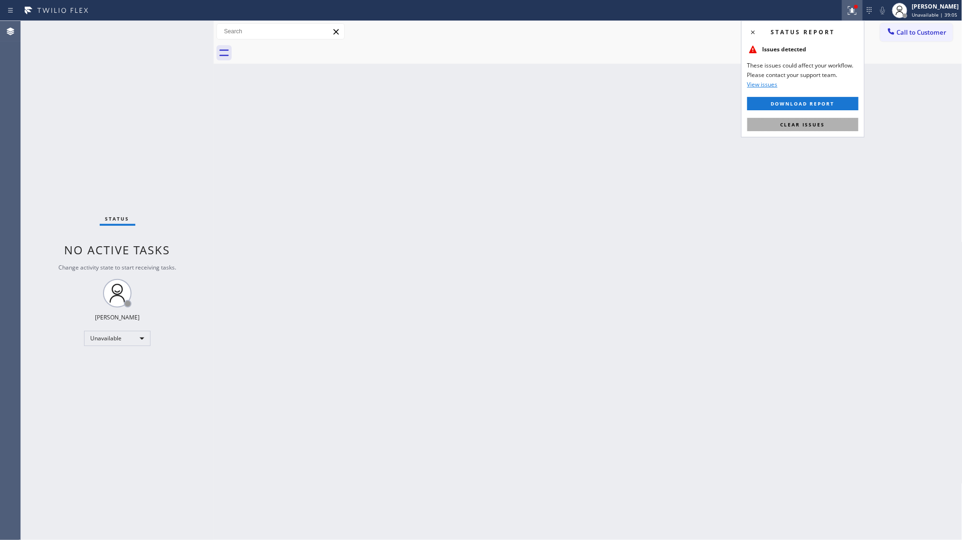
click at [814, 124] on span "Clear issues" at bounding box center [803, 124] width 45 height 7
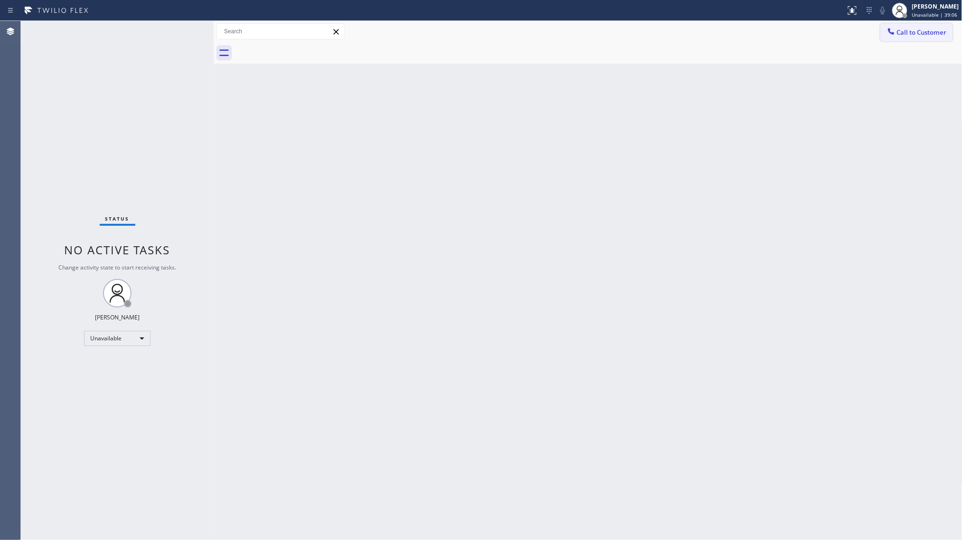
click at [907, 25] on button "Call to Customer" at bounding box center [917, 32] width 73 height 18
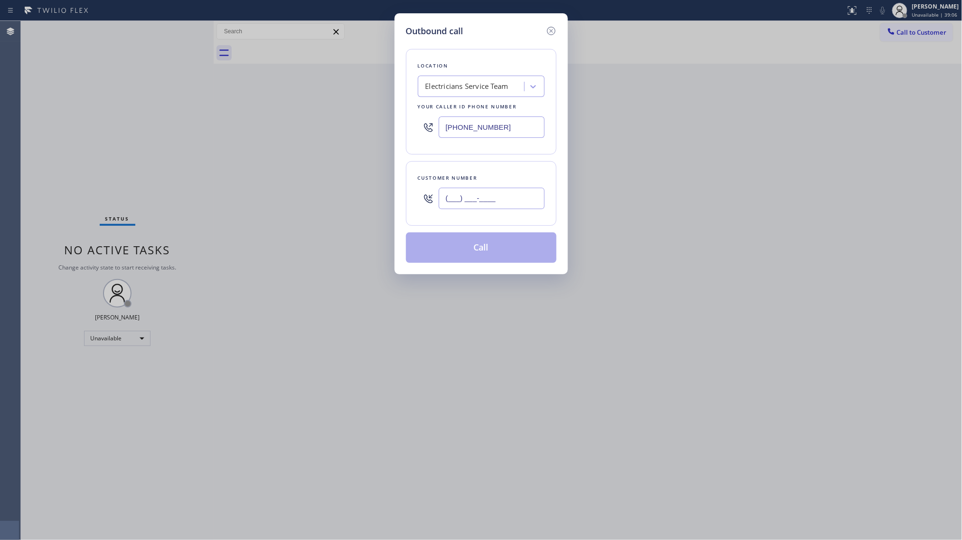
click at [516, 202] on input "(___) ___-____" at bounding box center [492, 198] width 106 height 21
type input "[PHONE_NUMBER]"
click at [483, 253] on button "Call" at bounding box center [481, 247] width 151 height 30
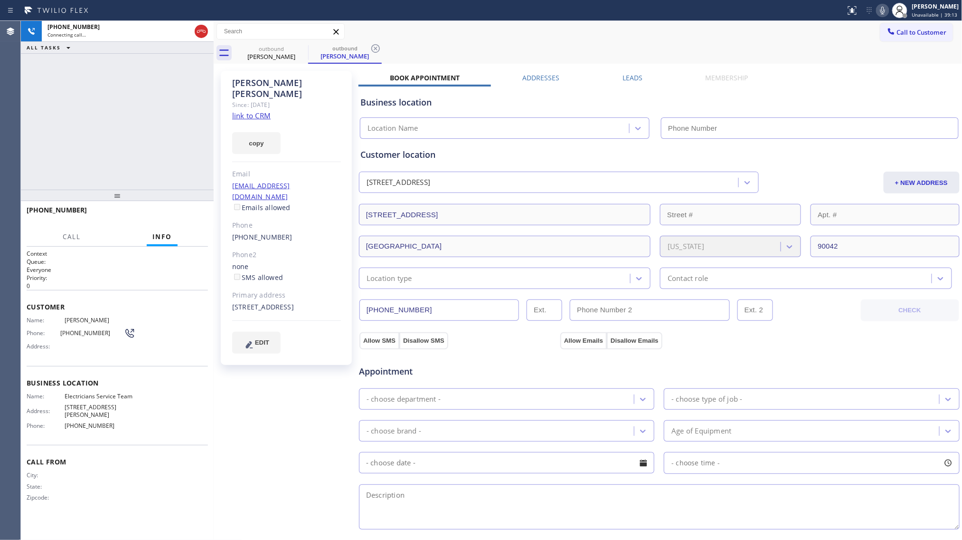
type input "[PHONE_NUMBER]"
click at [190, 215] on span "HANG UP" at bounding box center [185, 214] width 29 height 7
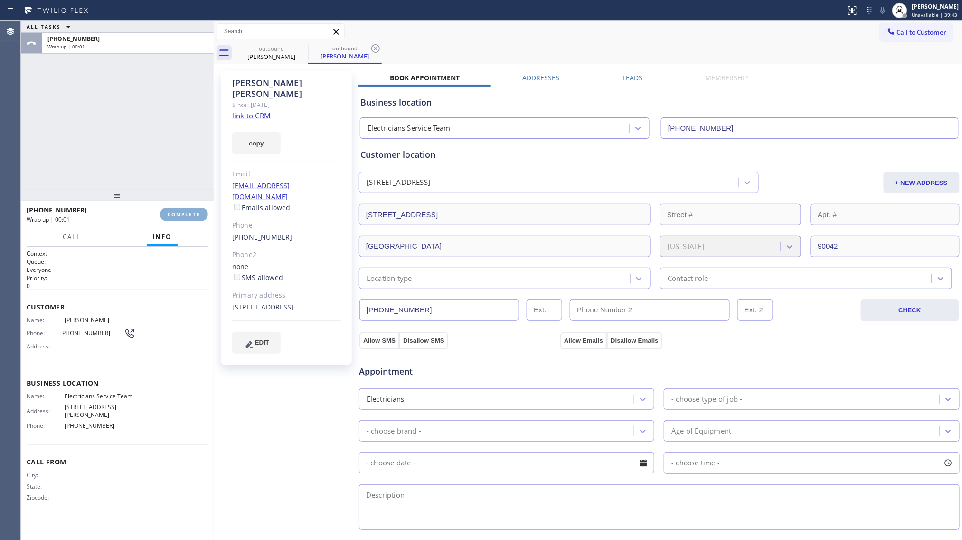
click at [190, 215] on span "COMPLETE" at bounding box center [184, 214] width 33 height 7
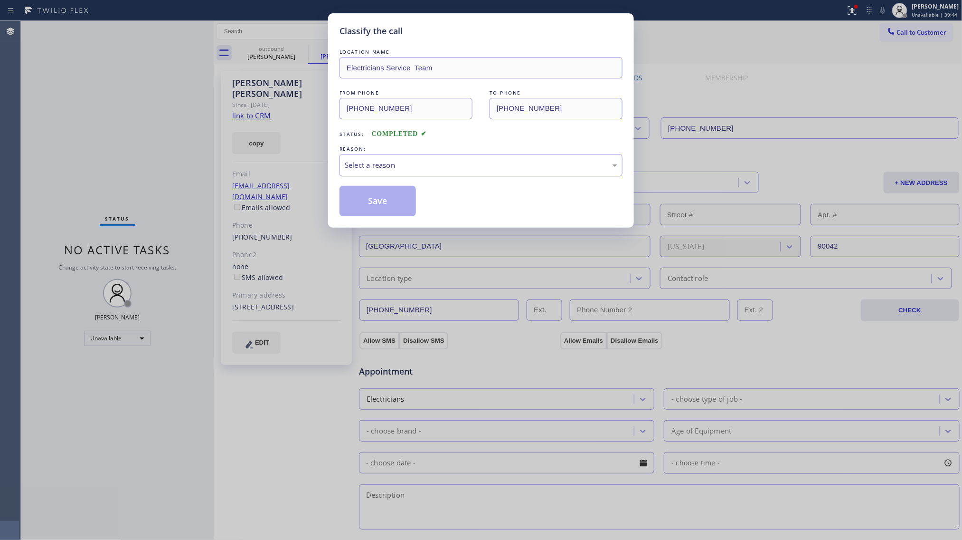
click at [394, 154] on div "REASON: Select a reason" at bounding box center [481, 160] width 283 height 32
click at [392, 162] on div "Select a reason" at bounding box center [481, 165] width 273 height 11
click at [381, 202] on button "Save" at bounding box center [378, 201] width 76 height 30
click at [384, 201] on button "Save" at bounding box center [378, 201] width 76 height 30
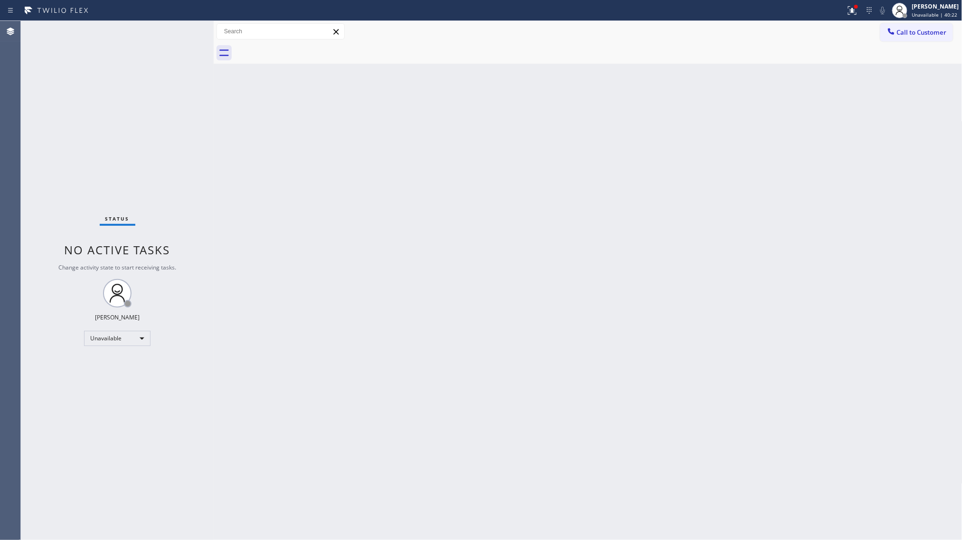
click at [562, 222] on div "Back to Dashboard Change Sender ID Customers Technicians Select a contact Outbo…" at bounding box center [588, 280] width 749 height 519
click at [858, 16] on button at bounding box center [852, 10] width 21 height 21
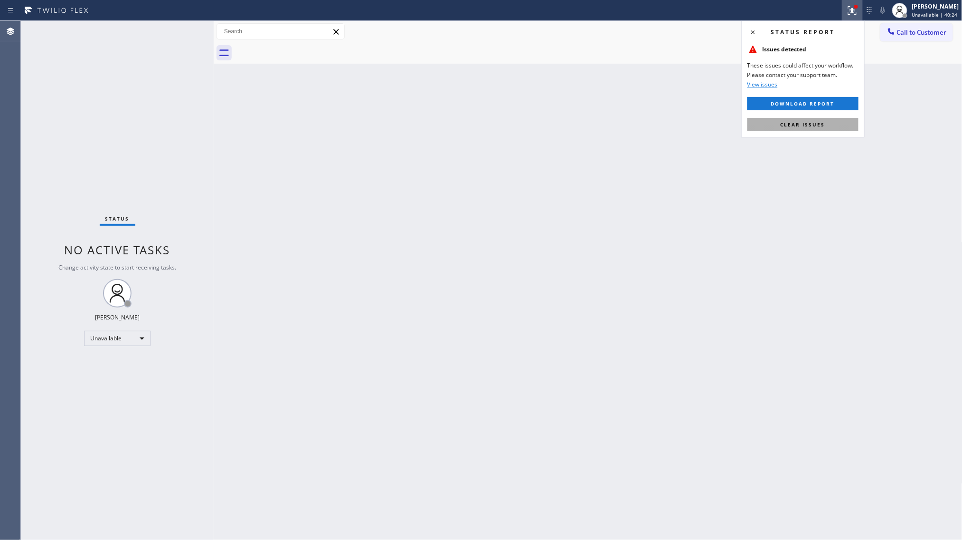
click at [806, 120] on button "Clear issues" at bounding box center [803, 124] width 111 height 13
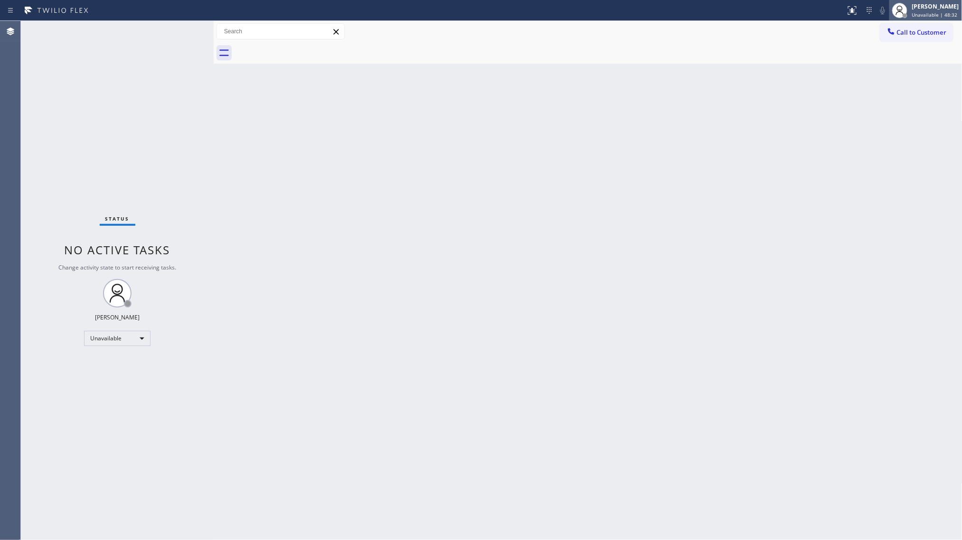
click at [915, 10] on div "[PERSON_NAME] Unavailable | 48:32" at bounding box center [937, 10] width 52 height 17
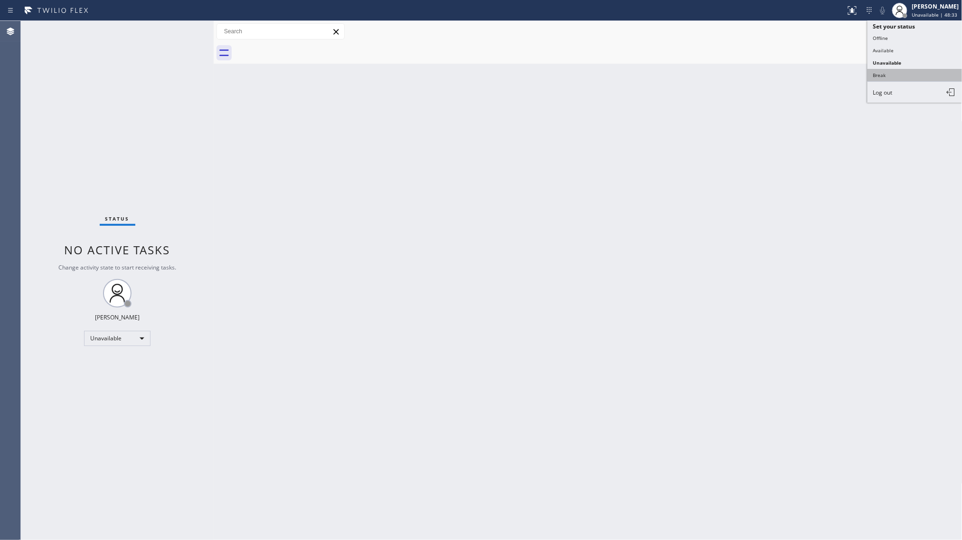
click at [883, 72] on button "Break" at bounding box center [915, 75] width 95 height 12
